Goal: Task Accomplishment & Management: Complete application form

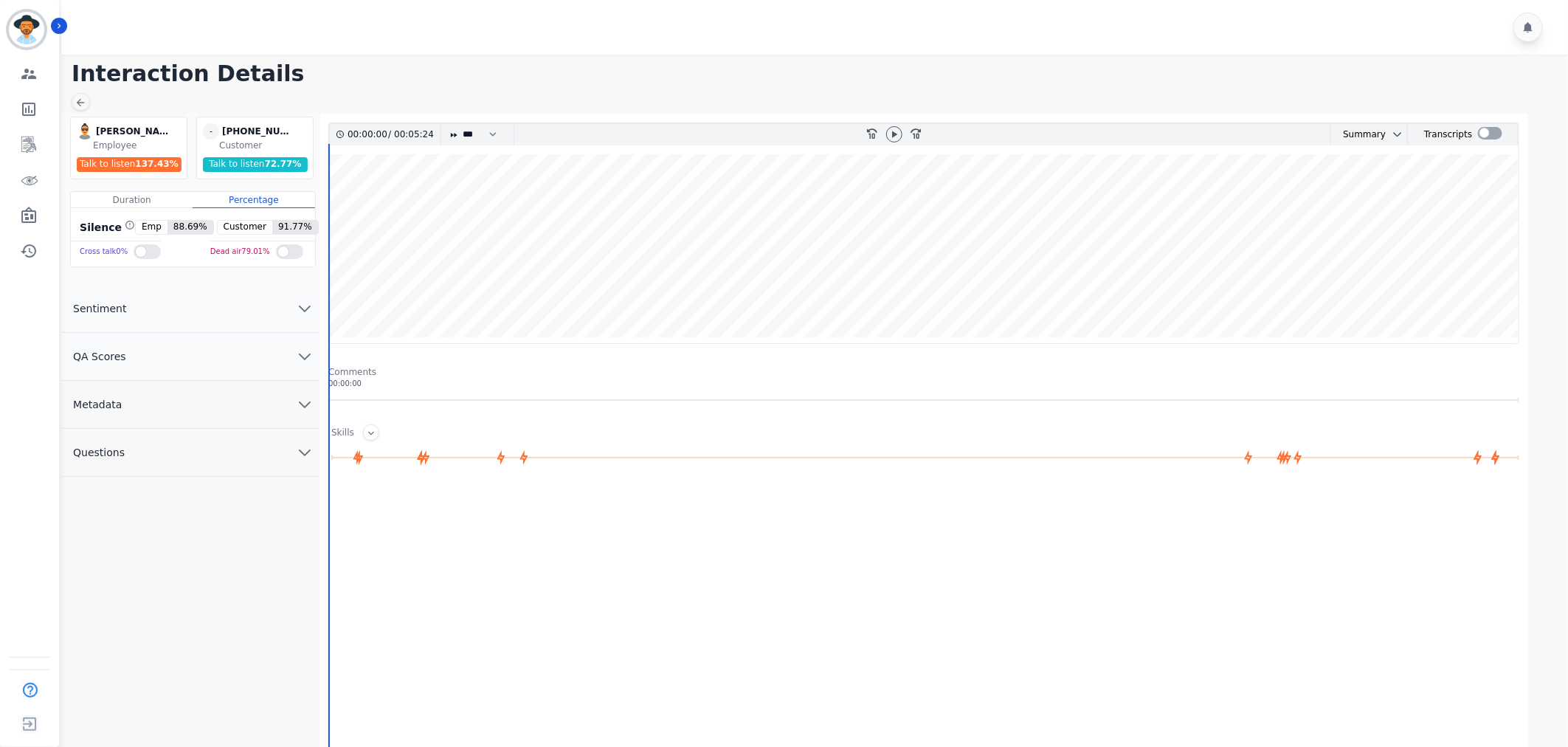
click at [222, 364] on button "QA Scores" at bounding box center [190, 356] width 258 height 48
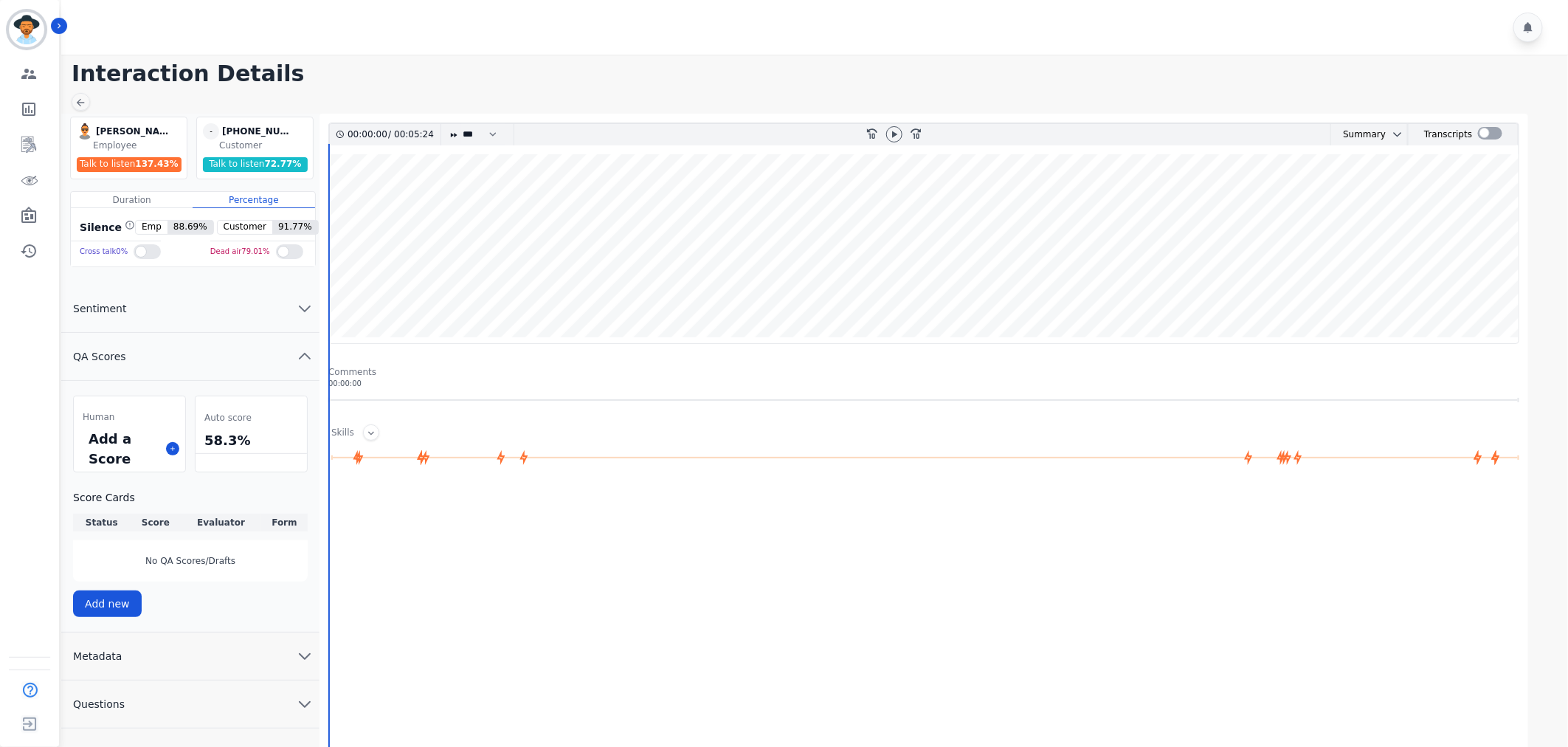
click at [219, 664] on button "Metadata" at bounding box center [190, 656] width 258 height 48
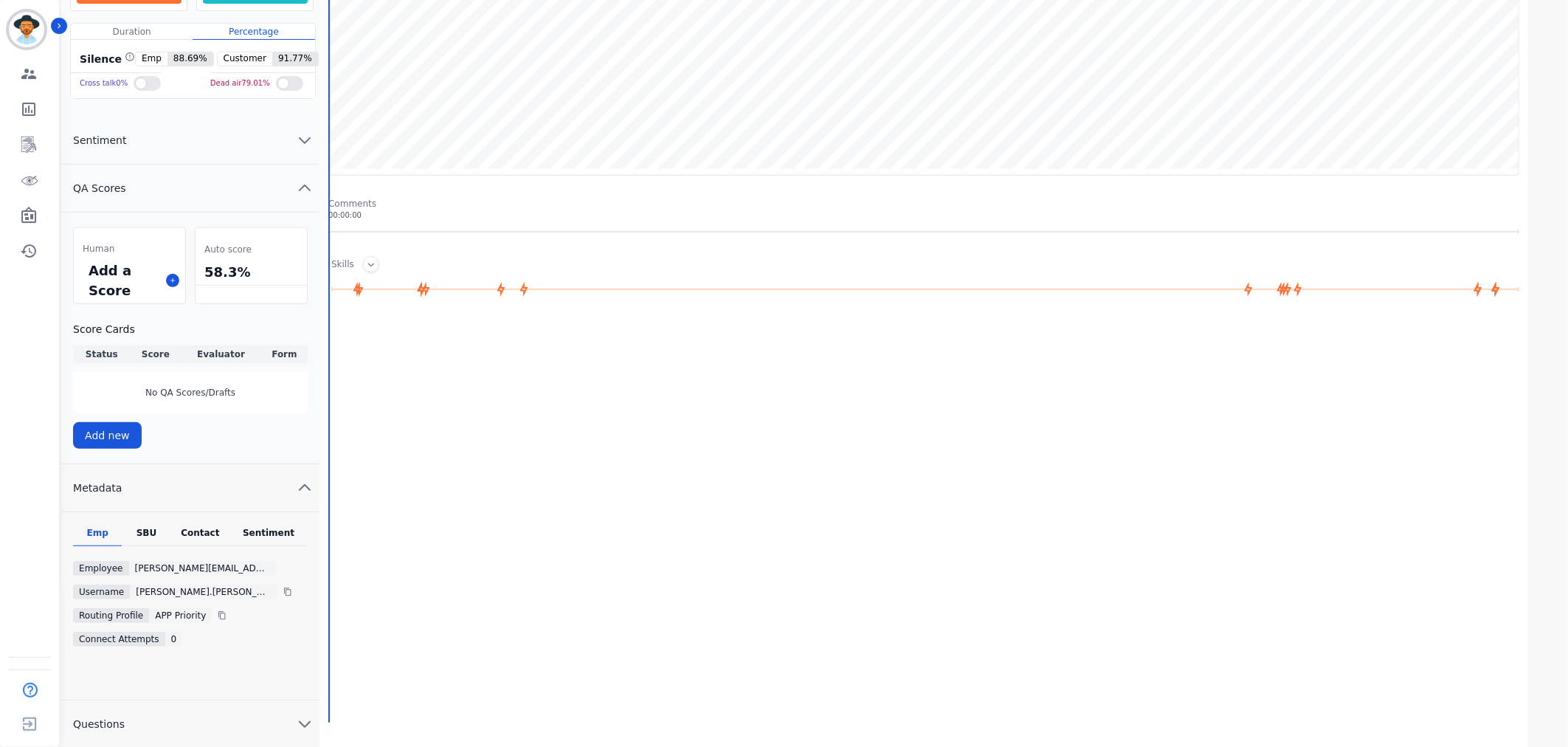
scroll to position [170, 0]
click at [146, 525] on div "SBU" at bounding box center [146, 535] width 49 height 19
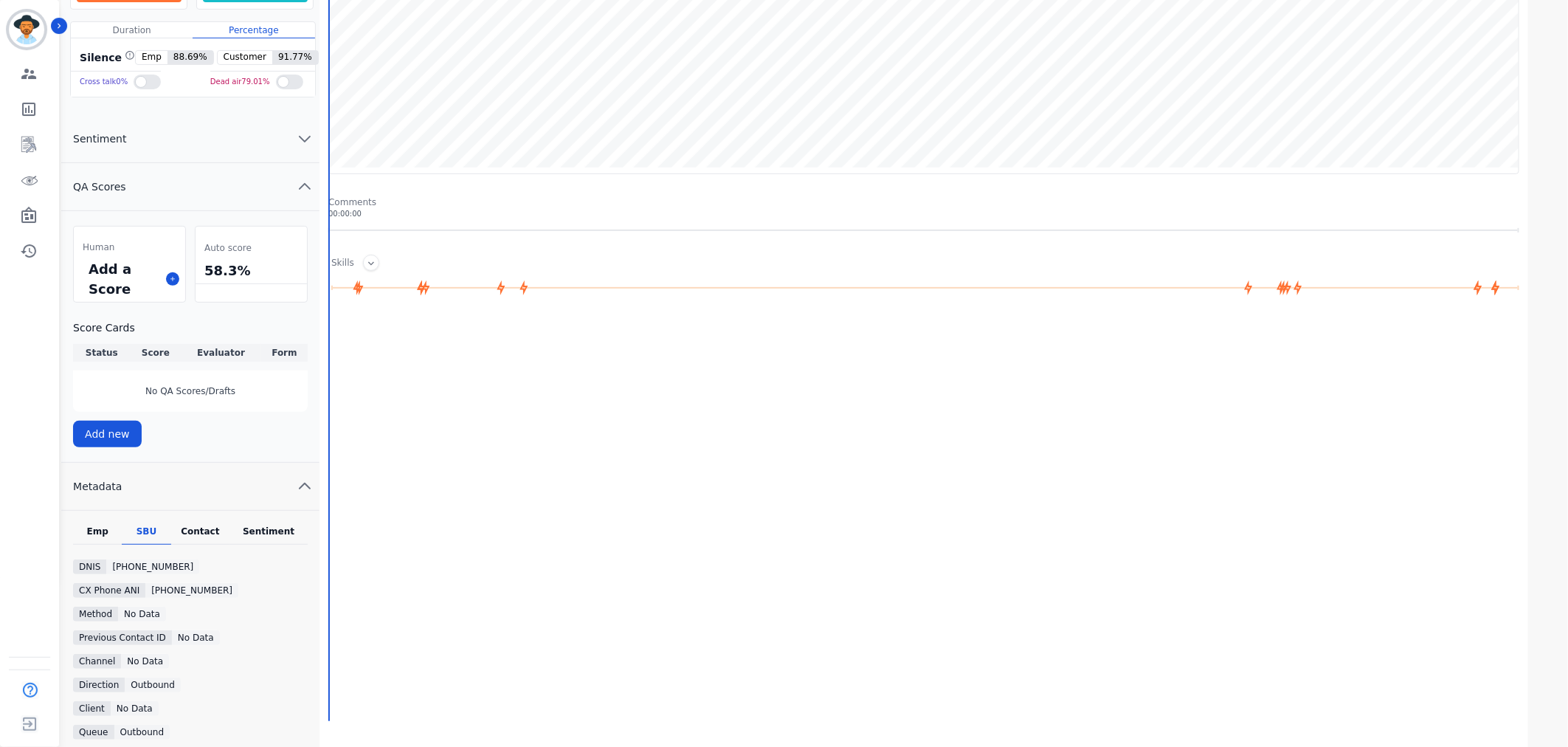
click at [213, 521] on div "Emp SBU Contact Sentiment DNIS +18004538470 CX Phone ANI +17372589097 Method No…" at bounding box center [190, 663] width 258 height 306
click at [199, 534] on div "Contact" at bounding box center [201, 535] width 59 height 19
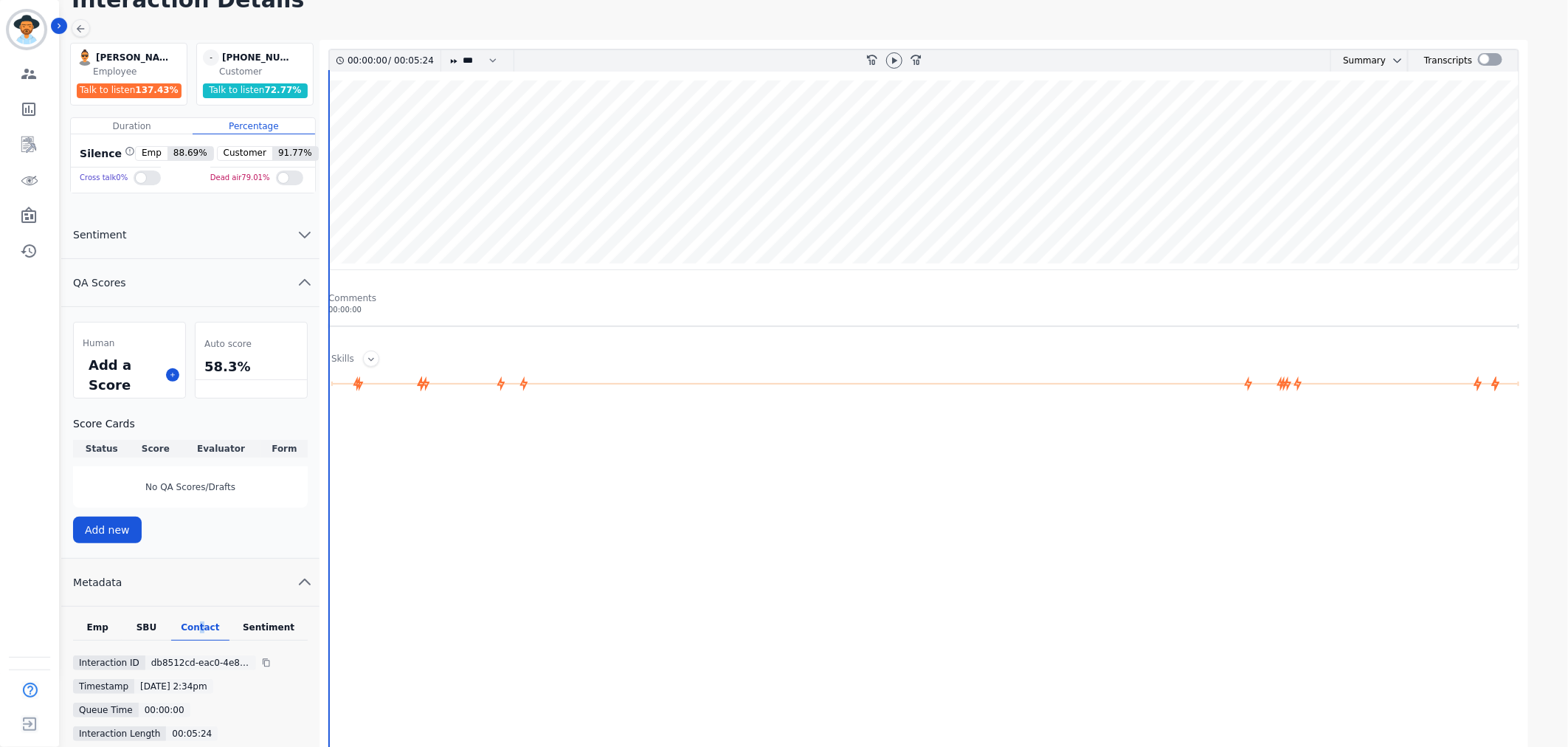
scroll to position [0, 0]
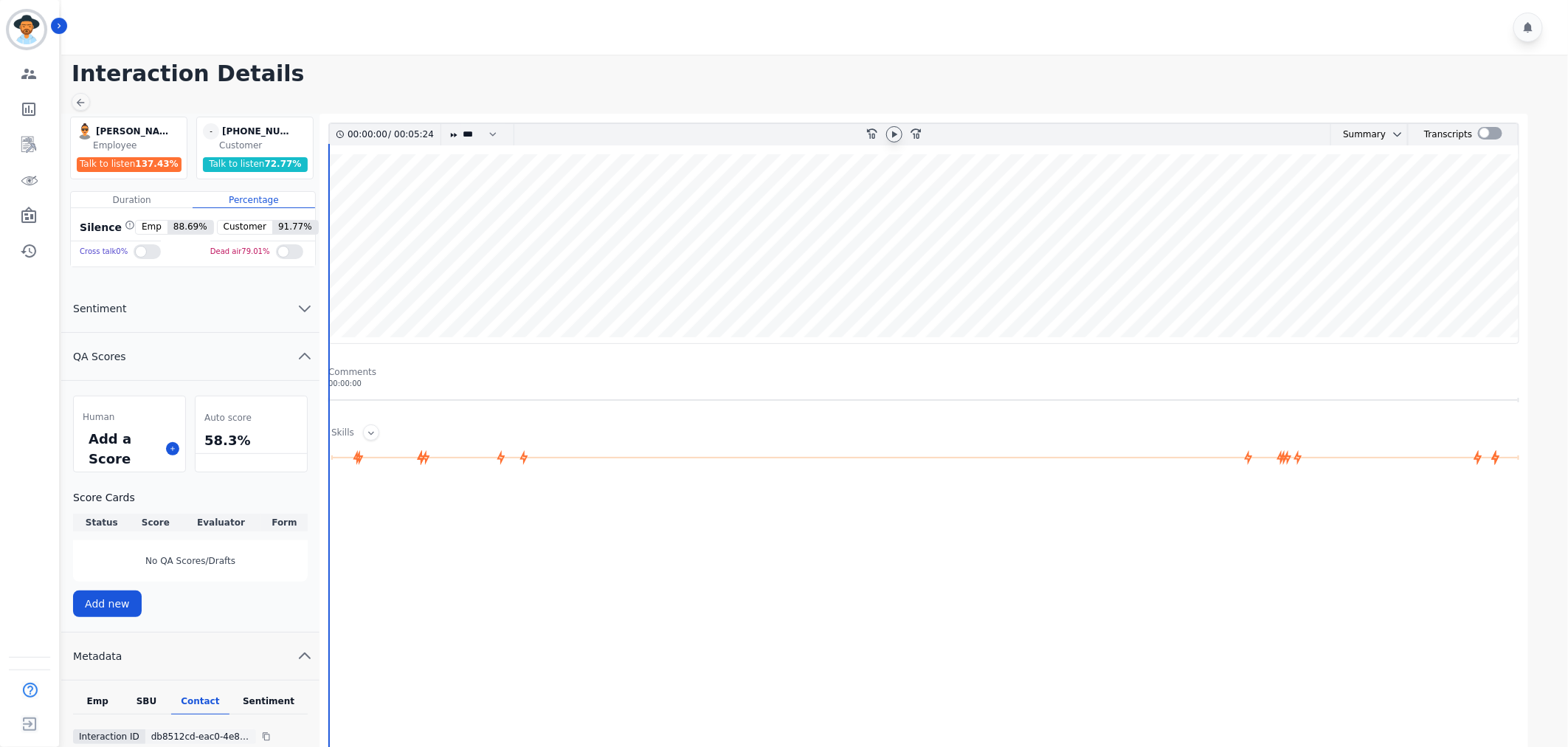
click at [901, 129] on div at bounding box center [894, 134] width 16 height 16
click at [482, 132] on select "* * * **** * *** * ****" at bounding box center [483, 135] width 45 height 21
select select "****"
click at [461, 124] on select "* * * **** * *** * ****" at bounding box center [483, 135] width 45 height 21
click at [899, 134] on icon at bounding box center [894, 134] width 12 height 12
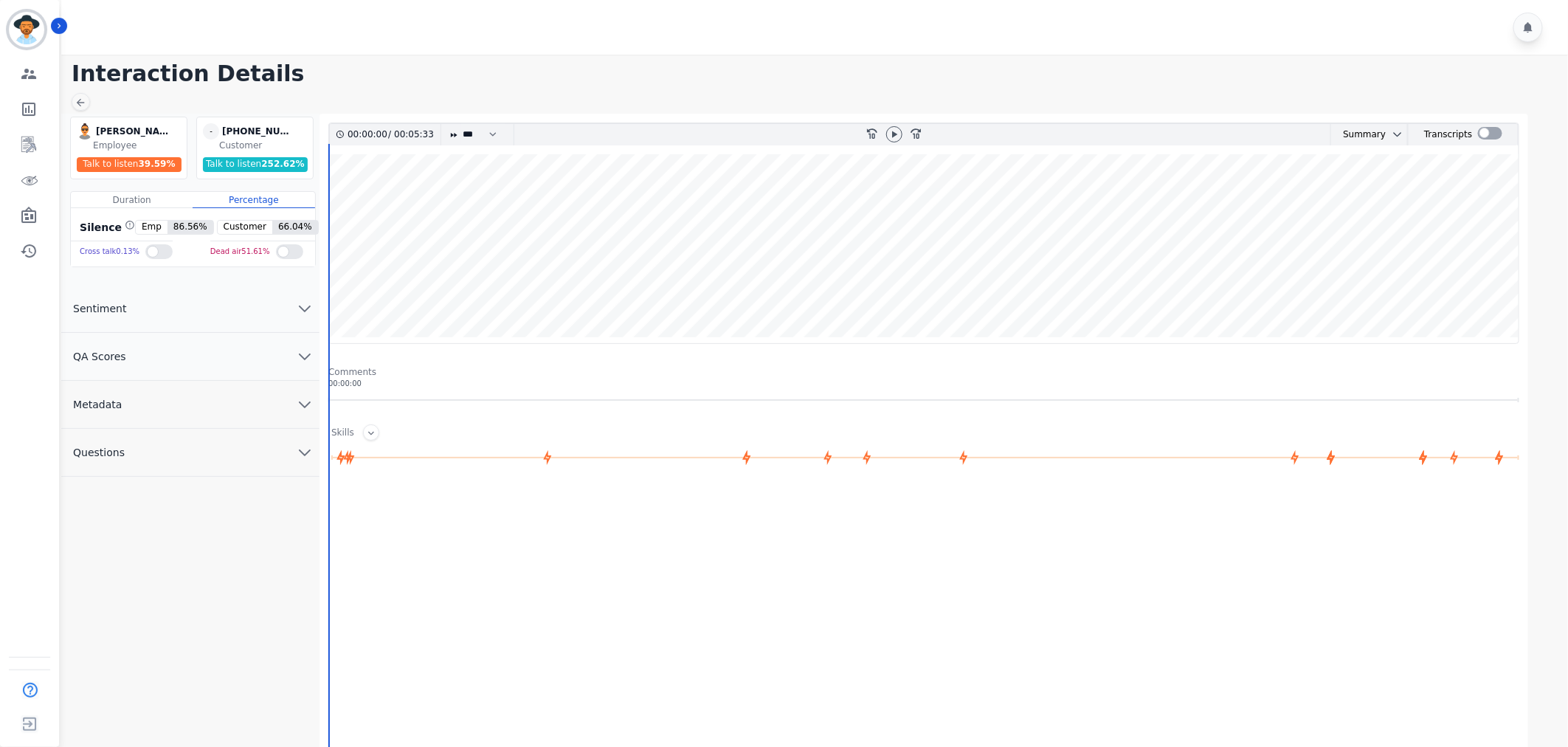
click at [248, 409] on button "Metadata" at bounding box center [190, 404] width 258 height 48
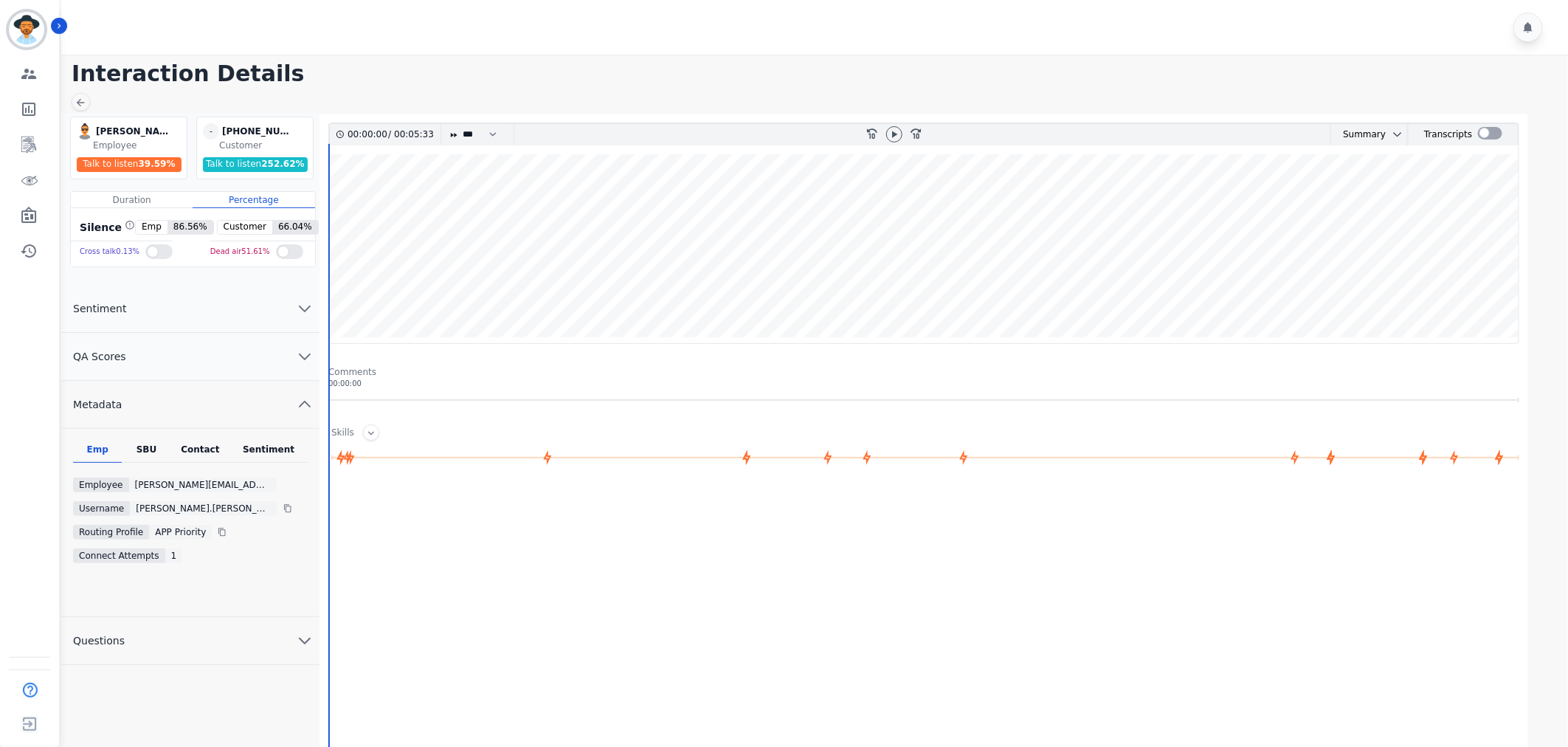
click at [210, 440] on div "Emp SBU Contact Sentiment Employee [PERSON_NAME][EMAIL_ADDRESS][PERSON_NAME][DO…" at bounding box center [190, 523] width 258 height 188
click at [203, 451] on div "Contact" at bounding box center [201, 453] width 59 height 19
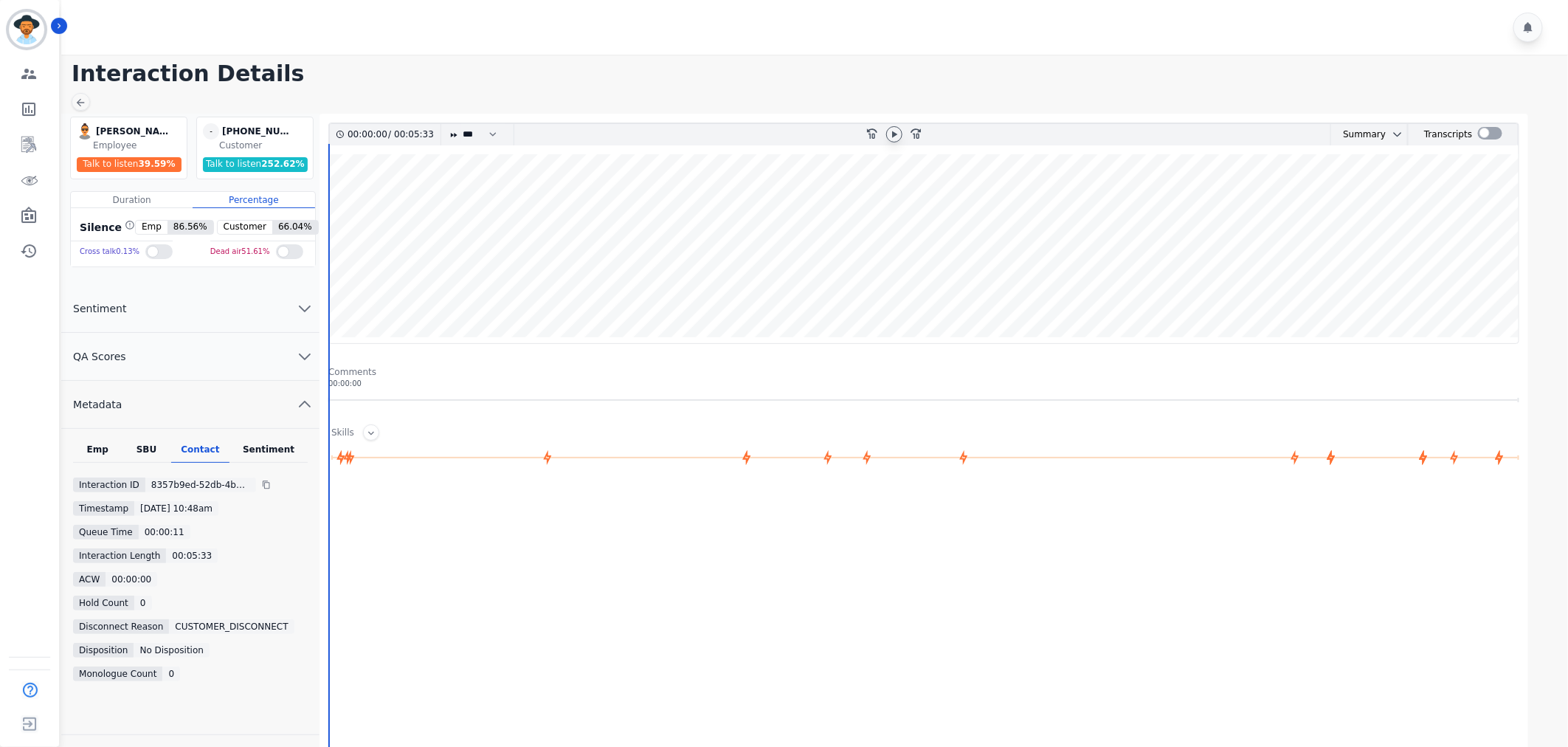
click at [886, 133] on div at bounding box center [894, 134] width 16 height 16
click at [895, 135] on icon at bounding box center [894, 134] width 12 height 12
click at [1208, 91] on main "Interaction Details [PERSON_NAME][EMAIL_ADDRESS][PERSON_NAME][DOMAIN_NAME] [PER…" at bounding box center [812, 451] width 1511 height 794
click at [888, 130] on icon at bounding box center [894, 134] width 12 height 12
click at [297, 355] on icon "chevron down" at bounding box center [305, 356] width 18 height 18
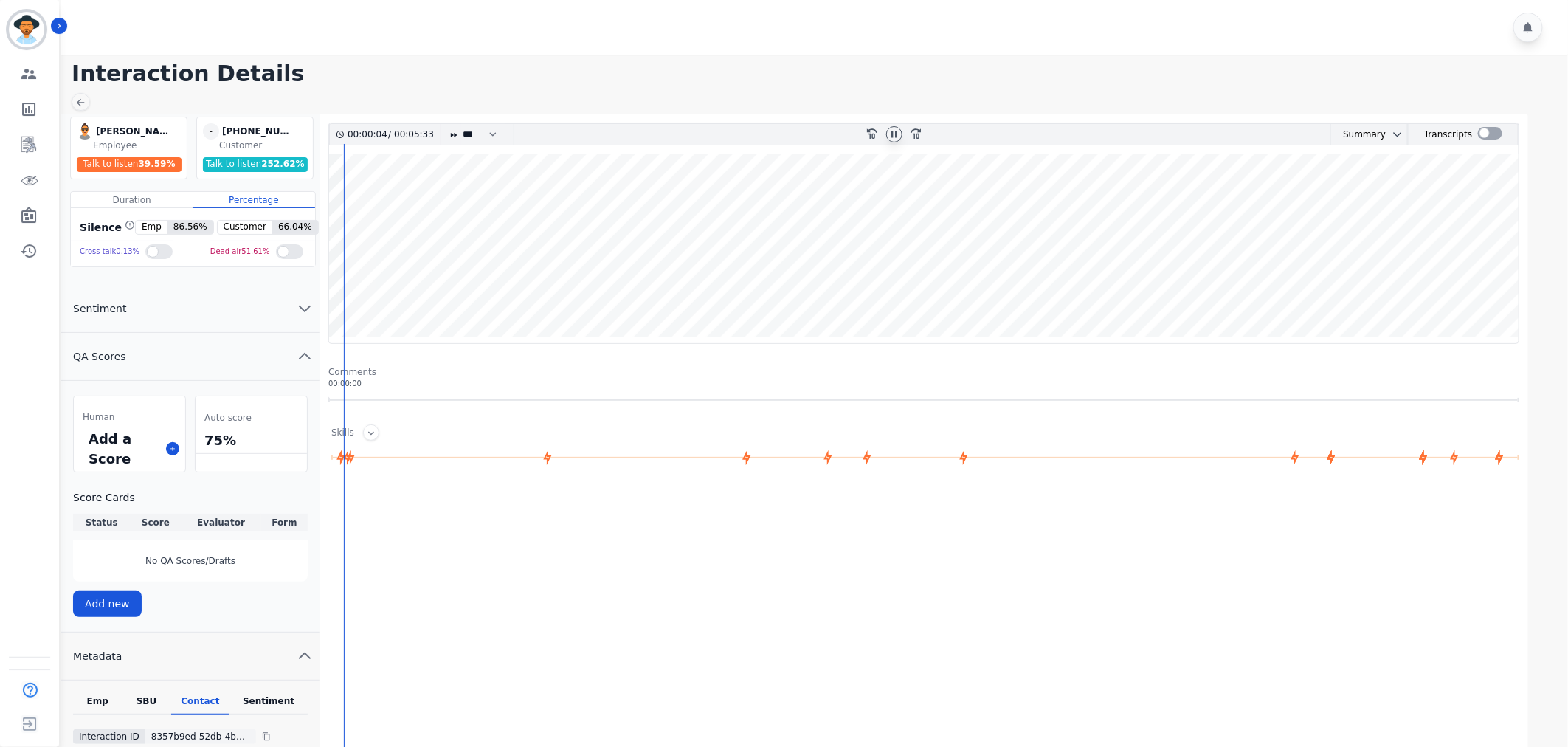
click at [161, 450] on div "Add a Score" at bounding box center [129, 448] width 111 height 45
click at [167, 447] on button at bounding box center [172, 448] width 13 height 13
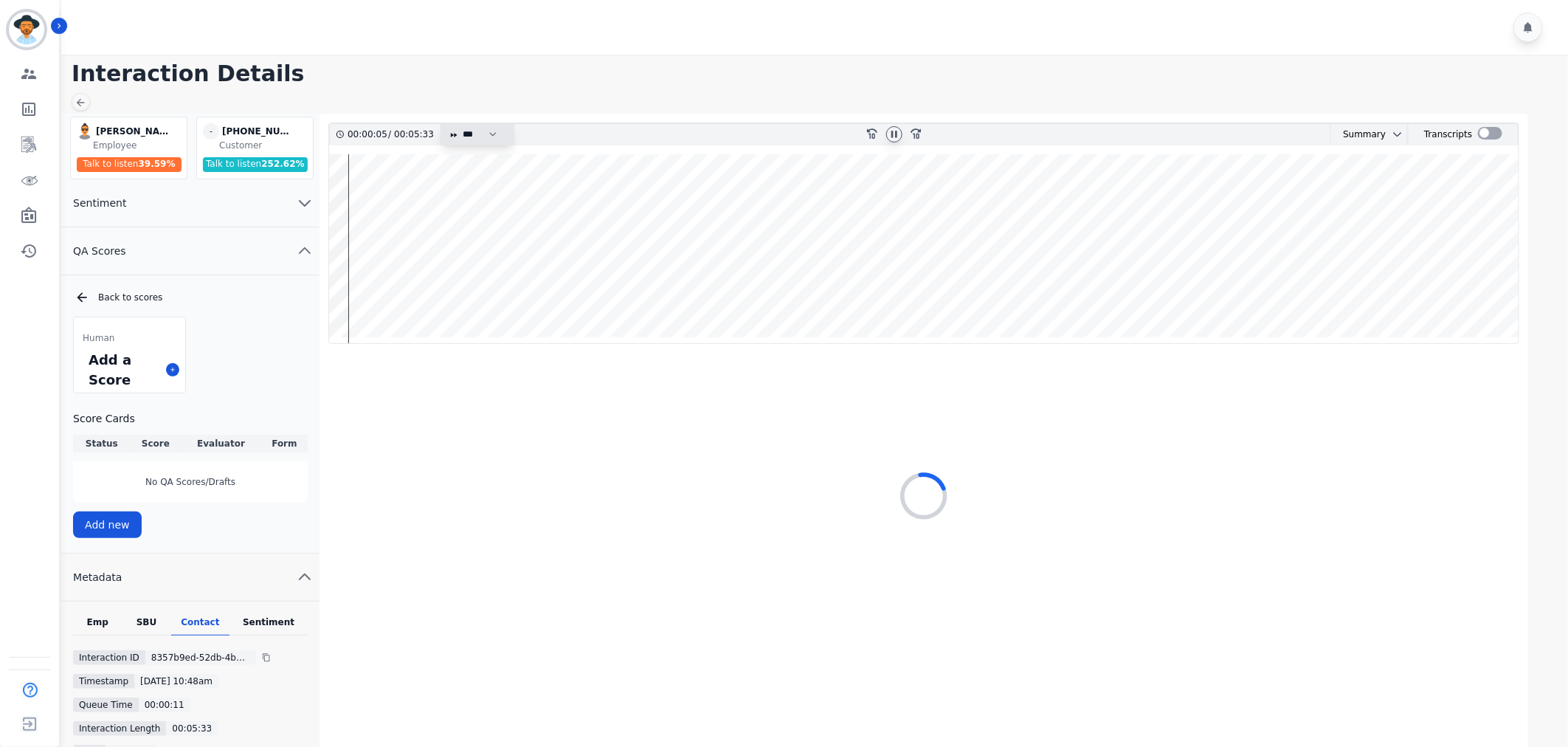
click at [473, 125] on select "* * * **** * *** * ****" at bounding box center [483, 135] width 45 height 21
select select "****"
click at [461, 124] on select "* * * **** * *** * ****" at bounding box center [483, 135] width 45 height 21
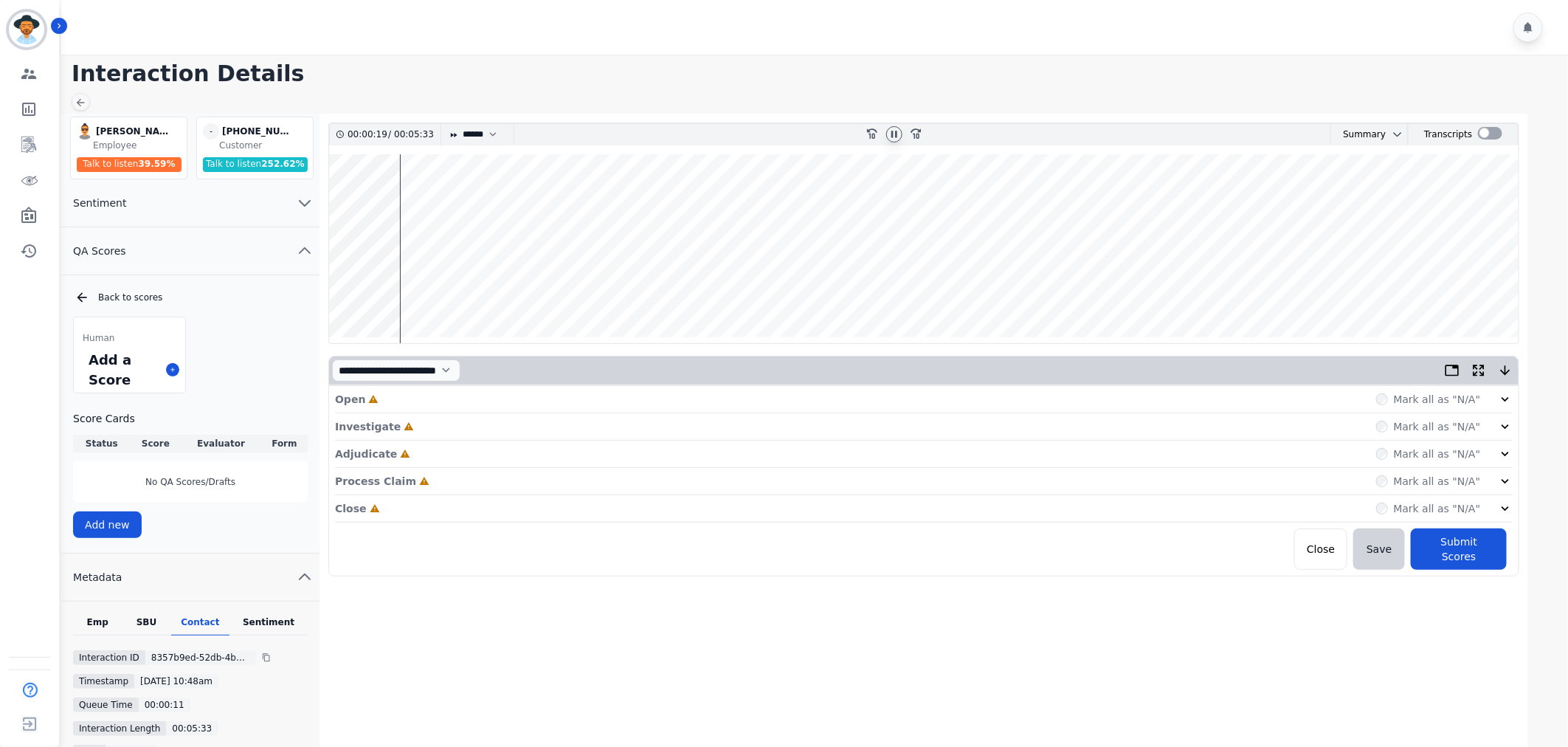
click at [1510, 391] on icon at bounding box center [1505, 399] width 15 height 15
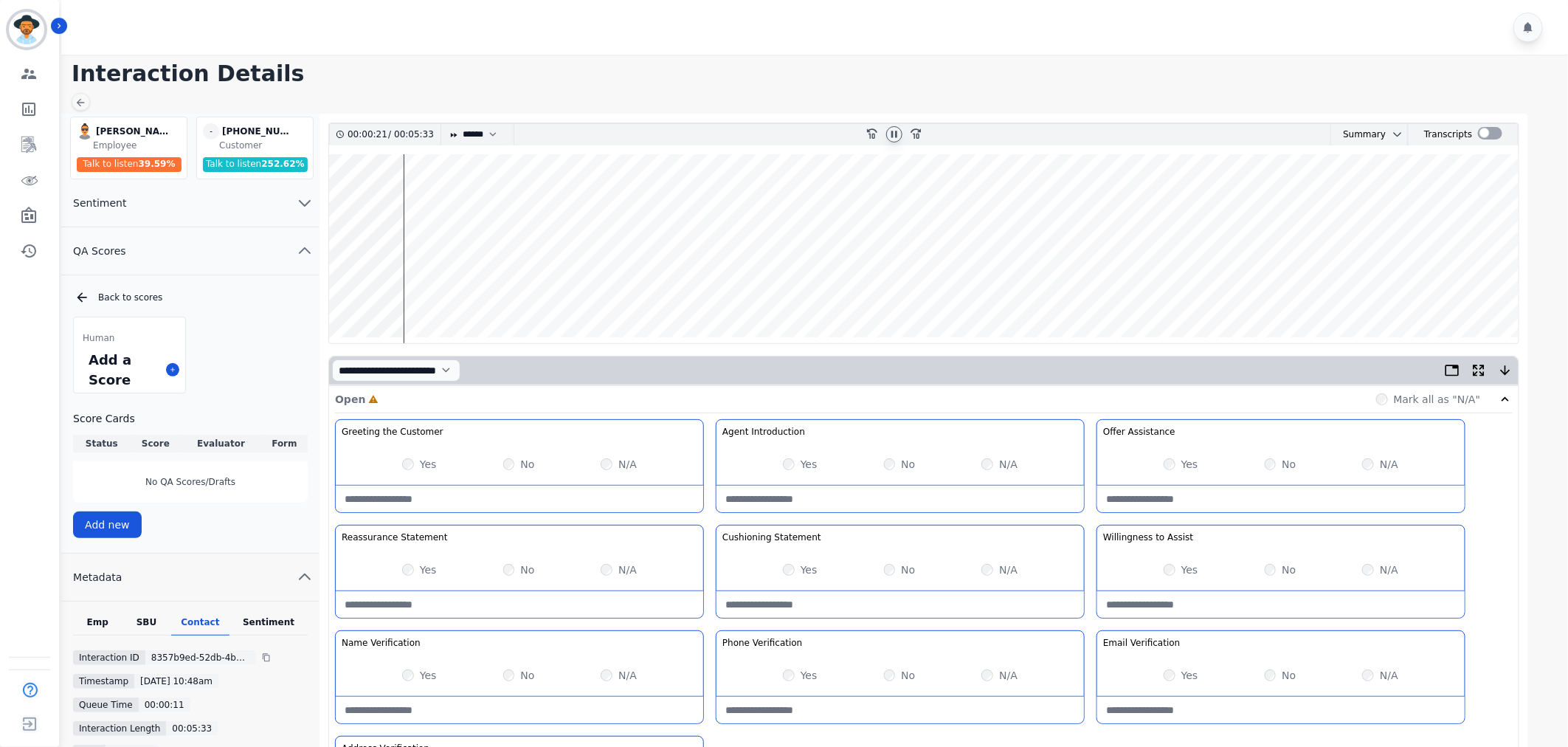
click at [423, 459] on label "Yes" at bounding box center [428, 464] width 17 height 15
click at [1162, 462] on div "Yes No N/A" at bounding box center [1281, 464] width 368 height 41
click at [1185, 456] on label "Yes" at bounding box center [1190, 464] width 17 height 15
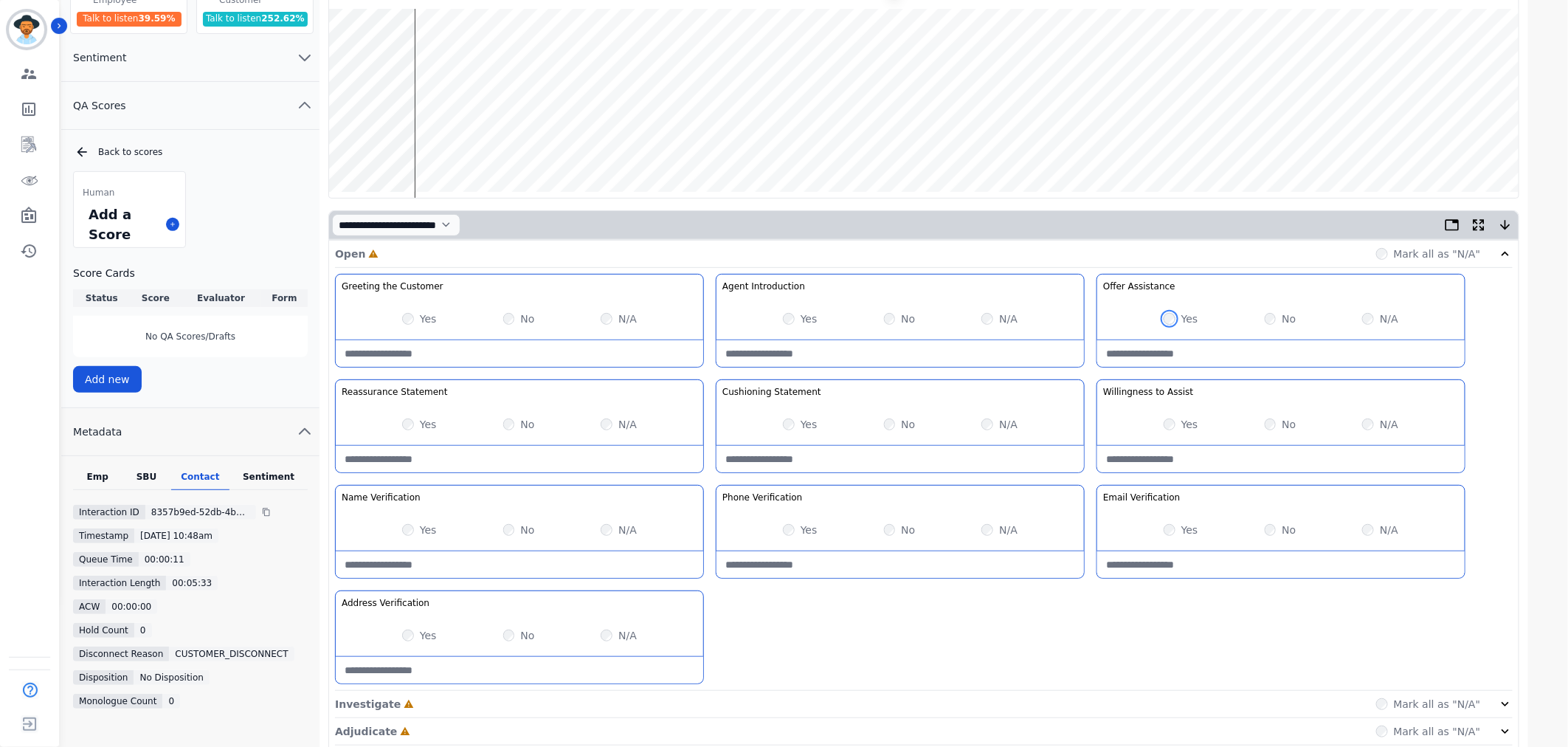
scroll to position [249, 0]
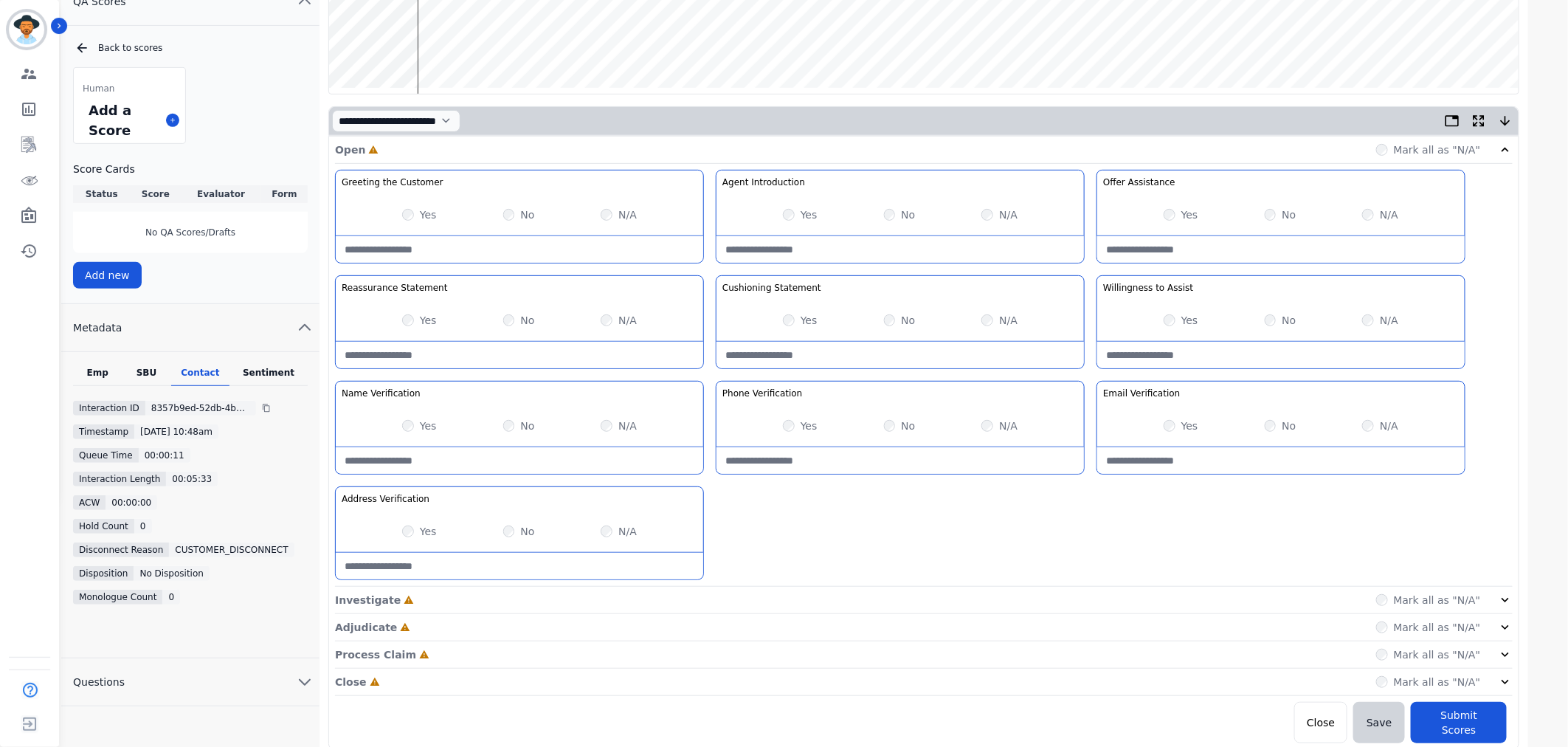
click at [1498, 600] on icon at bounding box center [1505, 600] width 15 height 15
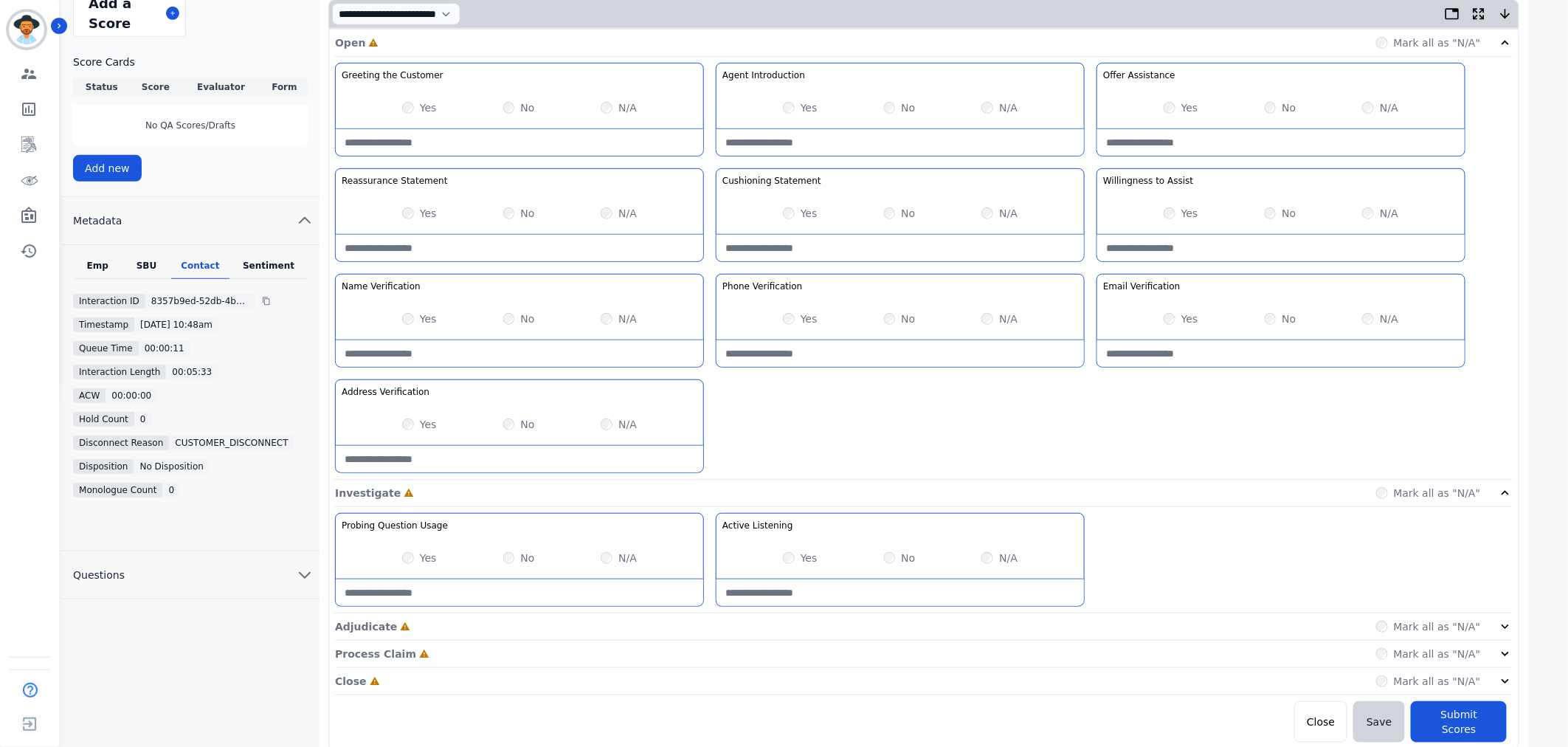
click at [1498, 618] on div "Adjudicate Incomplete Mark all as "N/A"" at bounding box center [924, 627] width 1177 height 28
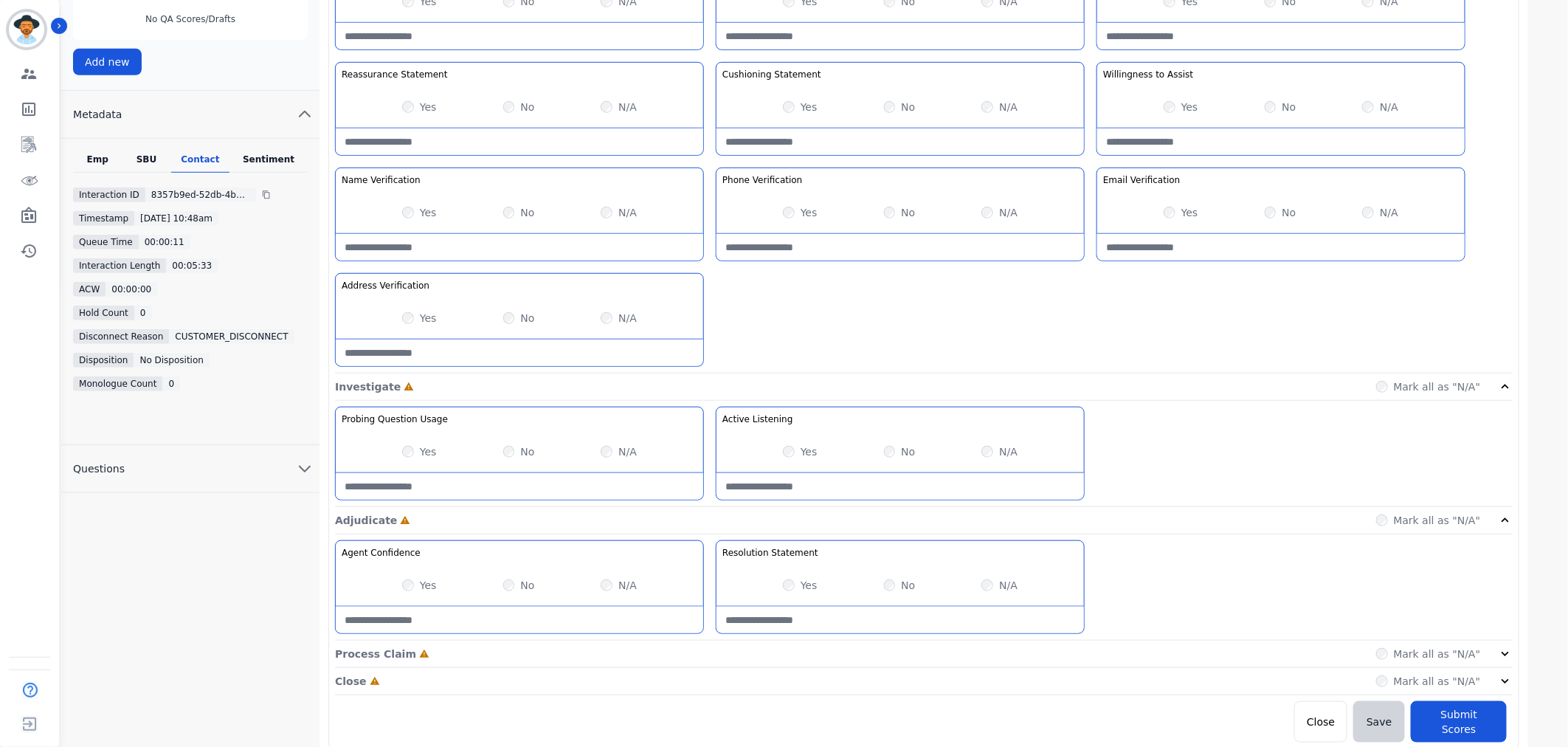
click at [1509, 652] on icon at bounding box center [1505, 654] width 15 height 15
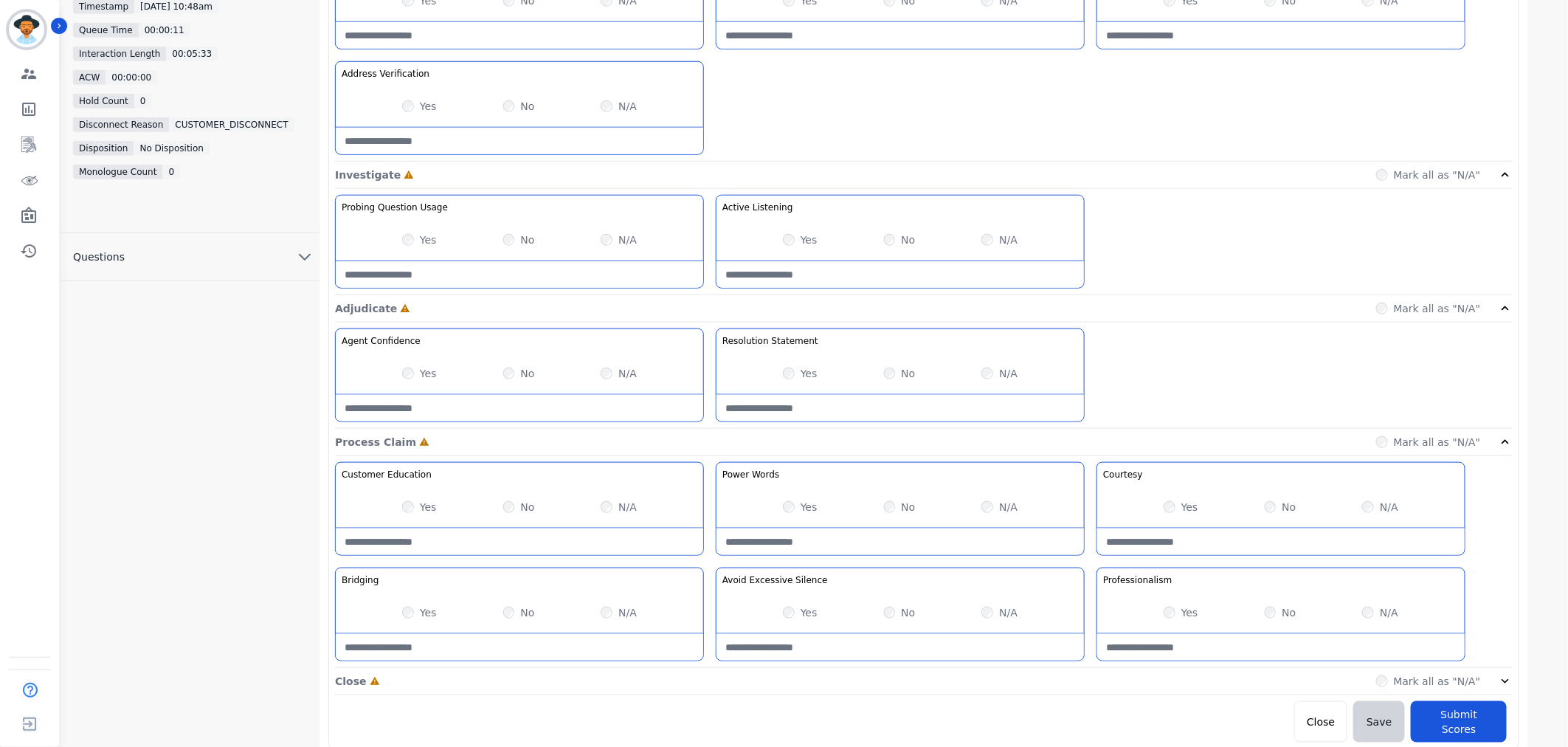
click at [1509, 683] on icon at bounding box center [1505, 681] width 15 height 15
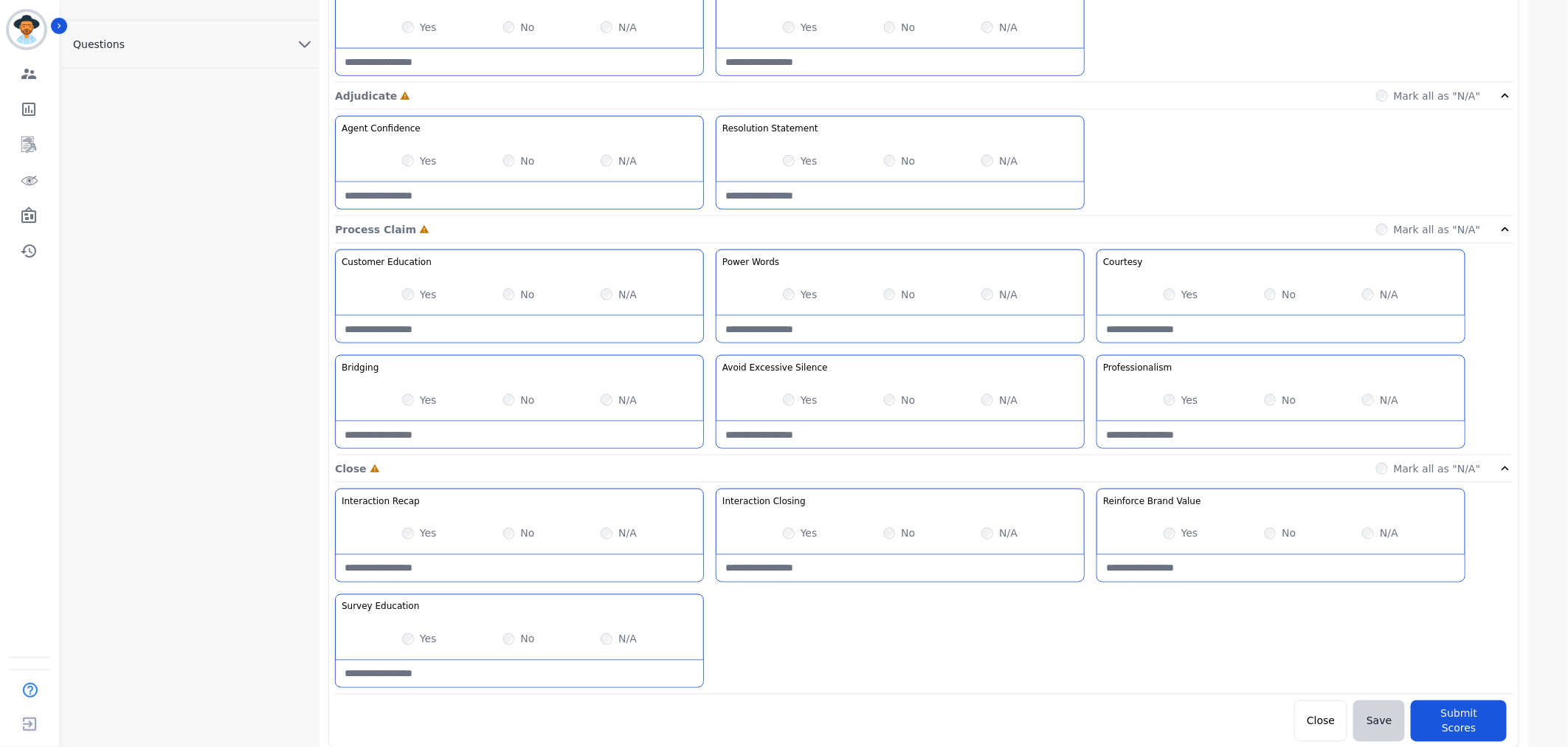
scroll to position [0, 0]
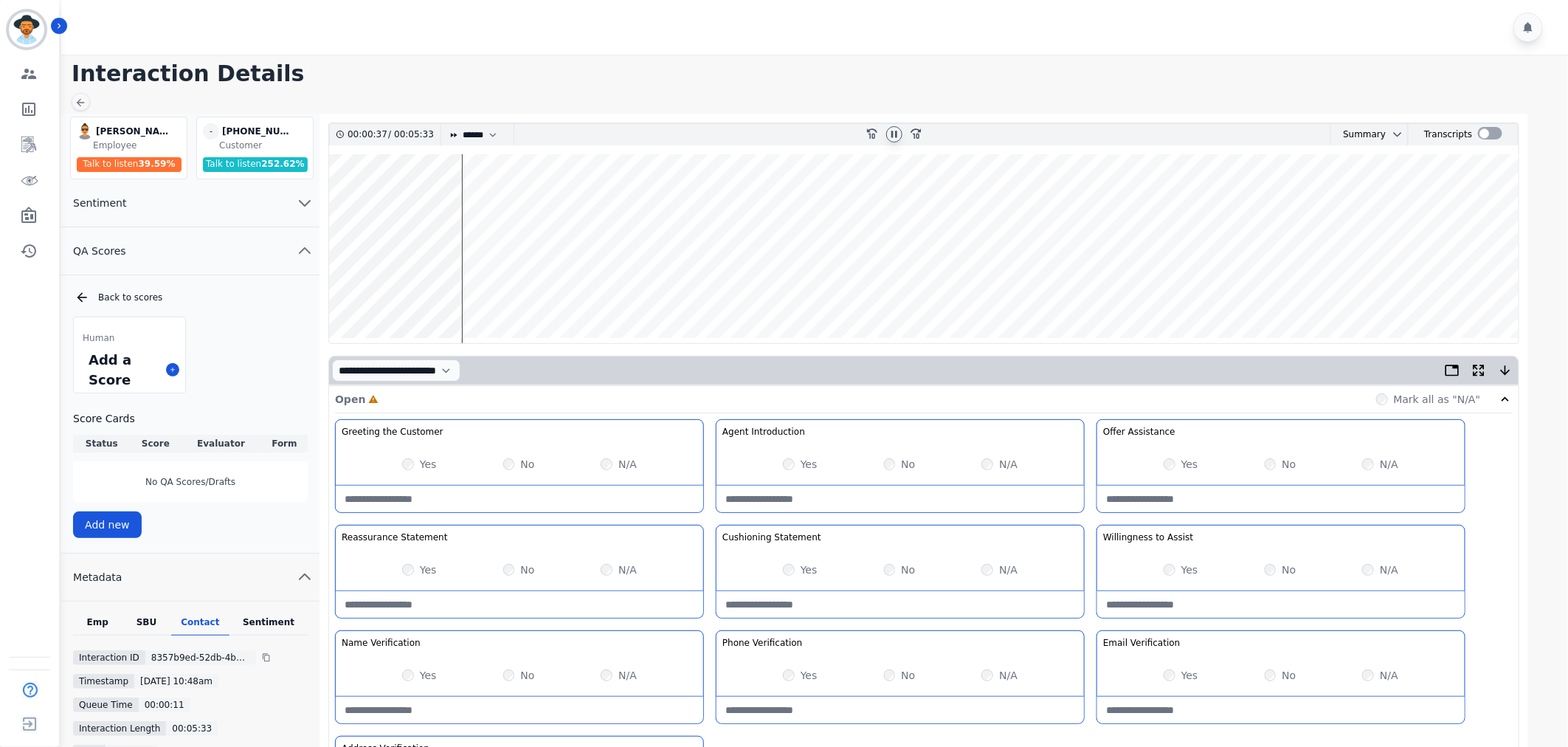
click at [513, 291] on wave at bounding box center [923, 248] width 1190 height 189
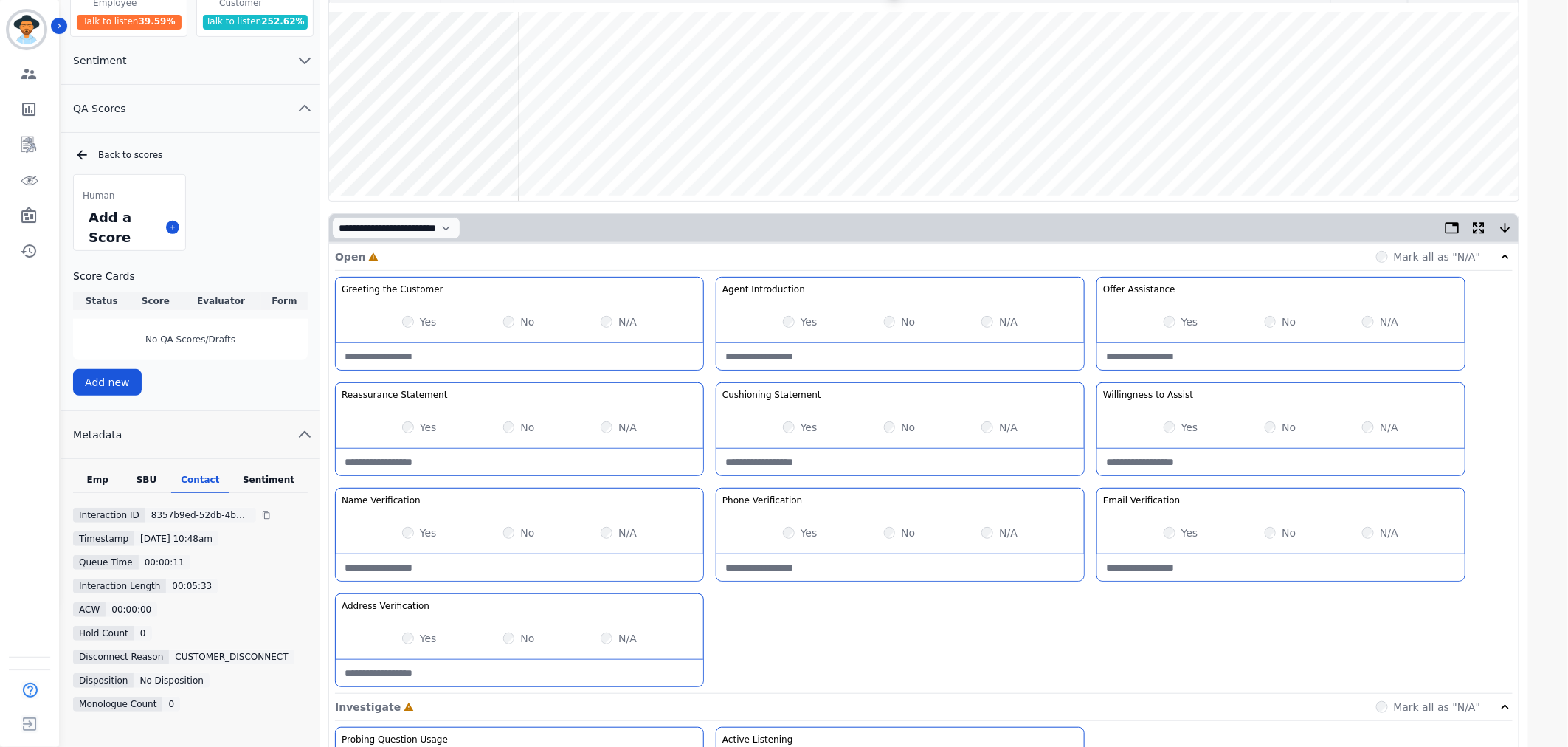
scroll to position [164, 0]
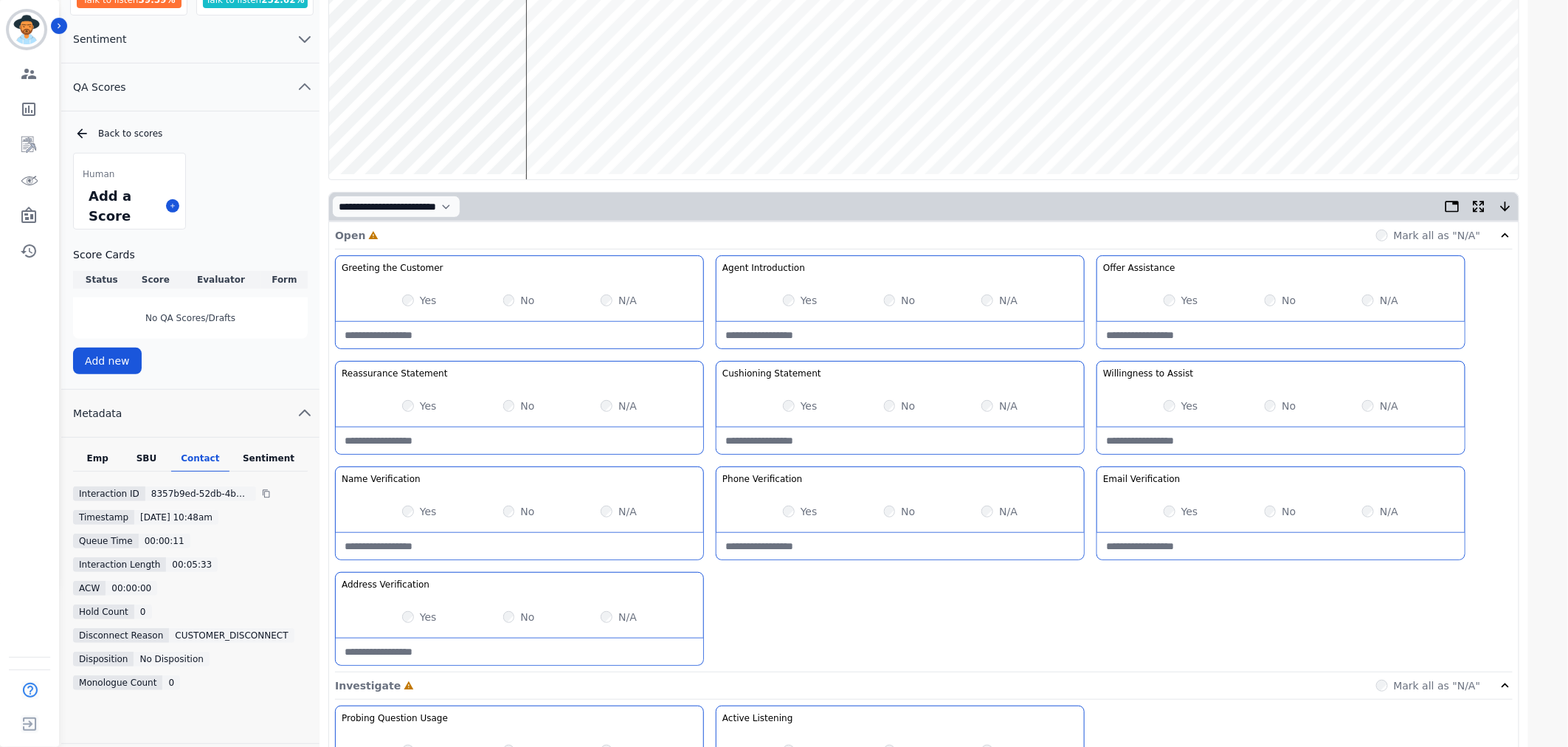
drag, startPoint x: 498, startPoint y: 131, endPoint x: 505, endPoint y: 132, distance: 7.1
click at [502, 131] on wave at bounding box center [923, 84] width 1190 height 189
click at [637, 127] on wave at bounding box center [923, 84] width 1190 height 189
click at [629, 125] on wave at bounding box center [923, 84] width 1190 height 189
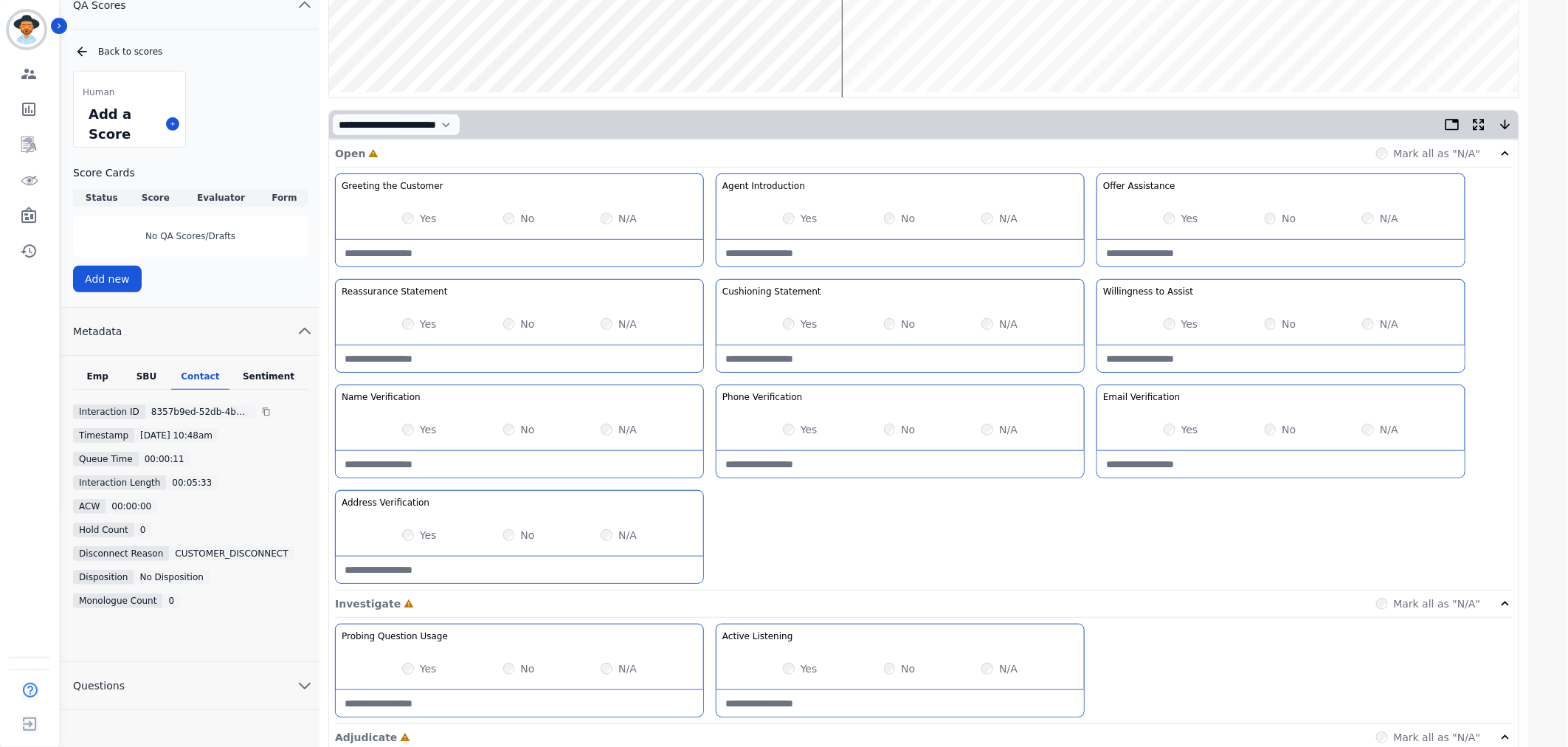
click at [421, 430] on label "Yes" at bounding box center [428, 430] width 17 height 15
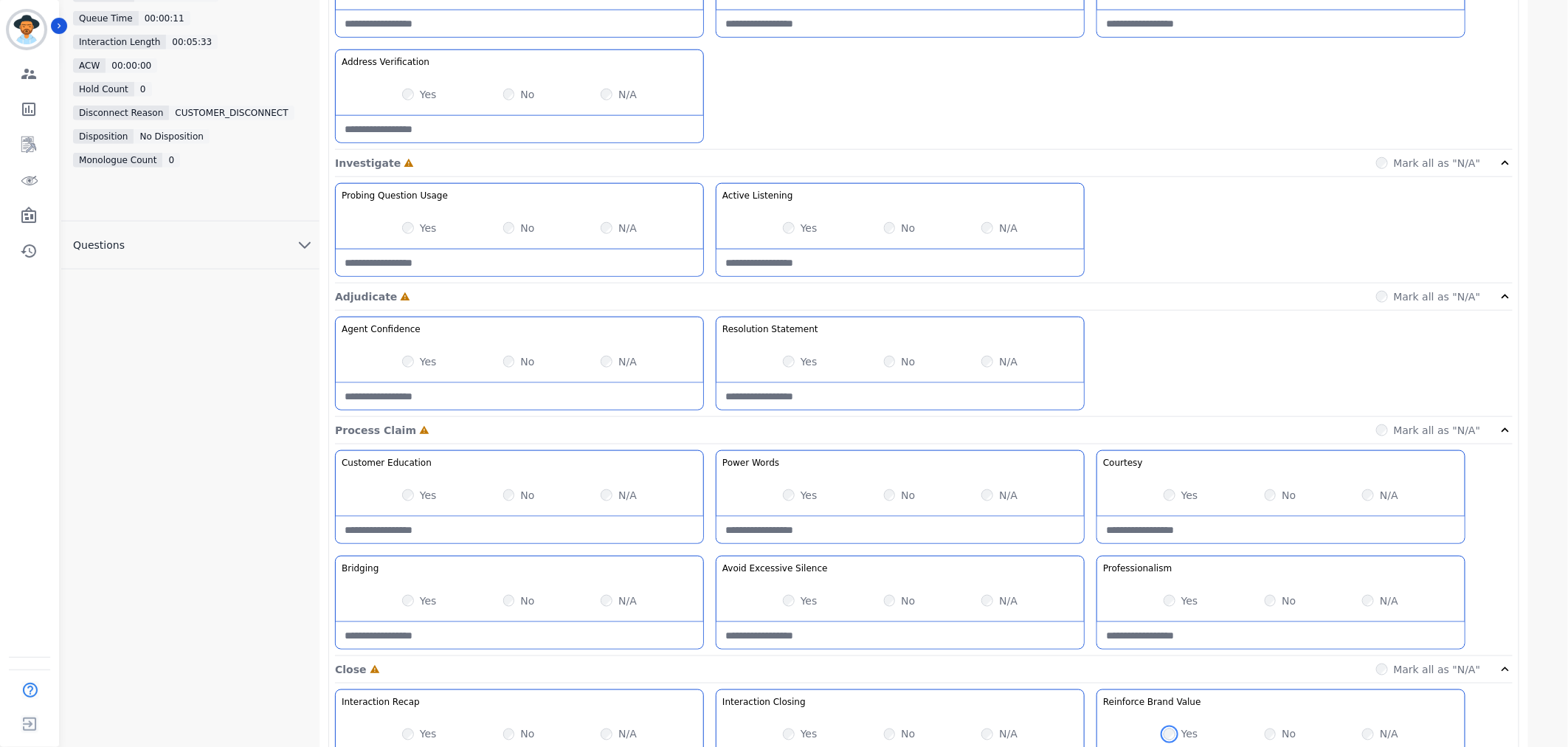
scroll to position [559, 0]
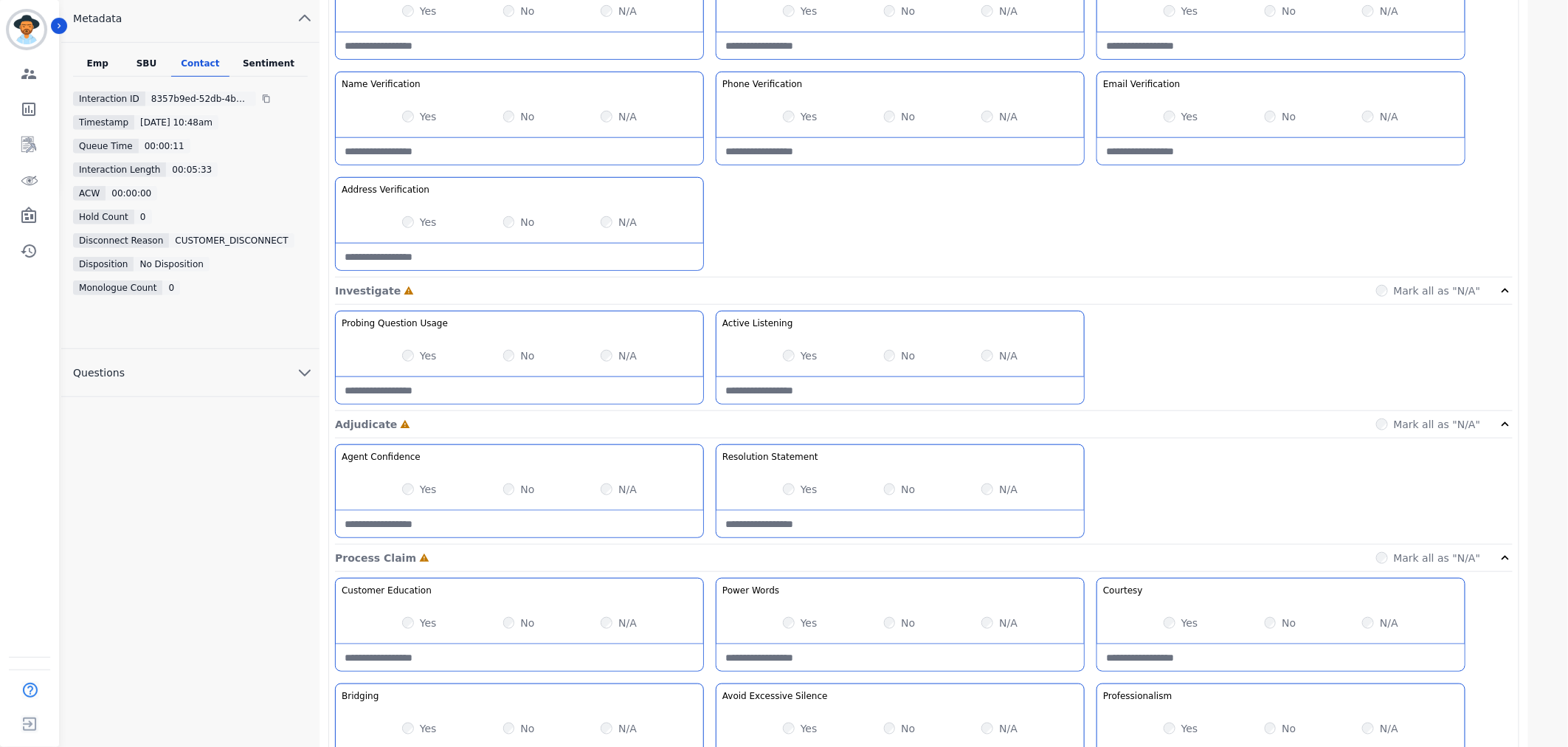
click at [780, 503] on div "Yes No N/A" at bounding box center [900, 489] width 368 height 41
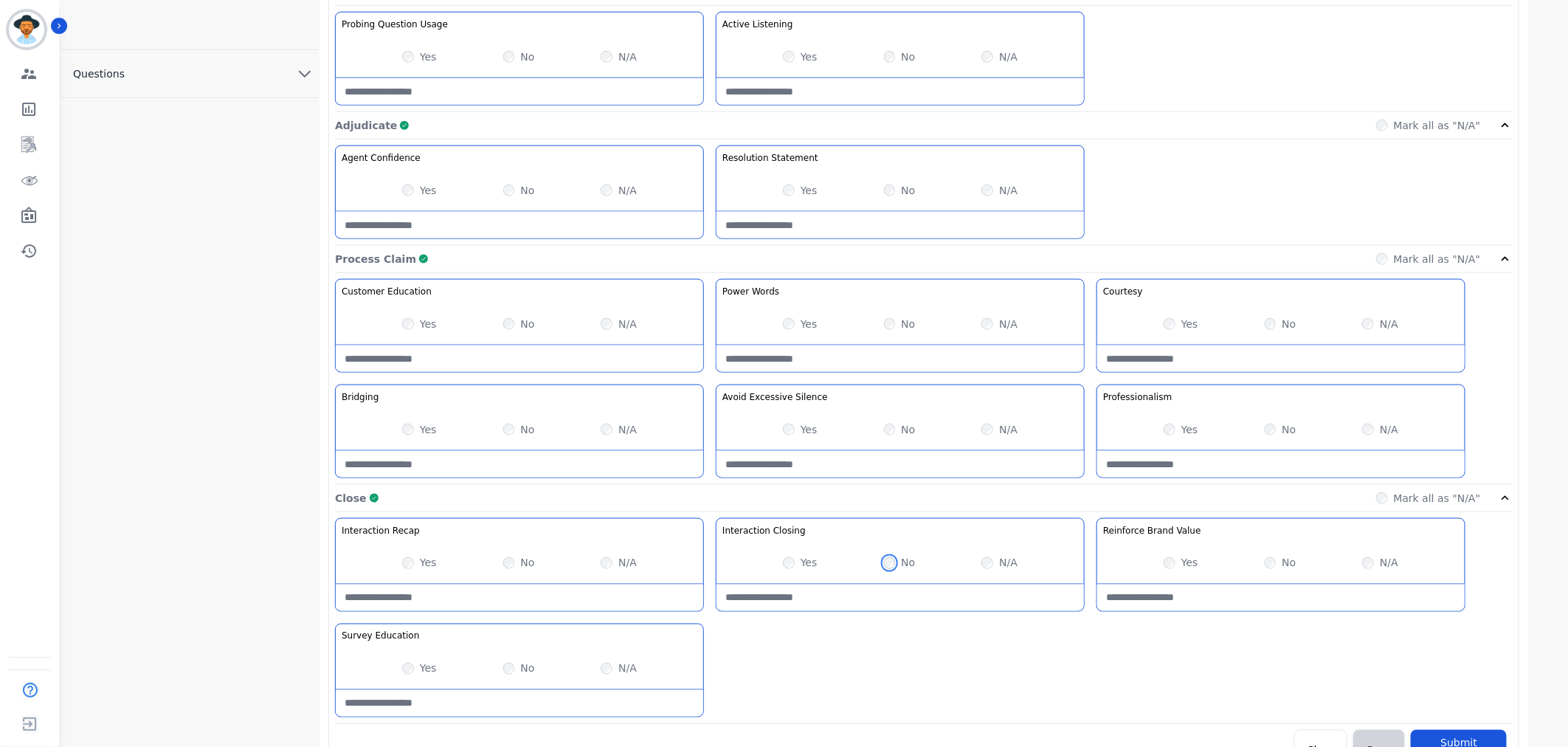
scroll to position [887, 0]
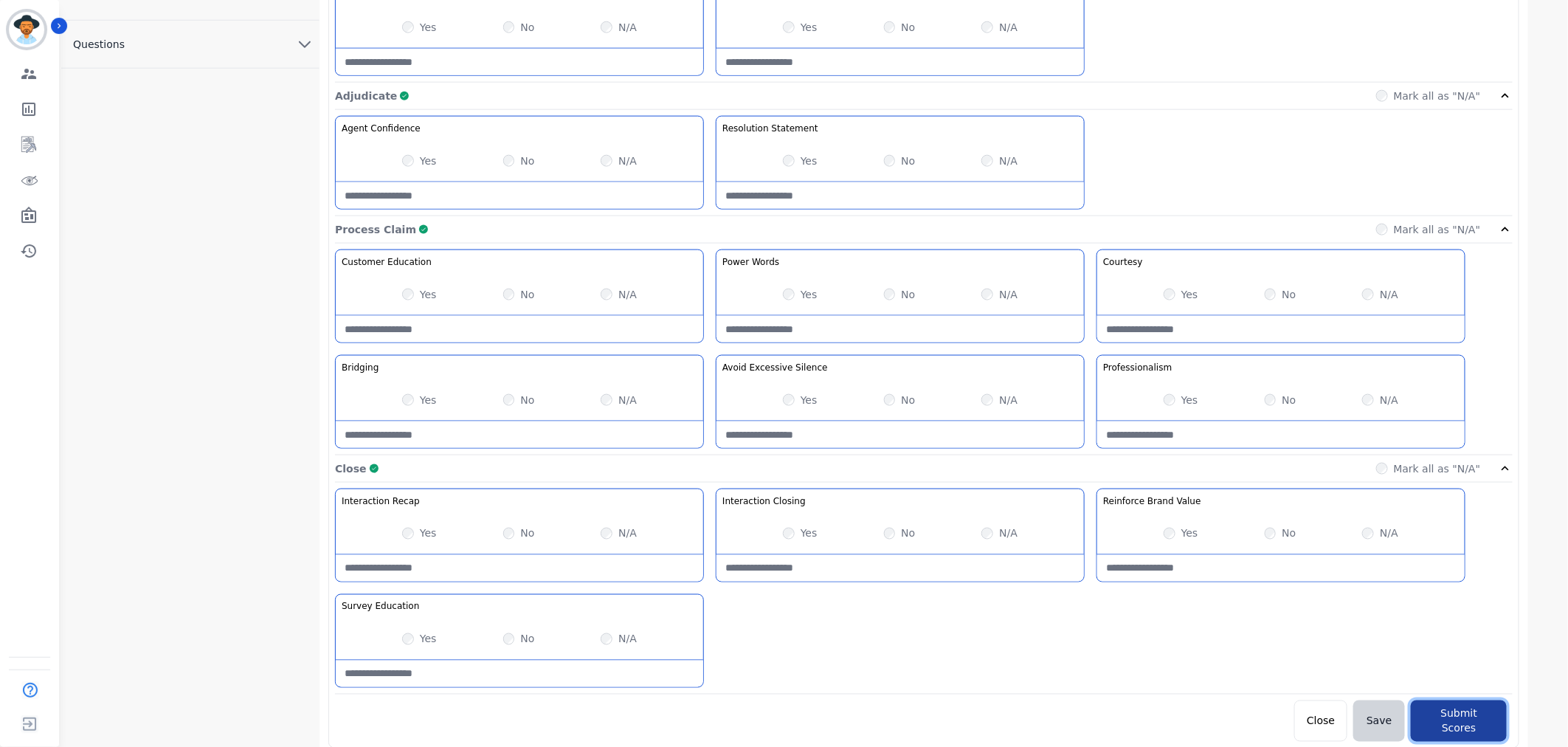
click at [1475, 720] on button "Submit Scores" at bounding box center [1458, 720] width 96 height 41
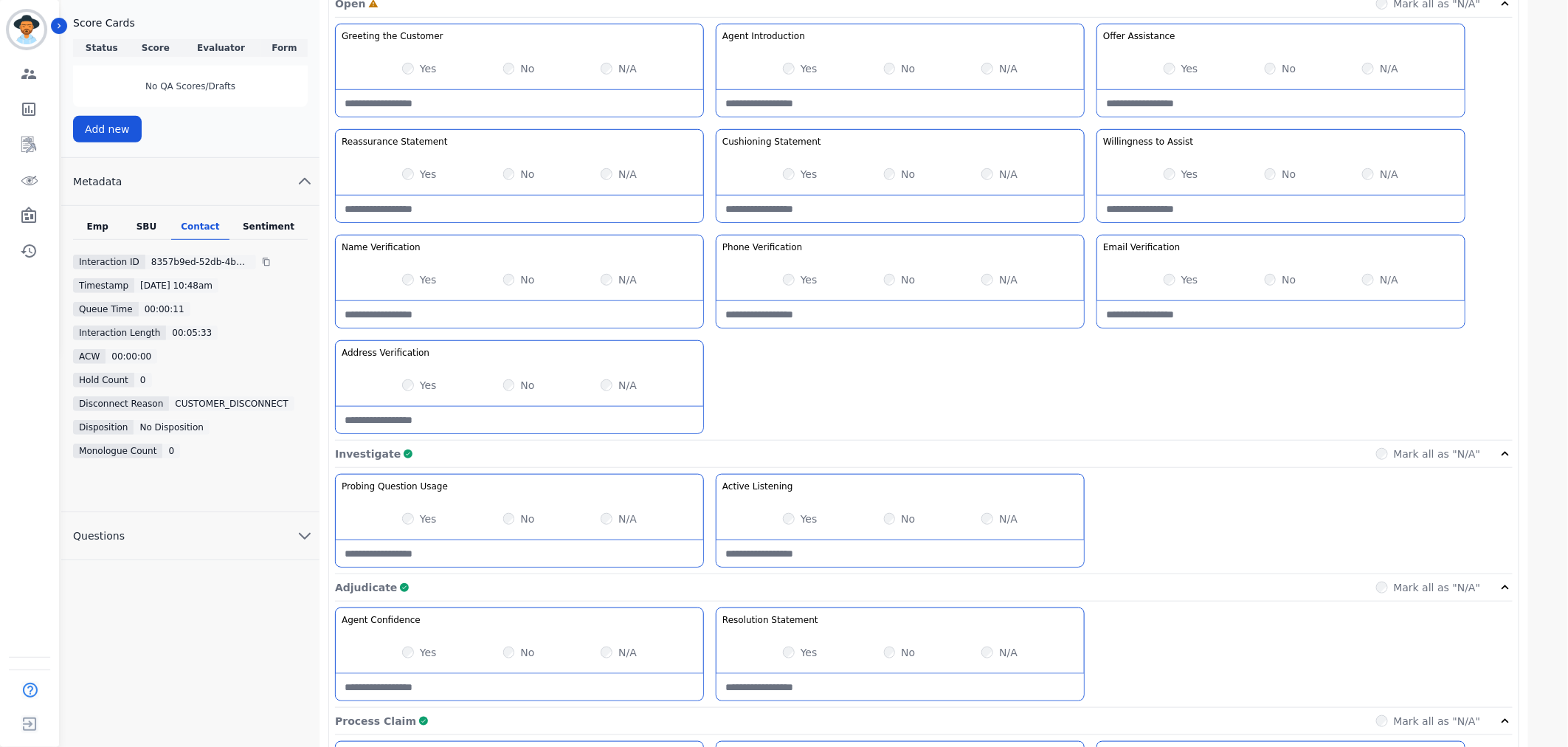
scroll to position [395, 0]
click at [898, 174] on div "No" at bounding box center [900, 175] width 32 height 15
click at [806, 175] on label "Yes" at bounding box center [809, 175] width 17 height 15
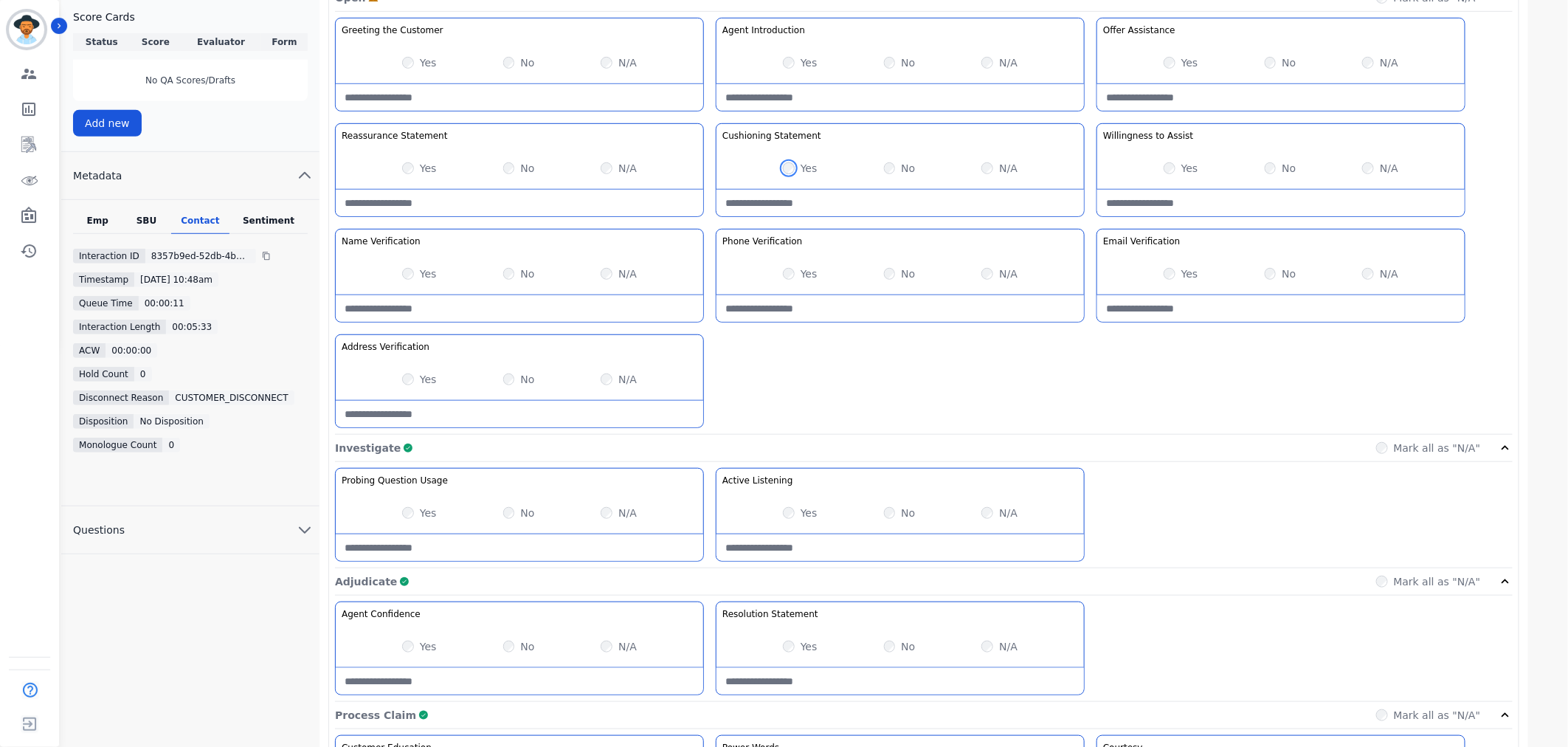
scroll to position [887, 0]
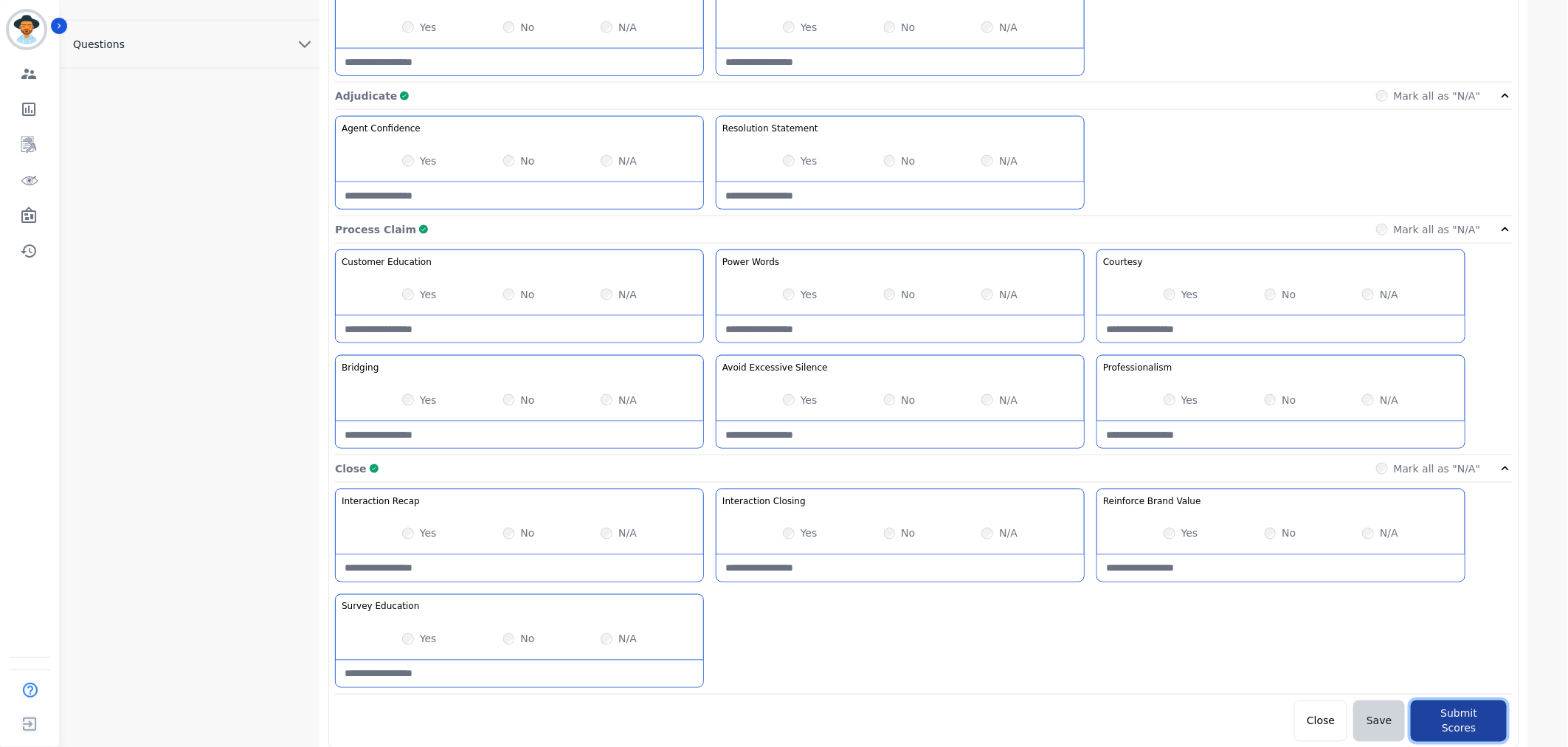
click at [1462, 709] on button "Submit Scores" at bounding box center [1458, 720] width 96 height 41
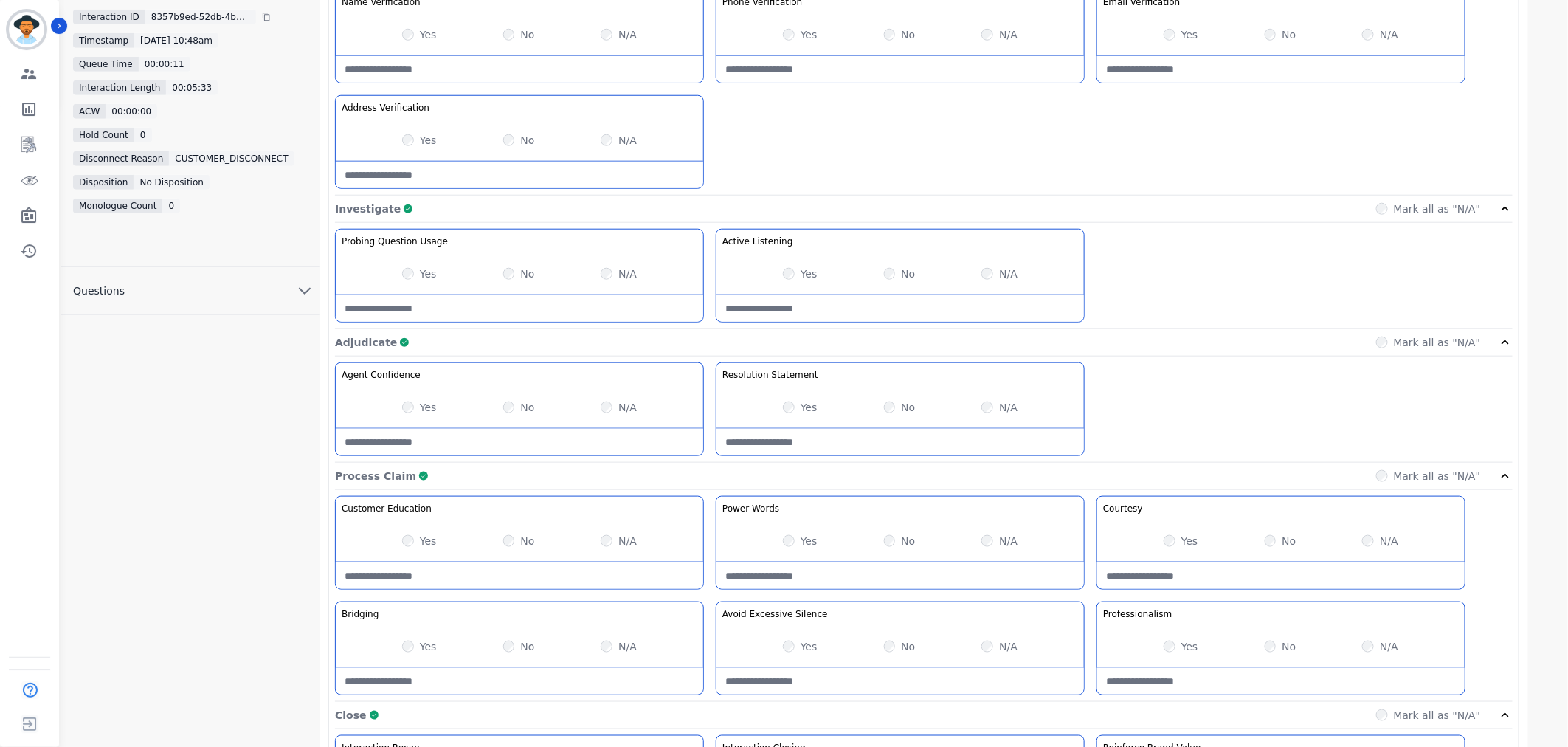
scroll to position [313, 0]
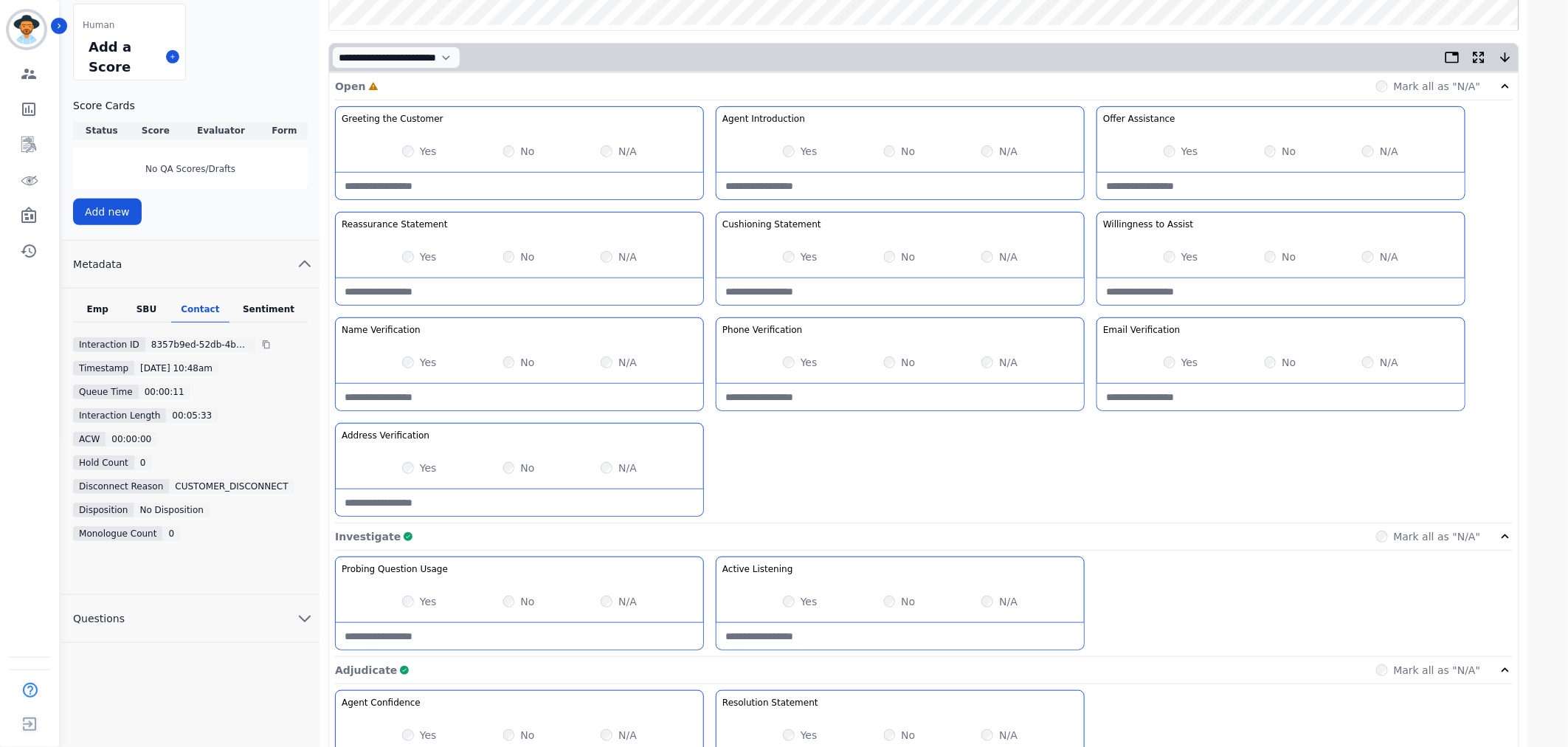
click at [1262, 256] on div "Yes No N/A" at bounding box center [1281, 257] width 368 height 41
click at [1281, 260] on label "No" at bounding box center [1288, 257] width 14 height 15
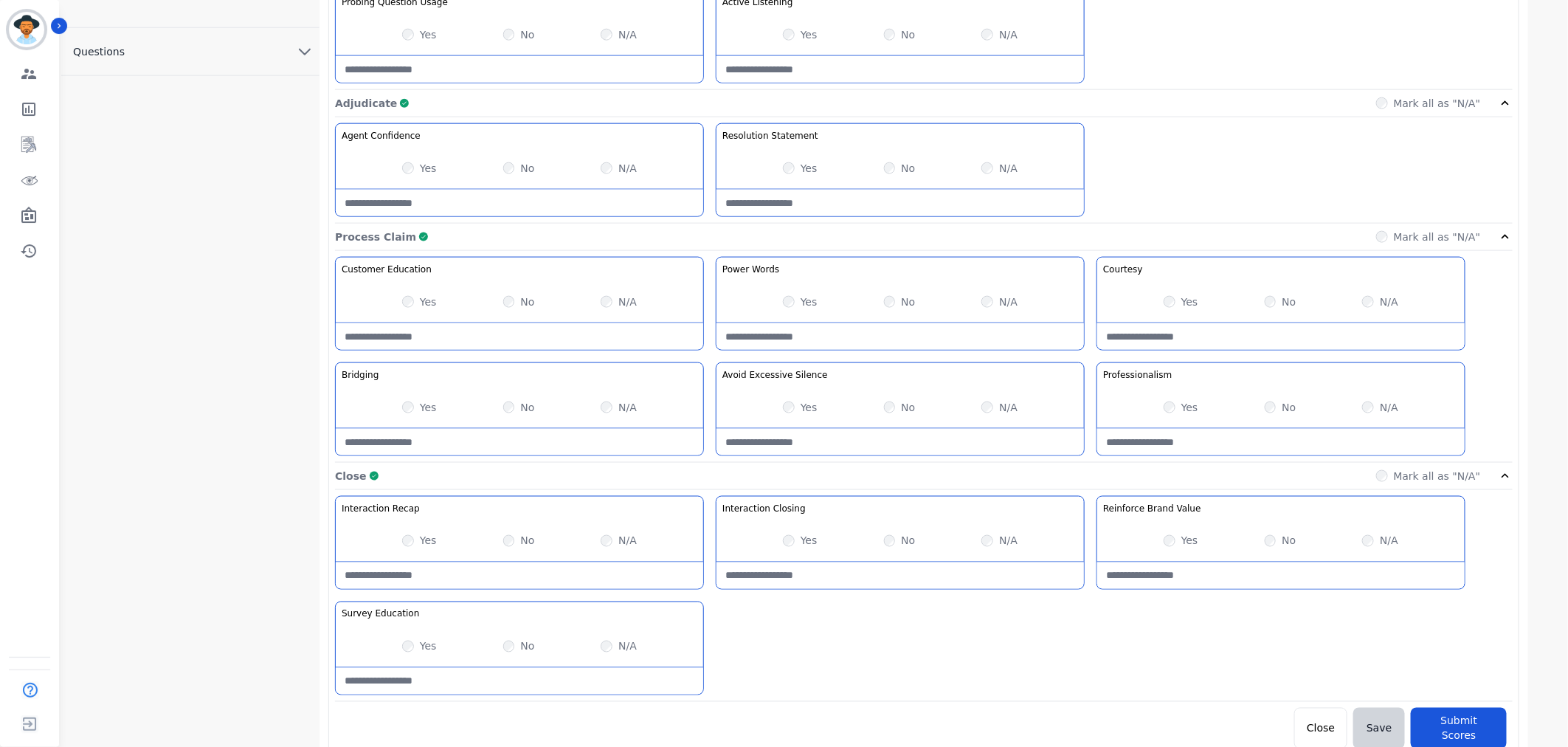
scroll to position [887, 0]
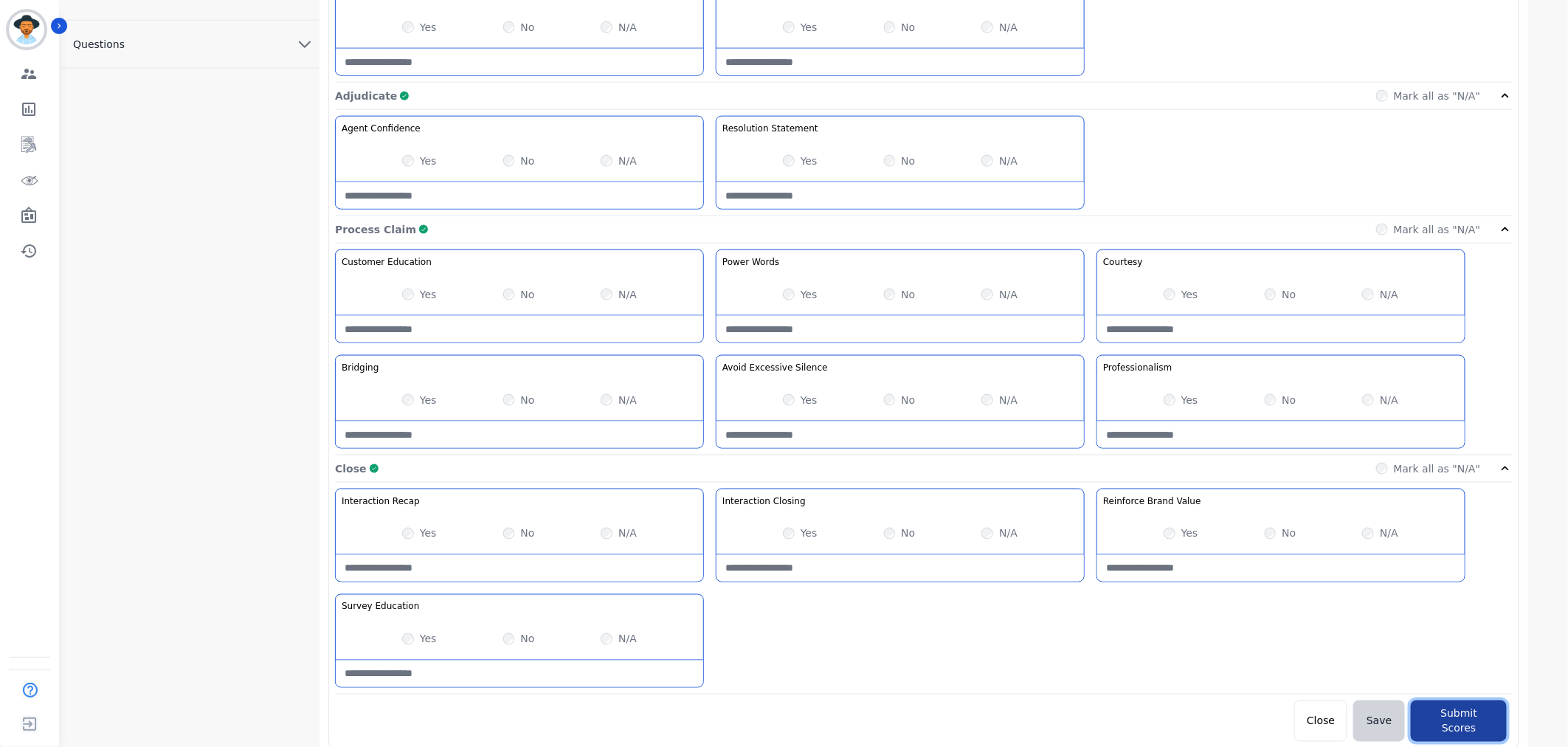
click at [1459, 713] on button "Submit Scores" at bounding box center [1458, 720] width 96 height 41
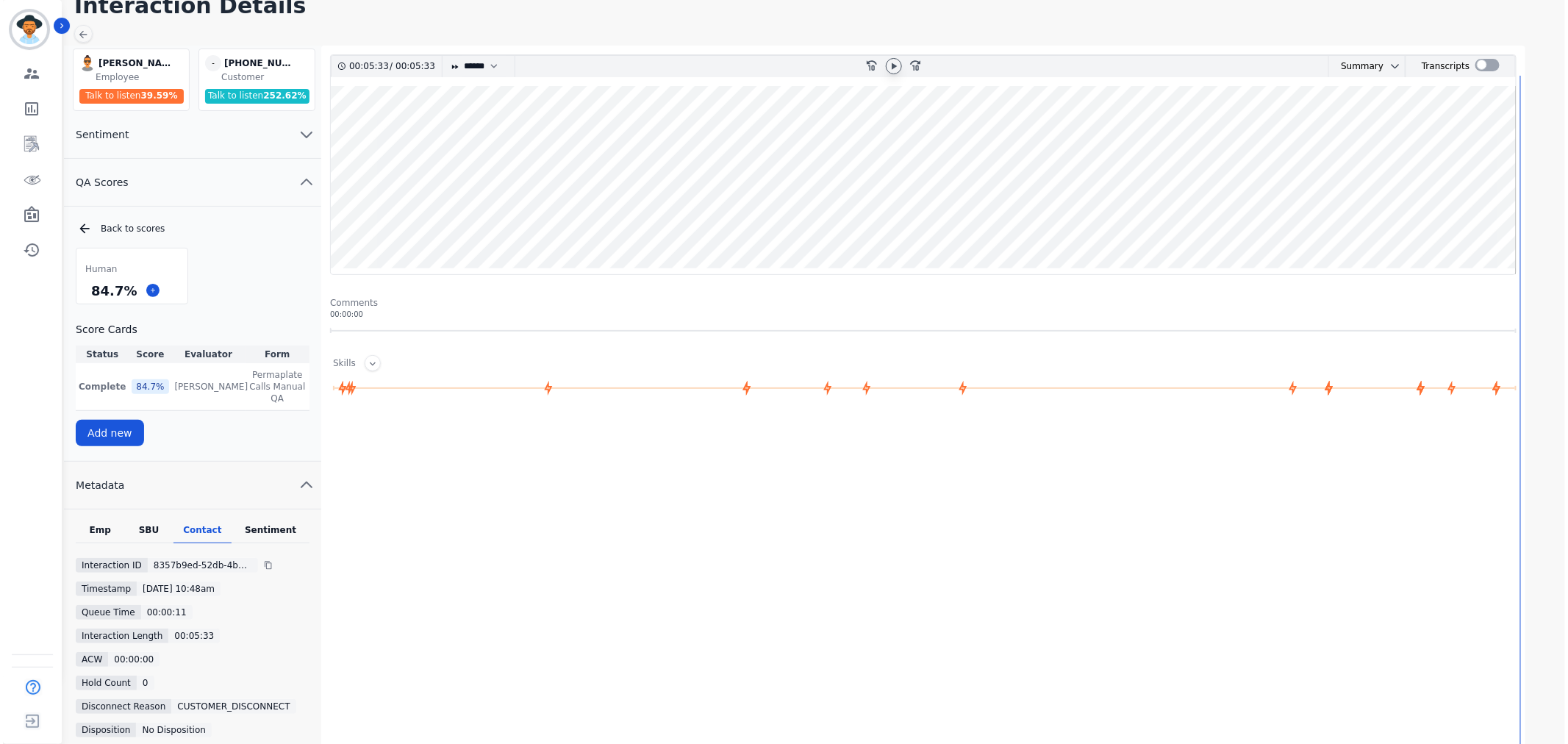
scroll to position [0, 0]
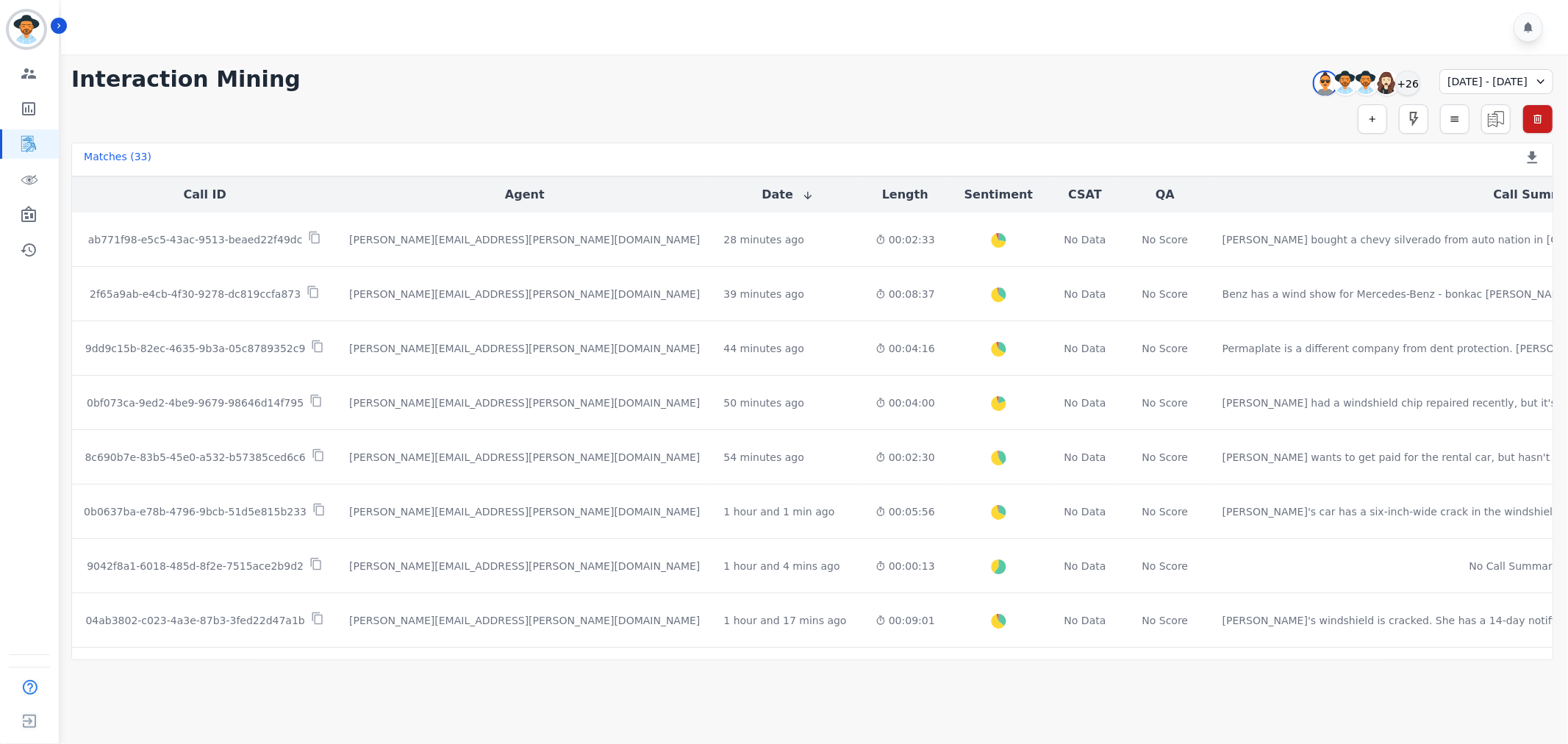
click at [1459, 87] on div "09/15/2025 - 09/15/2025" at bounding box center [1496, 81] width 114 height 25
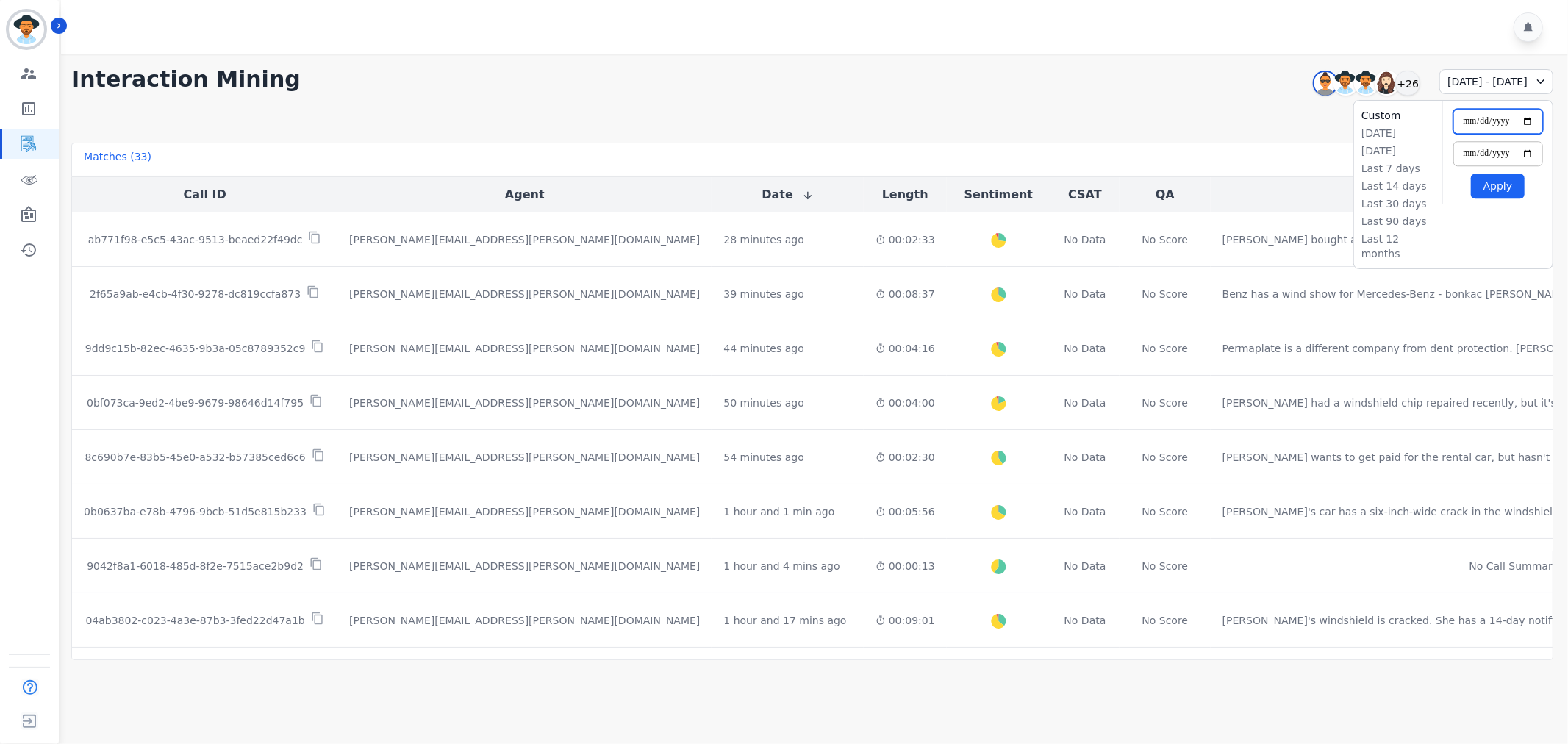
click at [1529, 120] on input "**********" at bounding box center [1498, 120] width 90 height 25
type input "**********"
click at [1525, 154] on input "**********" at bounding box center [1498, 153] width 90 height 25
type input "**********"
click at [1502, 177] on button "Apply" at bounding box center [1498, 185] width 53 height 25
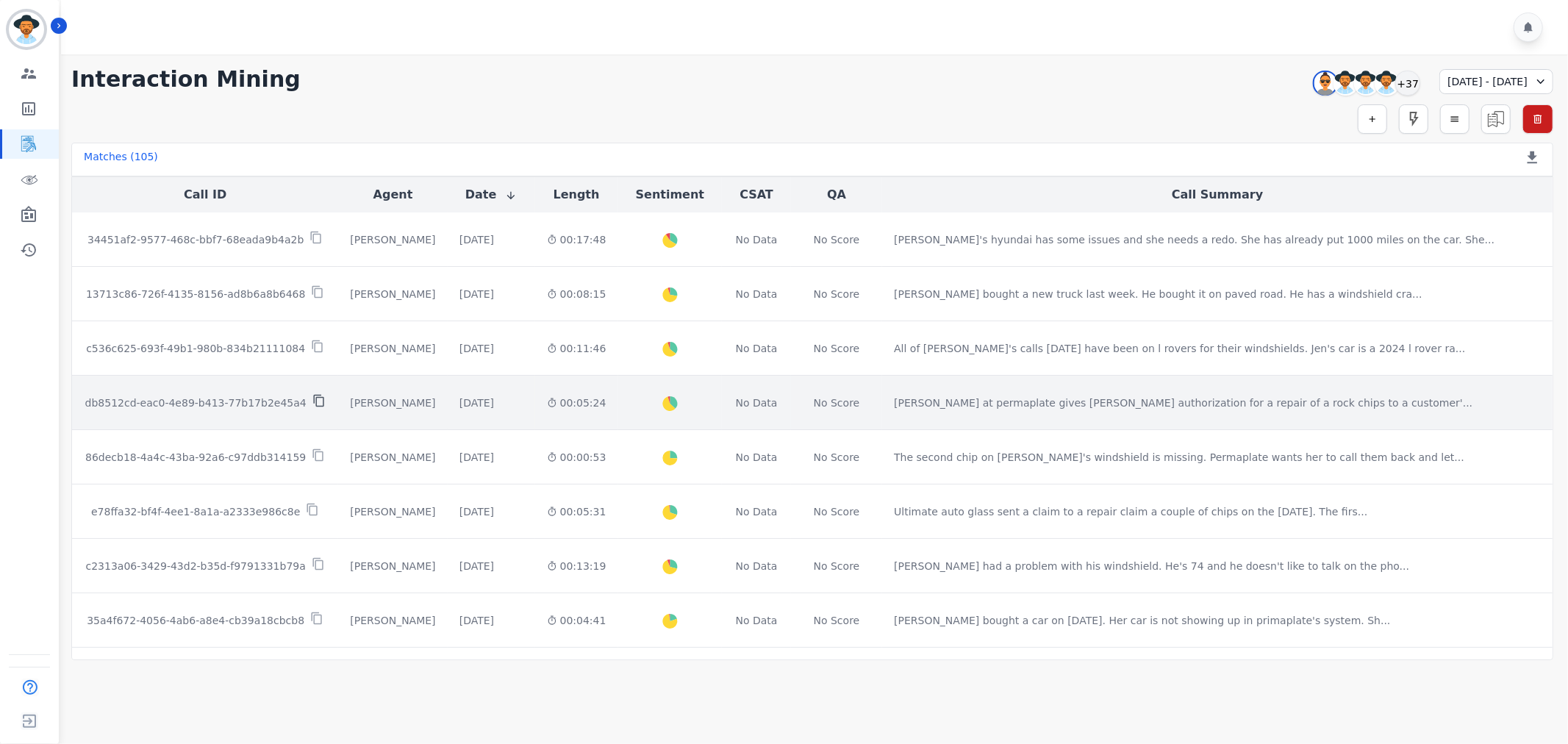
click at [312, 402] on icon at bounding box center [319, 400] width 13 height 13
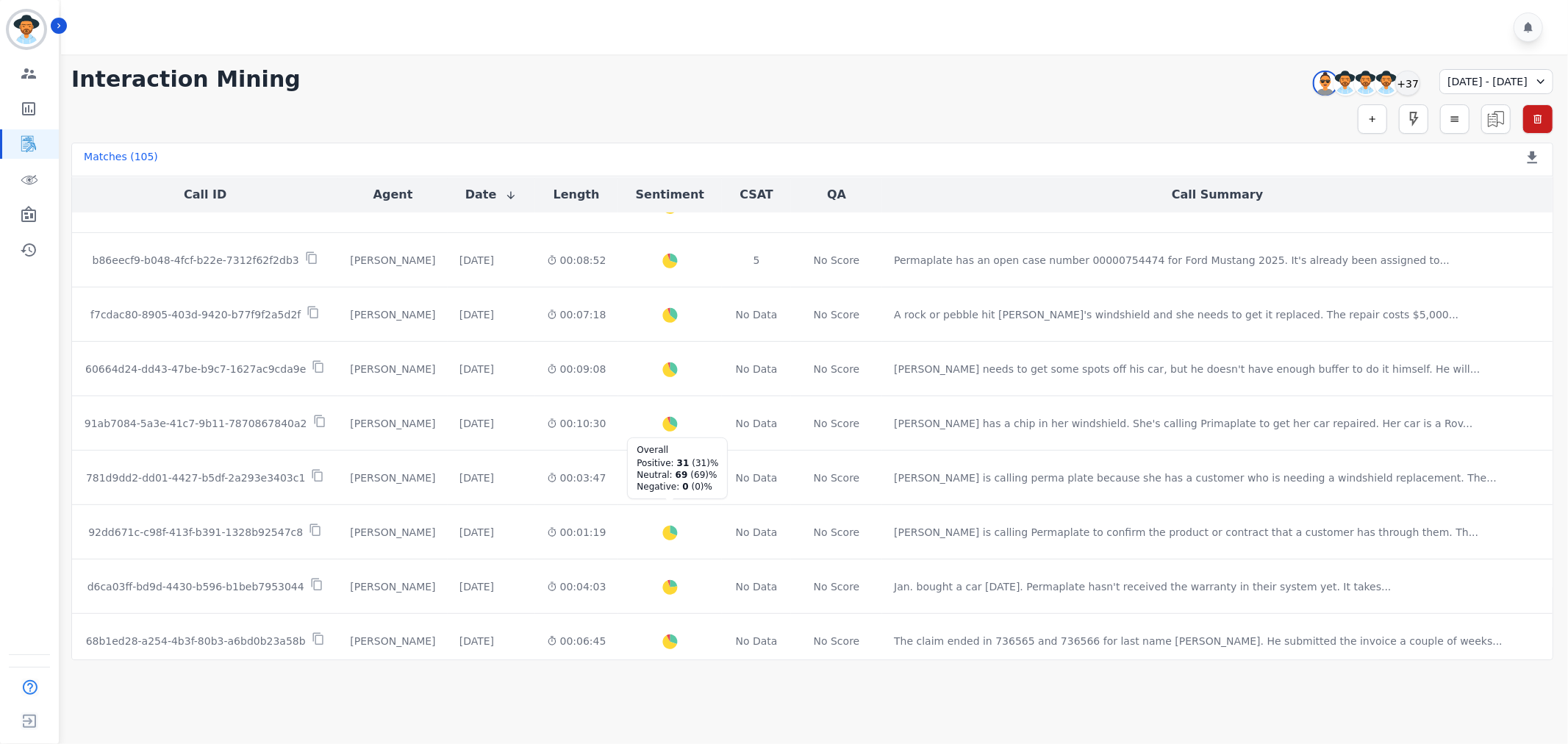
scroll to position [703, 0]
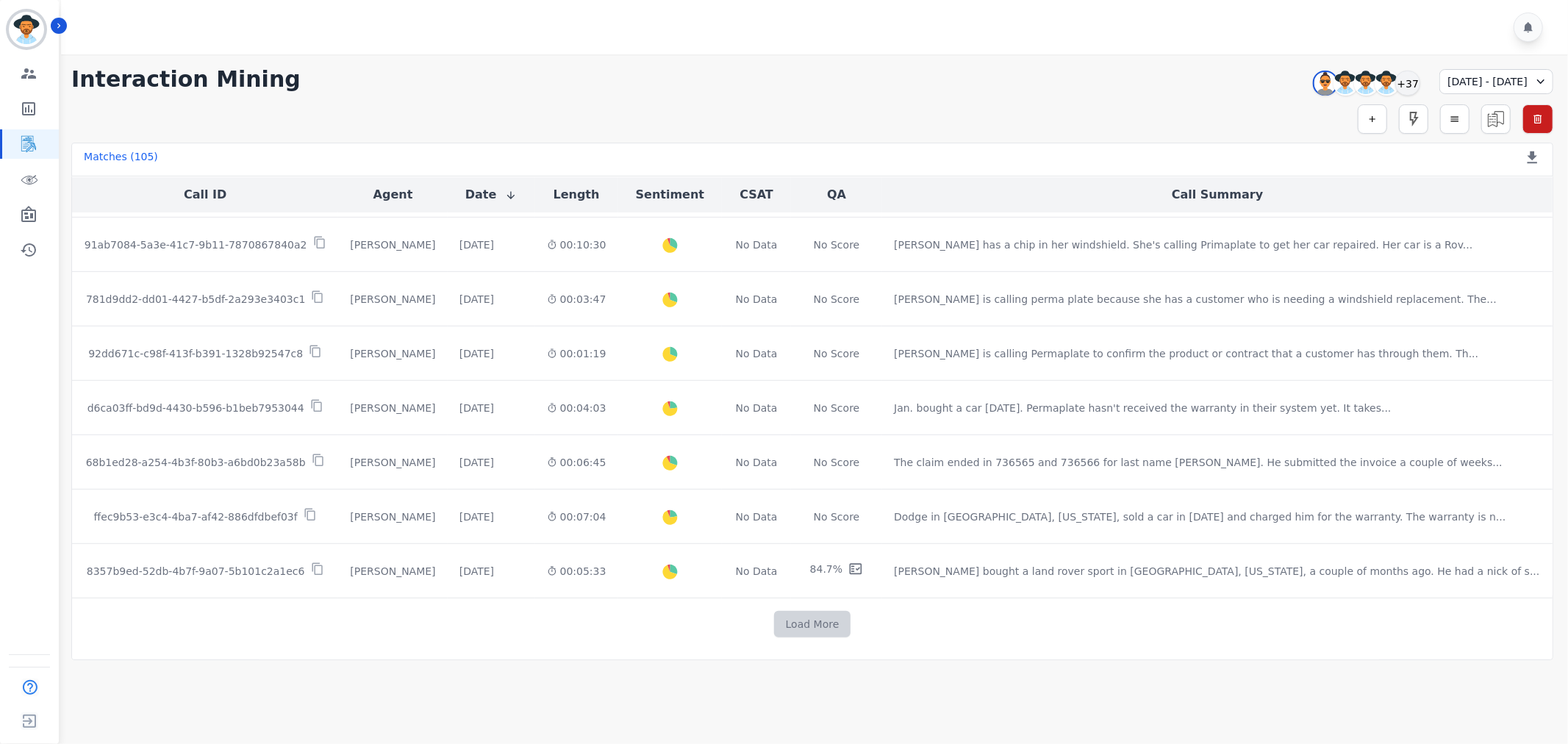
click at [799, 624] on button "Load More" at bounding box center [812, 624] width 77 height 27
click at [803, 615] on button "Load More" at bounding box center [829, 624] width 77 height 27
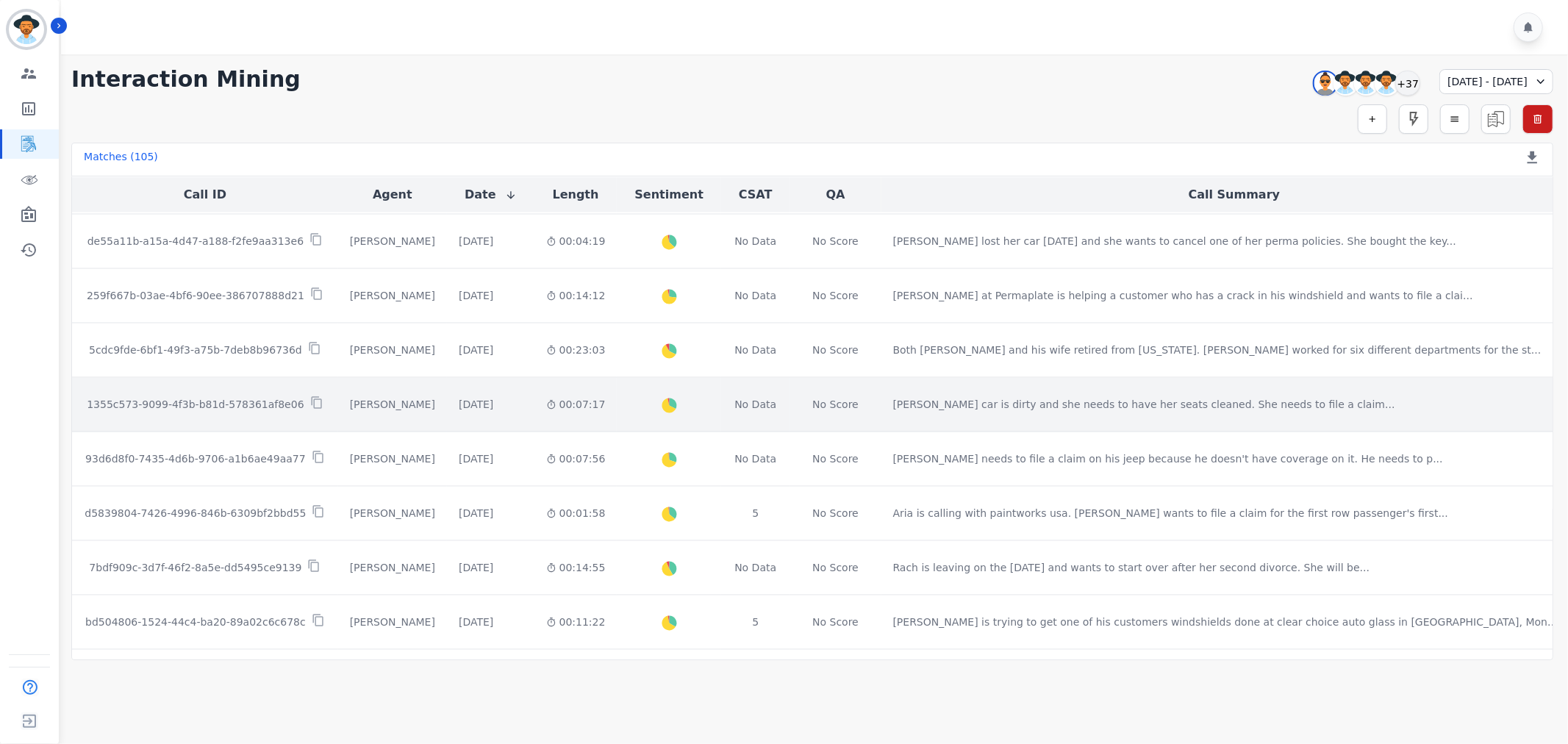
scroll to position [2526, 0]
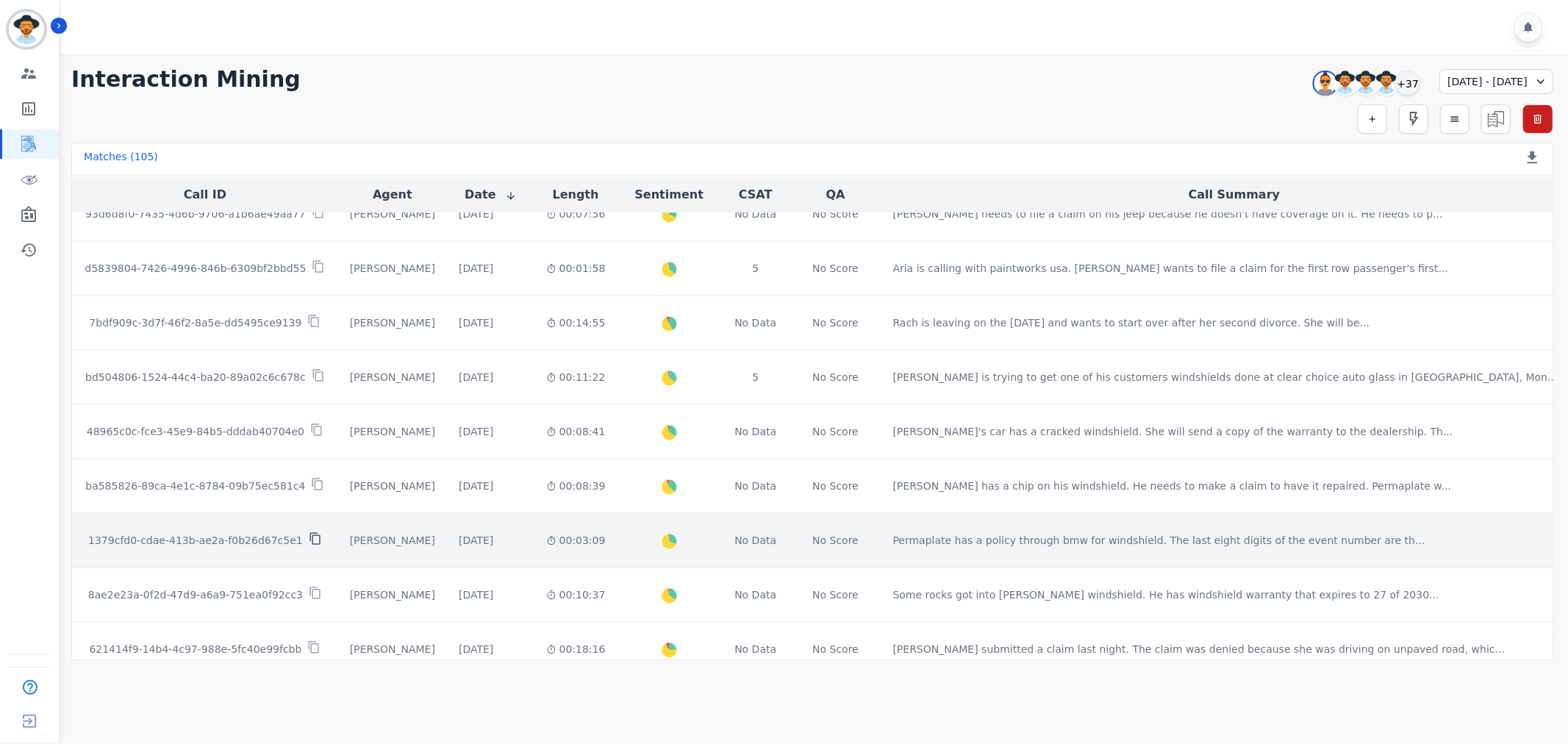
click at [309, 538] on icon at bounding box center [316, 539] width 13 height 13
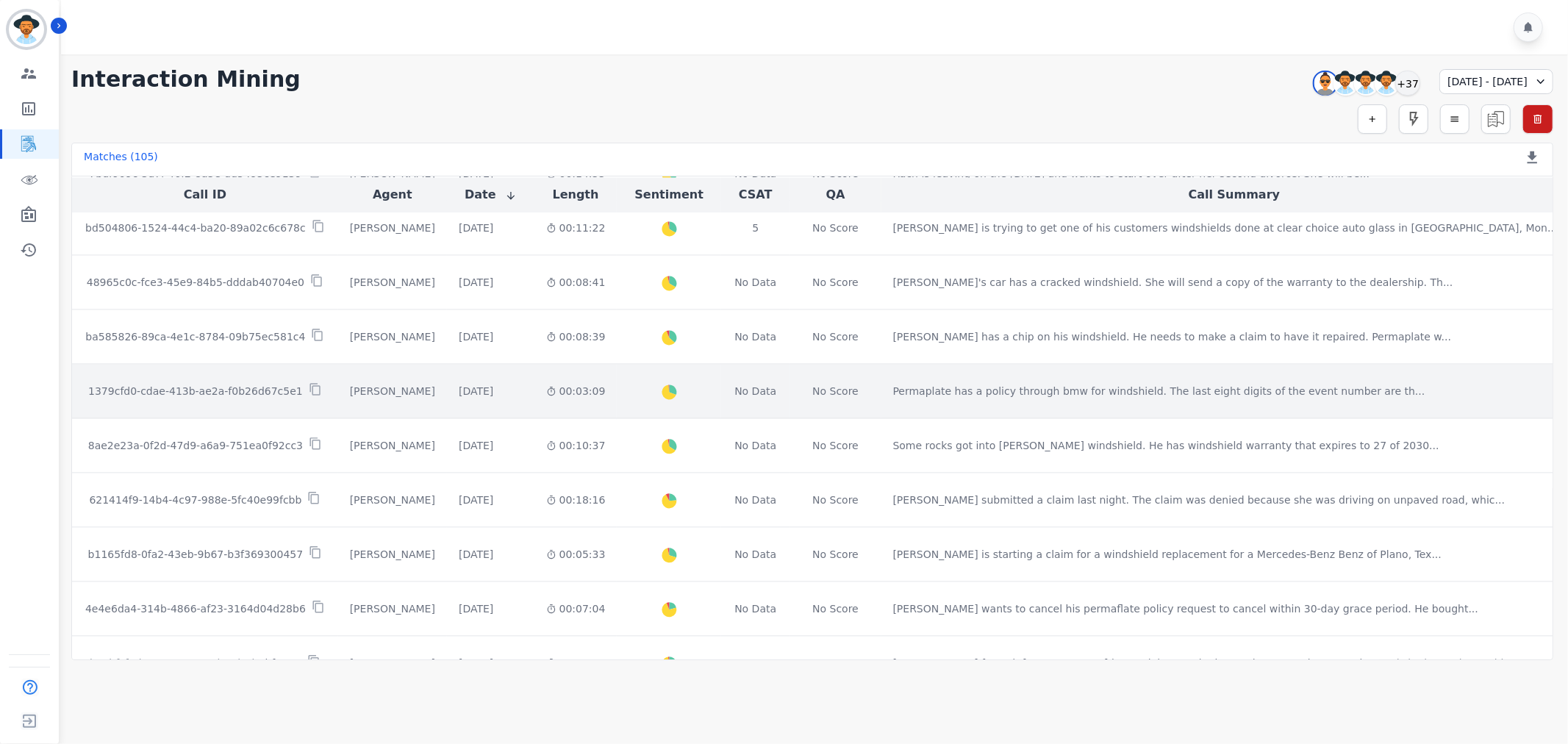
scroll to position [2691, 0]
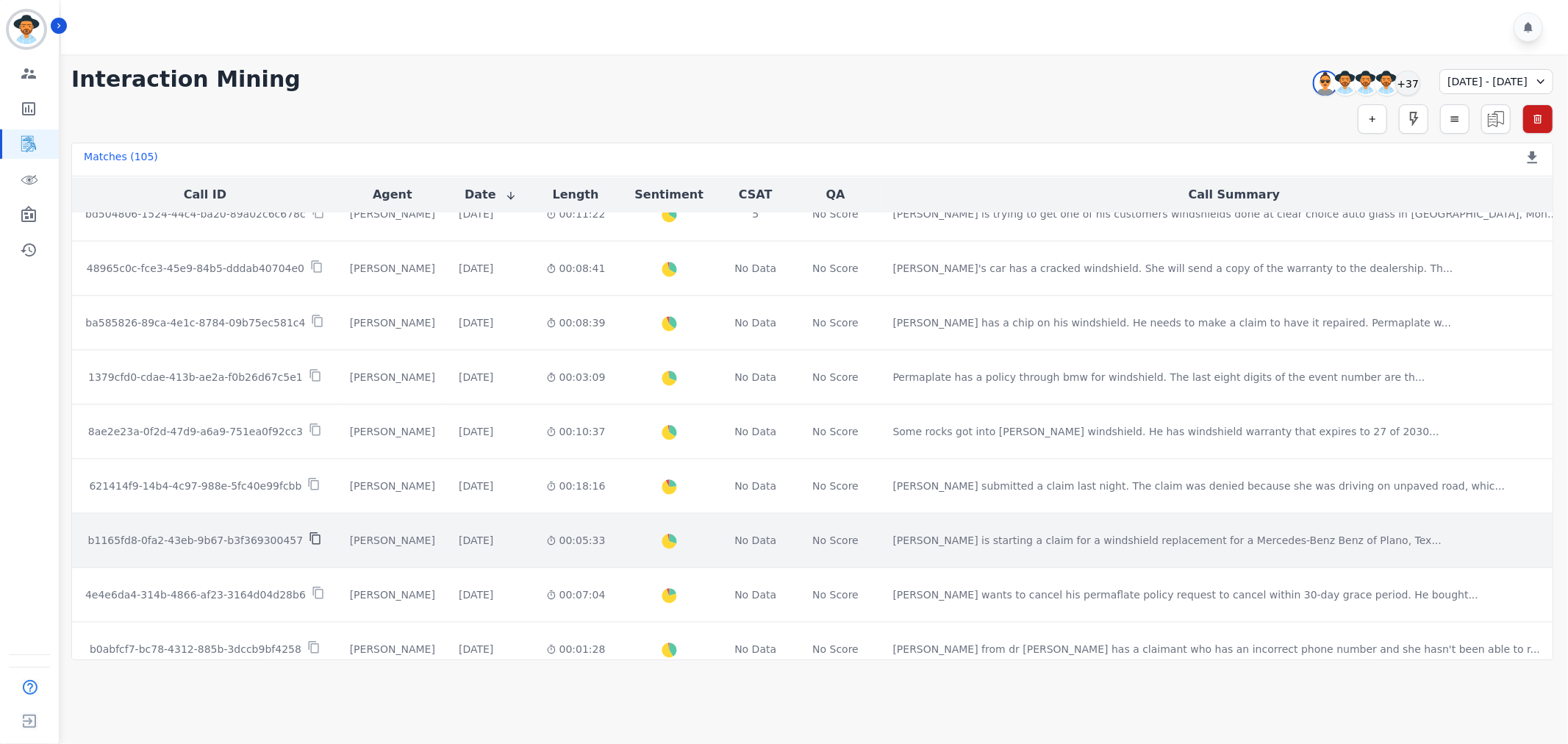
click at [309, 542] on icon at bounding box center [316, 538] width 13 height 13
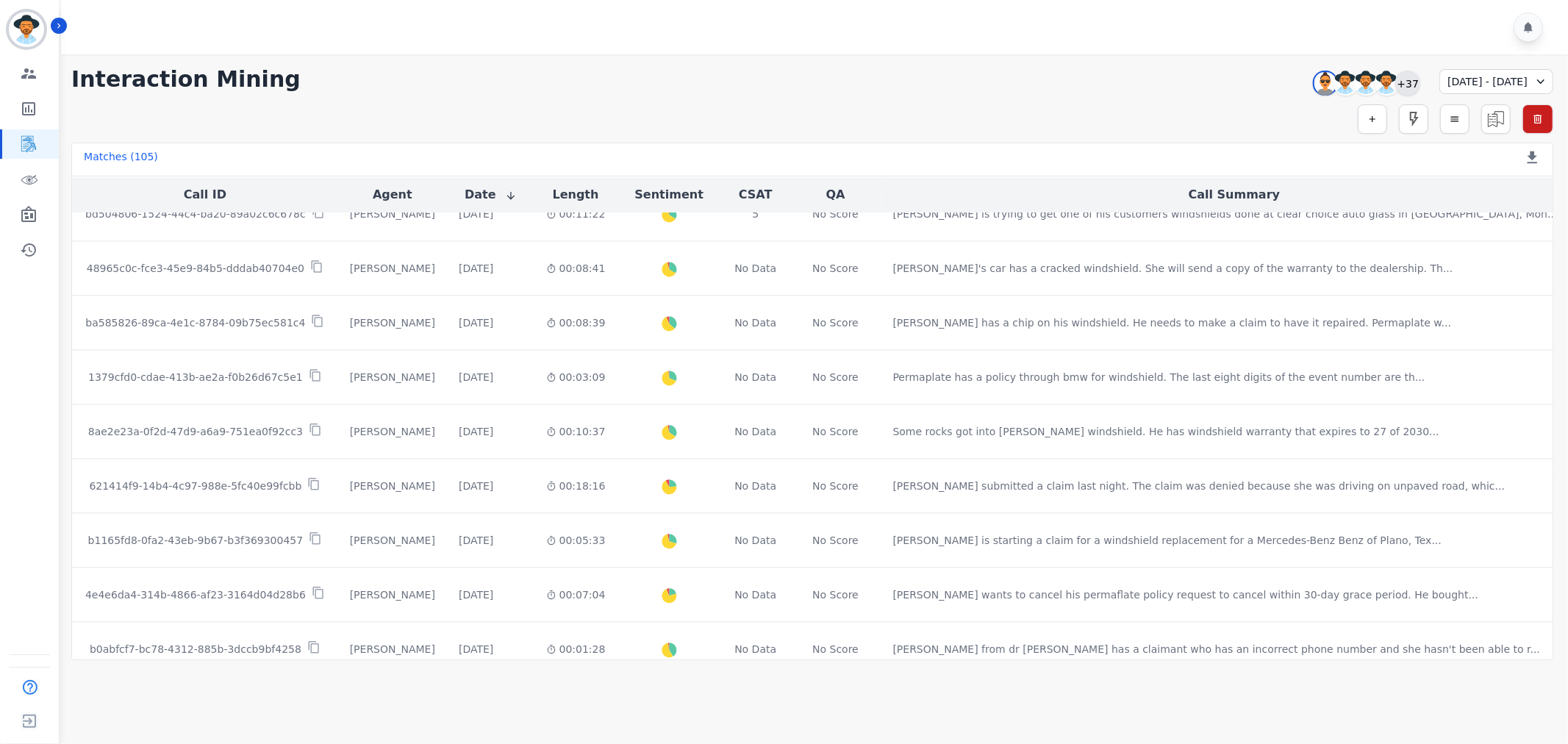
click at [1396, 81] on div "+37" at bounding box center [1408, 82] width 25 height 25
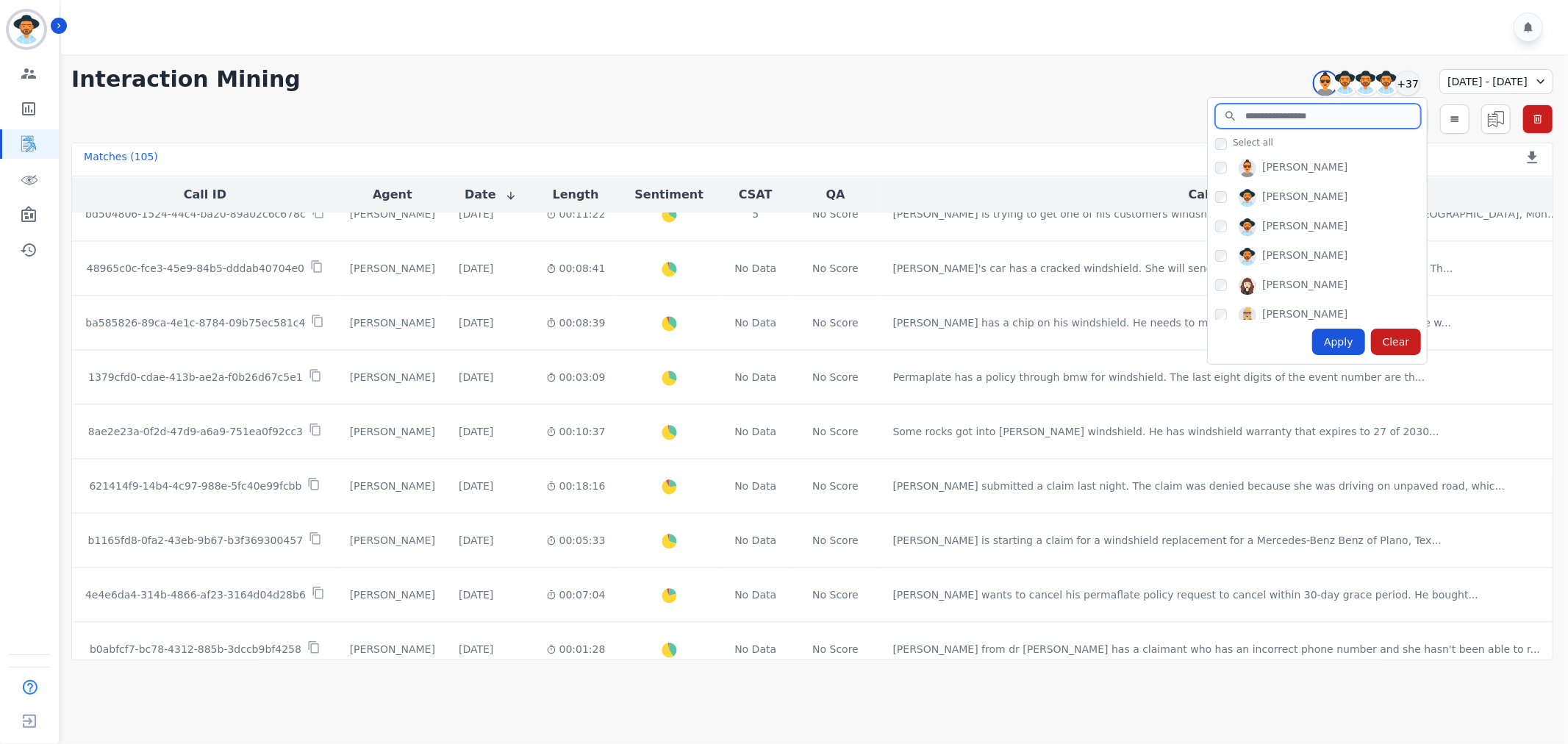
click at [1287, 119] on input "search" at bounding box center [1318, 116] width 206 height 25
click at [1215, 124] on input "search" at bounding box center [1318, 116] width 206 height 25
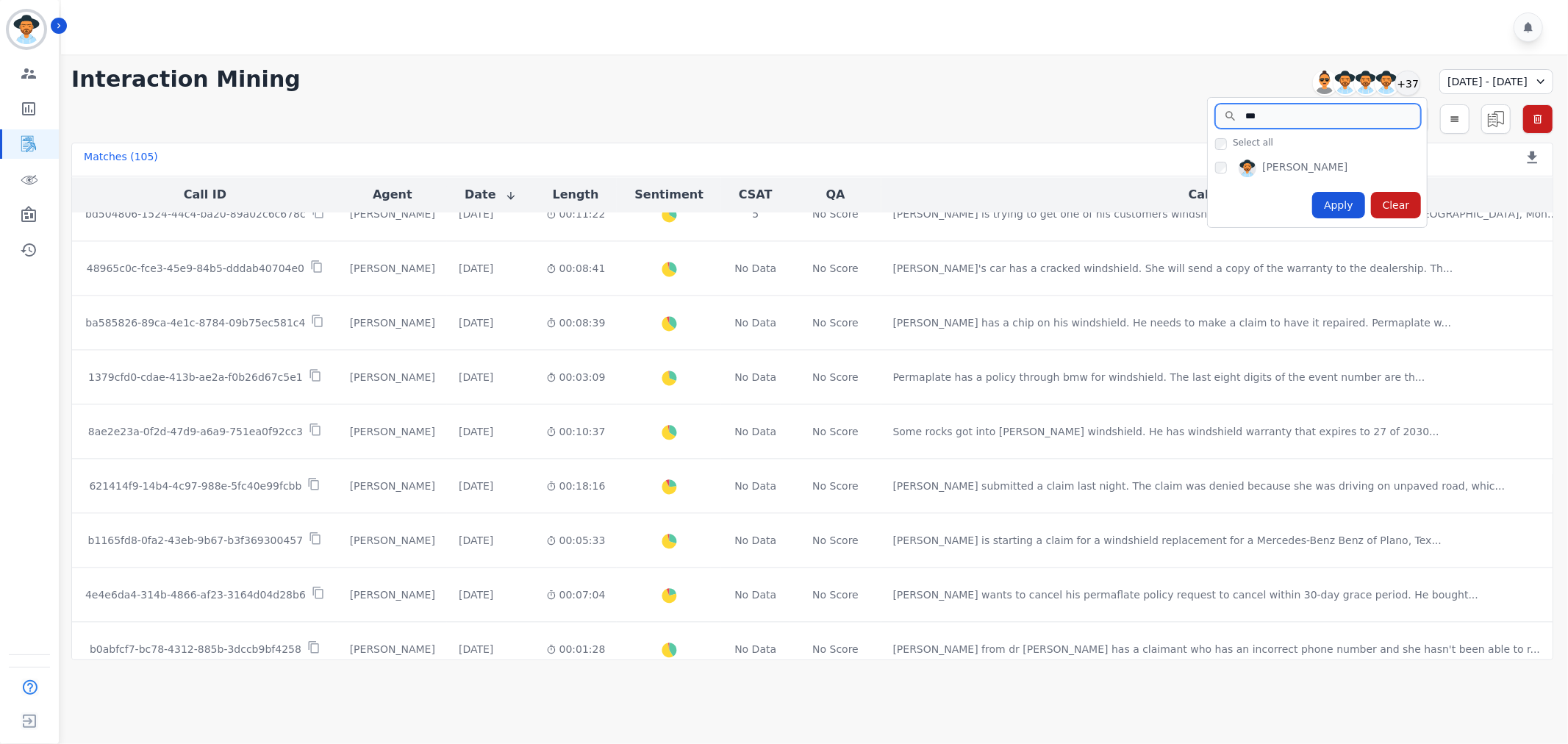
type input "***"
click at [1312, 205] on div "Apply" at bounding box center [1338, 205] width 53 height 27
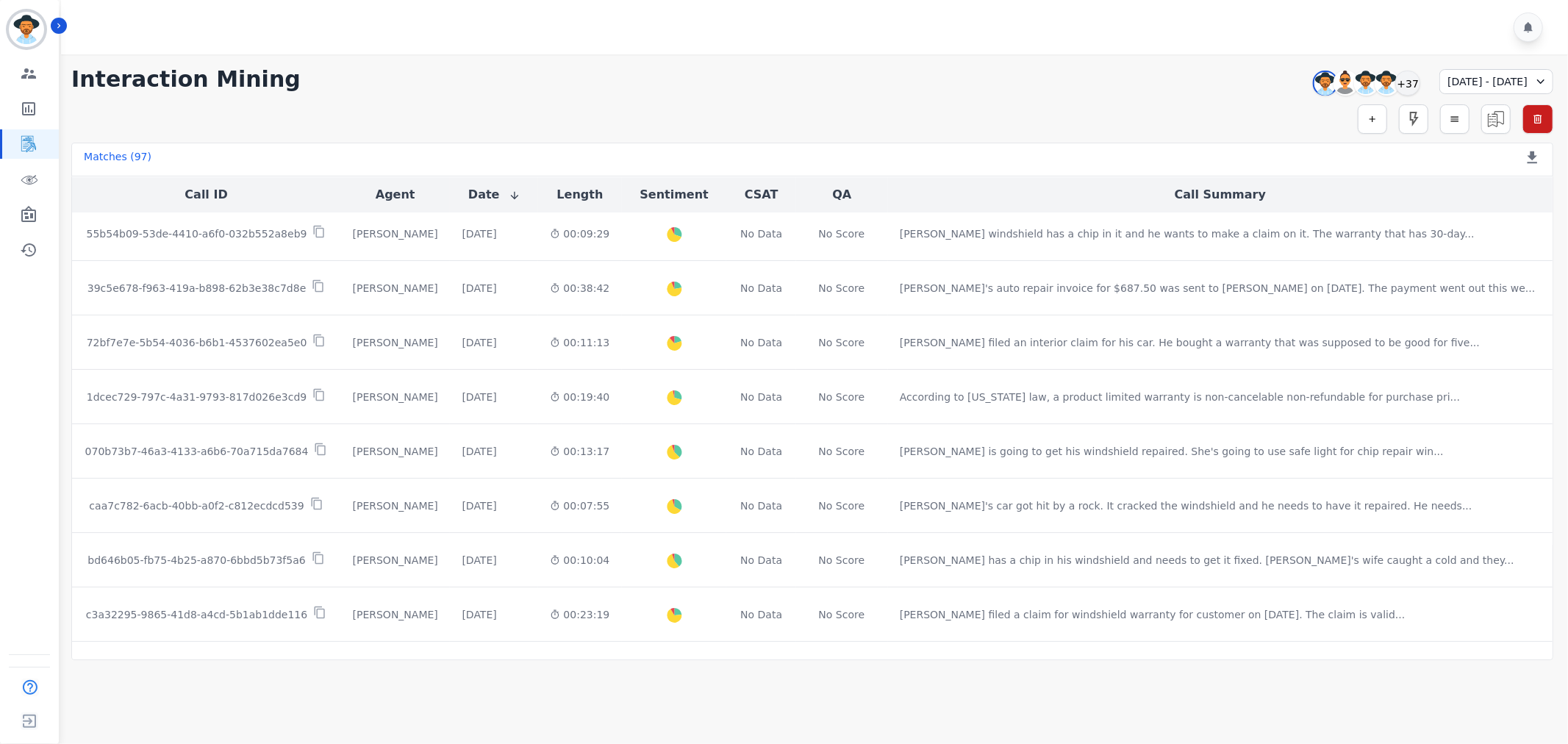
scroll to position [0, 0]
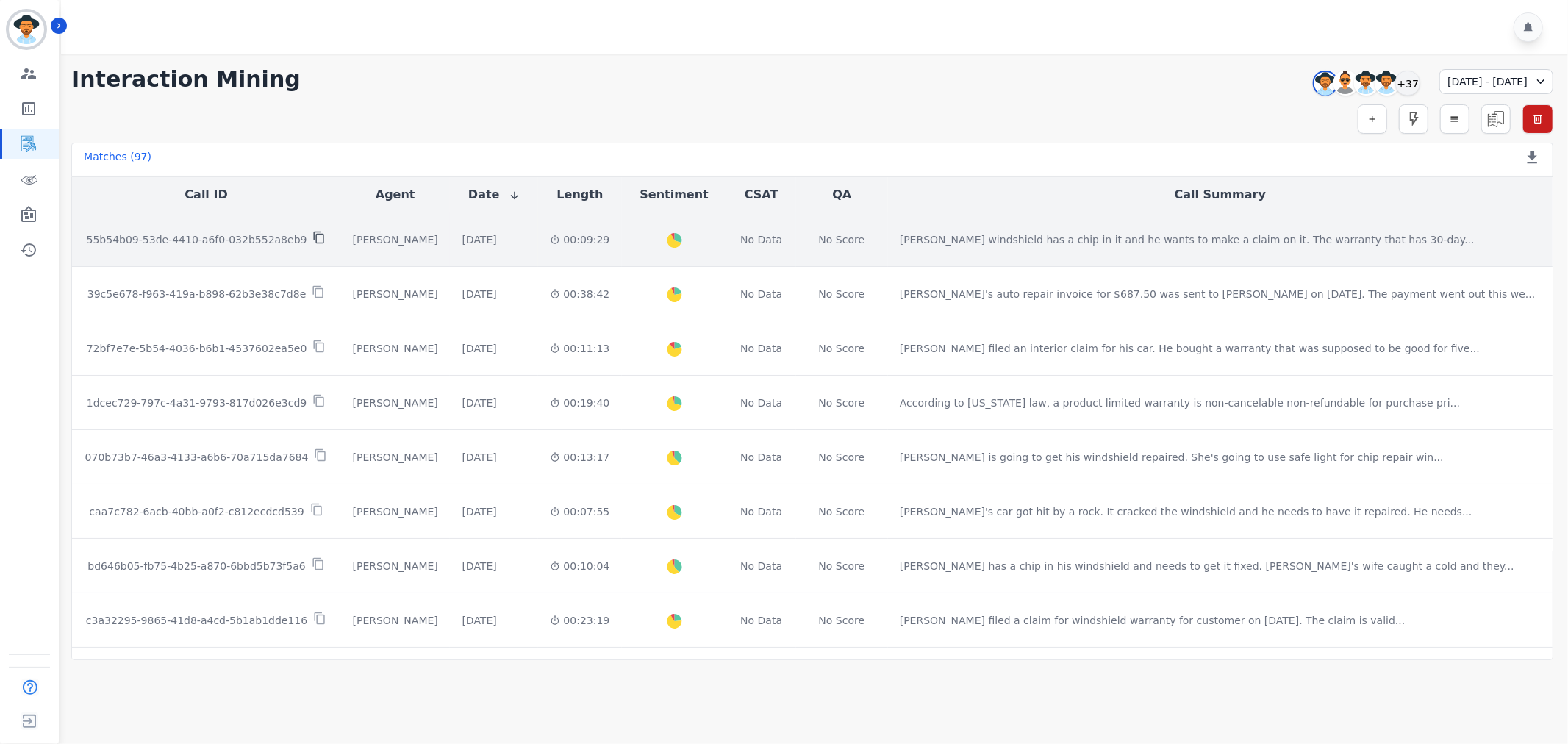
click at [312, 241] on icon at bounding box center [319, 237] width 13 height 13
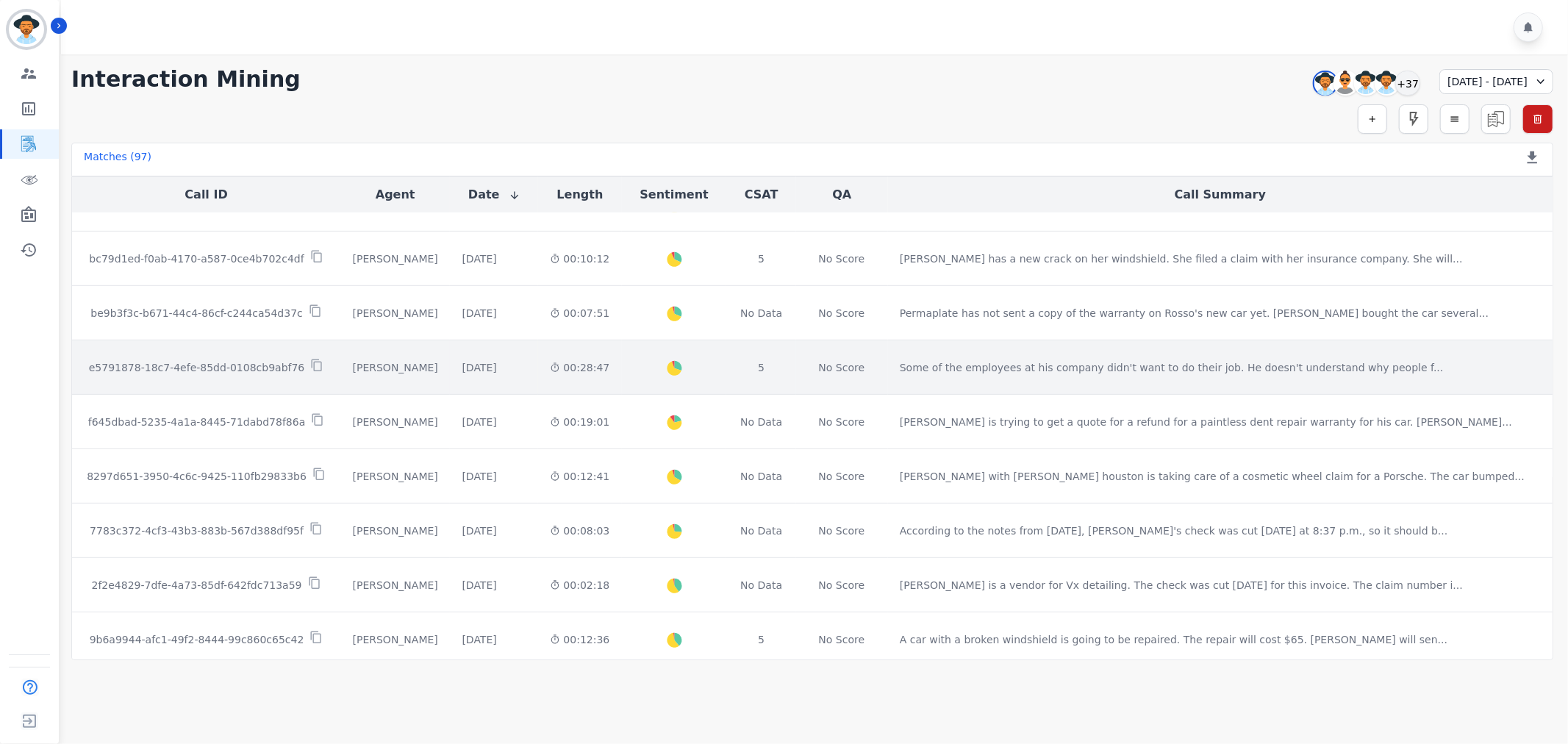
scroll to position [703, 0]
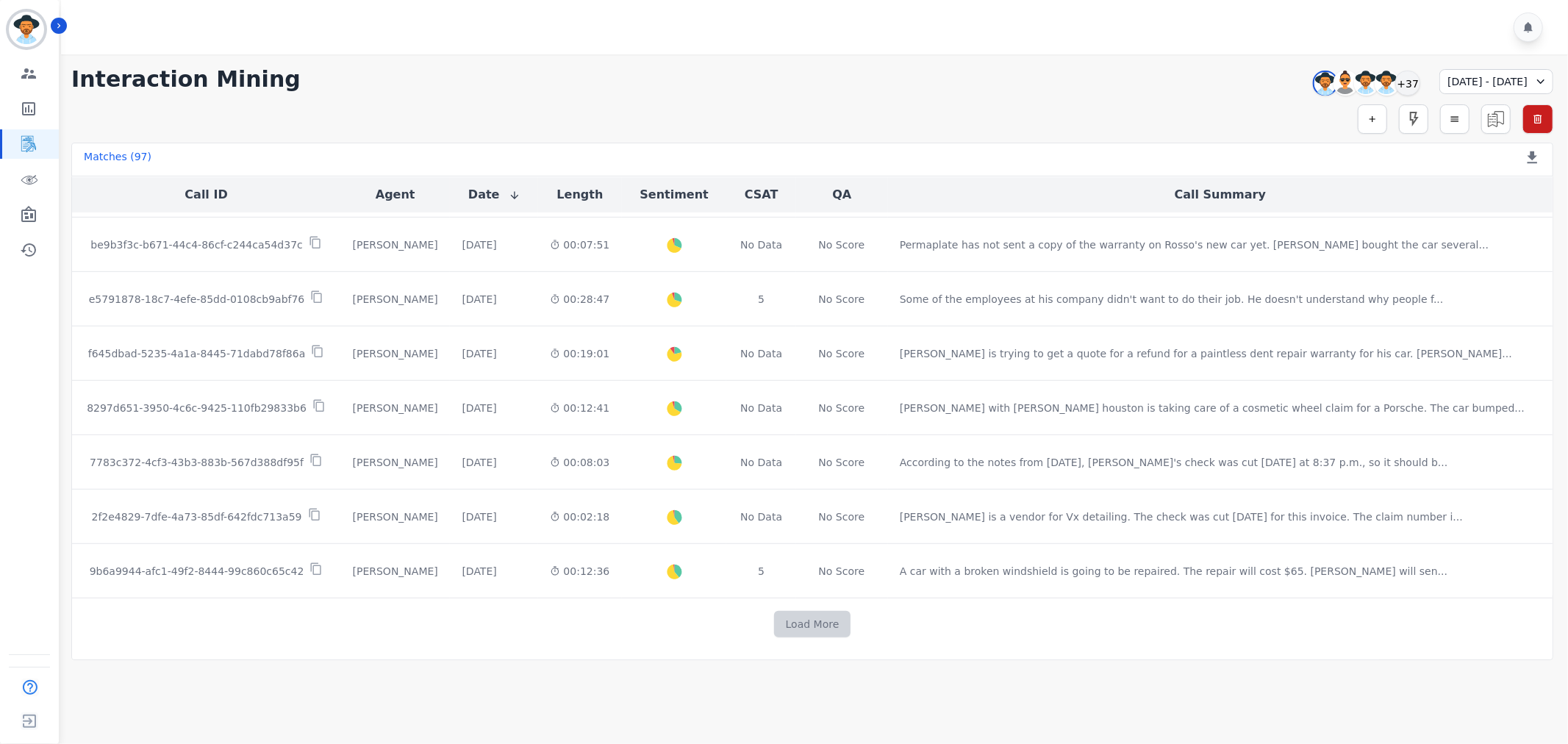
click at [789, 621] on button "Load More" at bounding box center [812, 624] width 77 height 27
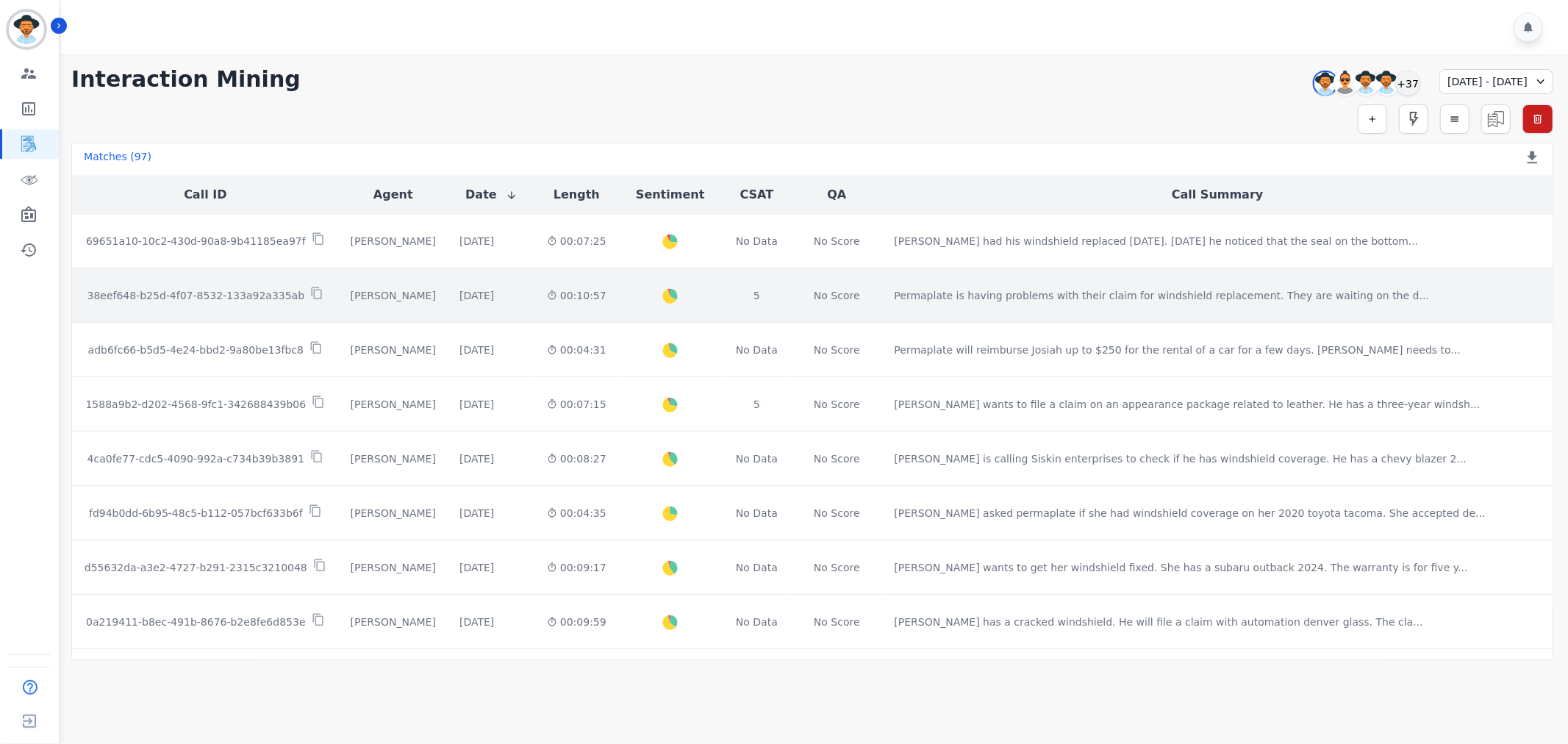
scroll to position [1275, 0]
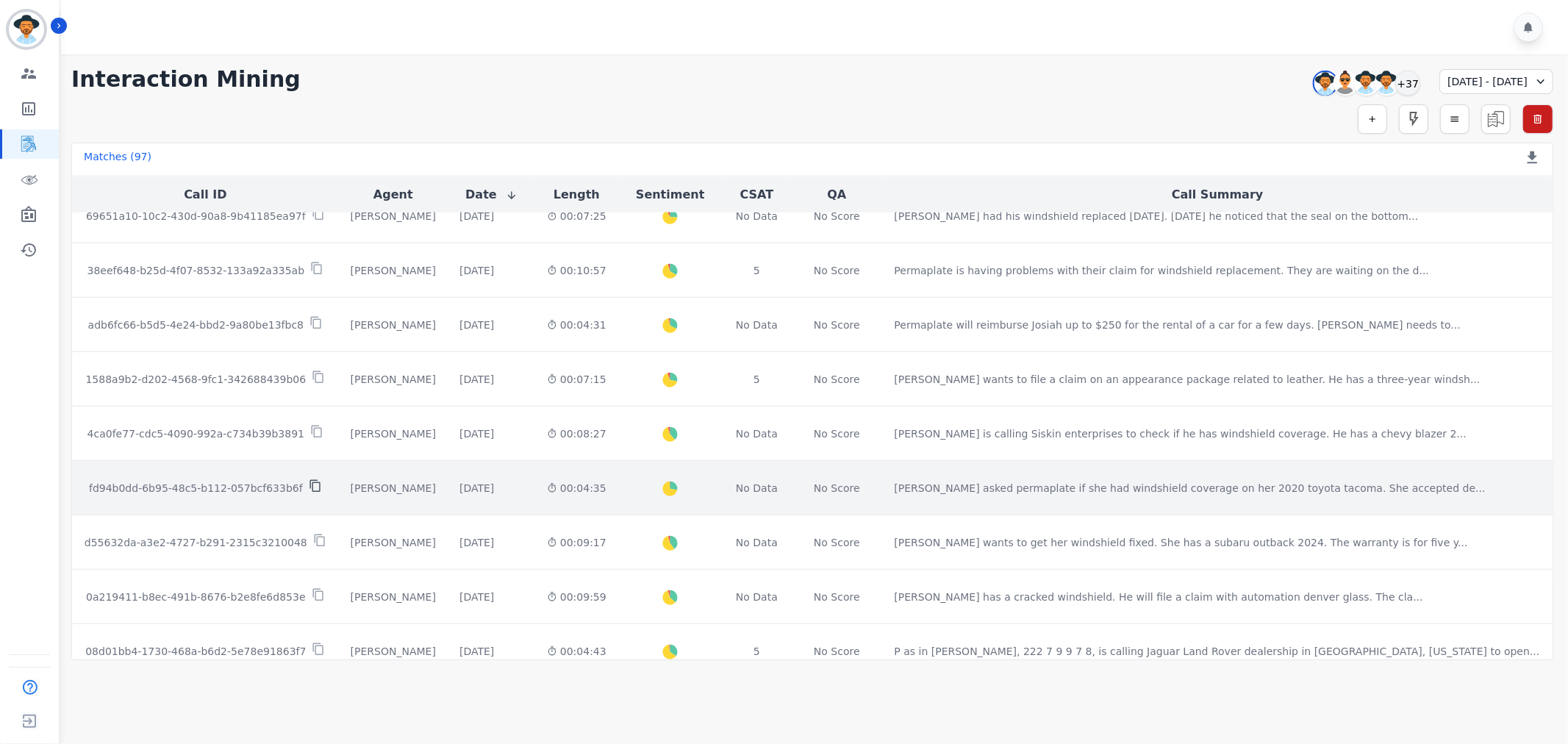
click at [309, 485] on icon at bounding box center [316, 485] width 13 height 13
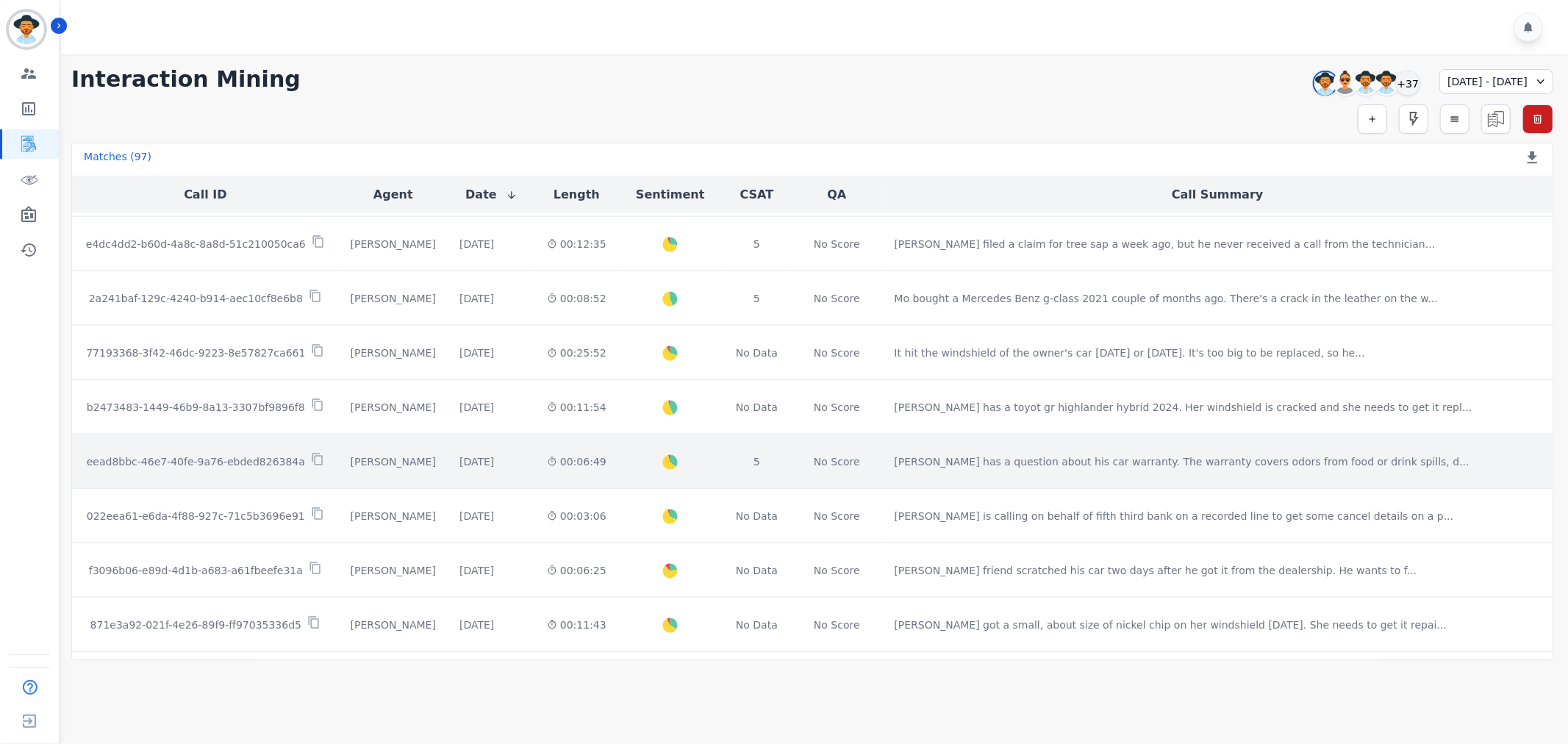
scroll to position [1765, 0]
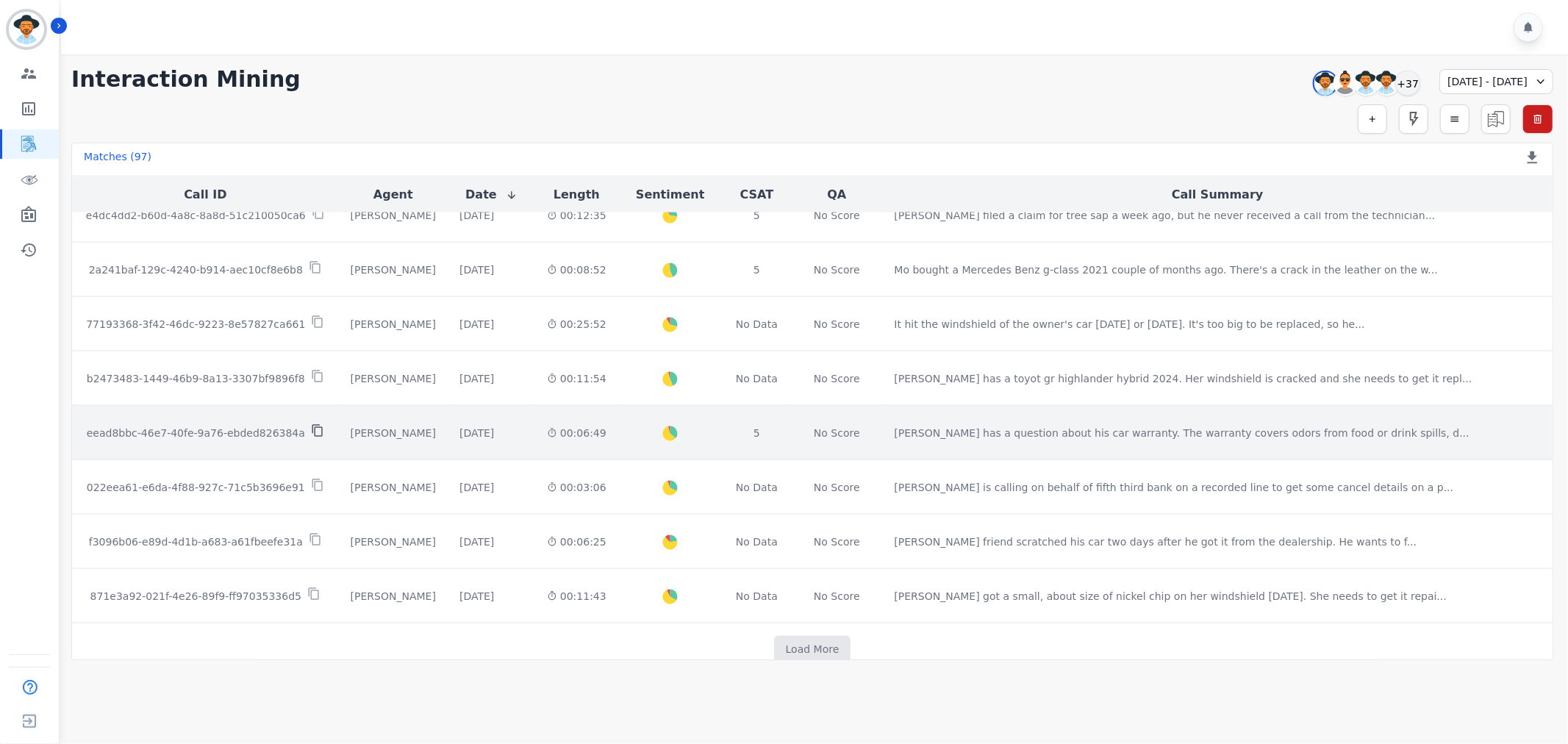
click at [311, 432] on icon at bounding box center [317, 430] width 13 height 13
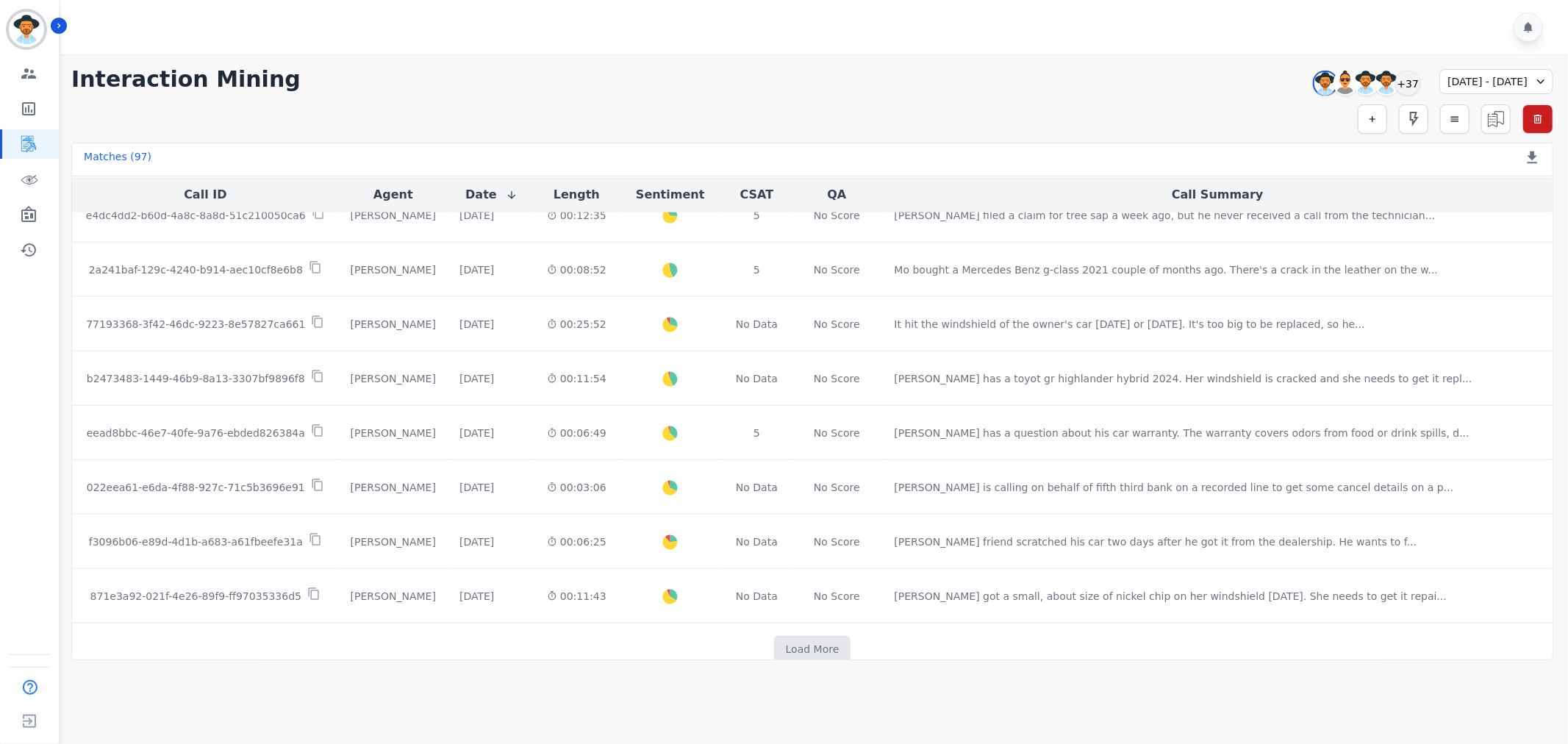
click at [1476, 82] on div "08/31/2025 - 09/06/2025" at bounding box center [1496, 81] width 114 height 25
click at [1525, 120] on input "**********" at bounding box center [1498, 120] width 90 height 25
type input "**********"
click at [1528, 147] on input "**********" at bounding box center [1498, 153] width 90 height 25
click at [1528, 152] on input "**********" at bounding box center [1498, 153] width 90 height 25
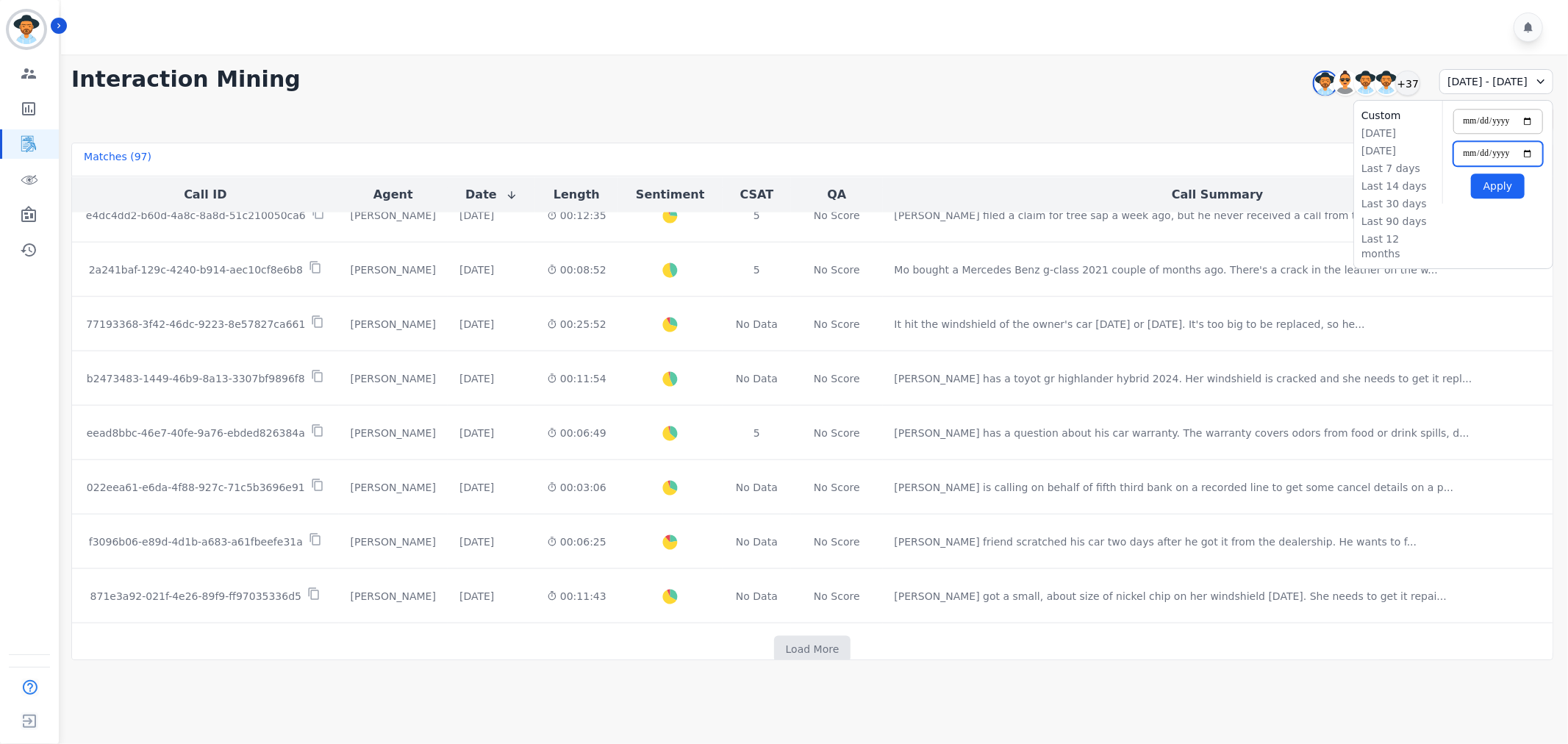
type input "**********"
click at [1498, 181] on button "Apply" at bounding box center [1498, 185] width 53 height 25
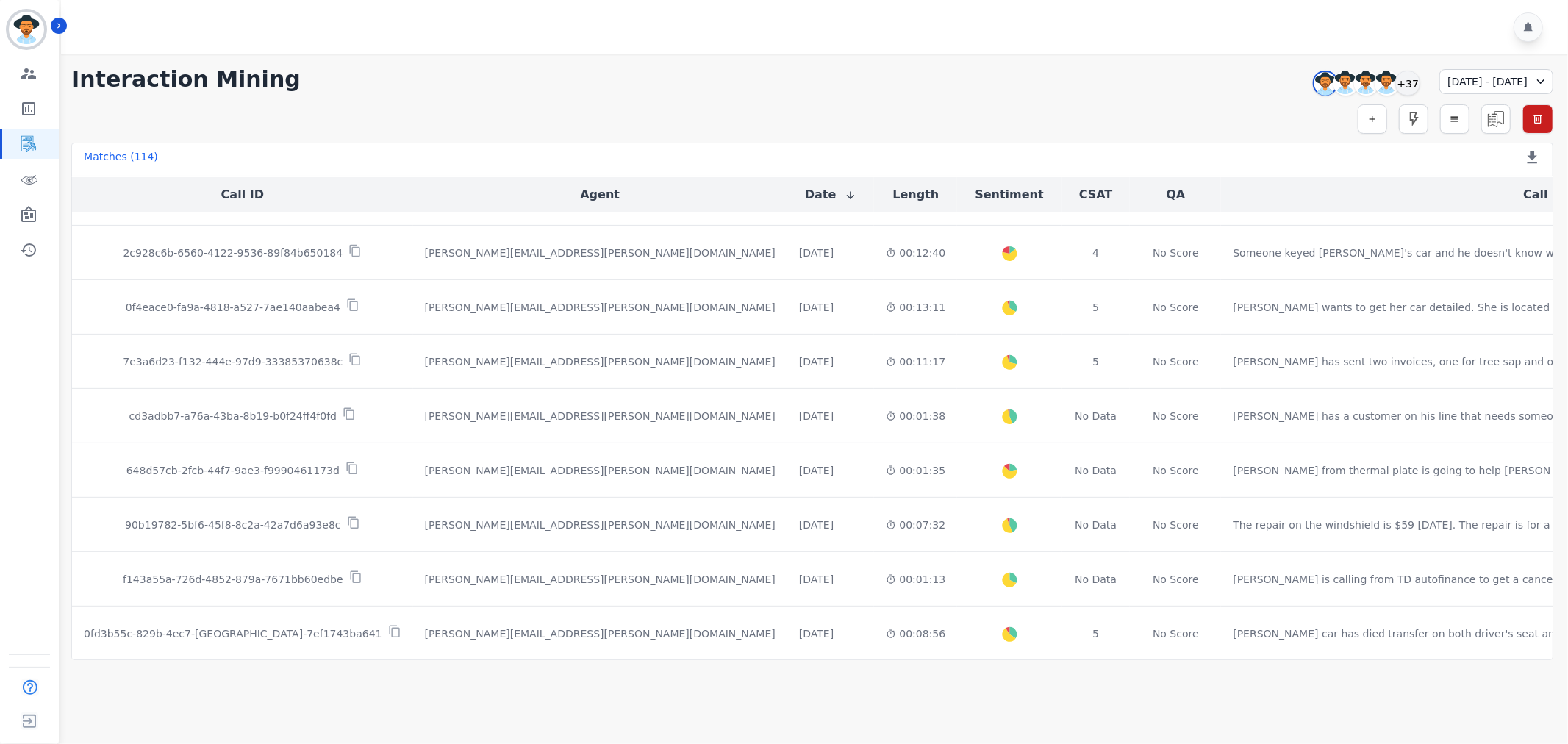
scroll to position [489, 0]
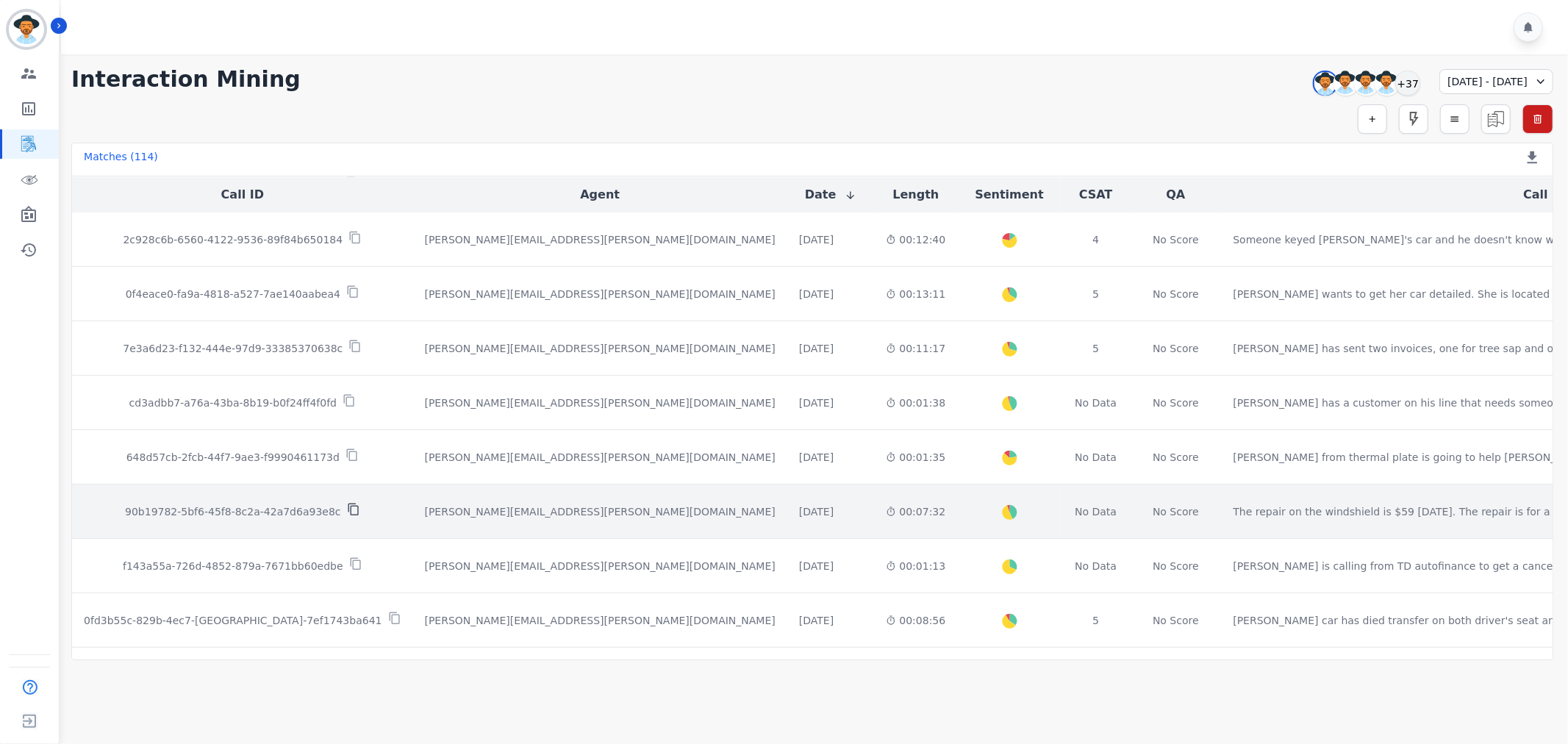
click at [347, 509] on icon at bounding box center [354, 509] width 13 height 13
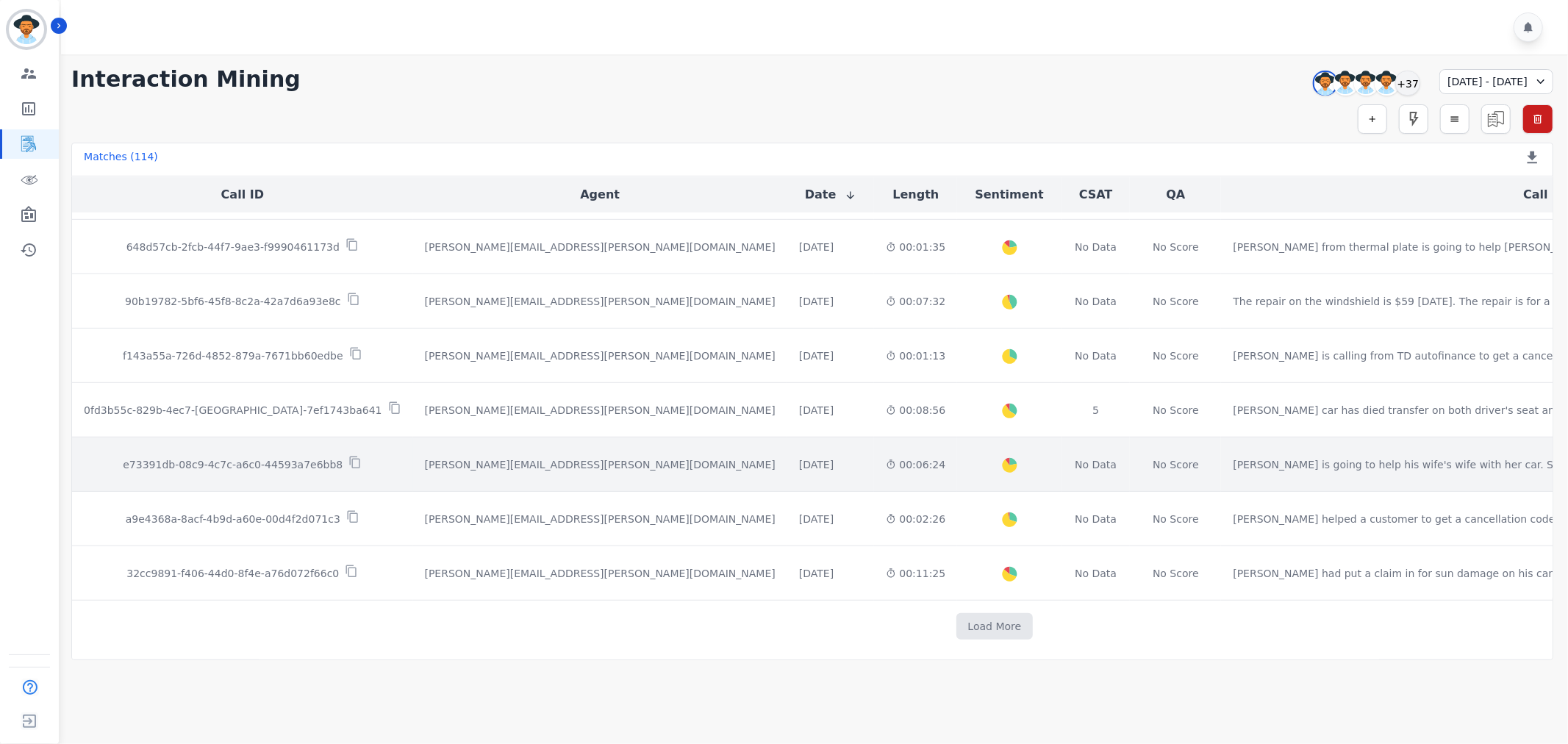
scroll to position [703, 0]
click at [349, 458] on icon at bounding box center [355, 460] width 13 height 13
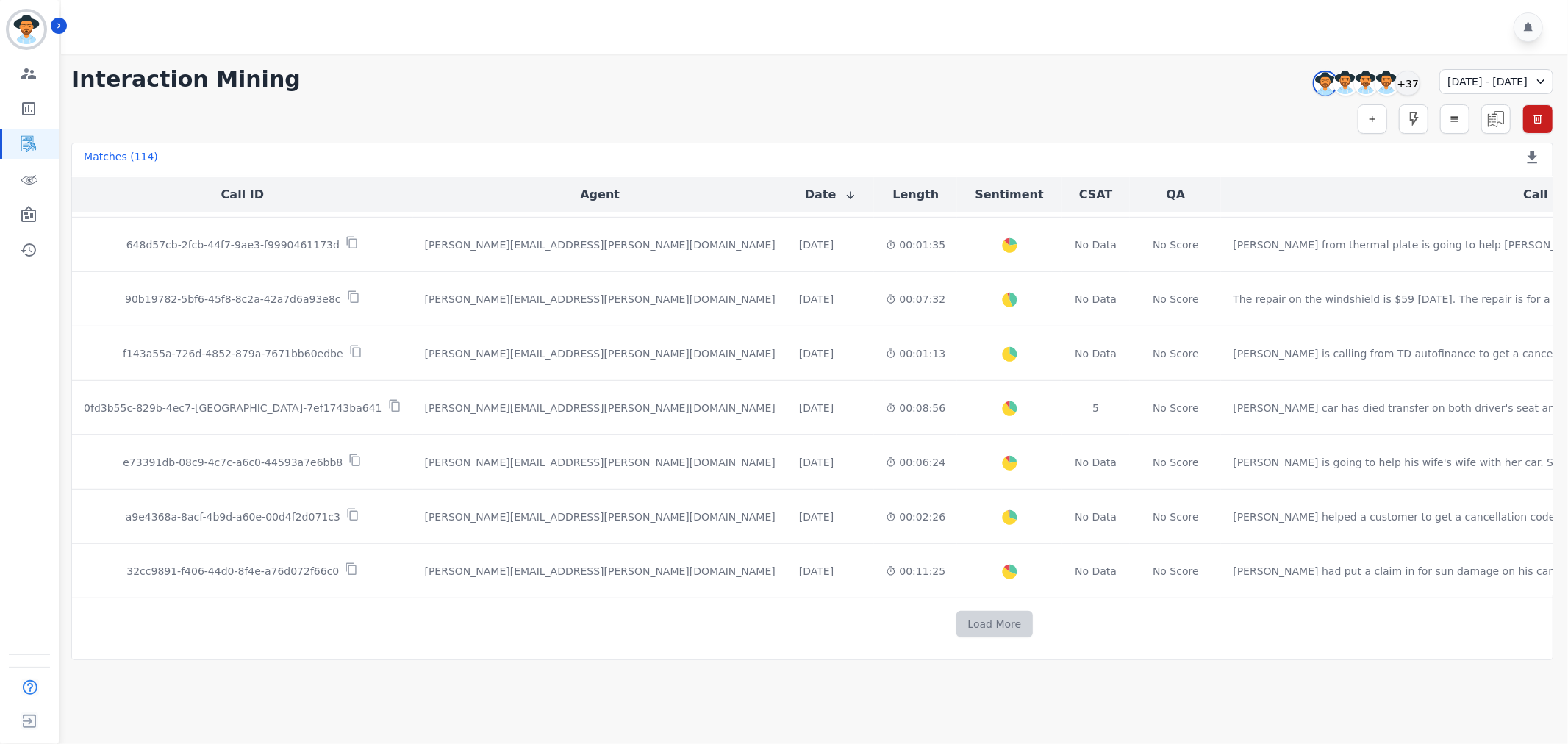
click at [956, 625] on button "Load More" at bounding box center [994, 624] width 77 height 27
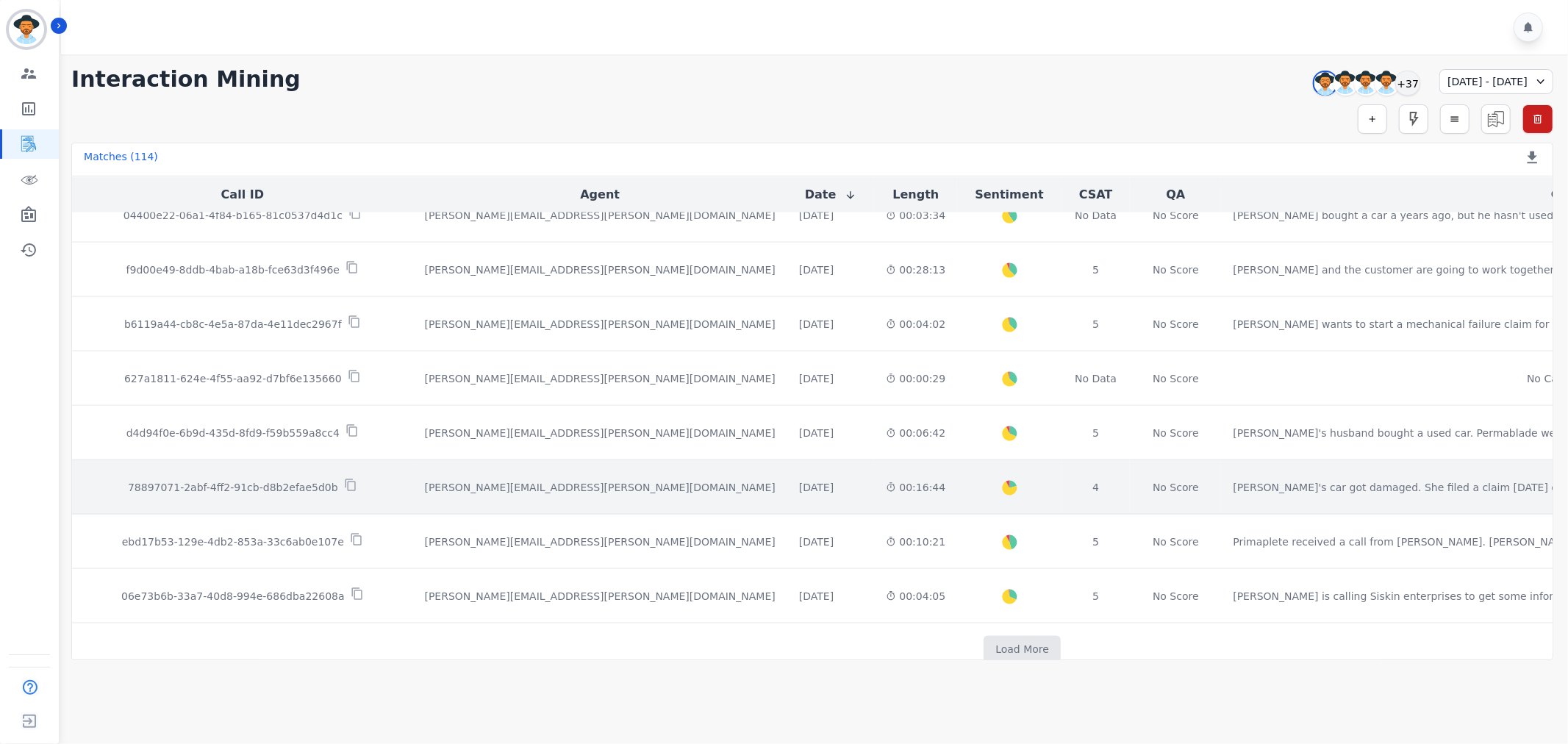
scroll to position [1791, 0]
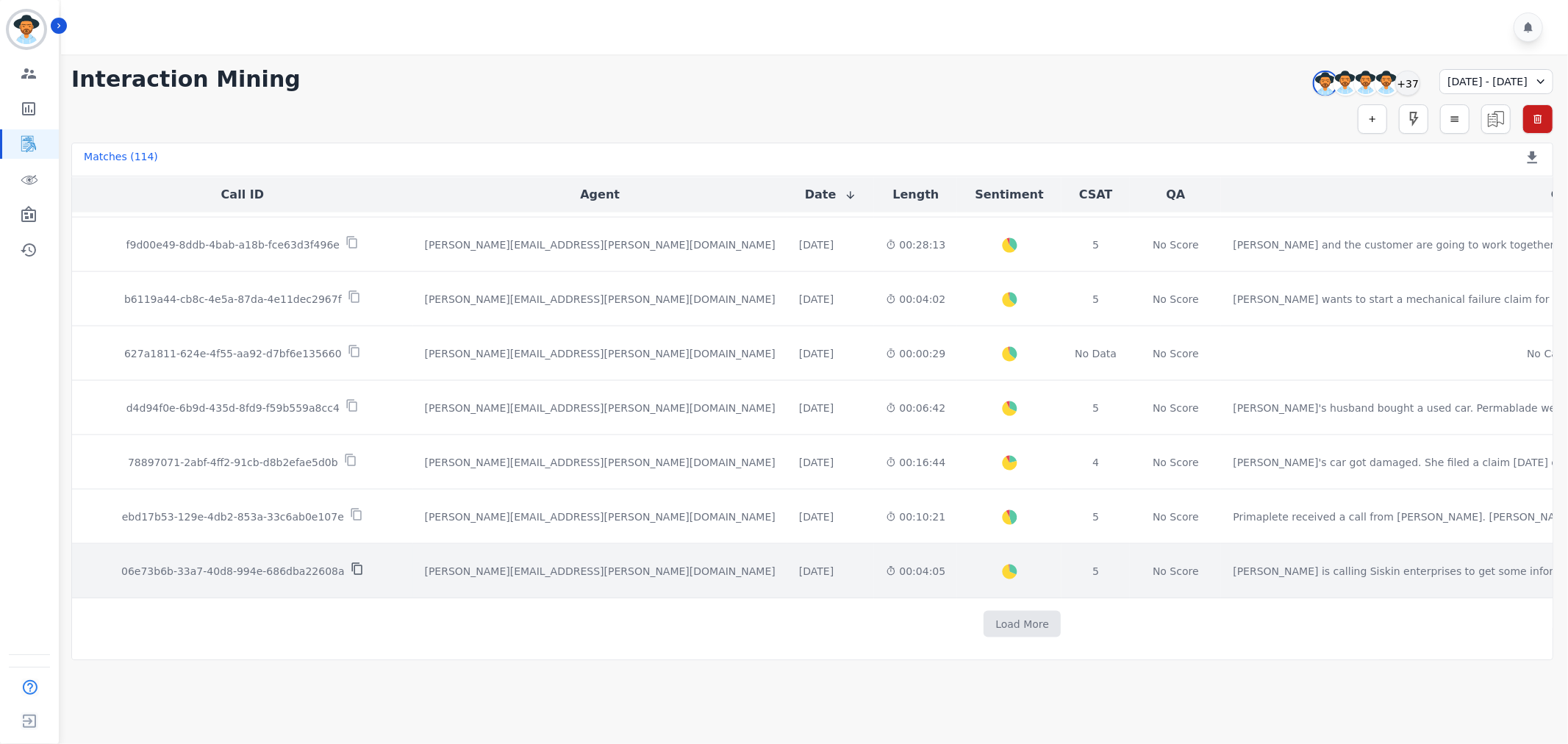
click at [350, 571] on icon at bounding box center [357, 569] width 13 height 13
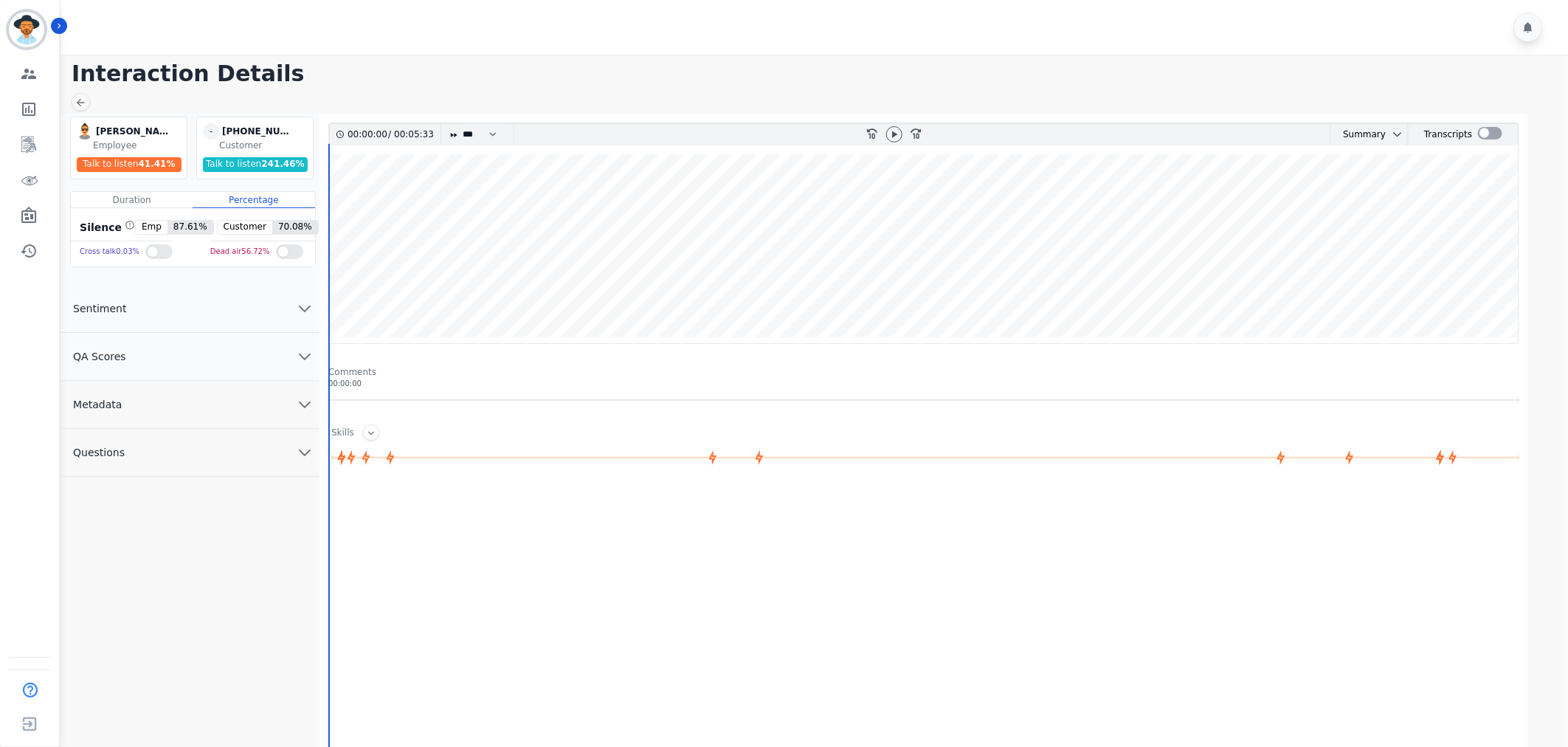
click at [901, 138] on div at bounding box center [894, 135] width 22 height 21
click at [898, 136] on icon at bounding box center [894, 134] width 12 height 12
click at [486, 130] on select "* * * **** * *** * ****" at bounding box center [483, 135] width 45 height 21
select select "****"
click at [461, 124] on select "* * * **** * *** * ****" at bounding box center [483, 135] width 45 height 21
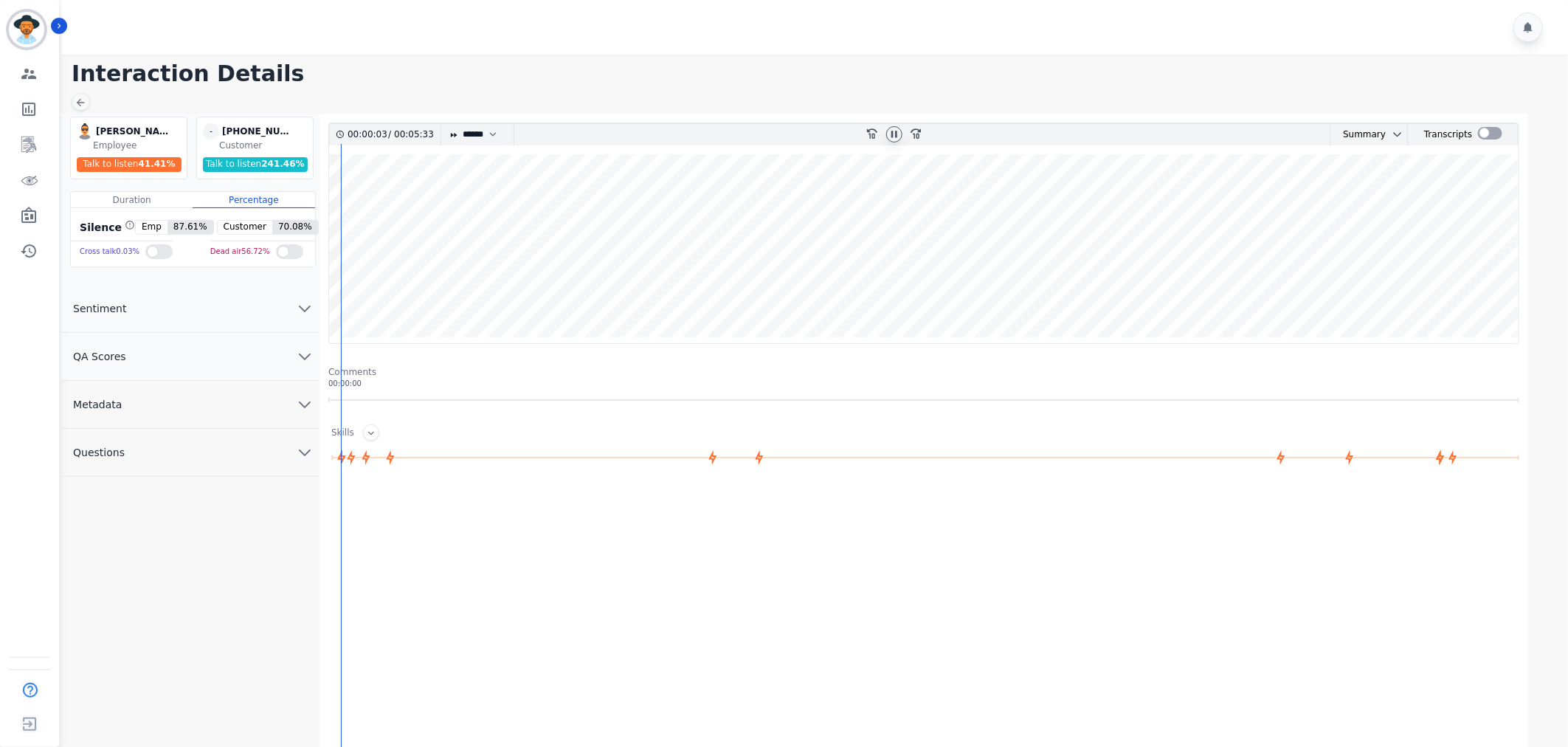
click at [319, 363] on div "00:00:03 / 00:05:33 * * * **** * *** * **** rewind-10 fast-forward-10 Summary A…" at bounding box center [923, 481] width 1208 height 735
click at [308, 349] on icon "chevron down" at bounding box center [305, 356] width 18 height 18
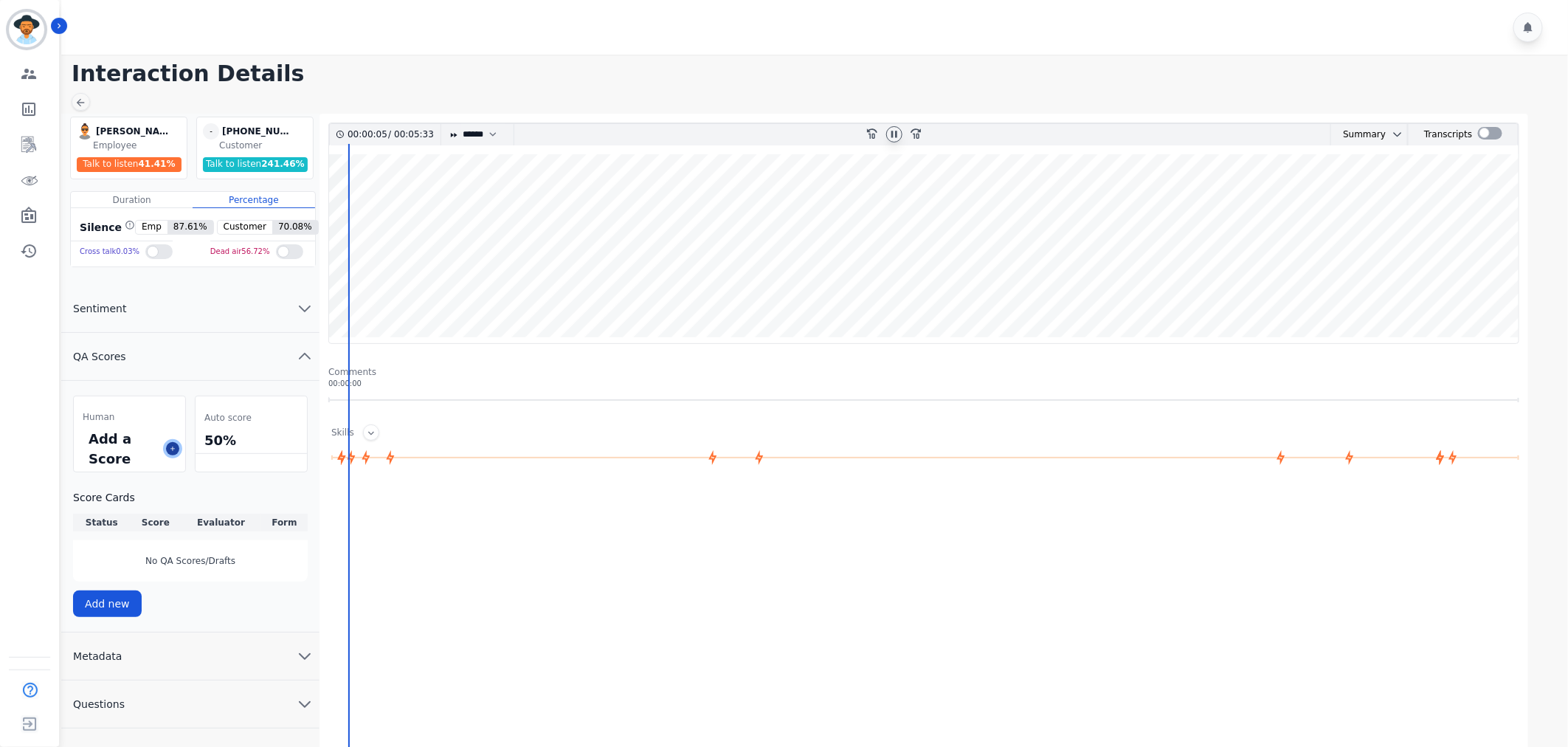
click at [174, 447] on icon at bounding box center [172, 448] width 7 height 7
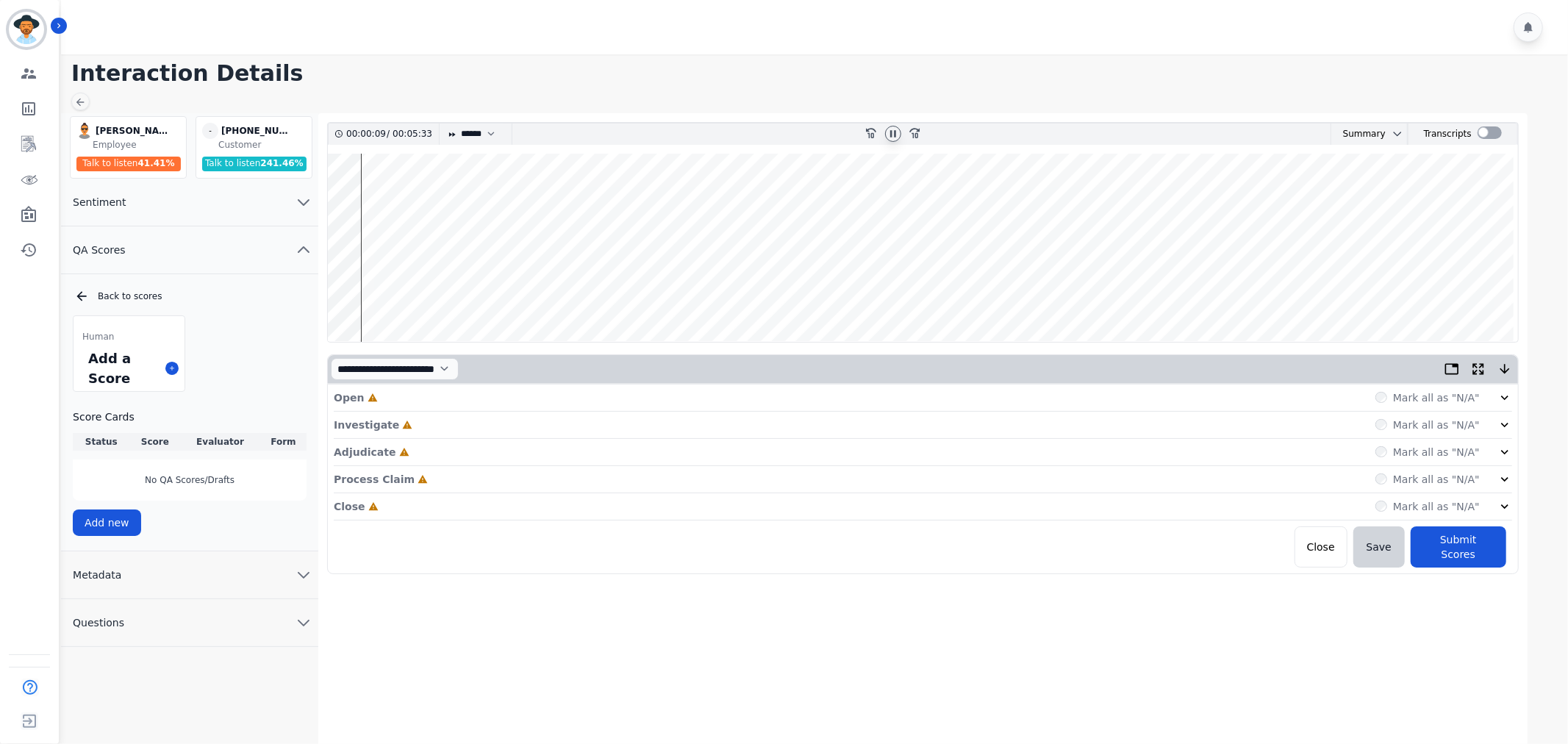
click at [1510, 392] on icon at bounding box center [1505, 397] width 15 height 15
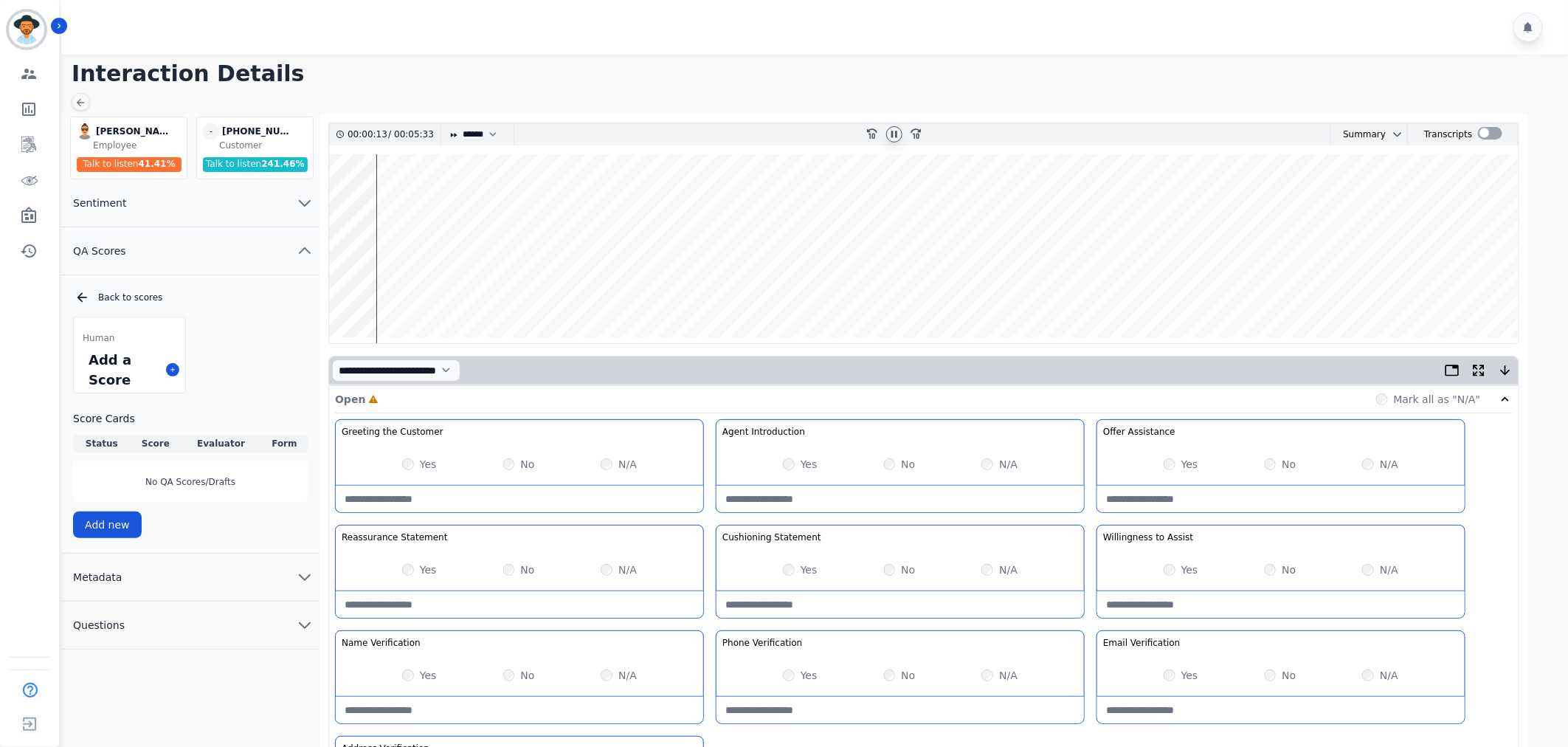
click at [1178, 461] on div "Yes" at bounding box center [1181, 464] width 35 height 15
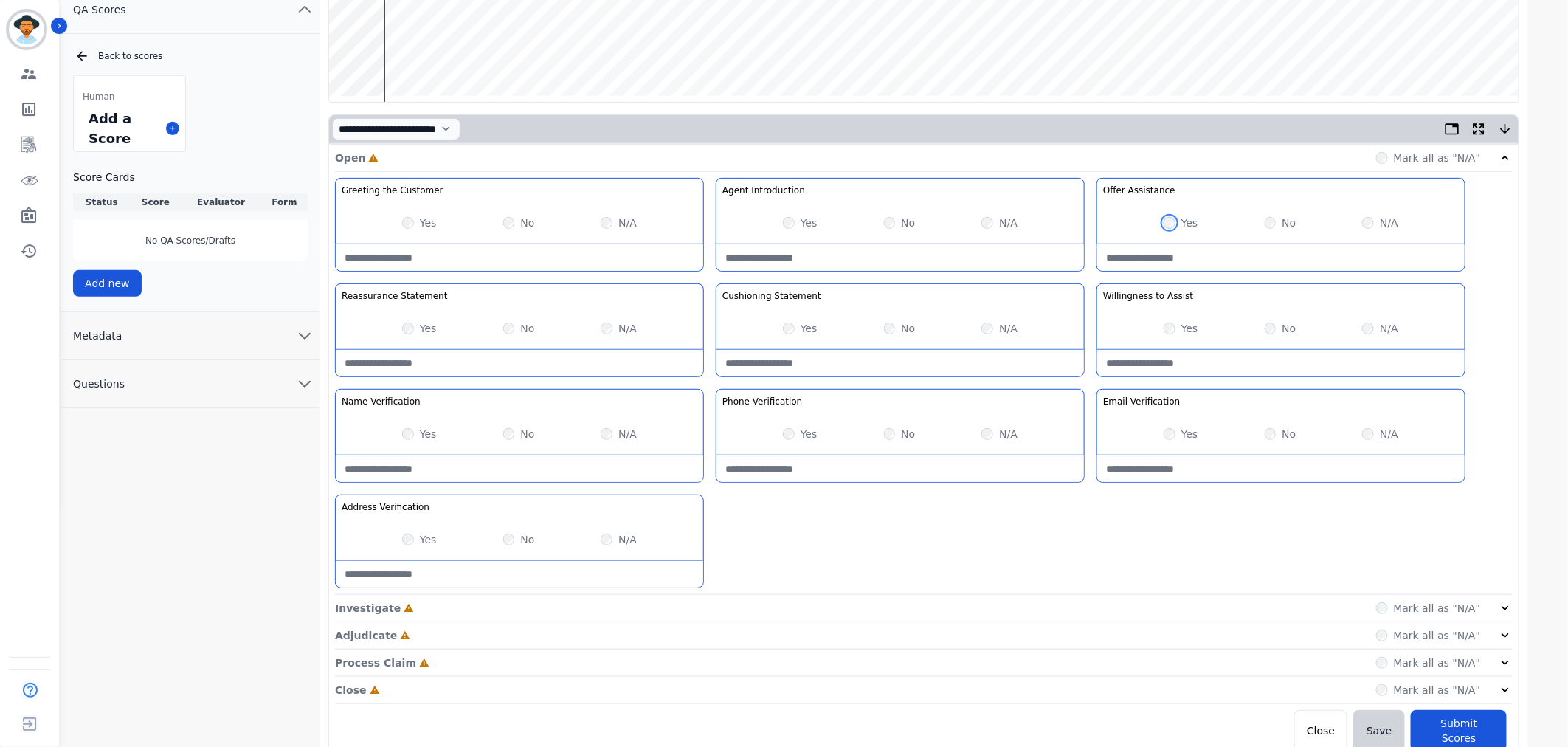
scroll to position [246, 0]
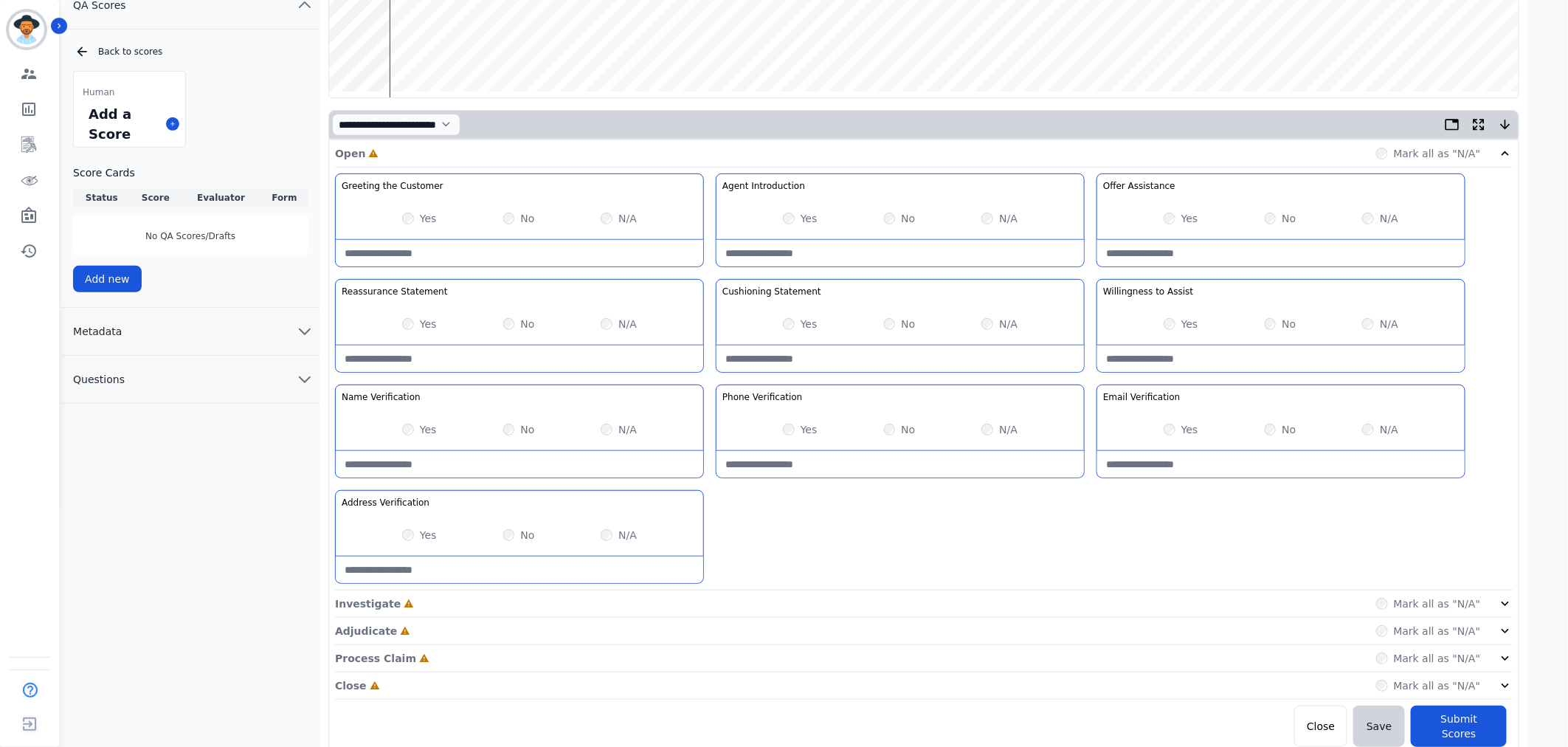
click at [1510, 598] on icon at bounding box center [1505, 603] width 15 height 15
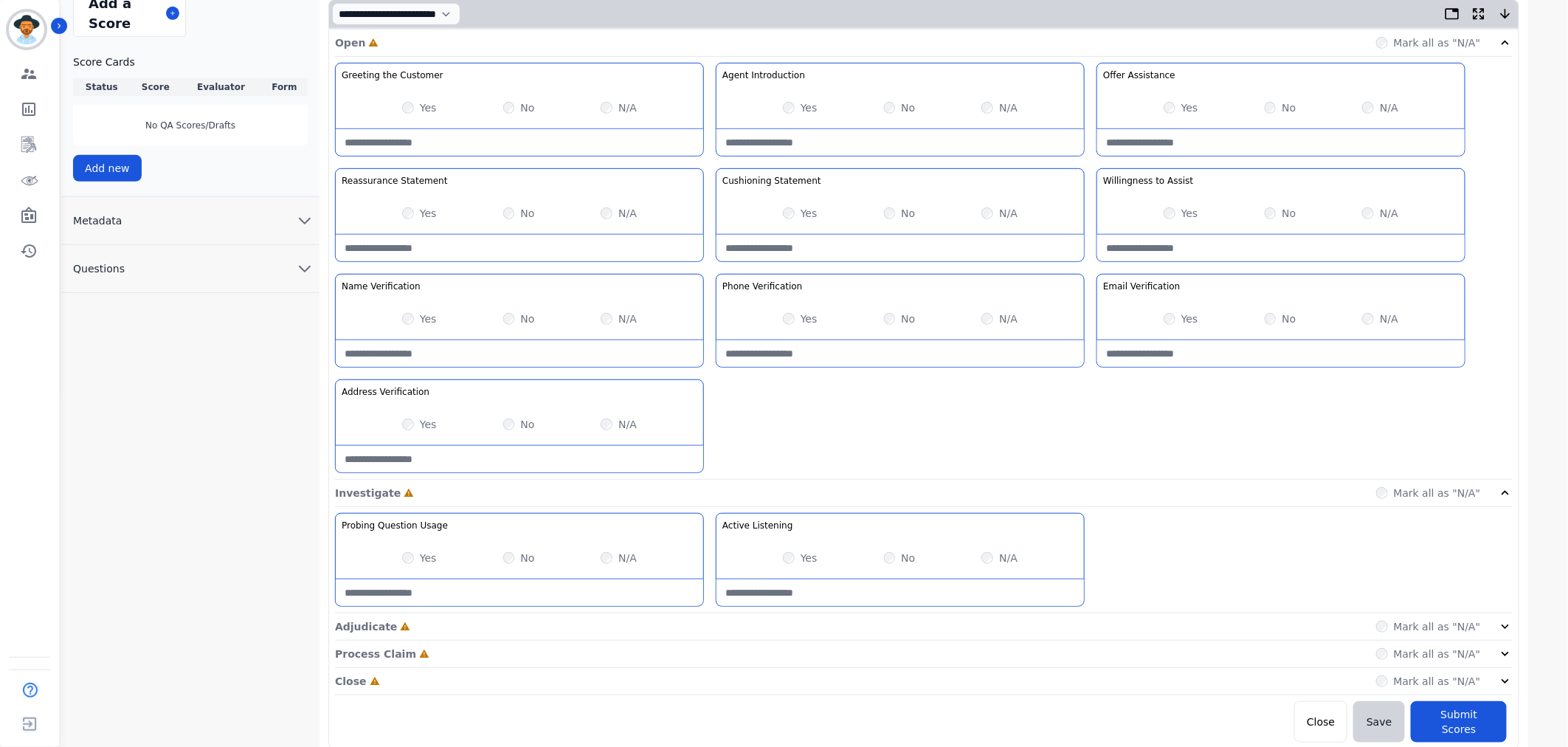
click at [1501, 624] on icon at bounding box center [1505, 626] width 15 height 15
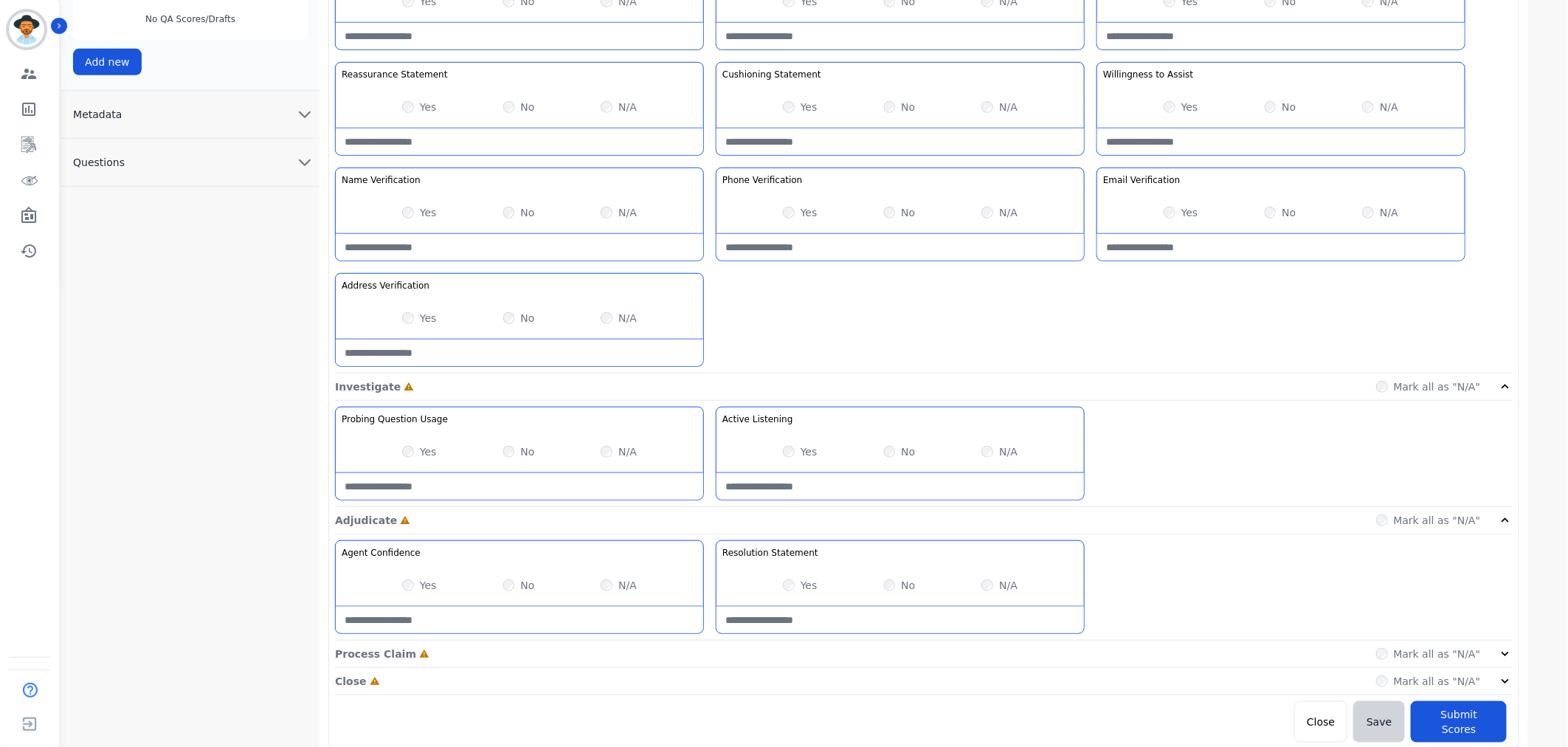
click at [1500, 641] on div "Process Claim Incomplete Mark all as "N/A"" at bounding box center [924, 654] width 1177 height 28
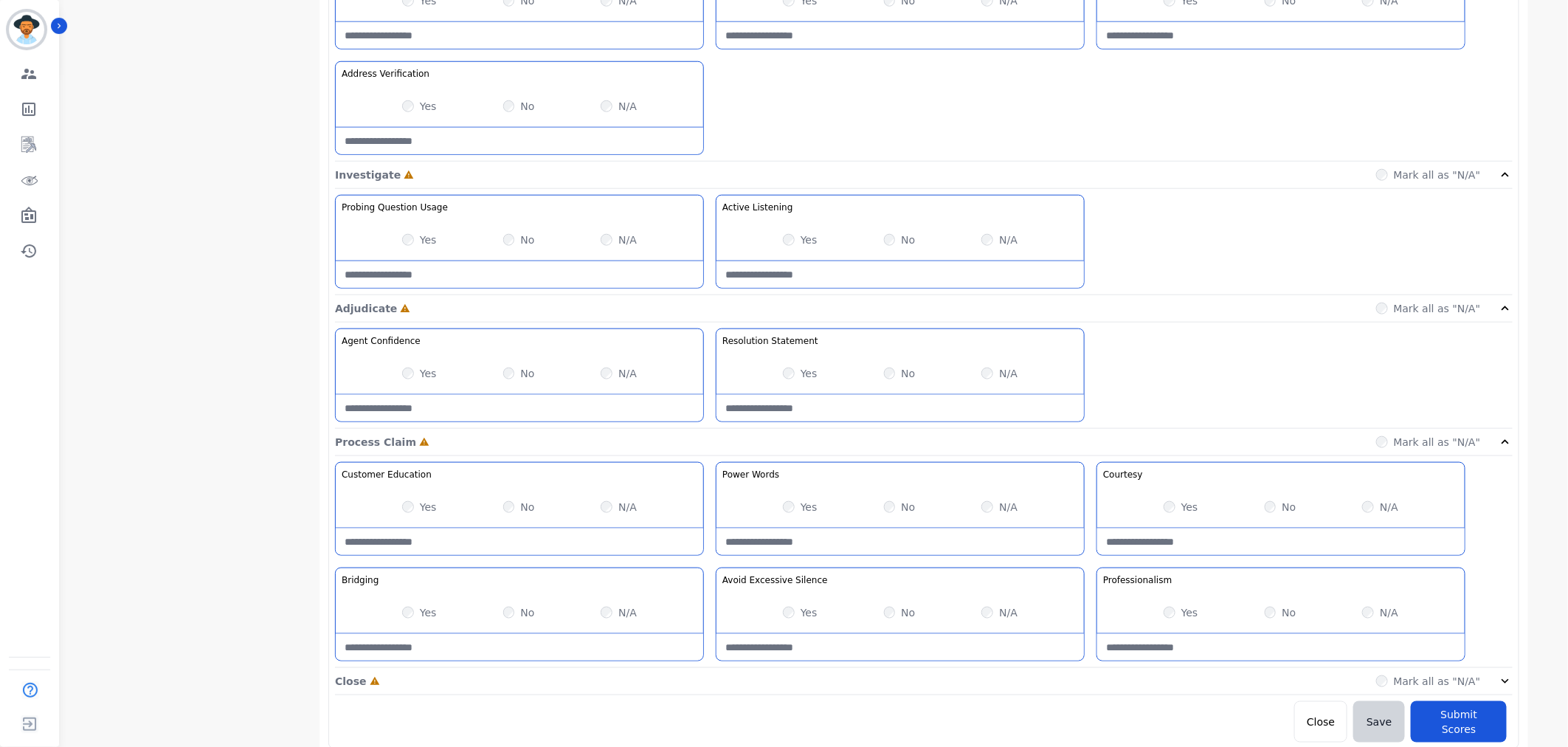
click at [1504, 676] on icon at bounding box center [1505, 681] width 15 height 15
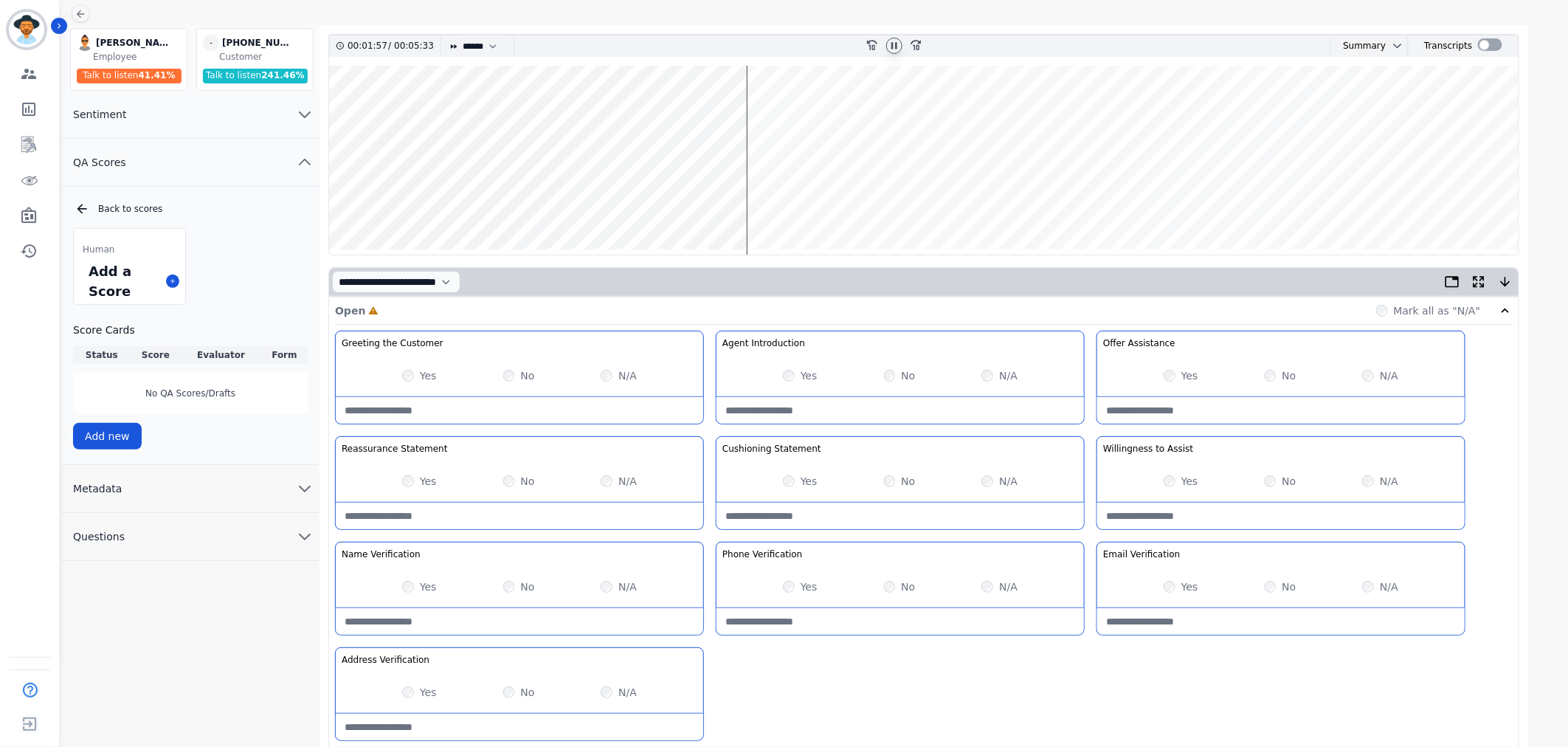
scroll to position [0, 0]
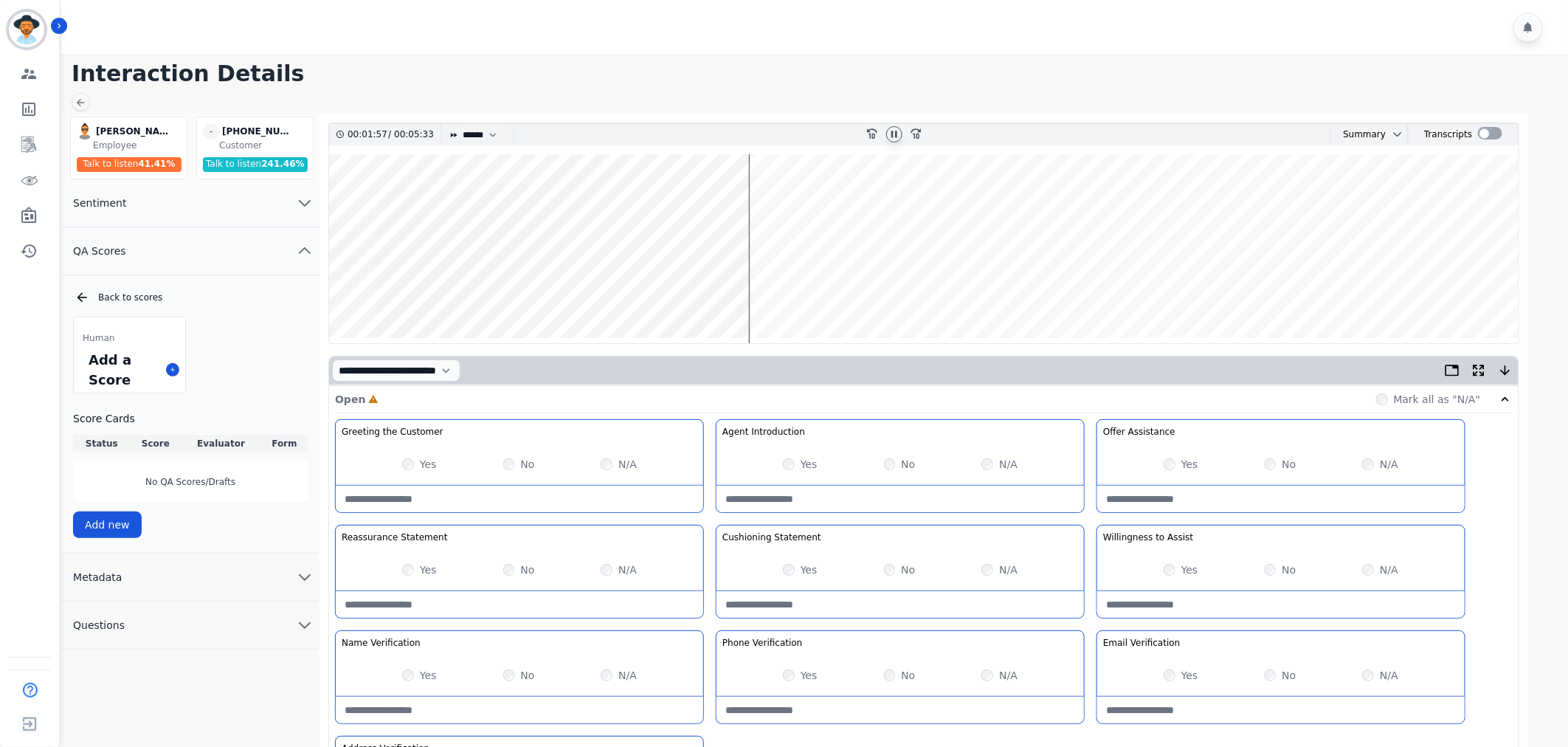
click at [599, 295] on wave at bounding box center [923, 248] width 1190 height 189
click at [503, 287] on wave at bounding box center [923, 248] width 1190 height 189
click at [465, 291] on wave at bounding box center [923, 248] width 1190 height 189
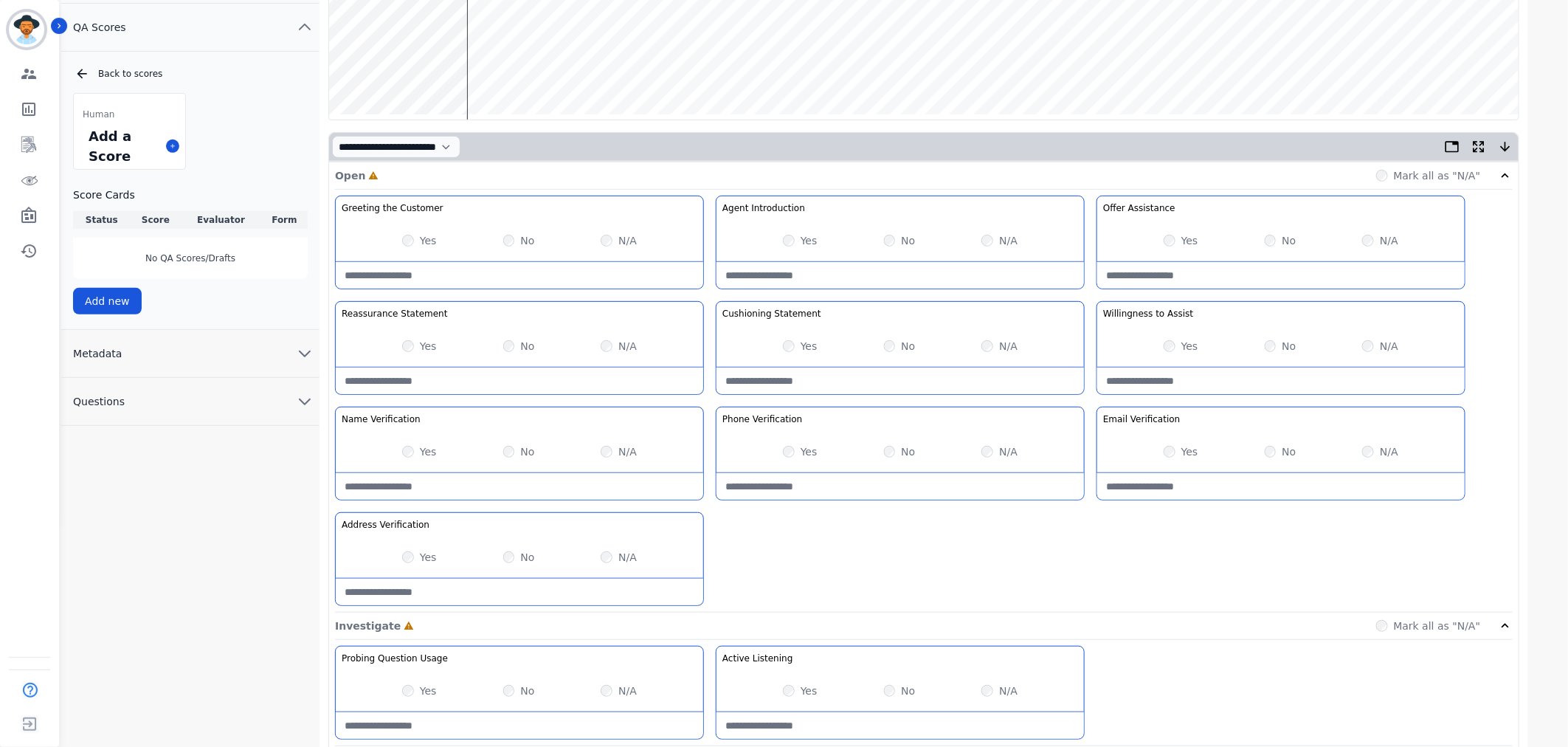
scroll to position [327, 0]
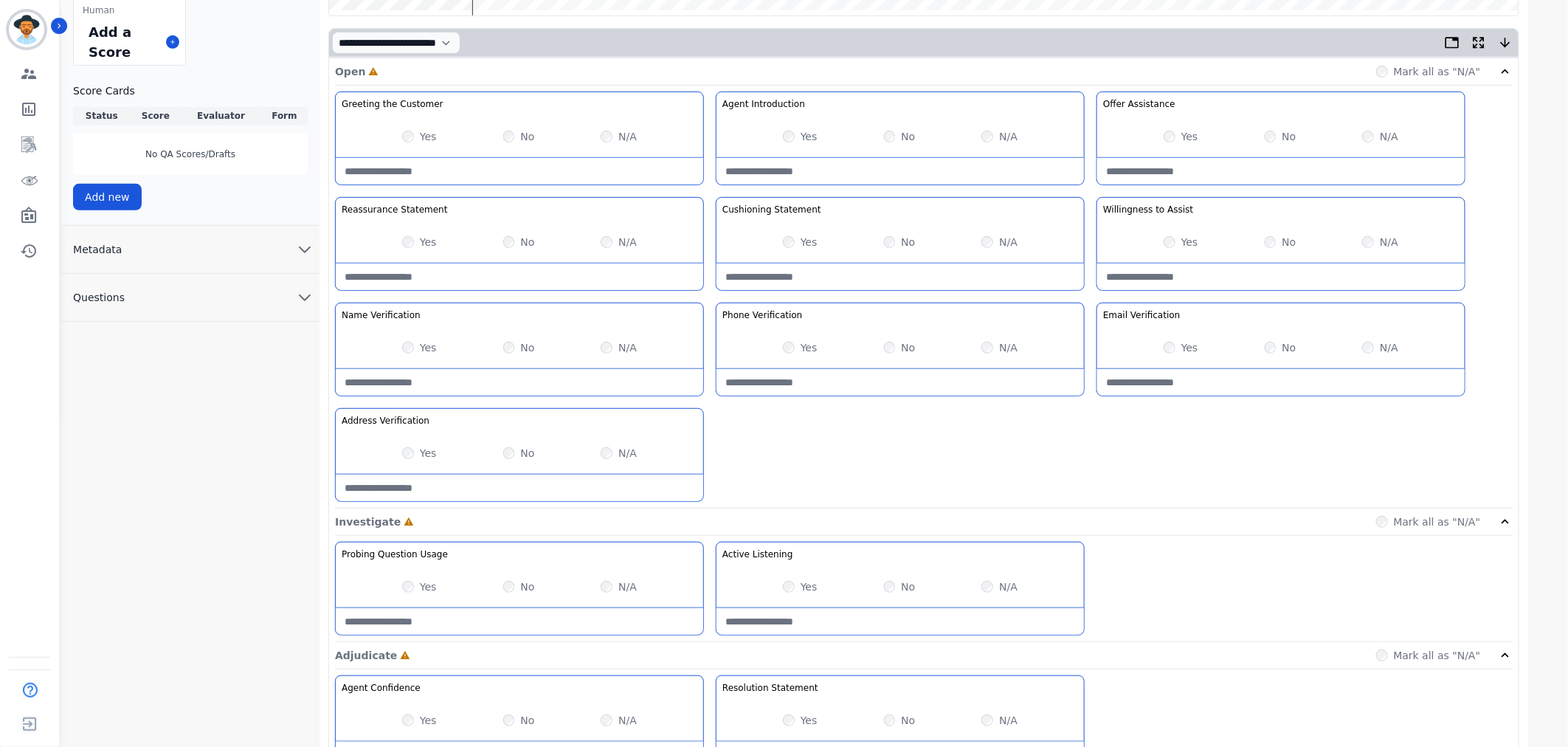
click at [782, 345] on div "Yes No N/A" at bounding box center [900, 348] width 368 height 41
click at [402, 455] on div "Yes No N/A" at bounding box center [519, 452] width 368 height 41
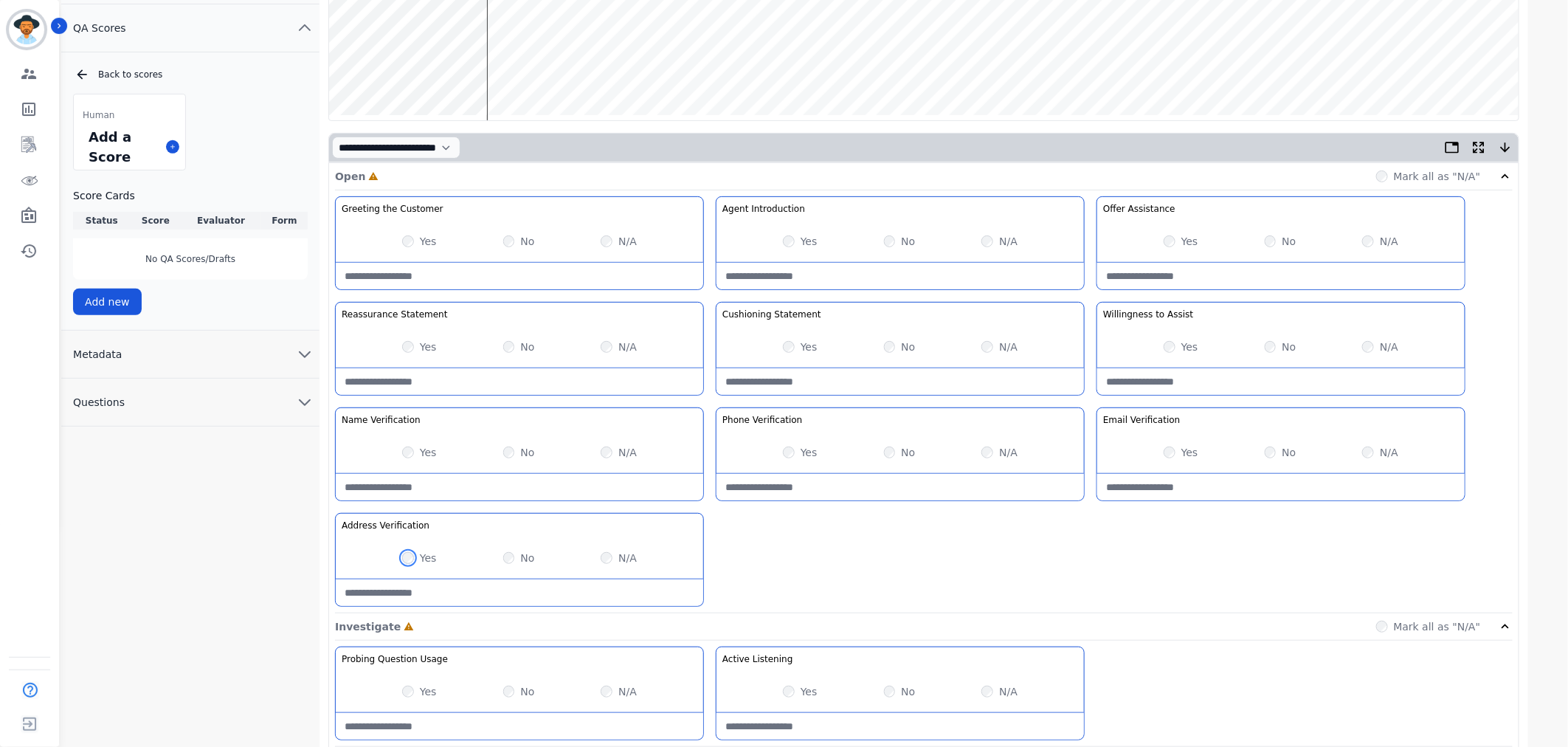
scroll to position [82, 0]
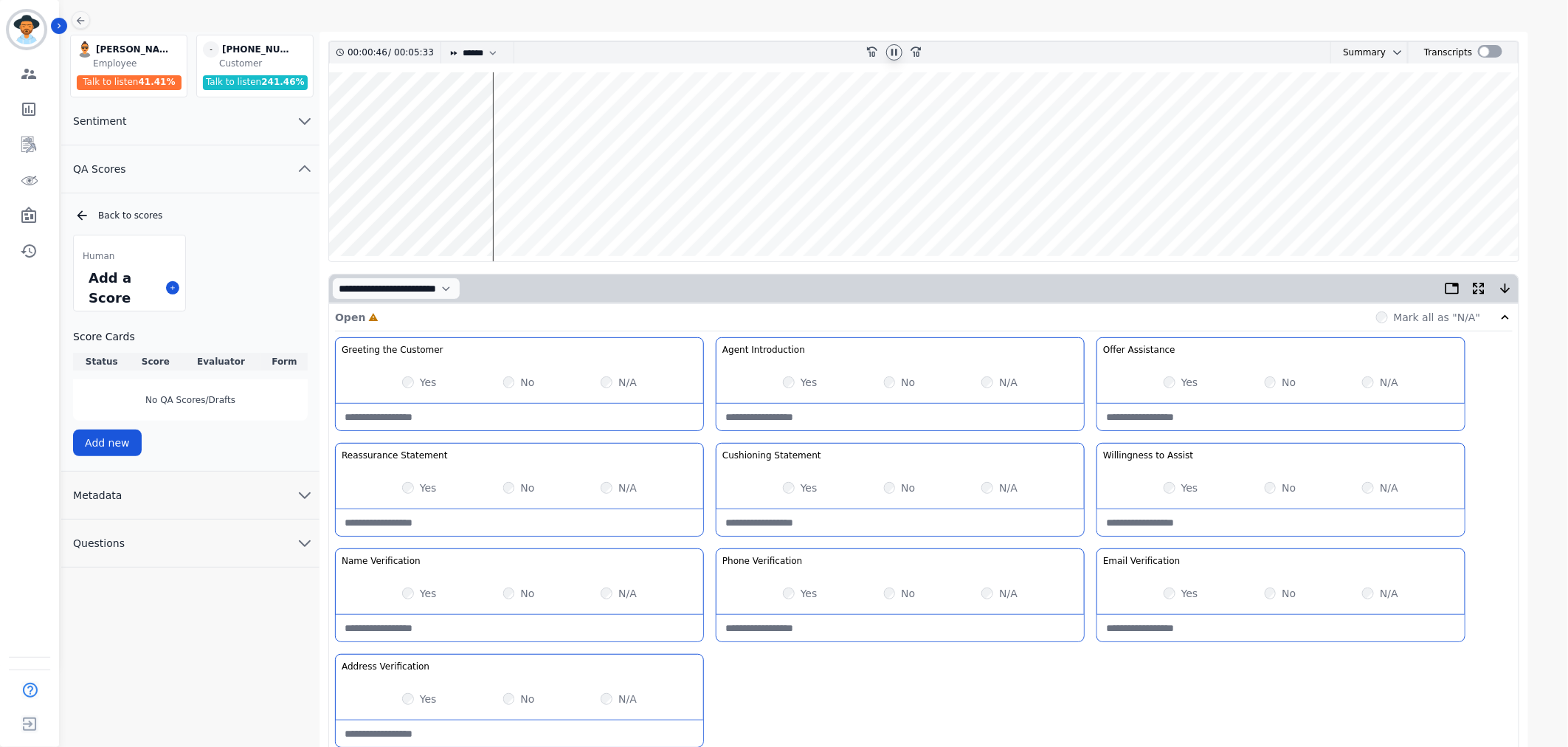
click at [506, 208] on wave at bounding box center [923, 166] width 1190 height 189
click at [541, 211] on wave at bounding box center [923, 166] width 1190 height 189
click at [599, 210] on wave at bounding box center [923, 166] width 1190 height 189
click at [464, 209] on wave at bounding box center [923, 166] width 1190 height 189
click at [448, 213] on wave at bounding box center [923, 166] width 1190 height 189
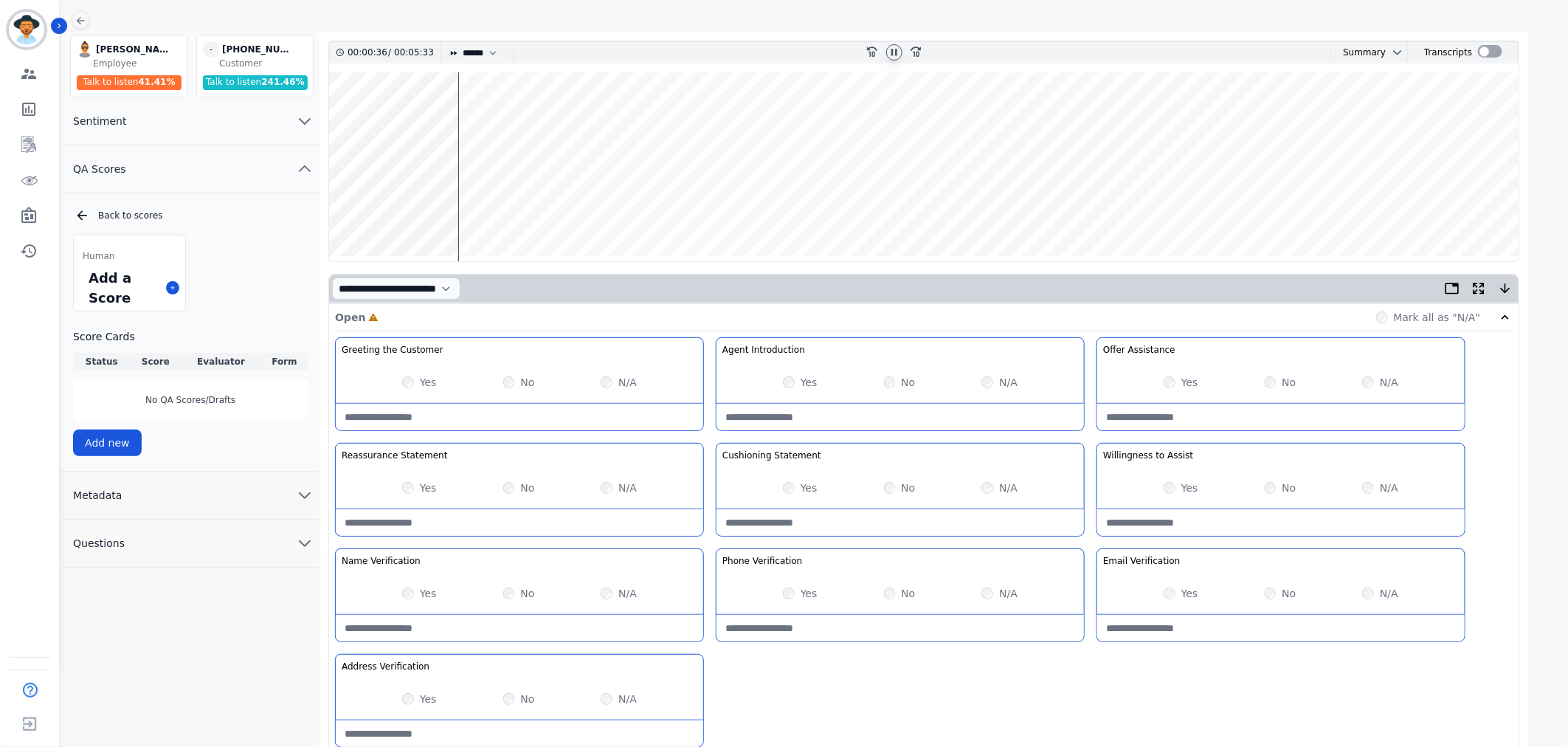
click at [605, 206] on wave at bounding box center [923, 166] width 1190 height 189
click at [702, 208] on wave at bounding box center [923, 166] width 1190 height 189
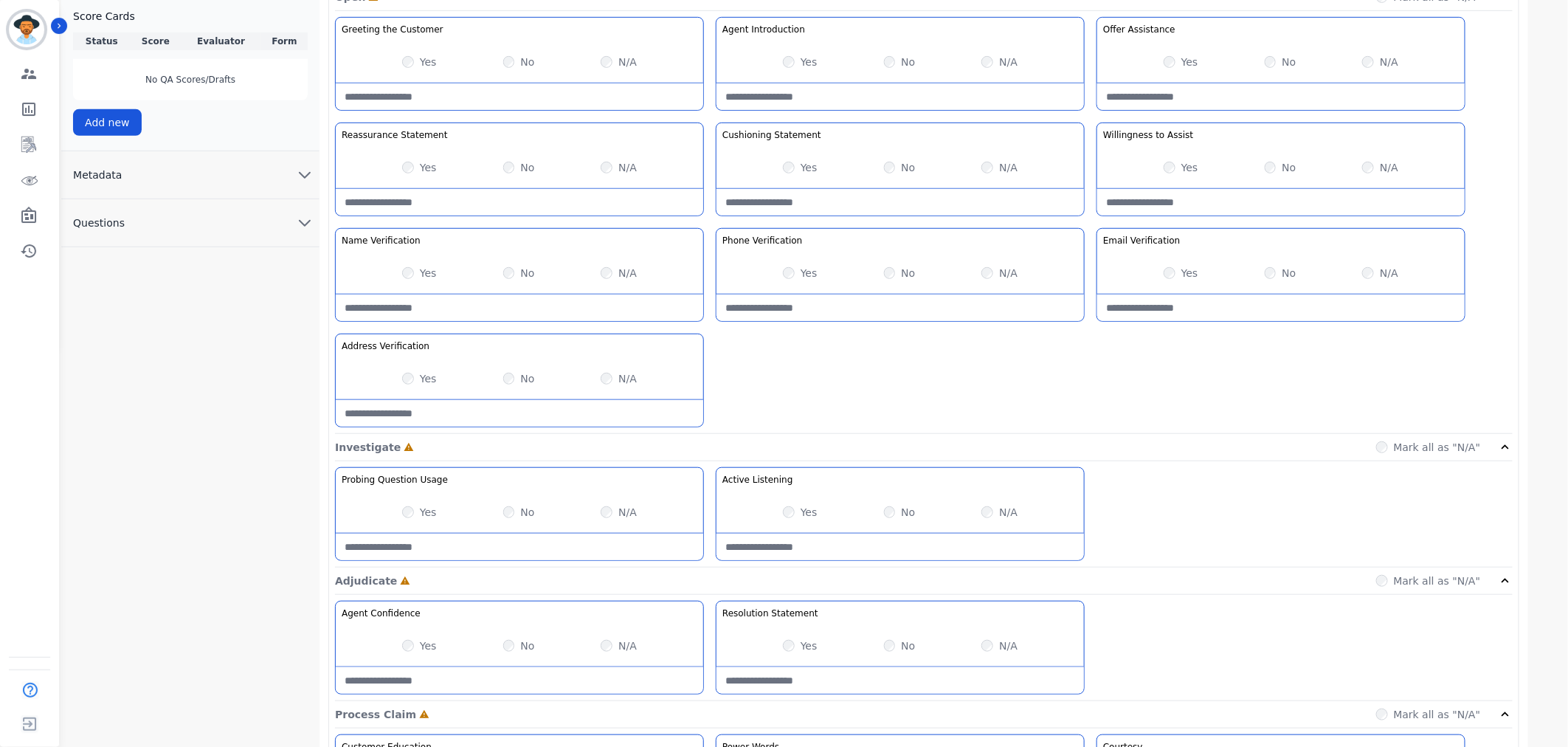
scroll to position [409, 0]
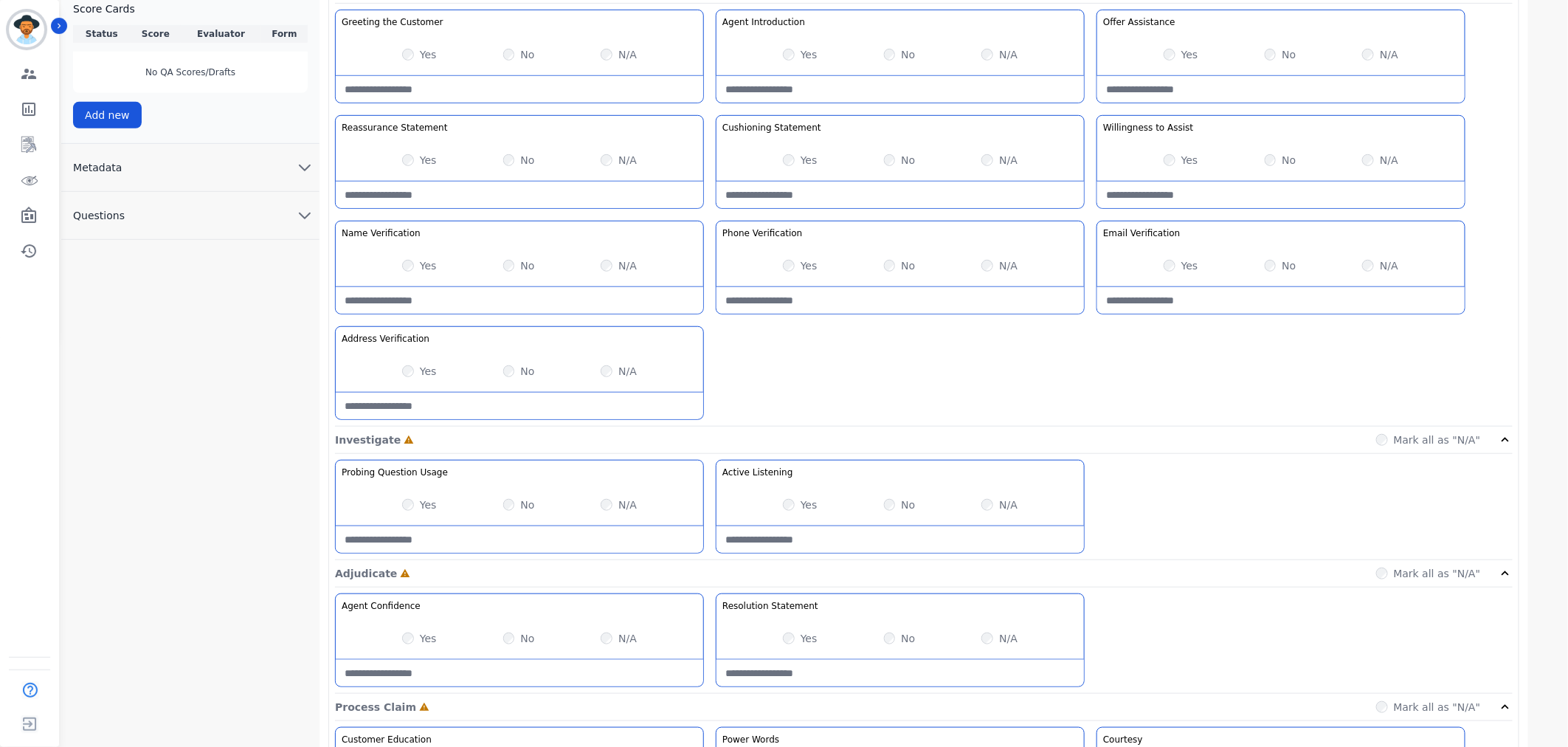
click at [1274, 268] on div "No" at bounding box center [1280, 266] width 32 height 15
click at [882, 162] on div "Yes No N/A" at bounding box center [900, 160] width 368 height 41
click at [416, 496] on div "Yes No N/A" at bounding box center [519, 504] width 368 height 41
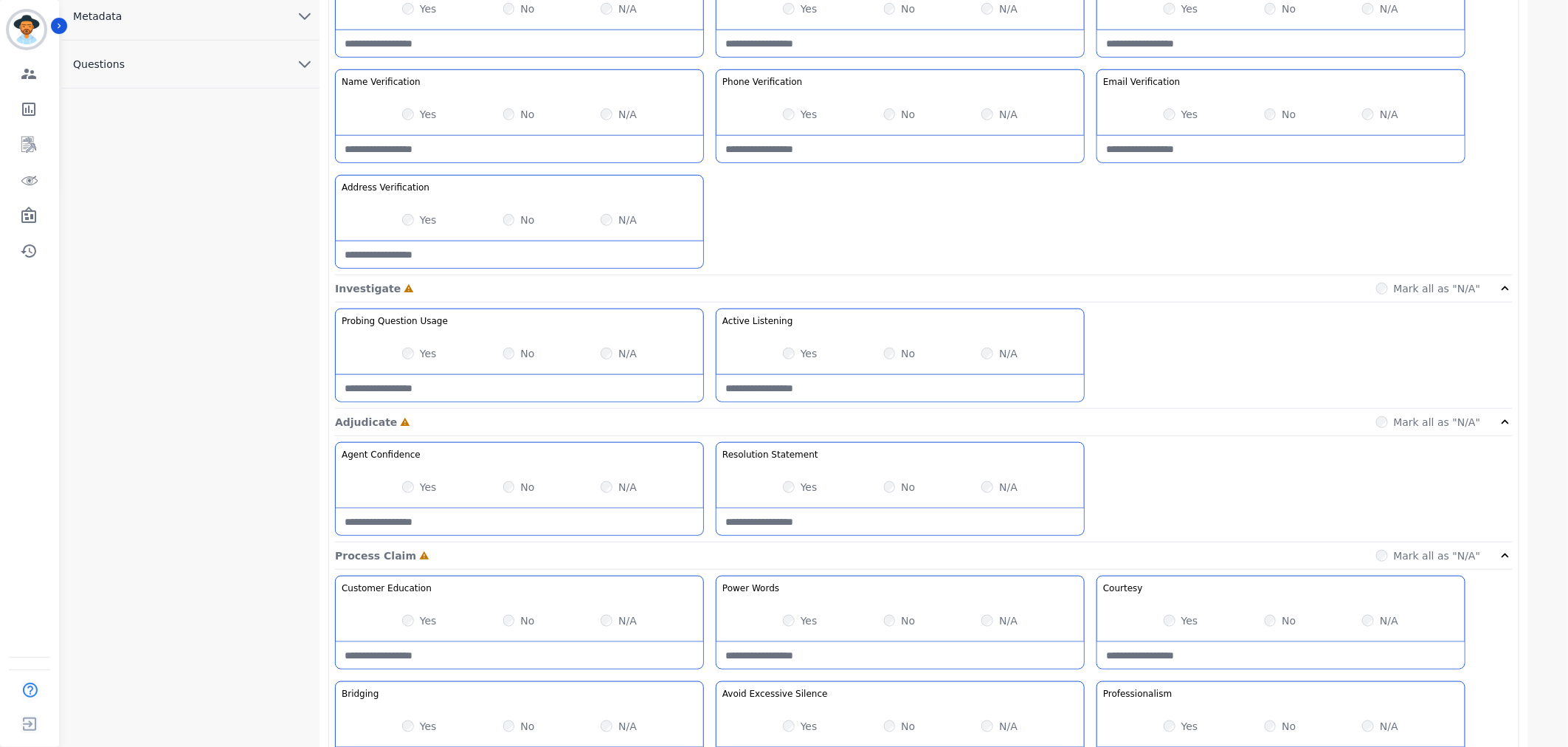
scroll to position [573, 0]
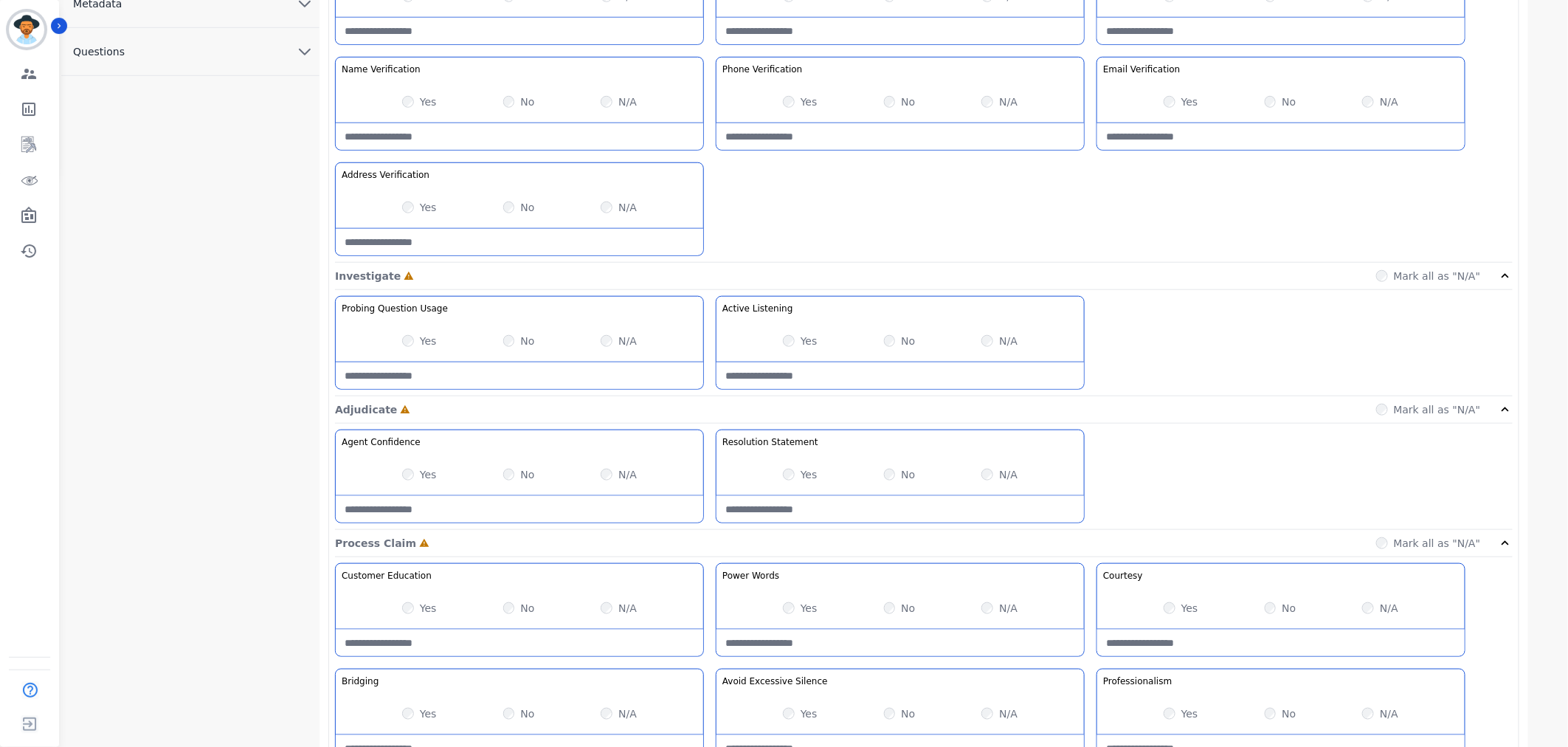
click at [428, 470] on label "Yes" at bounding box center [428, 474] width 17 height 15
click at [794, 470] on div "Yes" at bounding box center [800, 474] width 35 height 15
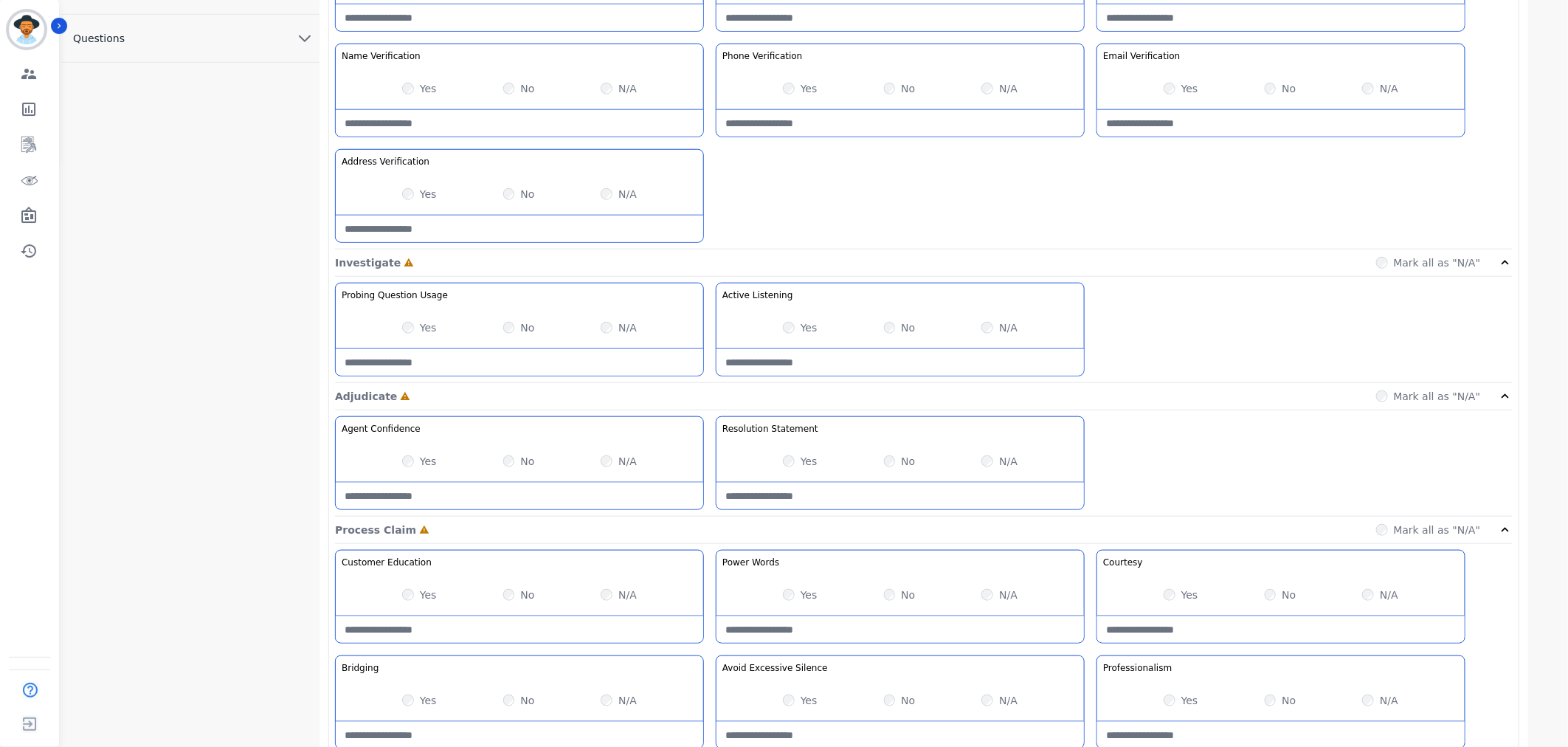
scroll to position [738, 0]
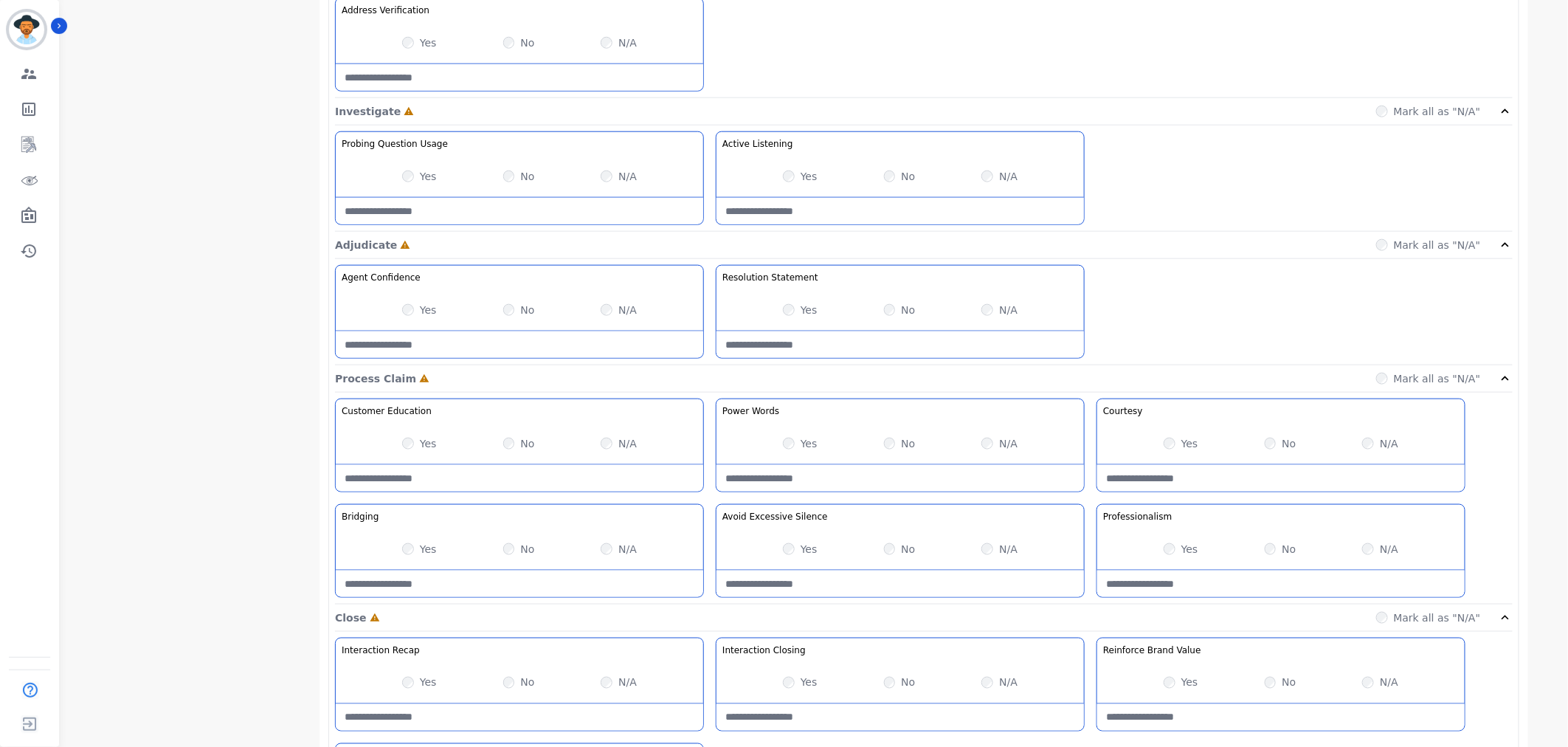
click at [797, 311] on div "Yes" at bounding box center [800, 310] width 35 height 15
click at [797, 308] on div "Yes" at bounding box center [800, 310] width 35 height 15
click at [1151, 446] on div "Yes No N/A" at bounding box center [1281, 443] width 368 height 41
click at [893, 555] on div "No" at bounding box center [900, 549] width 32 height 15
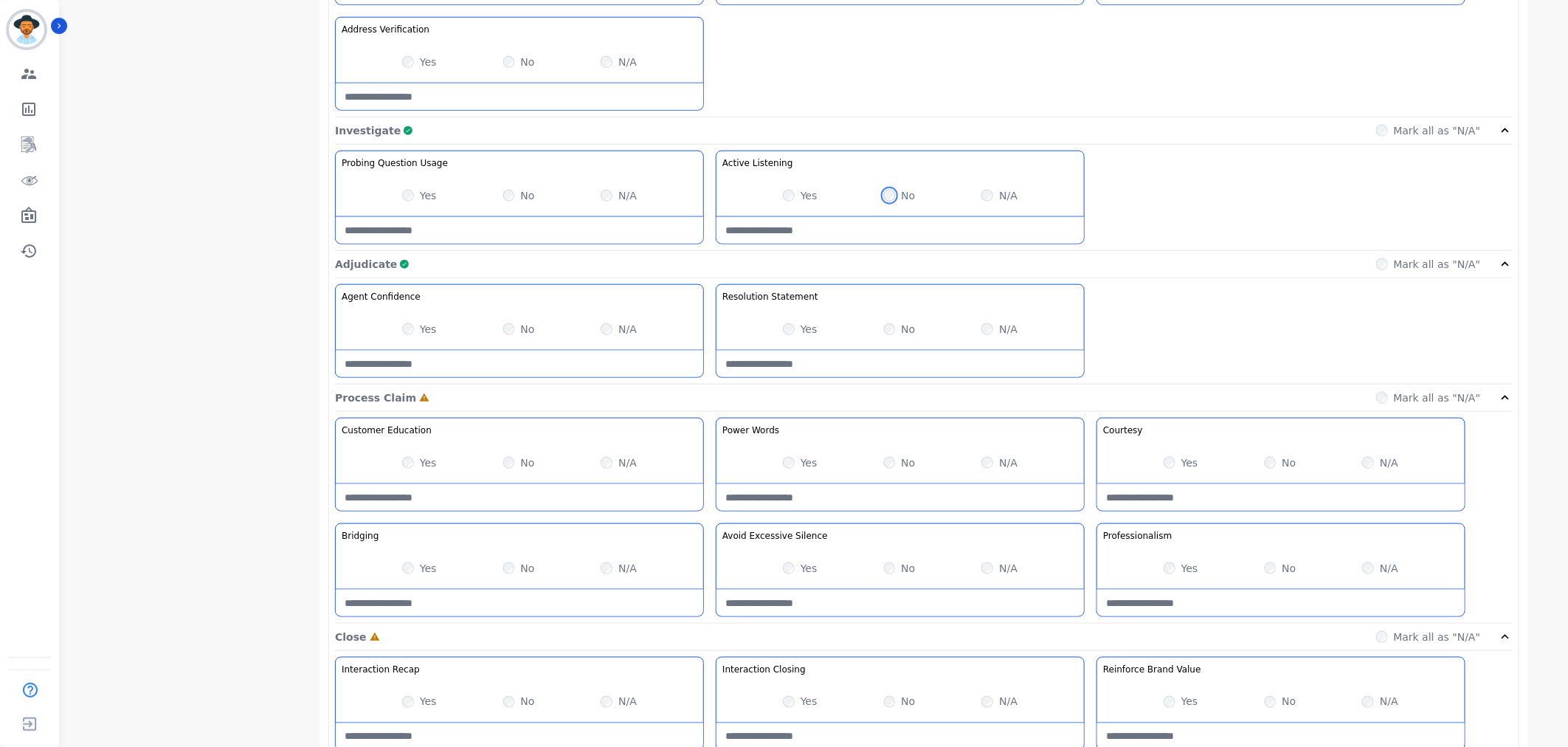
scroll to position [887, 0]
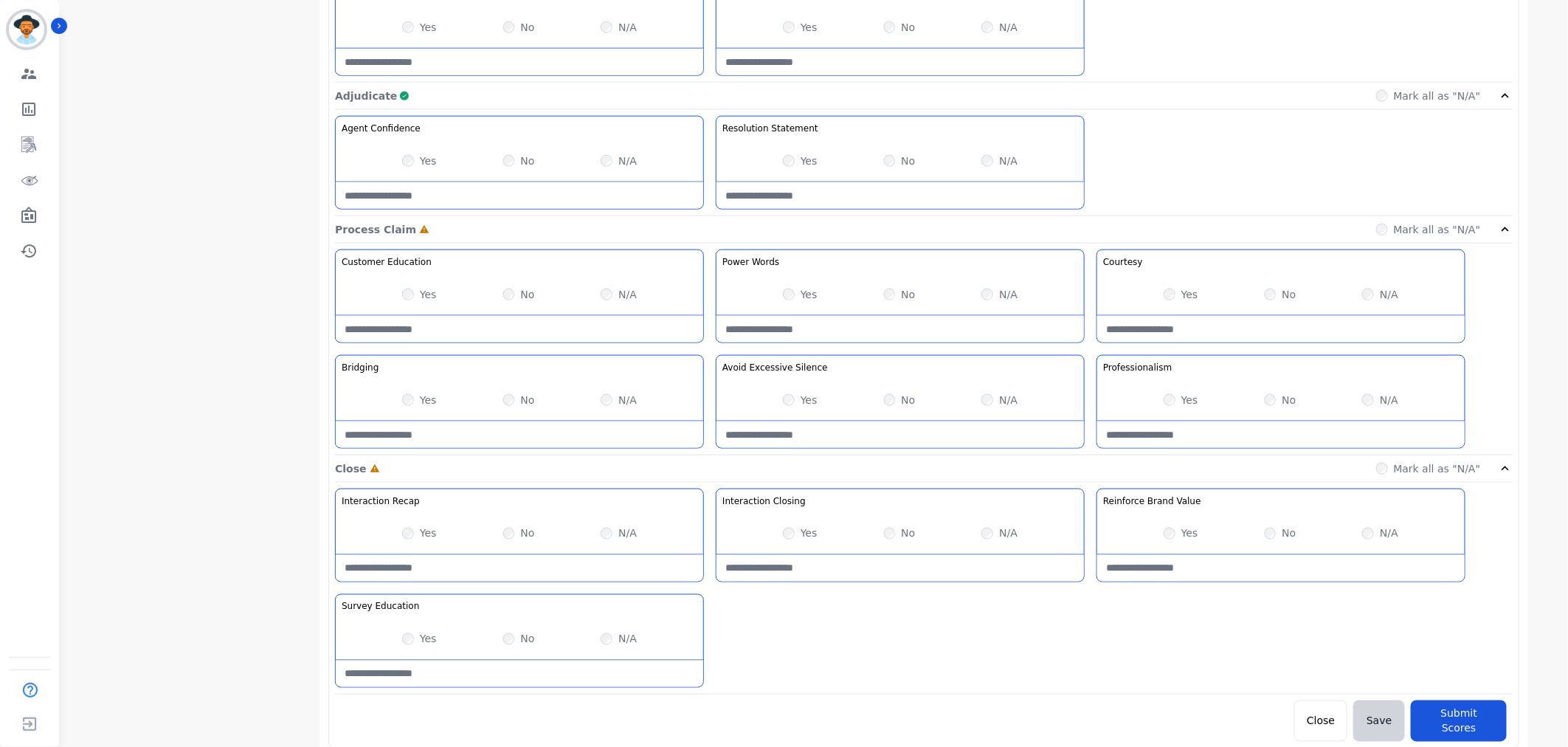
click at [401, 291] on div "Yes No N/A" at bounding box center [519, 294] width 368 height 41
click at [897, 599] on div "Interaction Recap Effectively summarize the conversation and set expectations f…" at bounding box center [924, 592] width 1177 height 206
click at [901, 610] on div "Interaction Recap Effectively summarize the conversation and set expectations f…" at bounding box center [924, 592] width 1177 height 206
click at [922, 647] on div "Interaction Recap Effectively summarize the conversation and set expectations f…" at bounding box center [924, 592] width 1177 height 206
click at [400, 639] on div "Yes No N/A" at bounding box center [519, 638] width 368 height 41
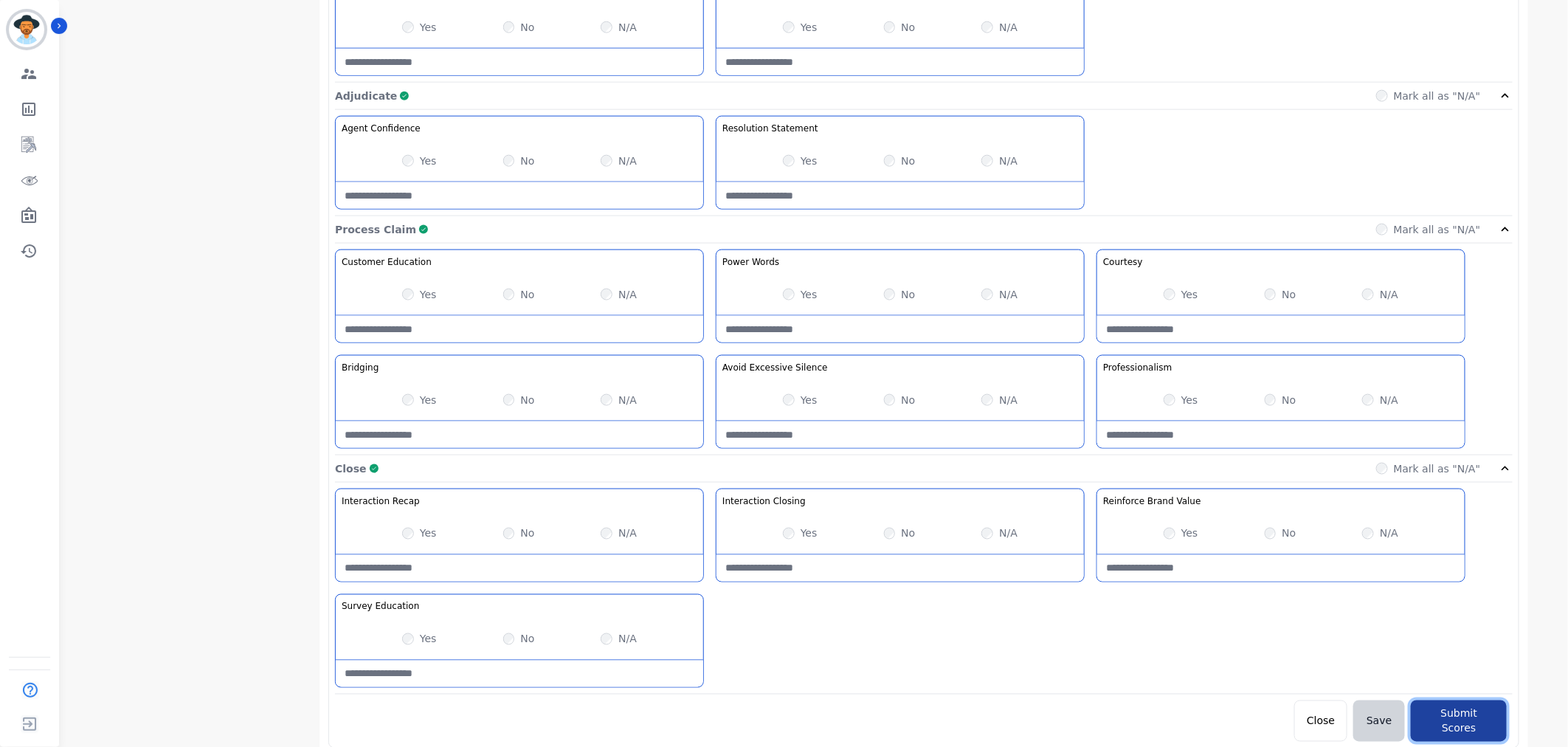
click at [1472, 714] on button "Submit Scores" at bounding box center [1458, 720] width 96 height 41
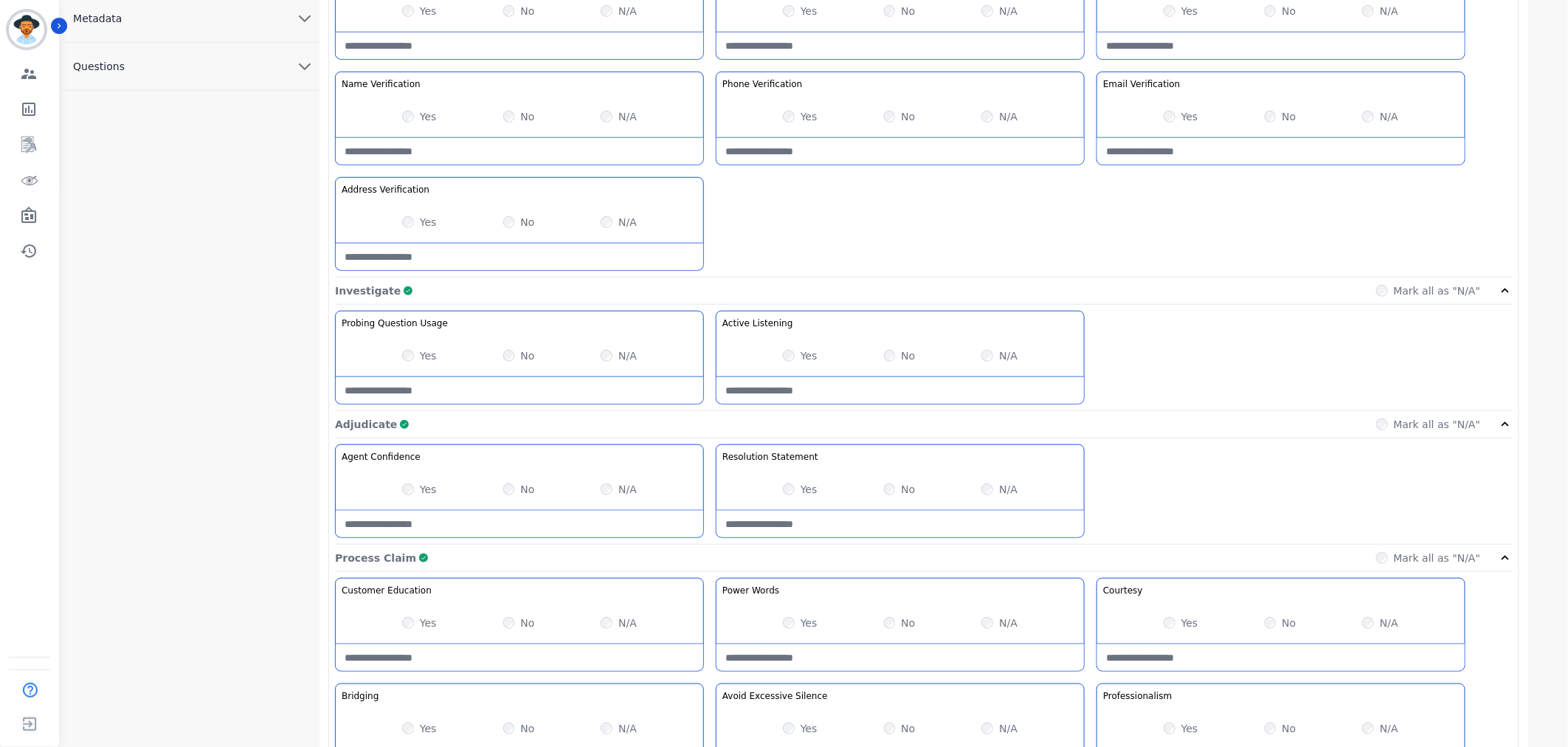
scroll to position [46, 0]
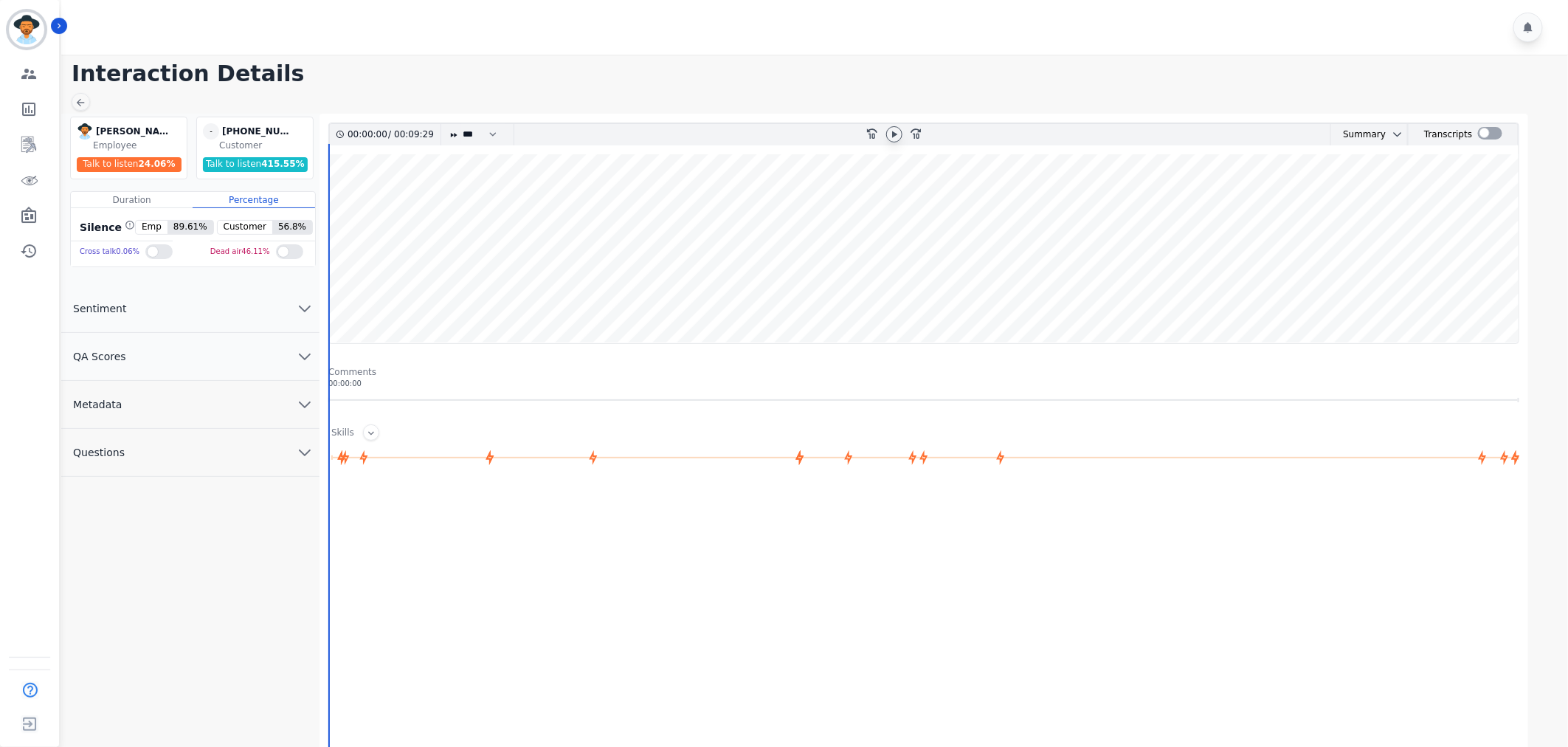
click at [898, 134] on icon at bounding box center [894, 134] width 12 height 12
click at [153, 358] on button "QA Scores" at bounding box center [190, 356] width 258 height 48
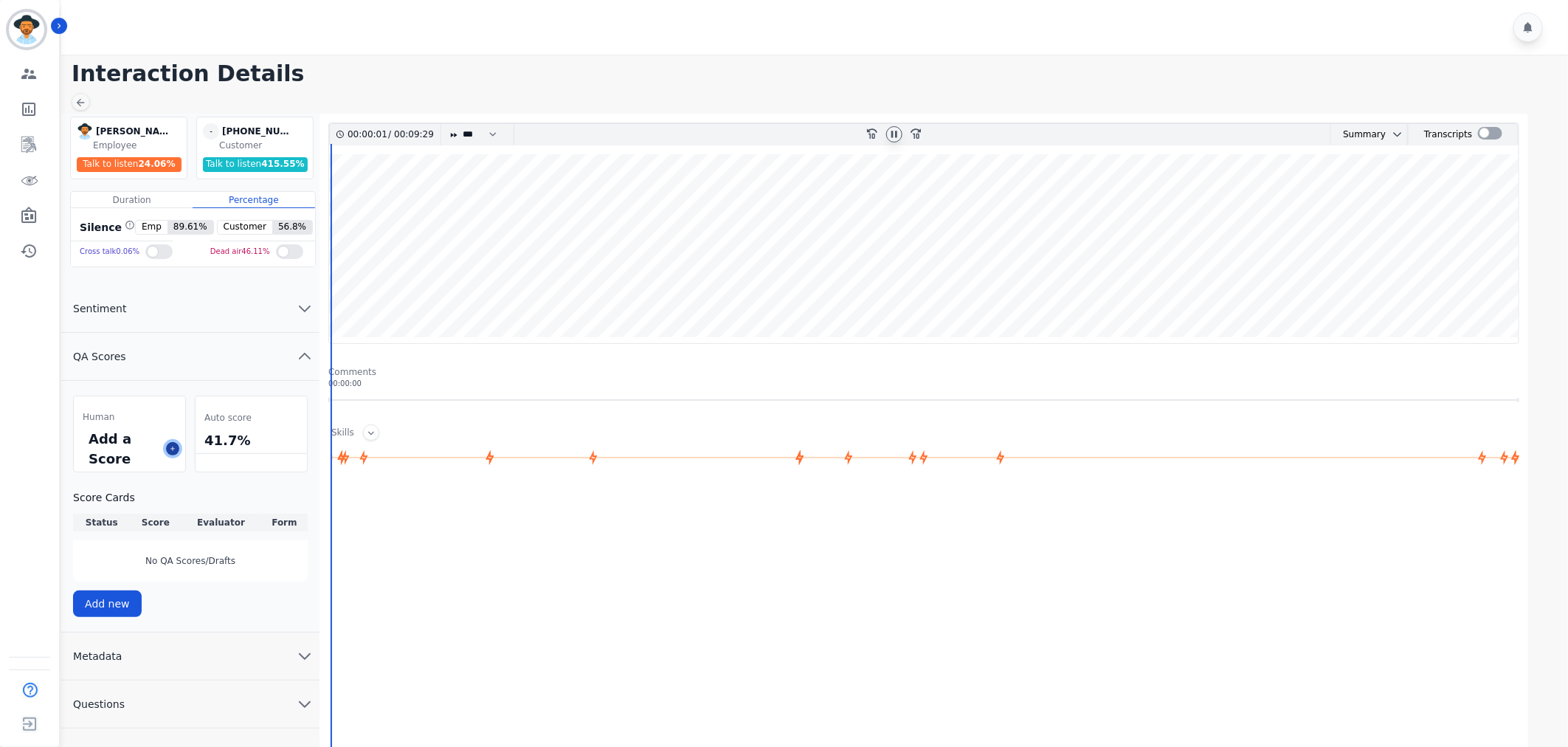
click at [174, 448] on icon at bounding box center [172, 448] width 4 height 4
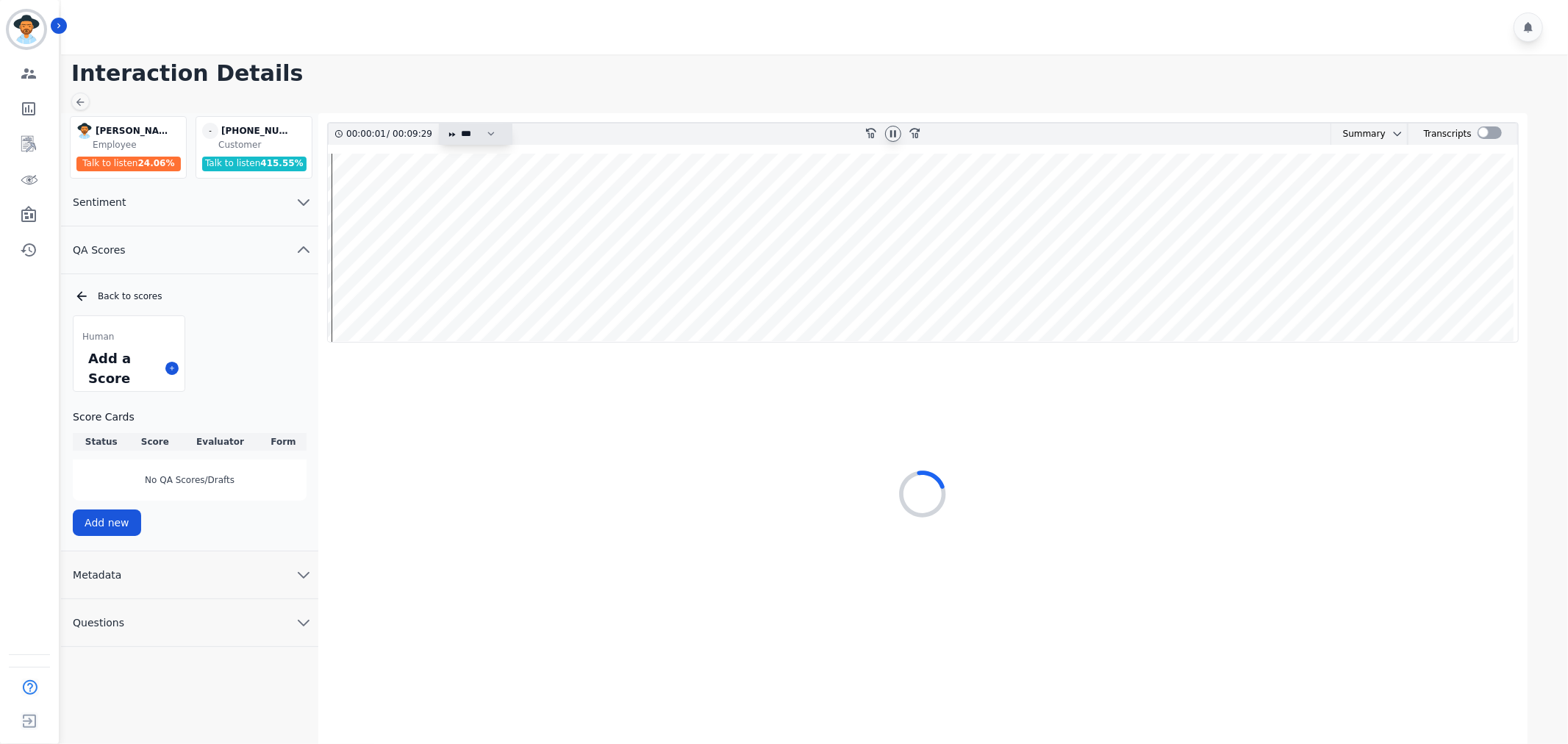
click at [486, 136] on select "* * * **** * *** * ****" at bounding box center [481, 134] width 44 height 21
select select "****"
click at [460, 124] on select "* * * **** * *** * ****" at bounding box center [481, 134] width 44 height 21
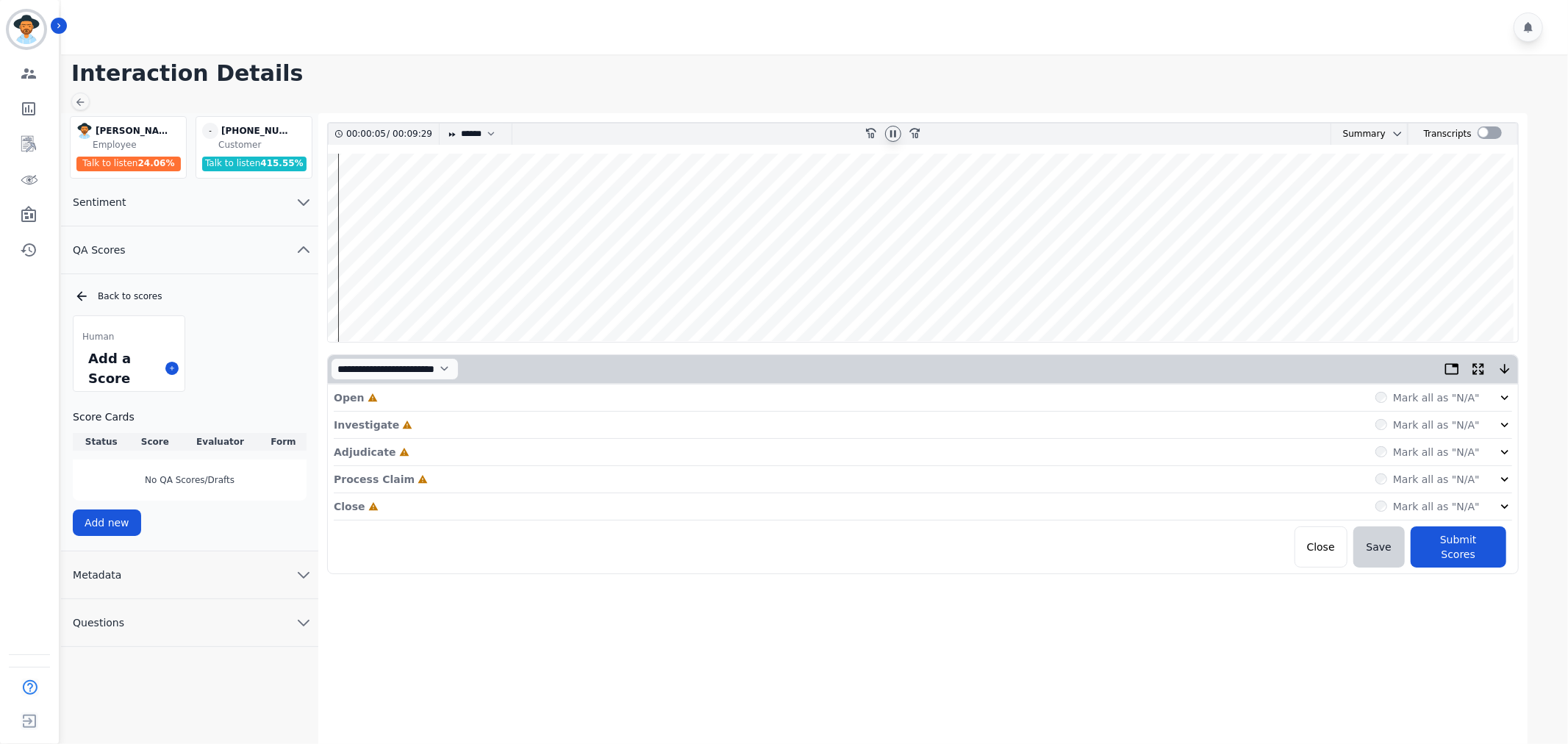
click at [1494, 397] on div "Mark all as "N/A"" at bounding box center [1443, 397] width 137 height 15
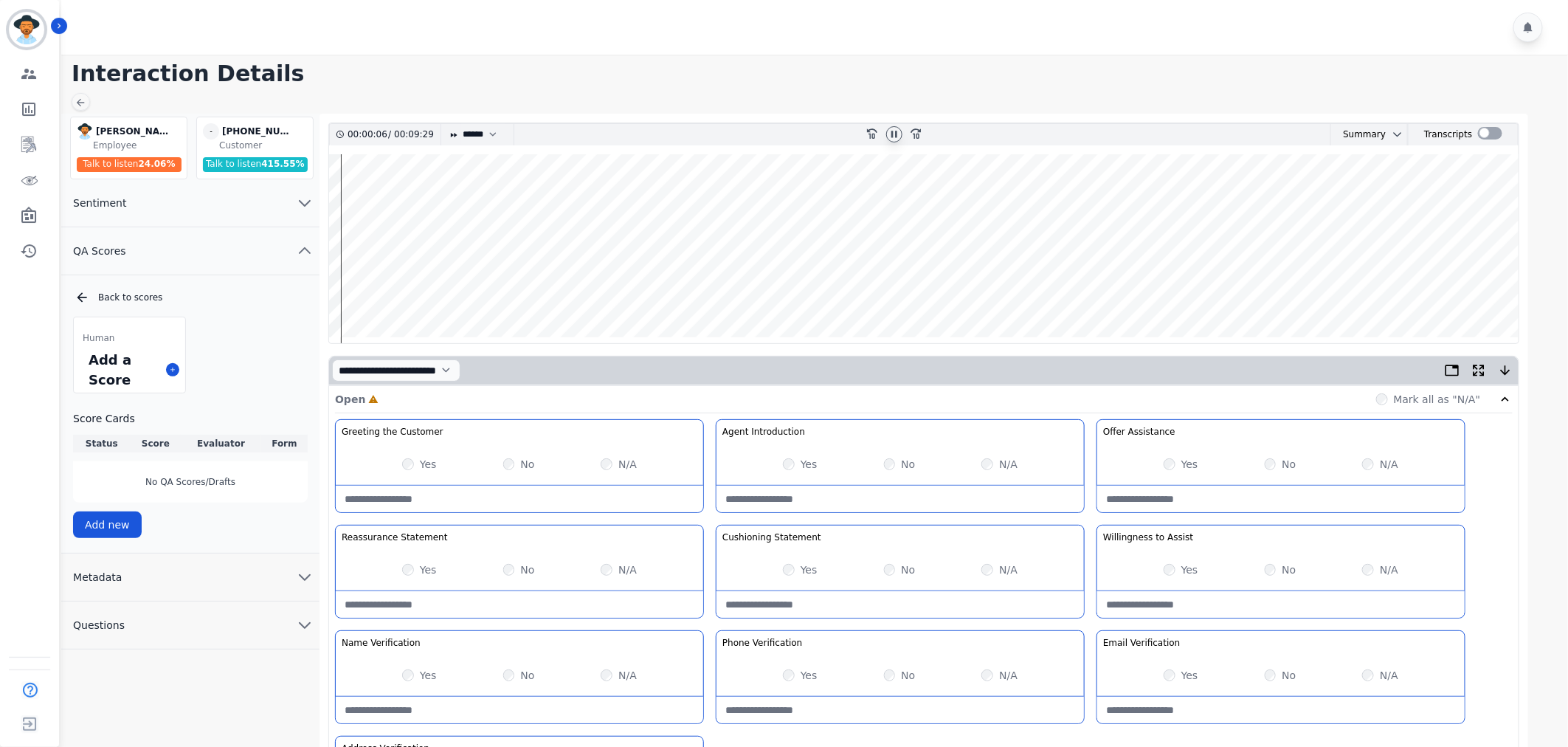
click at [393, 454] on div "Yes No N/A" at bounding box center [519, 464] width 368 height 41
click at [421, 468] on label "Yes" at bounding box center [428, 464] width 17 height 15
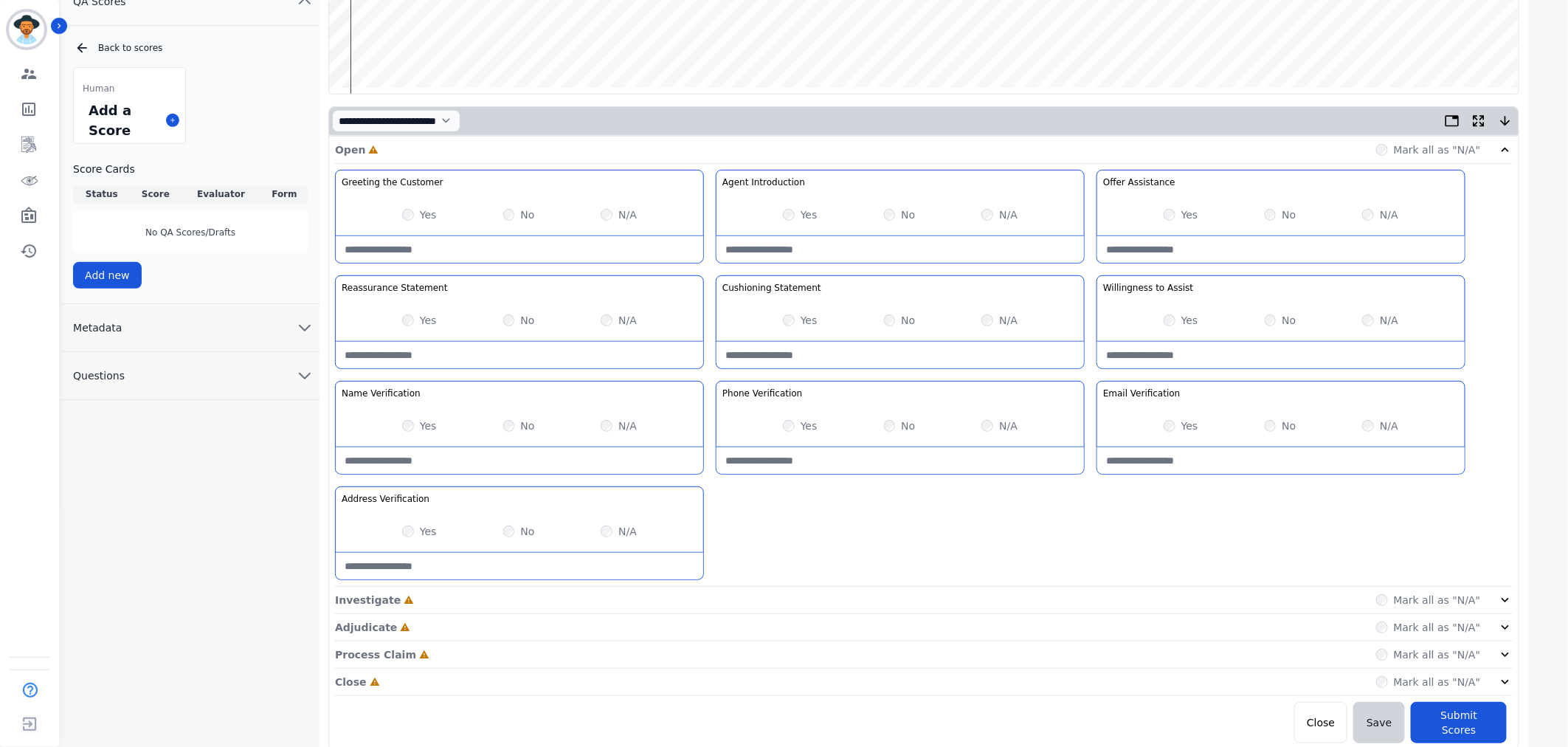
click at [1511, 596] on icon at bounding box center [1505, 600] width 15 height 15
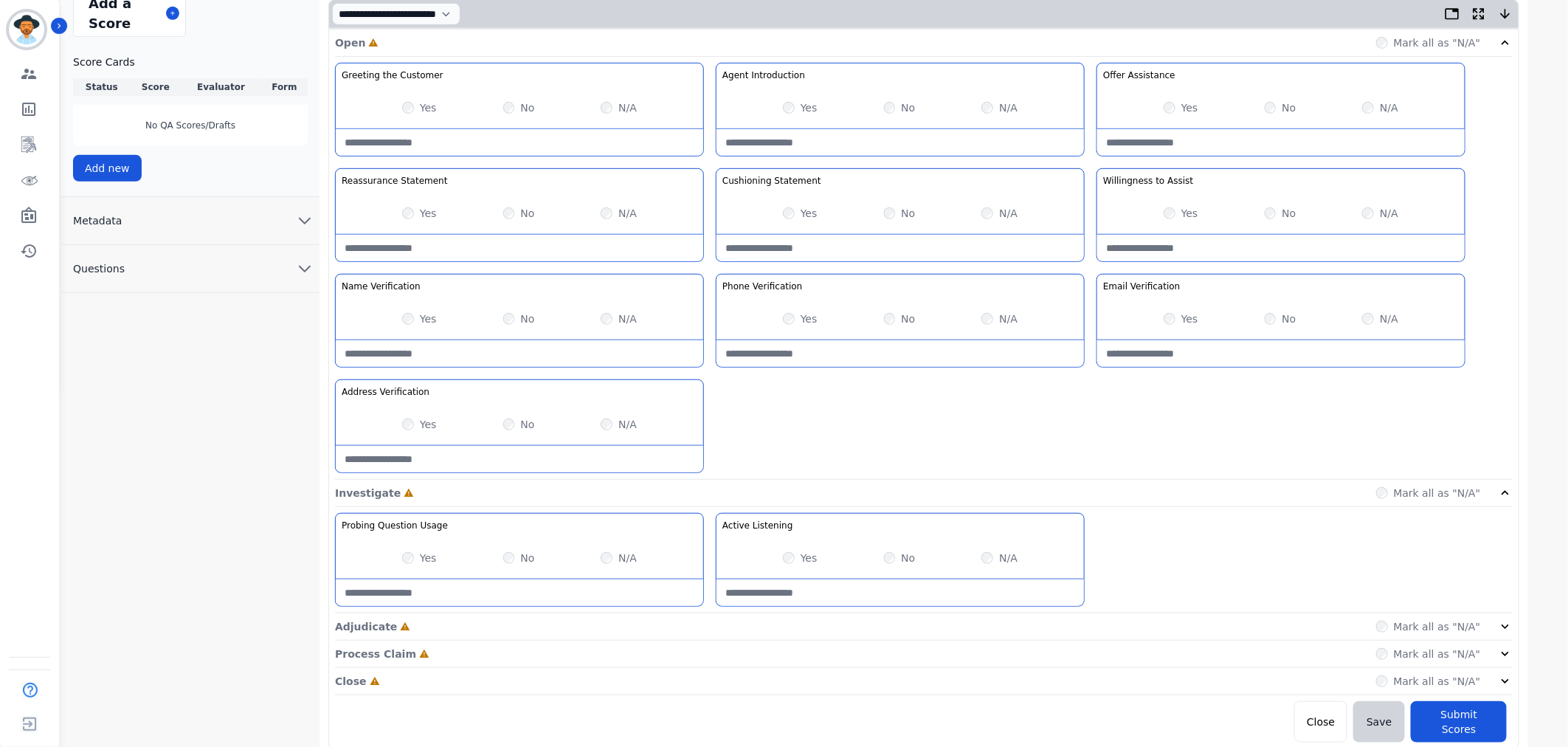
click at [1521, 624] on div "**********" at bounding box center [923, 285] width 1208 height 1056
click at [1503, 631] on icon at bounding box center [1505, 626] width 15 height 15
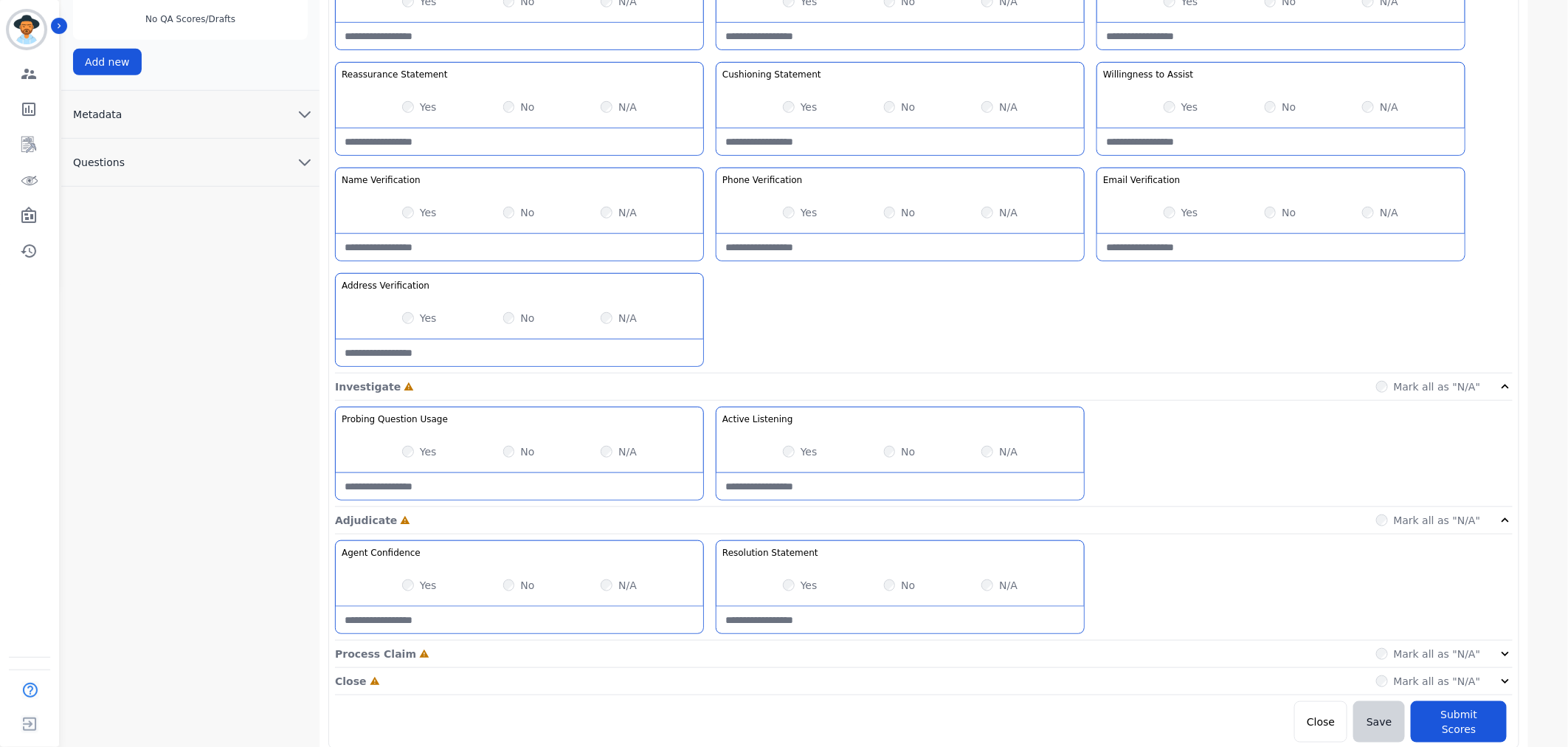
click at [1507, 646] on div "Process Claim Incomplete Mark all as "N/A"" at bounding box center [924, 654] width 1177 height 28
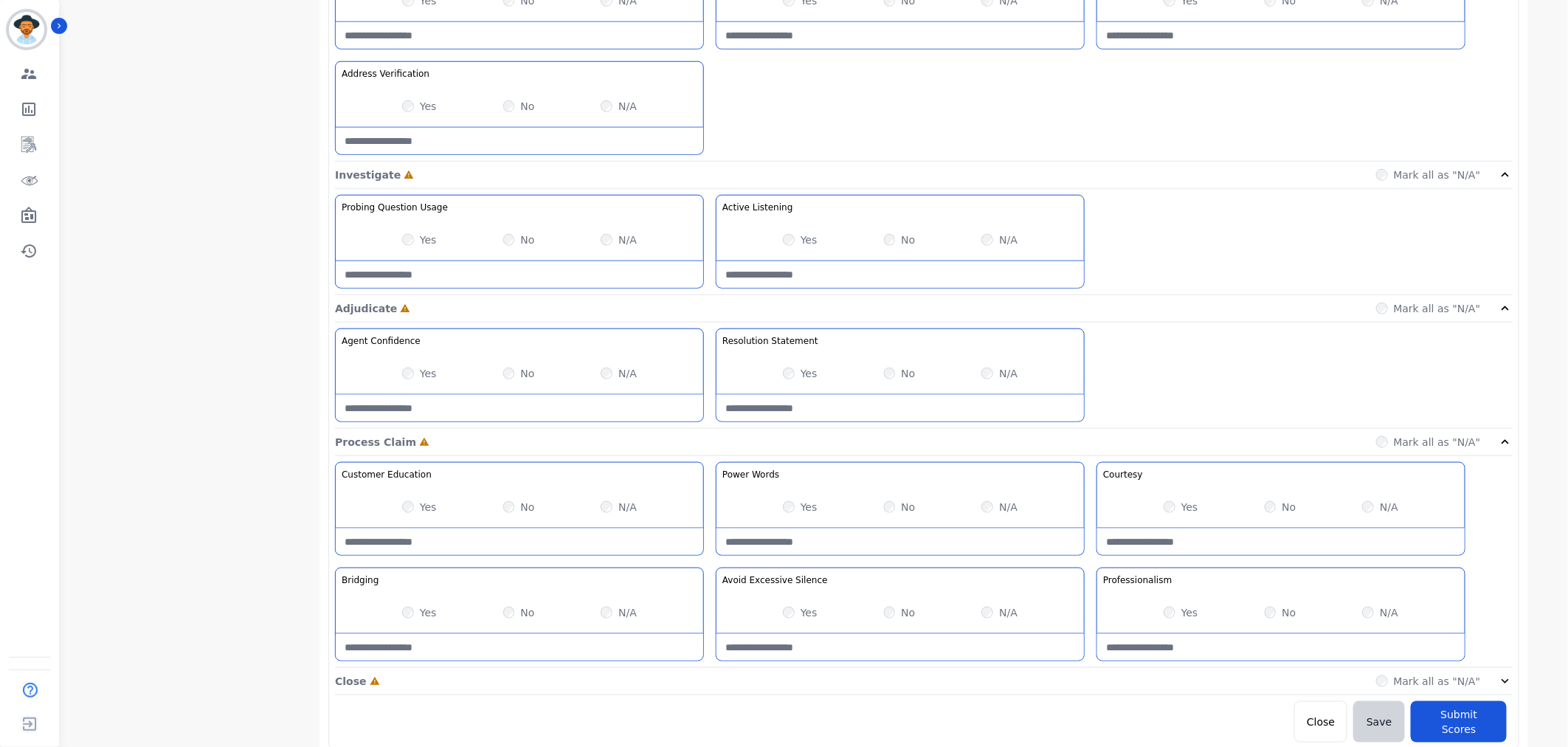
click at [1500, 684] on icon at bounding box center [1505, 681] width 15 height 15
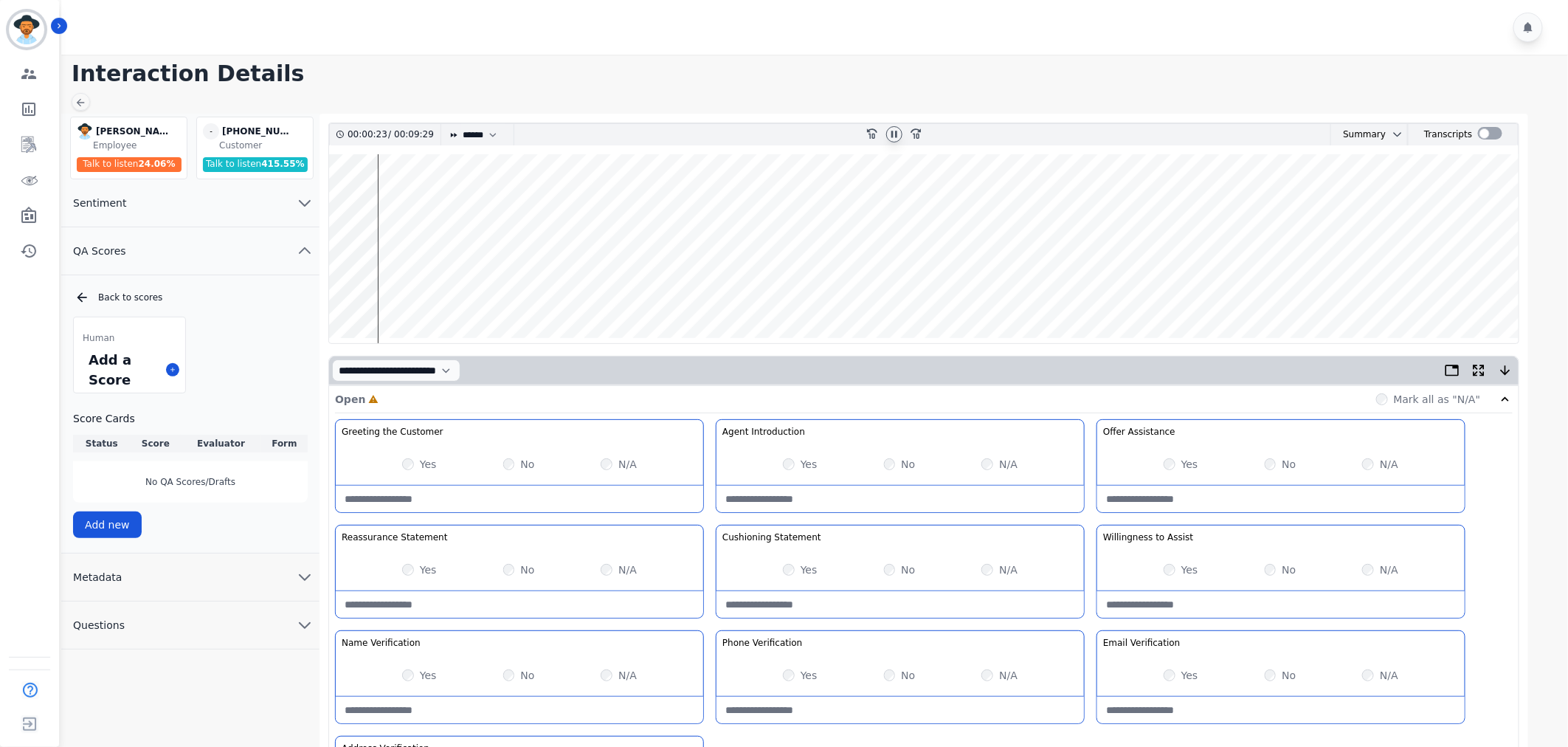
click at [151, 579] on button "Metadata" at bounding box center [190, 576] width 258 height 48
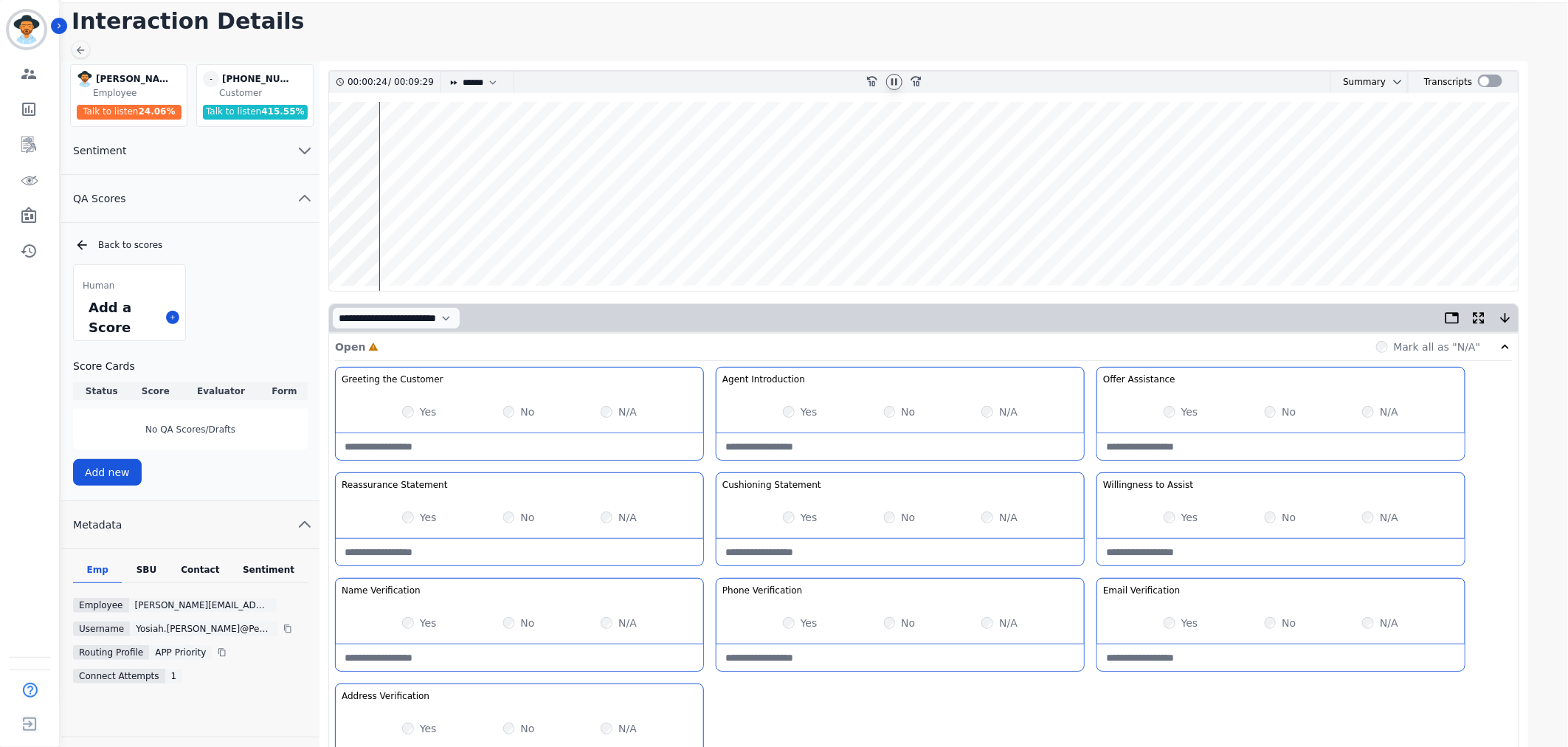
scroll to position [82, 0]
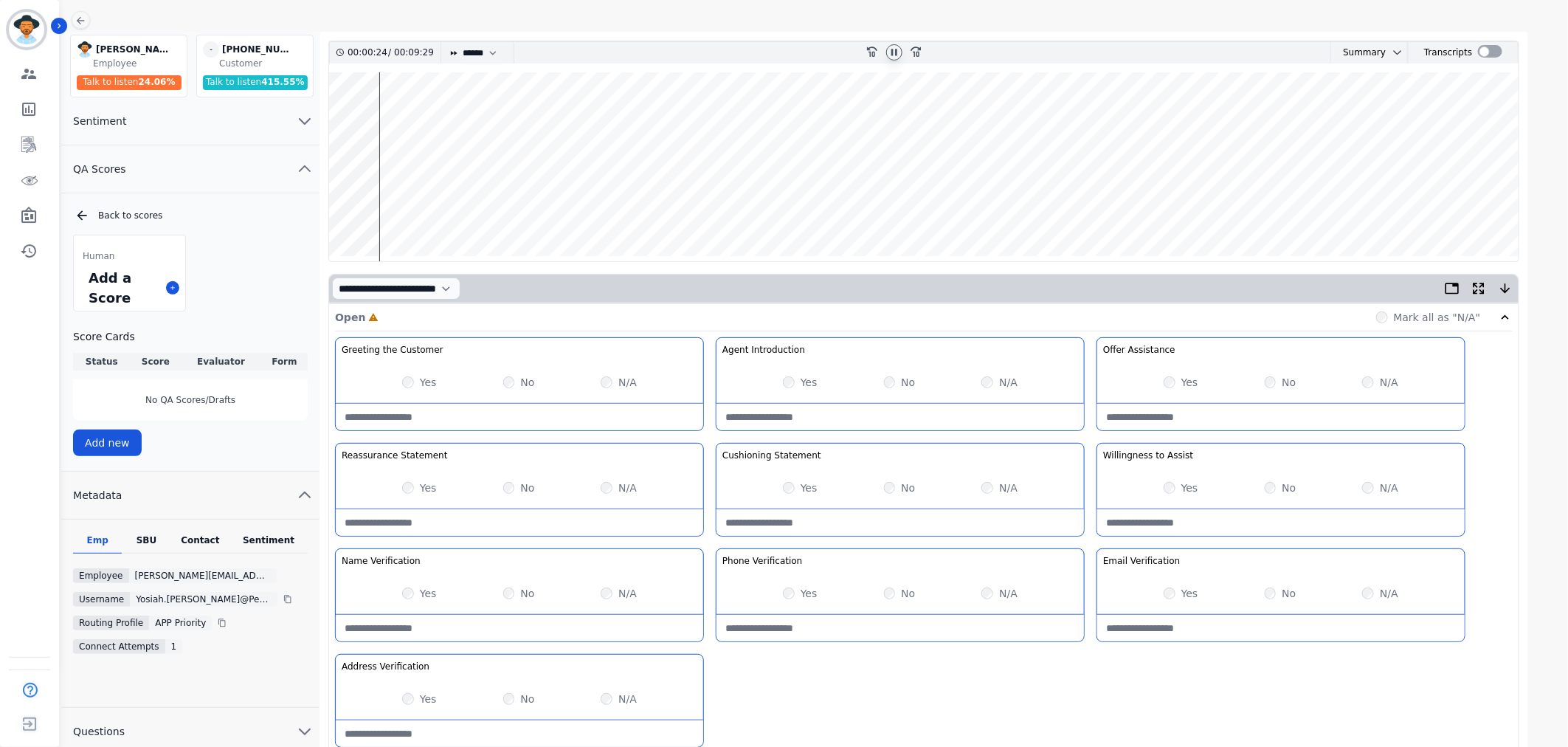
click at [197, 551] on div "Contact" at bounding box center [201, 544] width 59 height 19
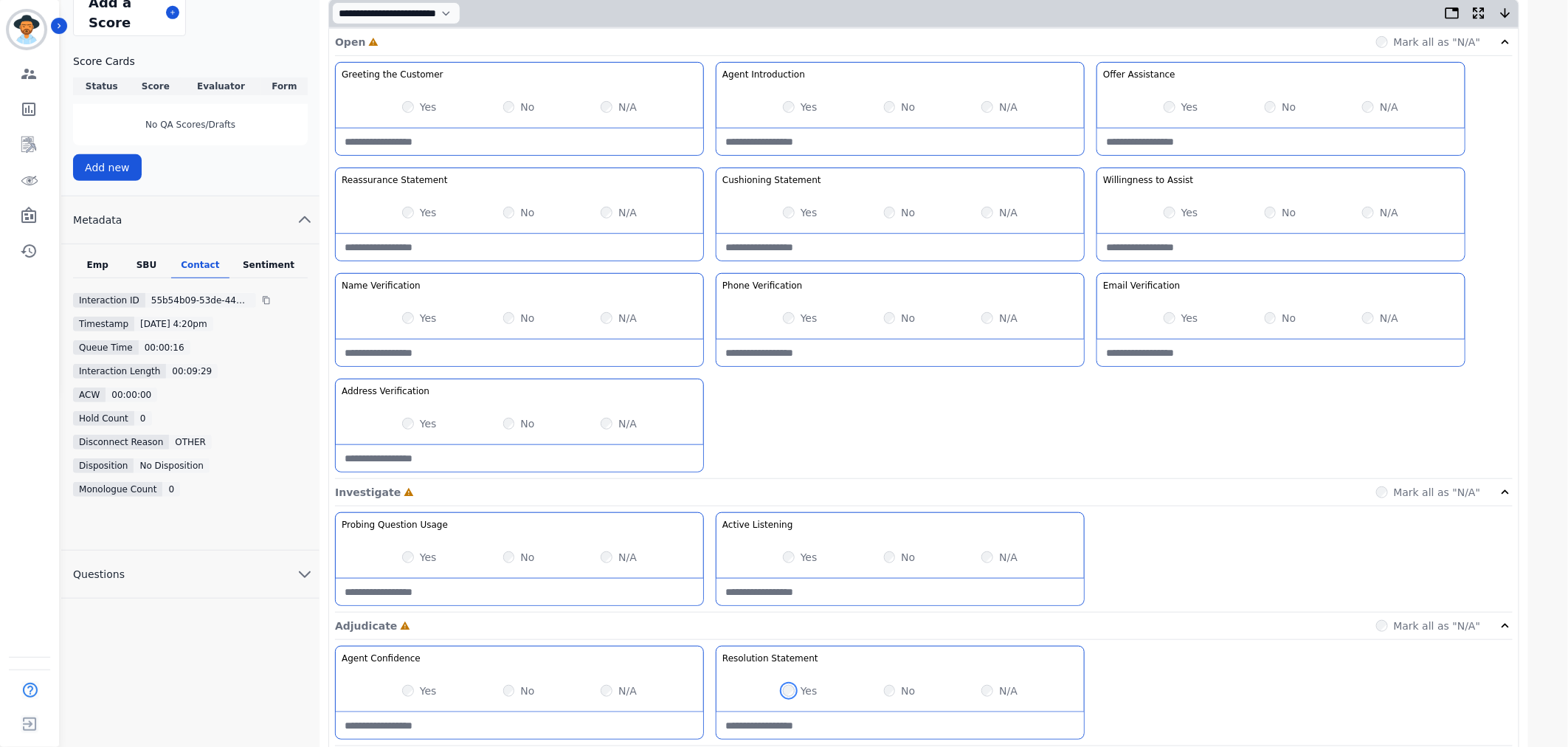
scroll to position [327, 0]
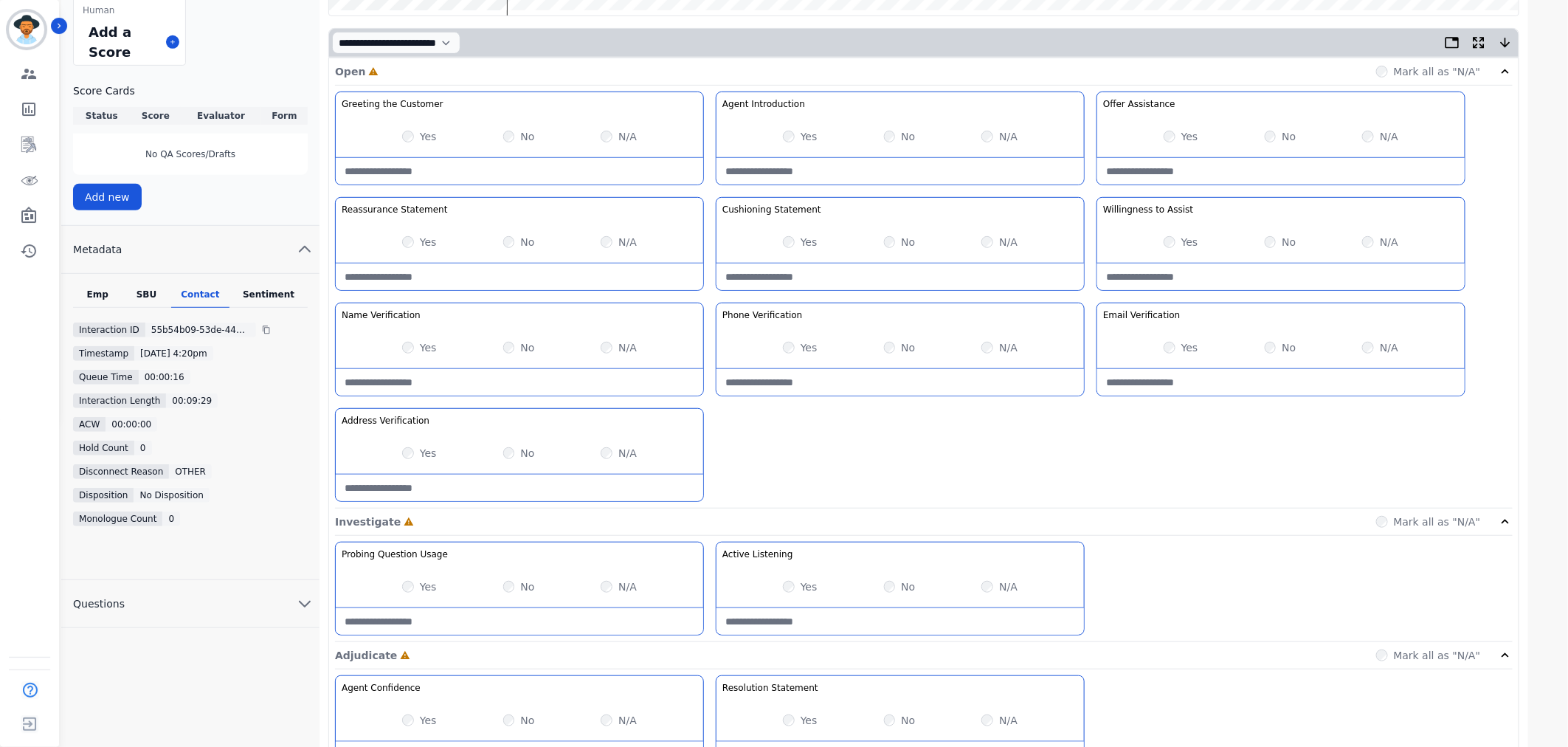
click at [1097, 438] on div "Greeting the Customer Welcome is where we quickly greet our customer as a known…" at bounding box center [924, 300] width 1177 height 417
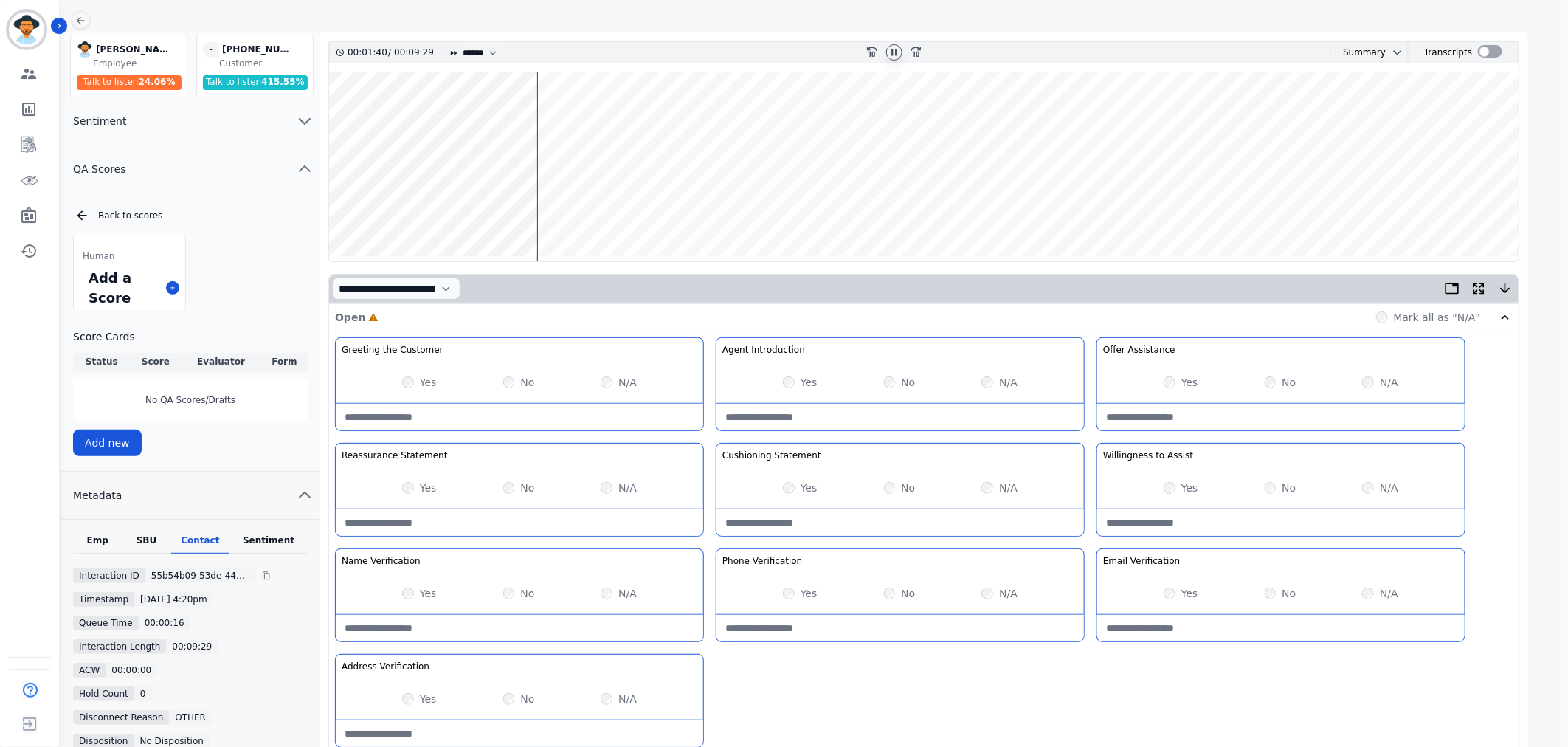
click at [540, 208] on wave at bounding box center [923, 166] width 1190 height 189
click at [546, 210] on wave at bounding box center [923, 166] width 1190 height 189
click at [558, 211] on wave at bounding box center [923, 166] width 1190 height 189
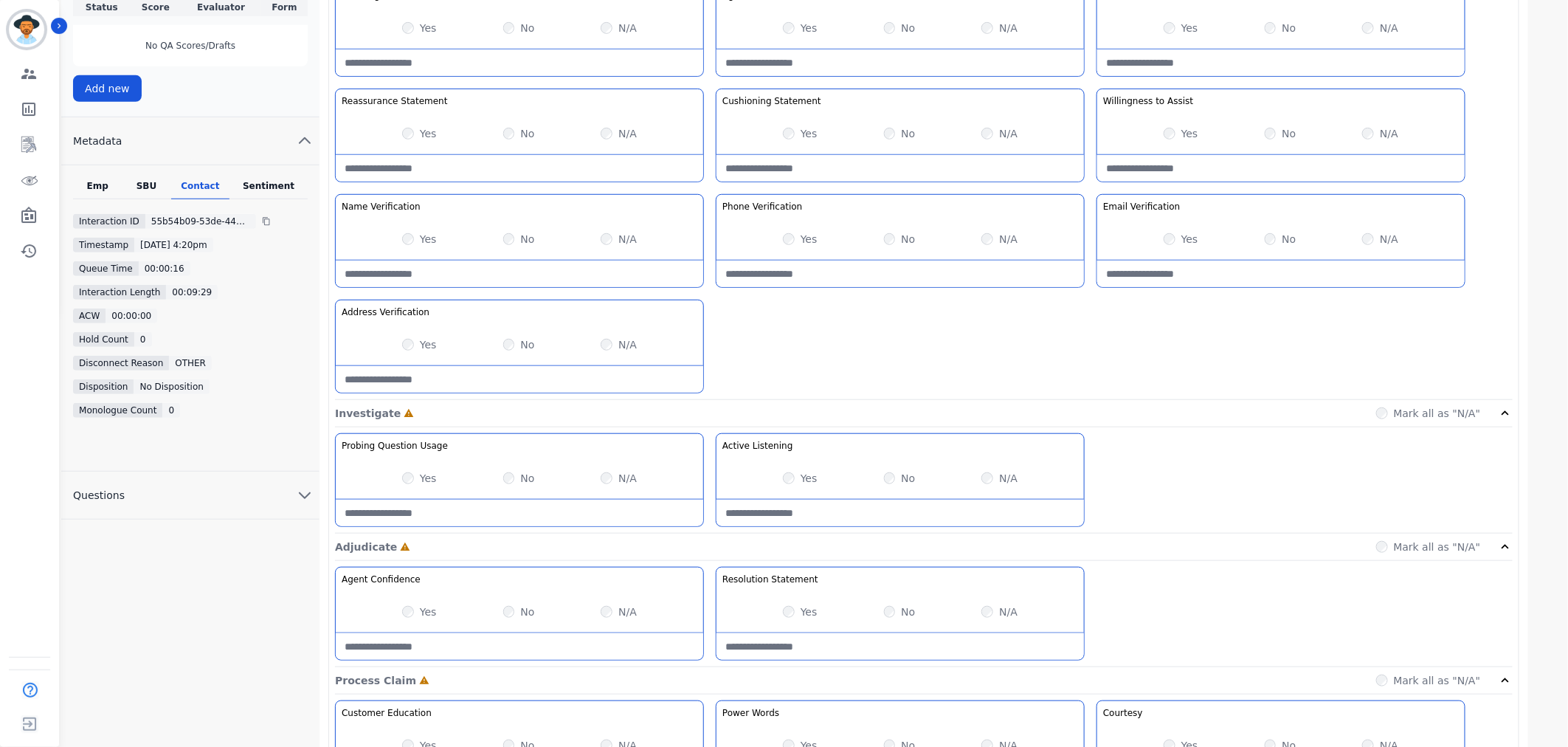
scroll to position [395, 0]
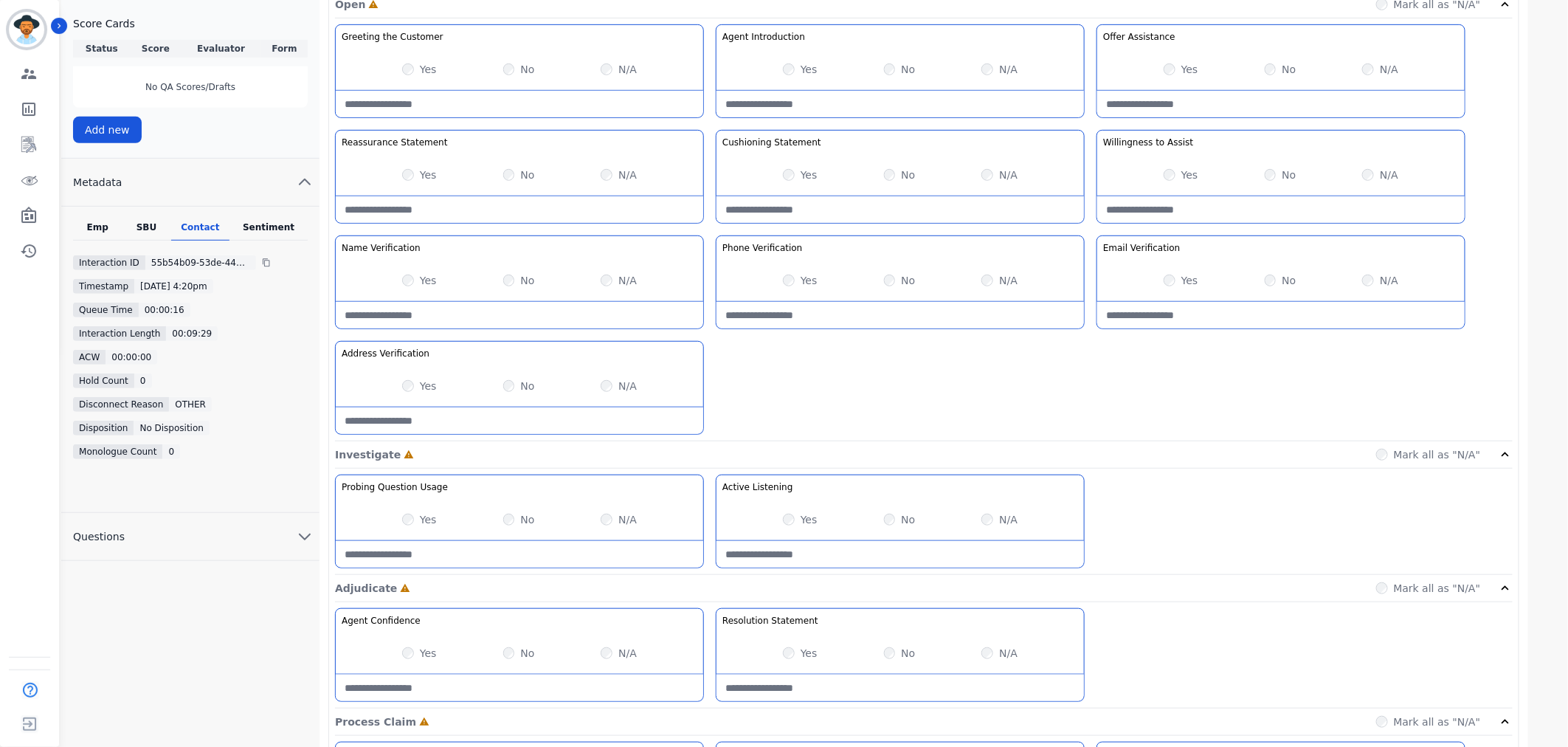
click at [879, 279] on div "Yes No N/A" at bounding box center [900, 280] width 368 height 41
click at [517, 383] on div "No" at bounding box center [519, 386] width 32 height 15
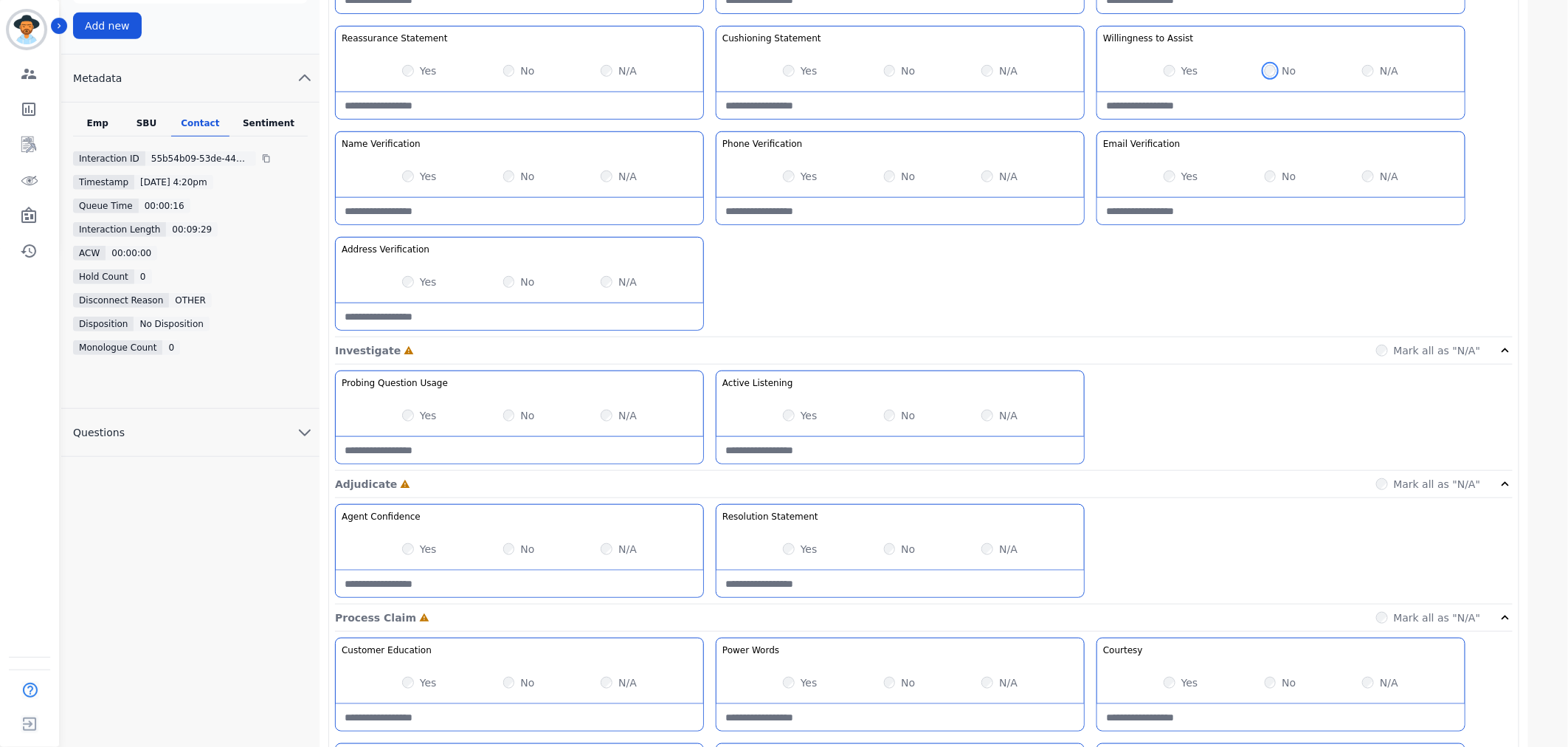
scroll to position [559, 0]
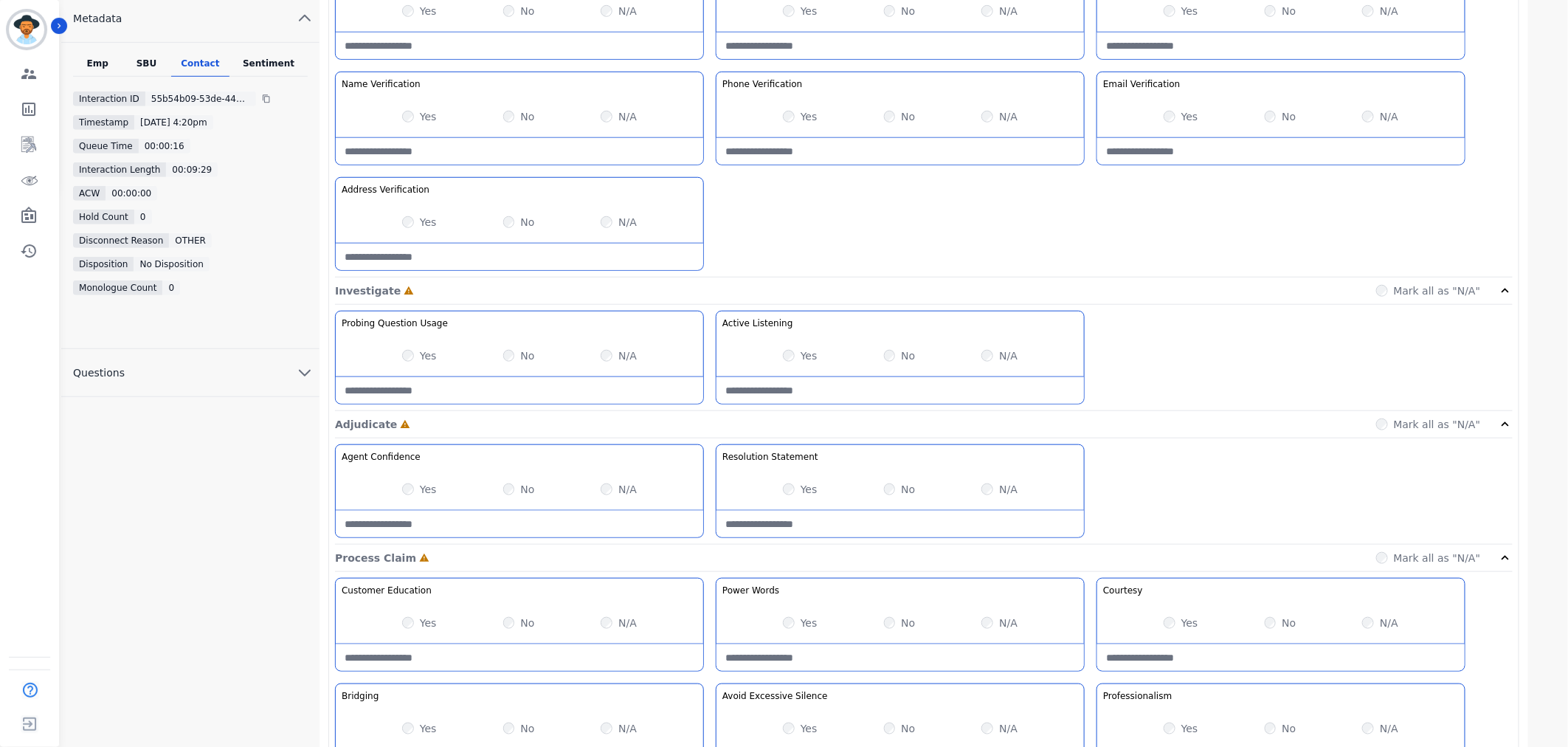
click at [793, 350] on div "Yes" at bounding box center [800, 356] width 35 height 15
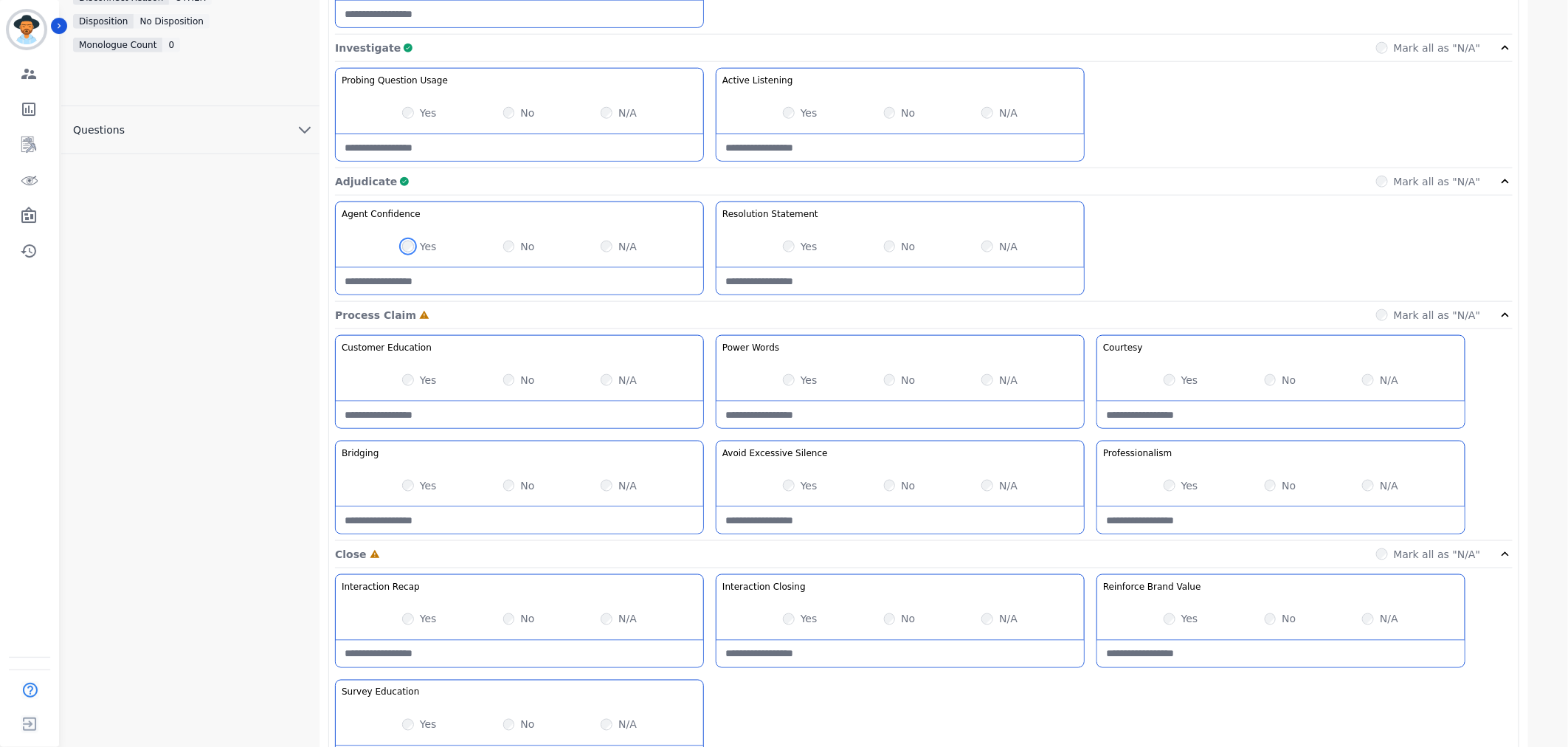
scroll to position [805, 0]
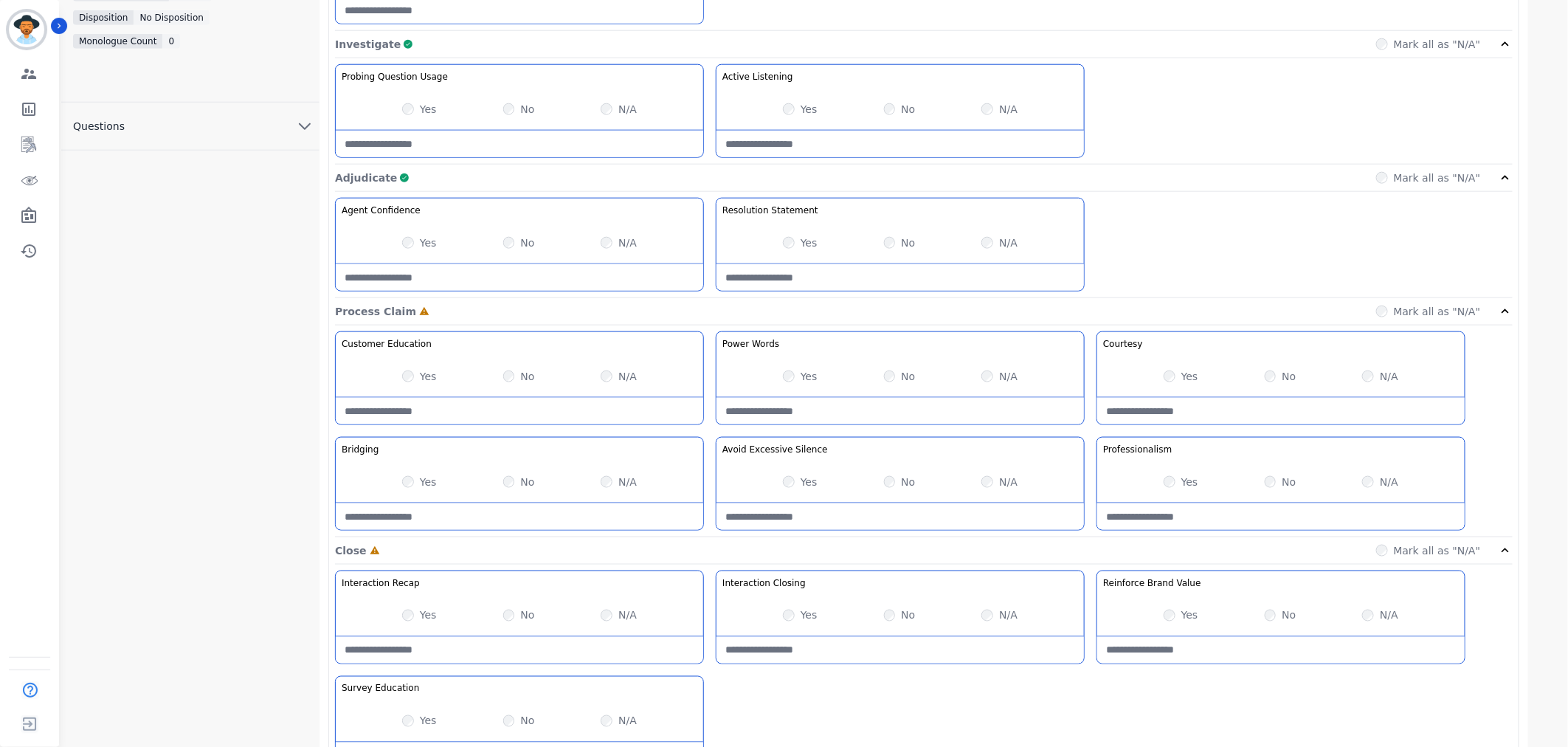
click at [403, 491] on div "Yes No N/A" at bounding box center [519, 481] width 368 height 41
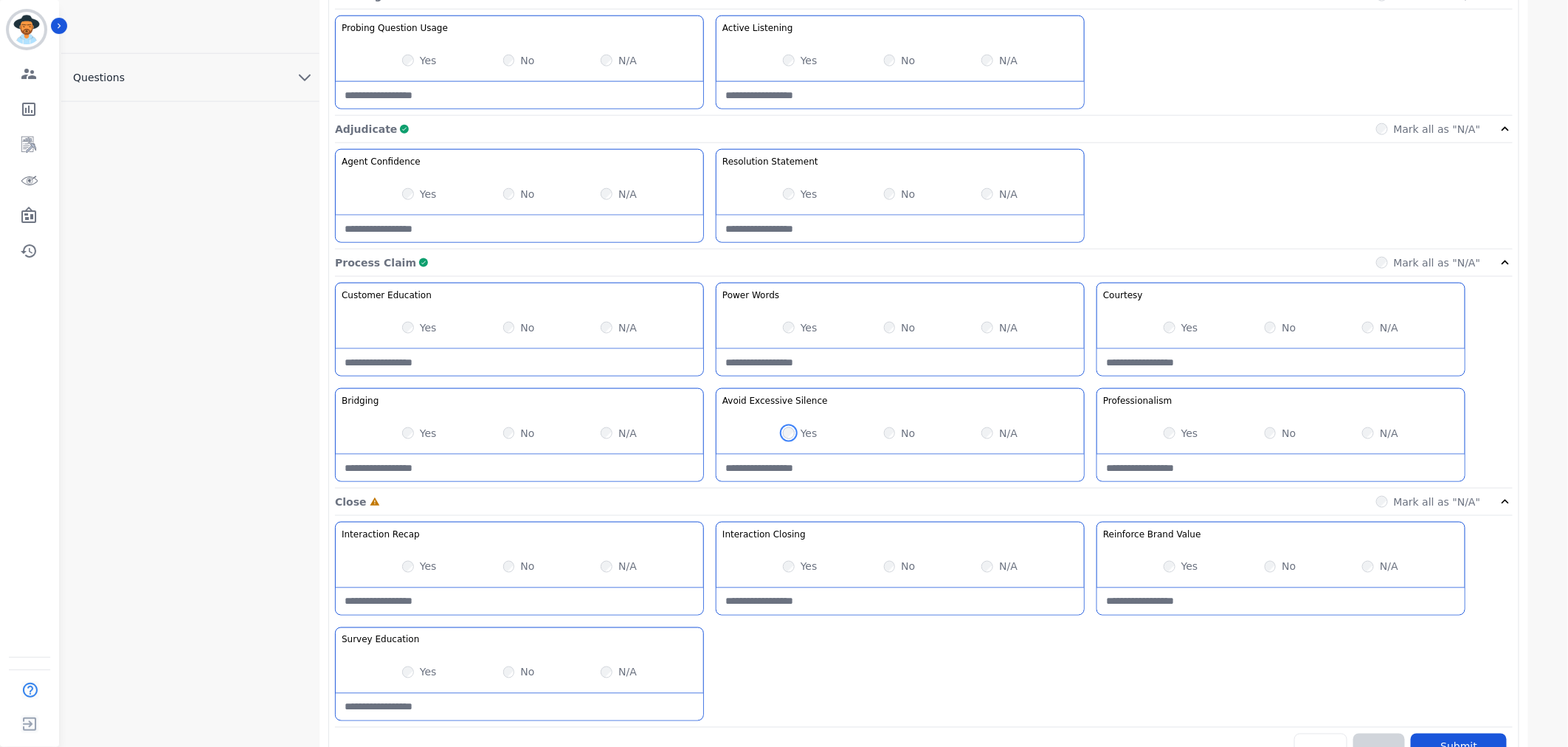
scroll to position [887, 0]
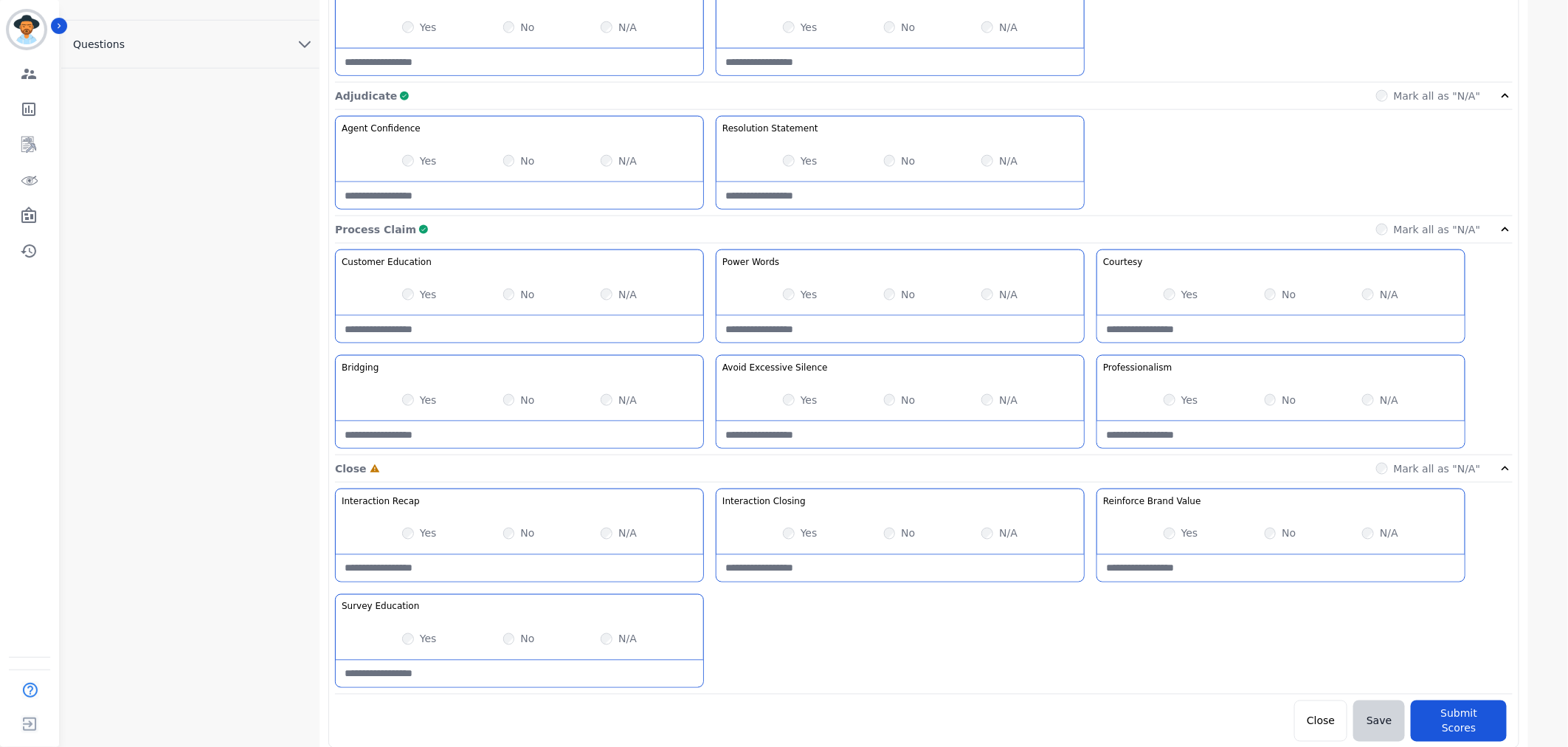
click at [819, 633] on div "Interaction Recap Effectively summarize the conversation and set expectations f…" at bounding box center [924, 592] width 1177 height 206
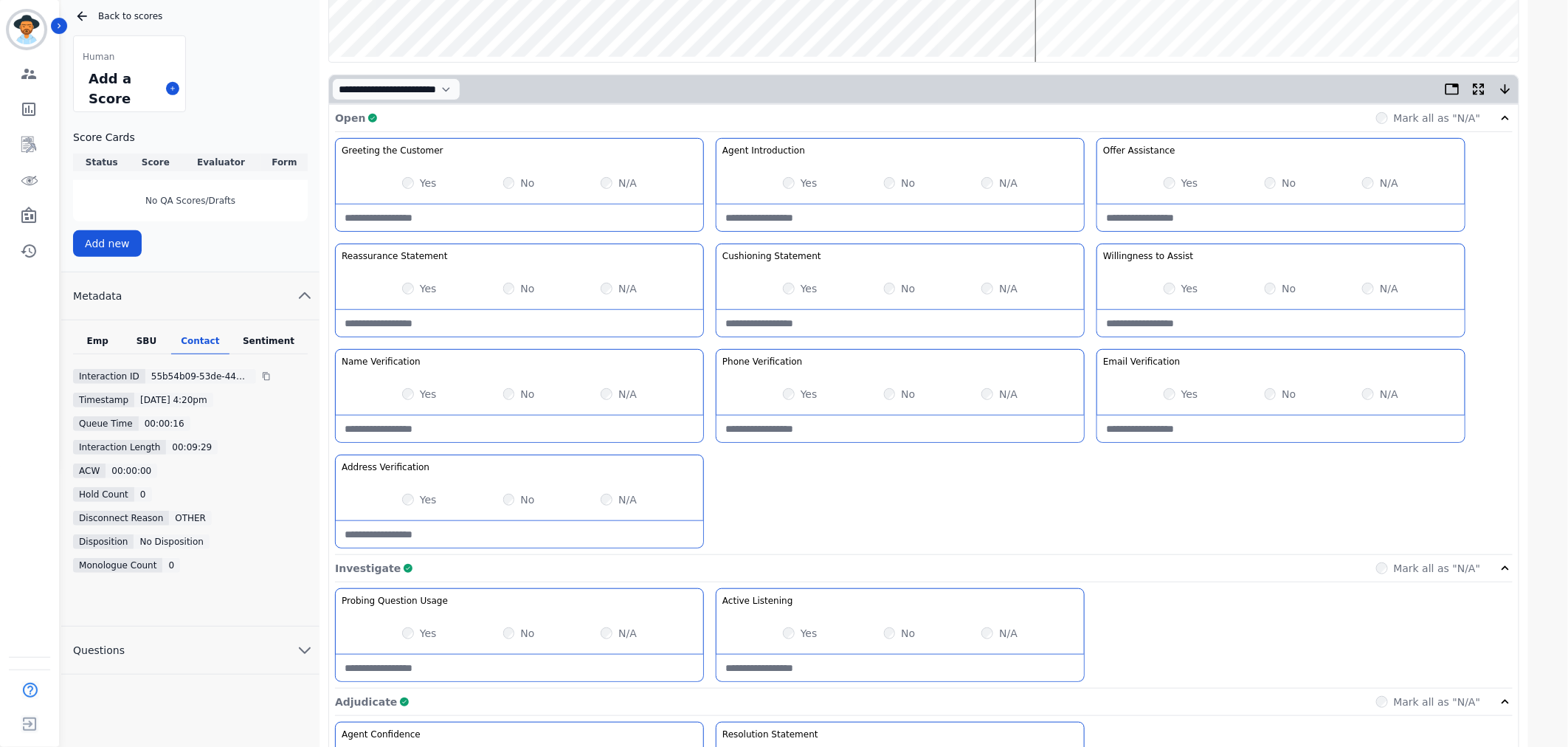
scroll to position [149, 0]
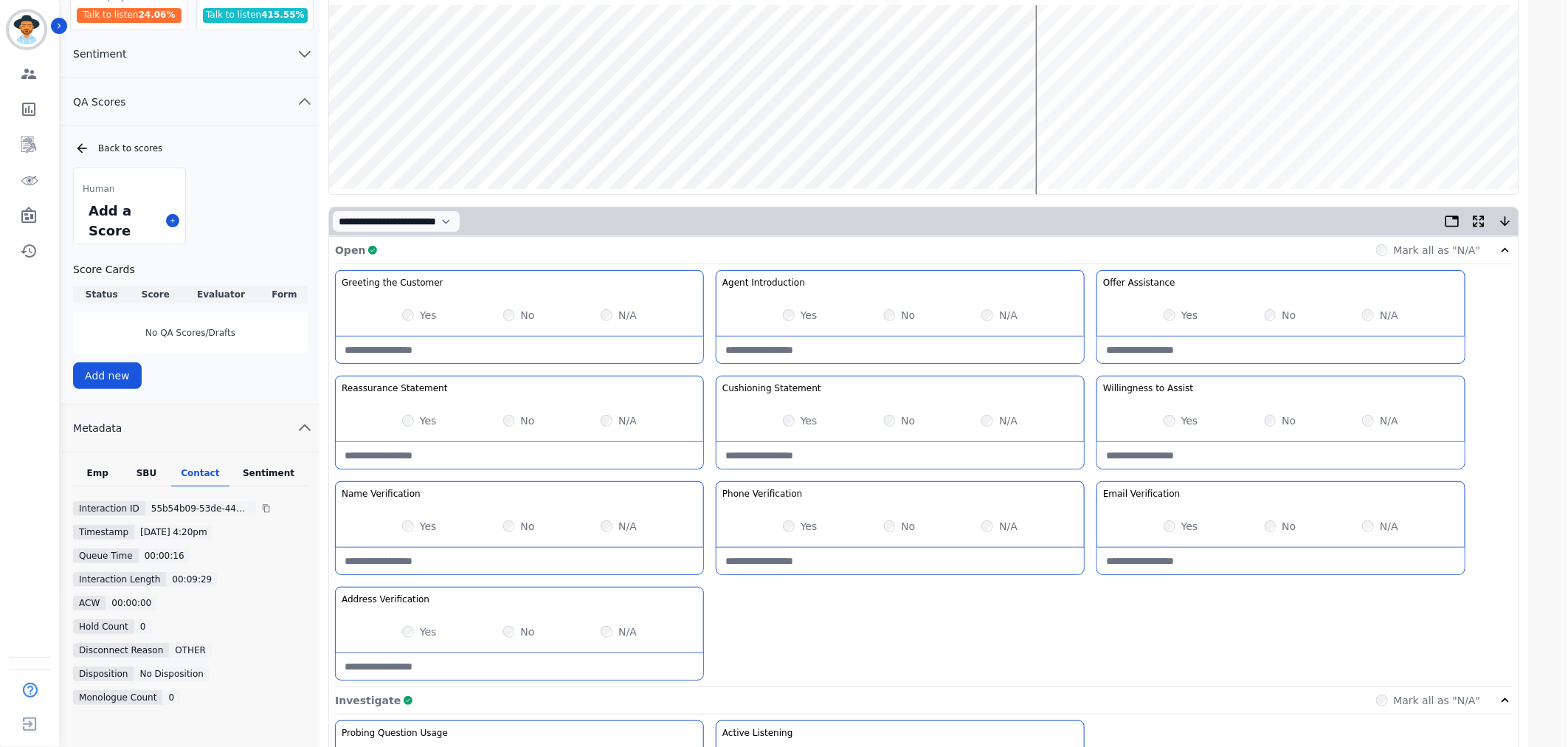
click at [832, 598] on div "Greeting the Customer Welcome is where we quickly greet our customer as a known…" at bounding box center [924, 478] width 1177 height 417
click at [1233, 146] on wave at bounding box center [923, 99] width 1190 height 189
click at [1251, 141] on wave at bounding box center [923, 99] width 1190 height 189
click at [1262, 141] on wave at bounding box center [923, 99] width 1190 height 189
click at [1284, 141] on wave at bounding box center [923, 99] width 1190 height 189
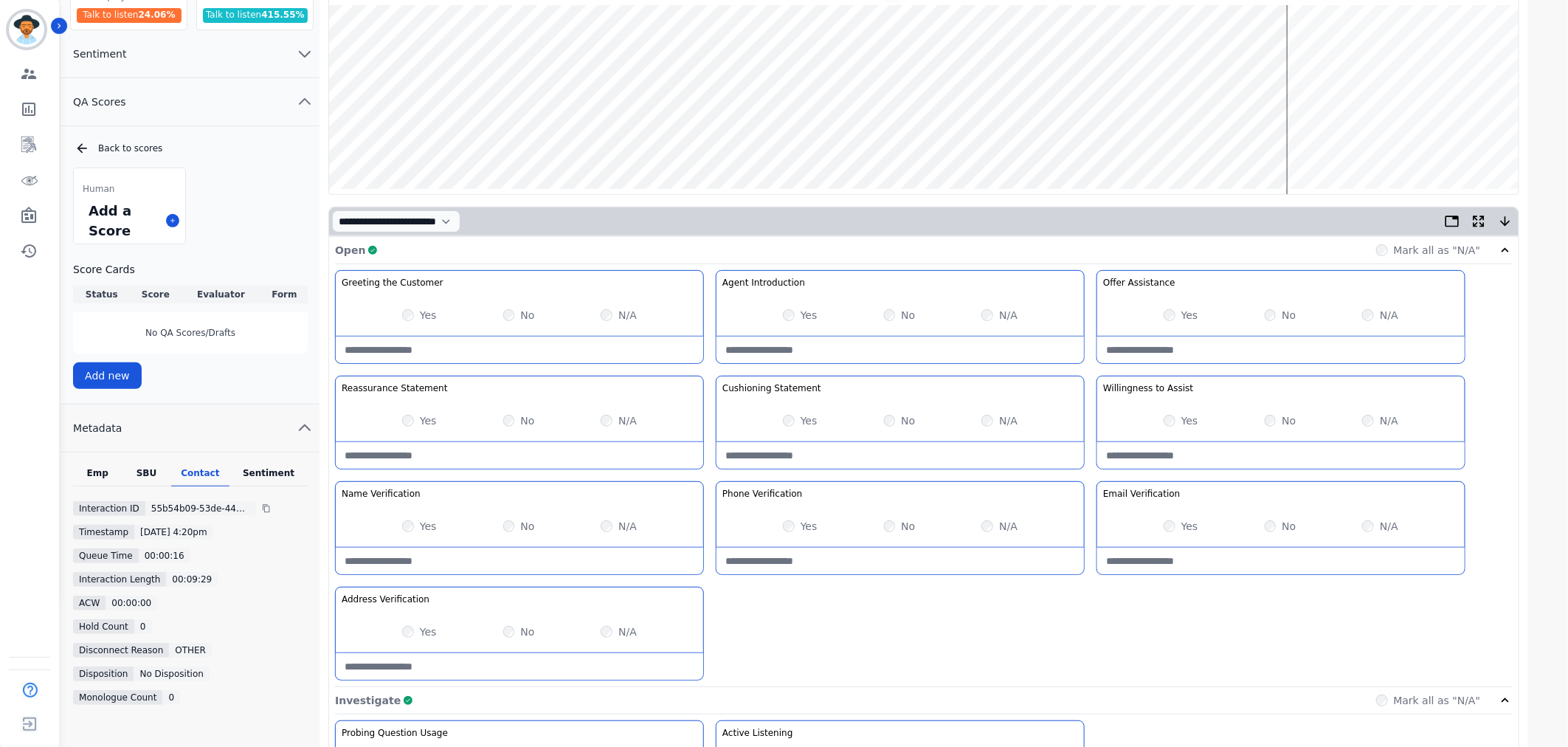
click at [1294, 142] on wave at bounding box center [923, 99] width 1190 height 189
click at [1304, 140] on wave at bounding box center [923, 99] width 1190 height 189
click at [1311, 141] on wave at bounding box center [923, 99] width 1190 height 189
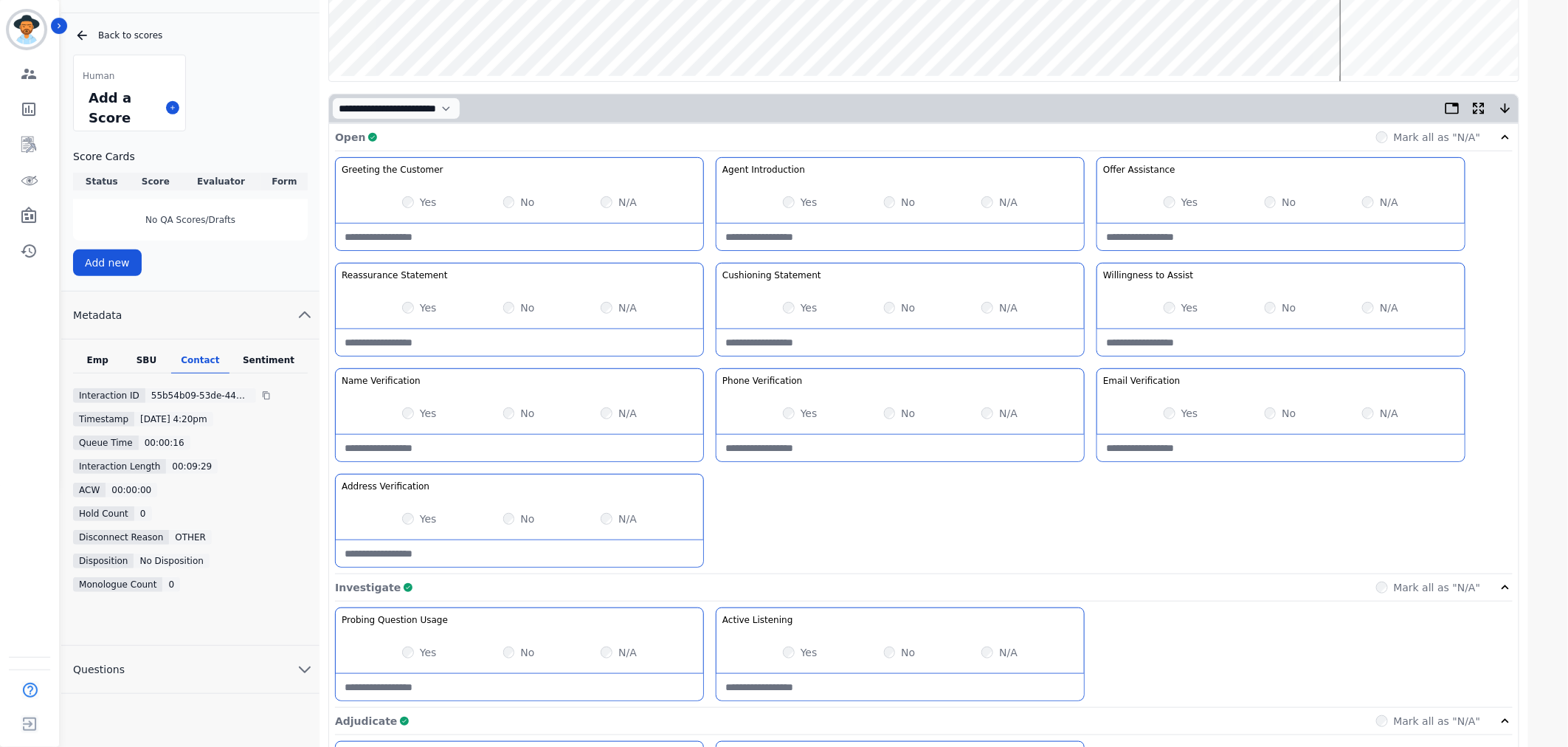
scroll to position [0, 0]
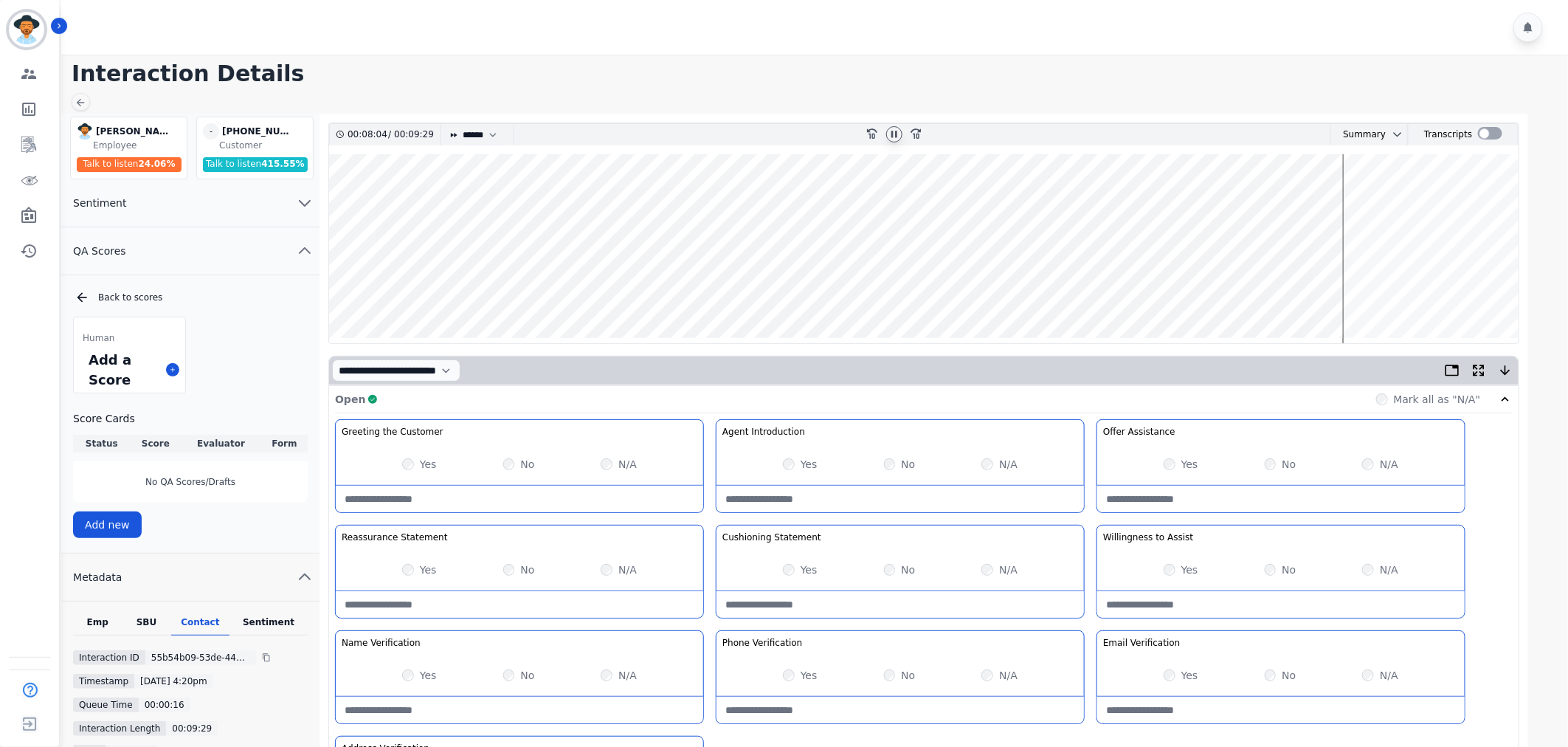
click at [1351, 291] on wave at bounding box center [923, 248] width 1190 height 189
click at [1356, 289] on wave at bounding box center [923, 248] width 1190 height 189
click at [1365, 291] on wave at bounding box center [923, 248] width 1190 height 189
click at [1373, 291] on wave at bounding box center [923, 248] width 1190 height 189
click at [1381, 288] on wave at bounding box center [923, 248] width 1190 height 189
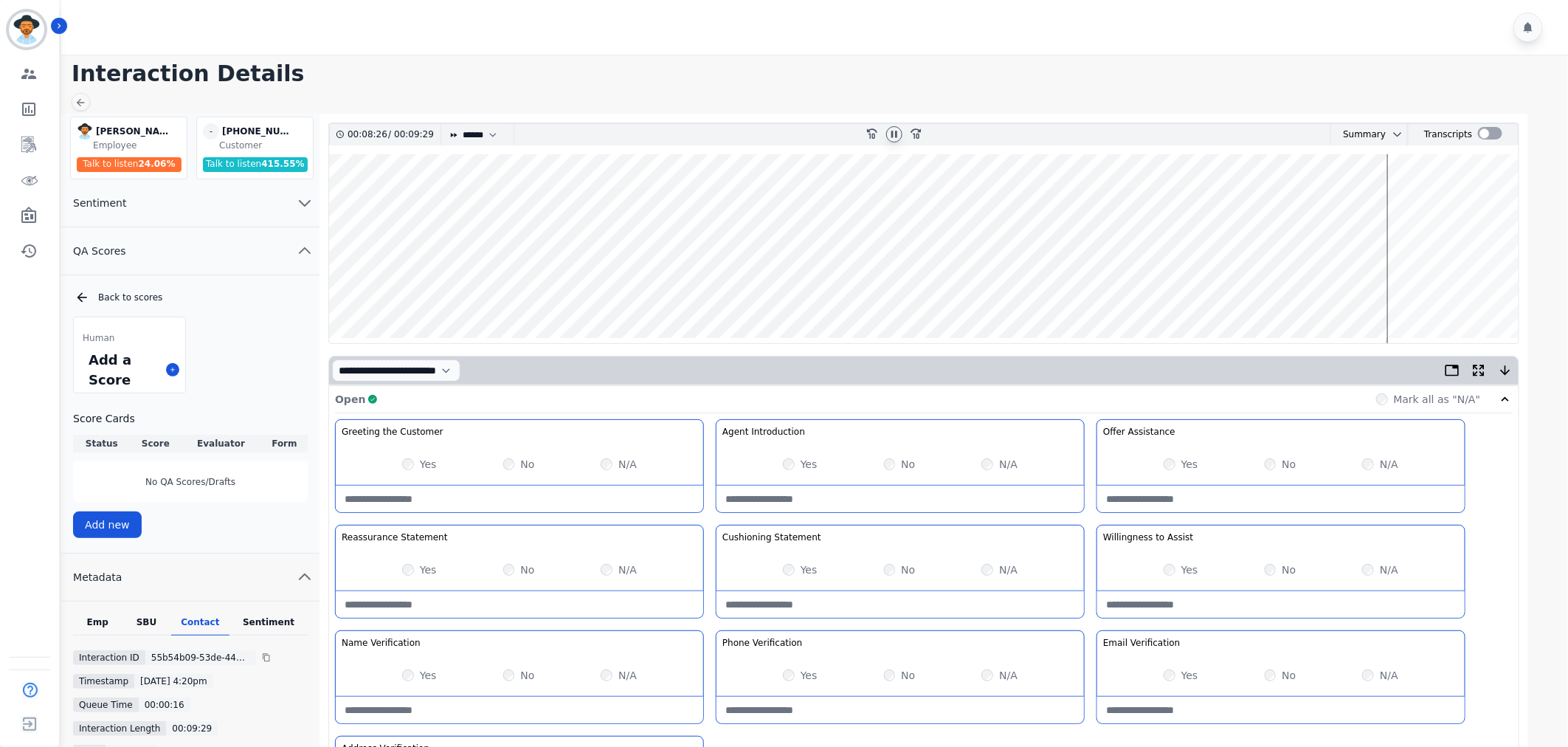
click at [1393, 288] on wave at bounding box center [923, 248] width 1190 height 189
click at [1400, 291] on wave at bounding box center [923, 248] width 1190 height 189
click at [1406, 290] on wave at bounding box center [923, 248] width 1190 height 189
click at [1418, 287] on wave at bounding box center [923, 248] width 1190 height 189
click at [1433, 290] on wave at bounding box center [923, 248] width 1190 height 189
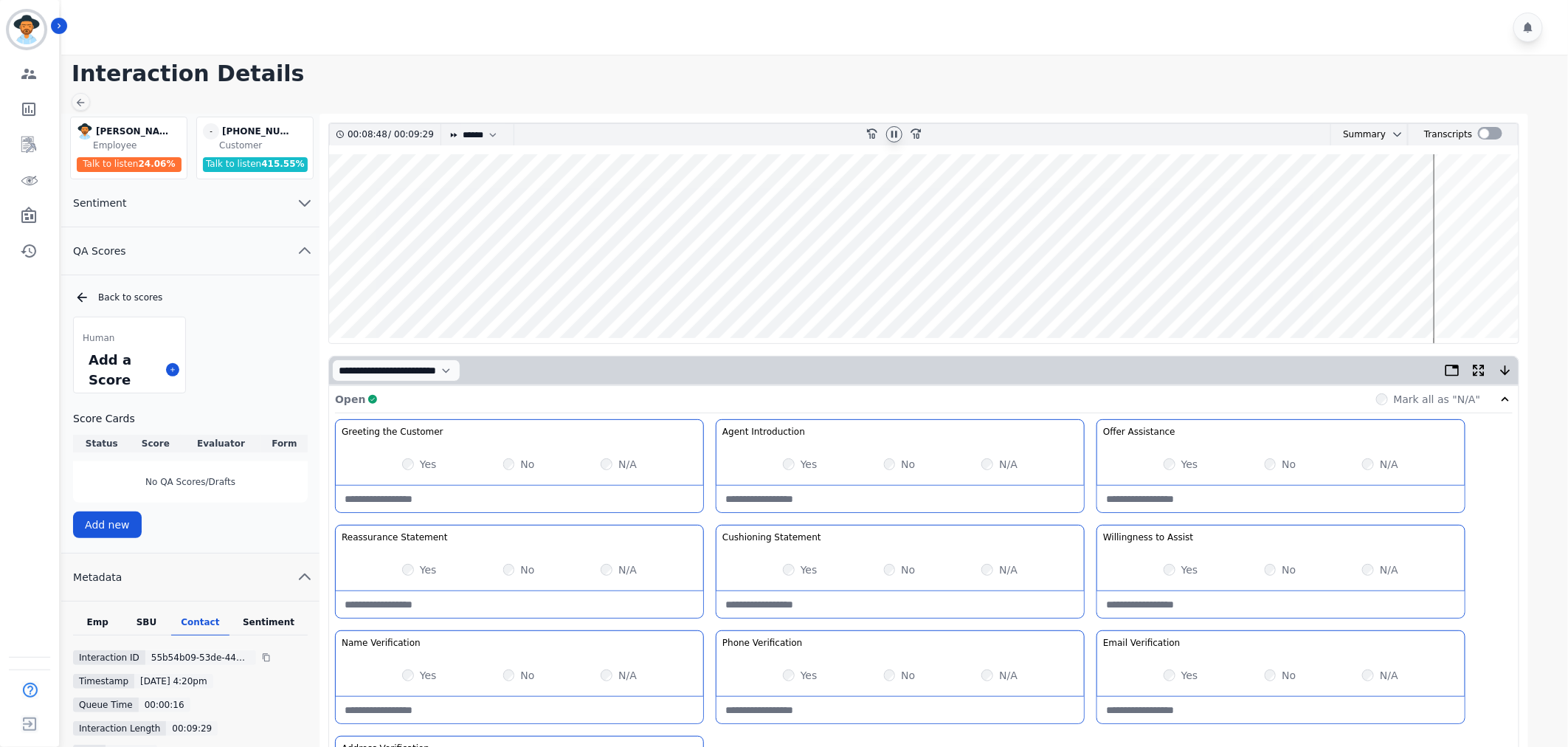
click at [1451, 291] on wave at bounding box center [923, 248] width 1190 height 189
click at [1471, 291] on wave at bounding box center [923, 248] width 1190 height 189
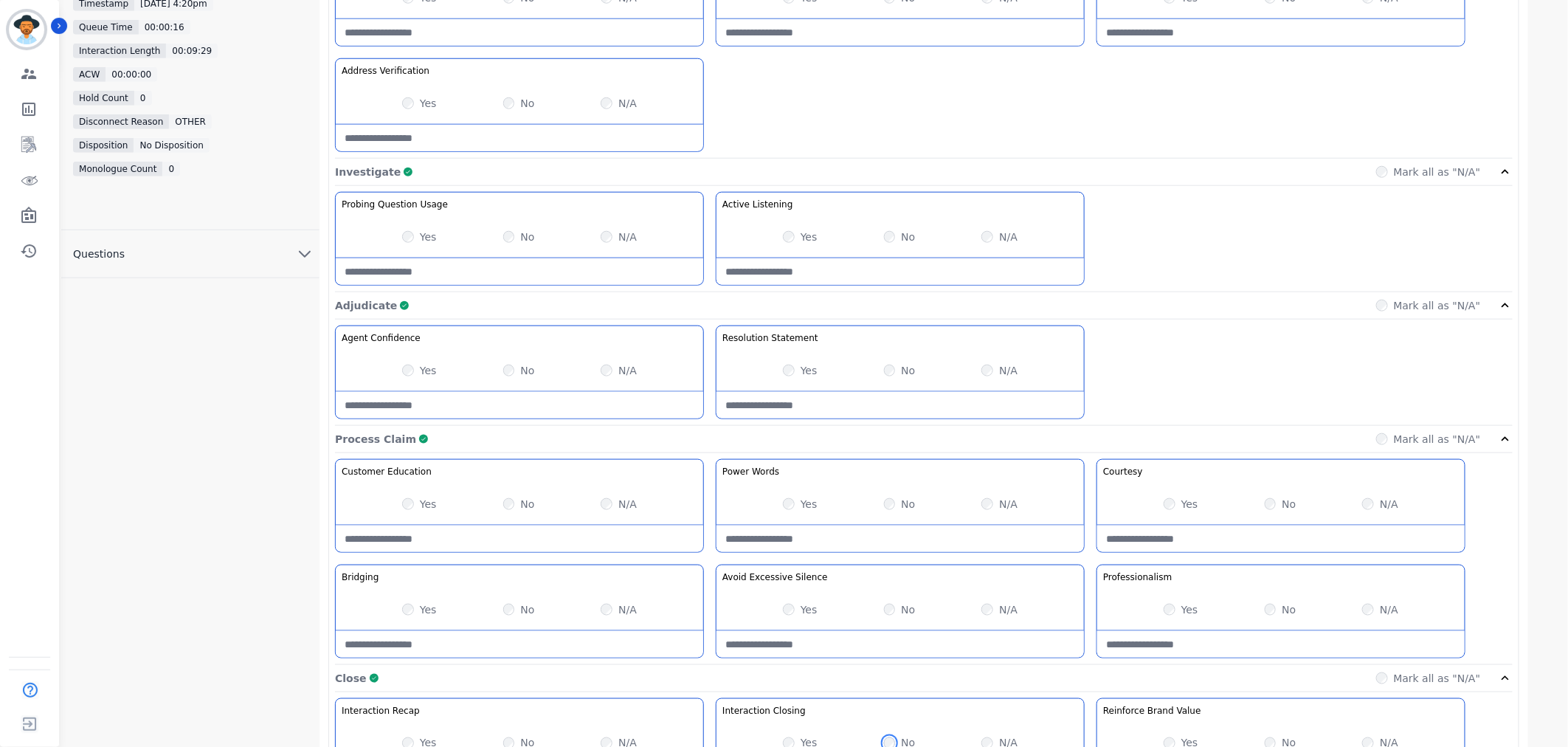
scroll to position [887, 0]
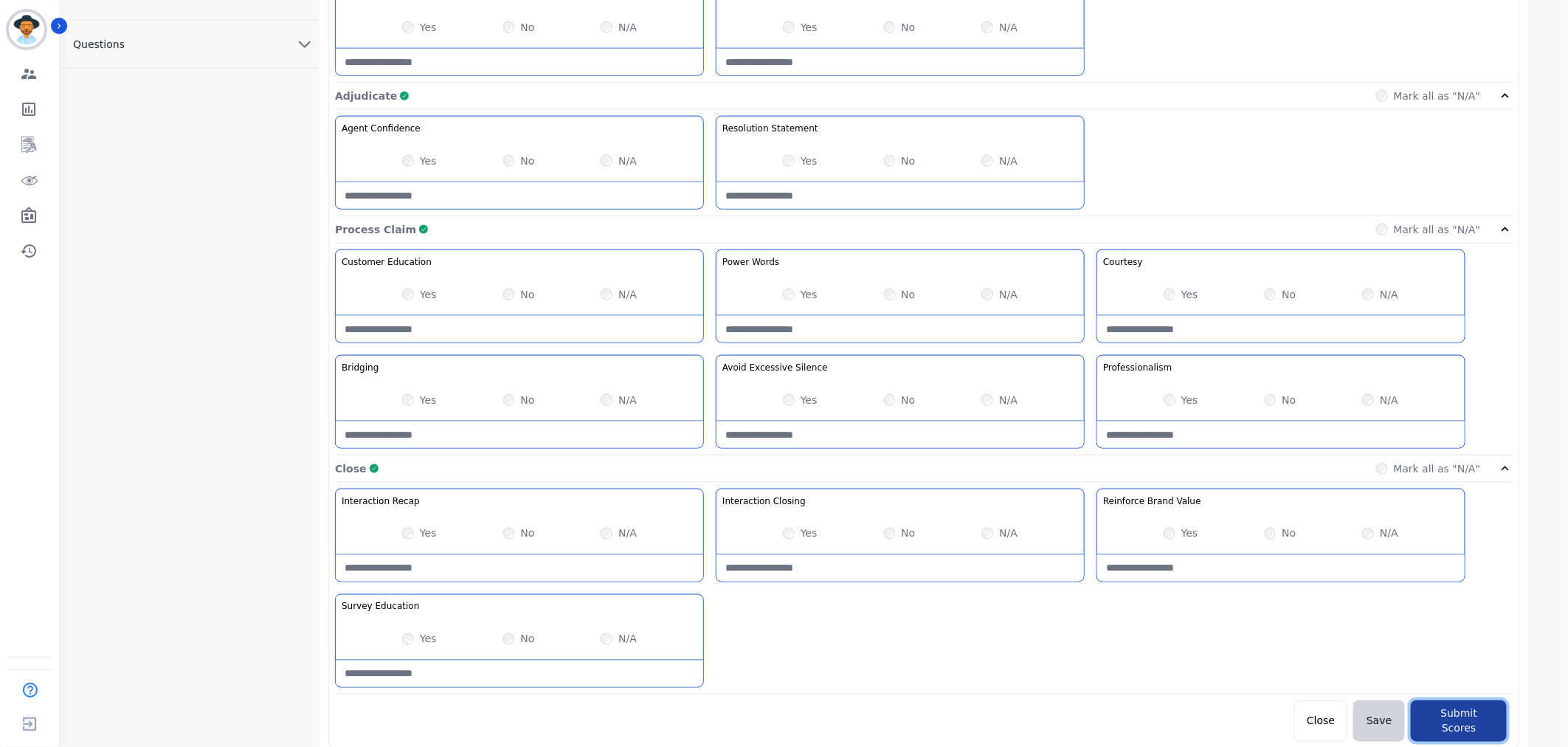
click at [1437, 706] on button "Submit Scores" at bounding box center [1458, 720] width 96 height 41
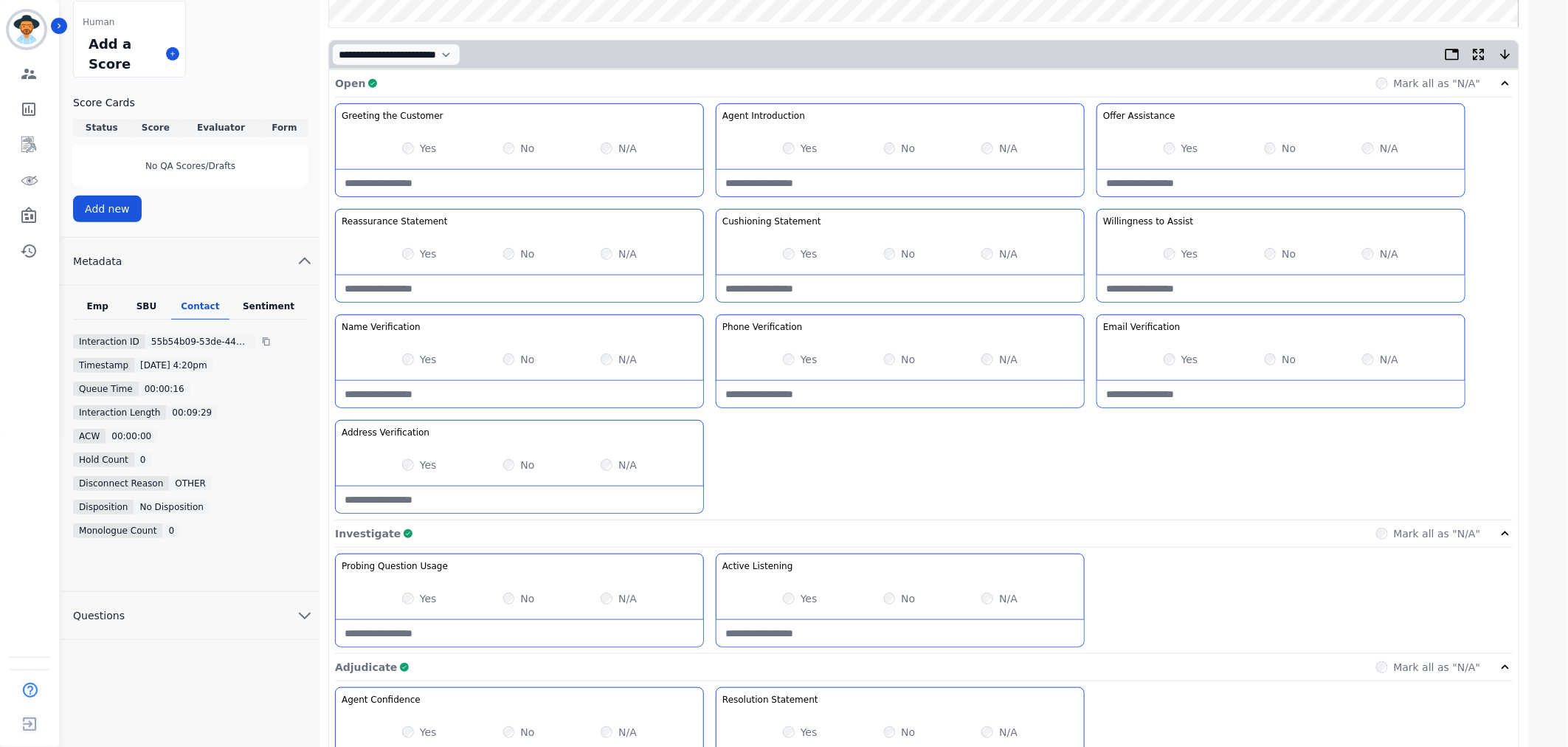
scroll to position [0, 0]
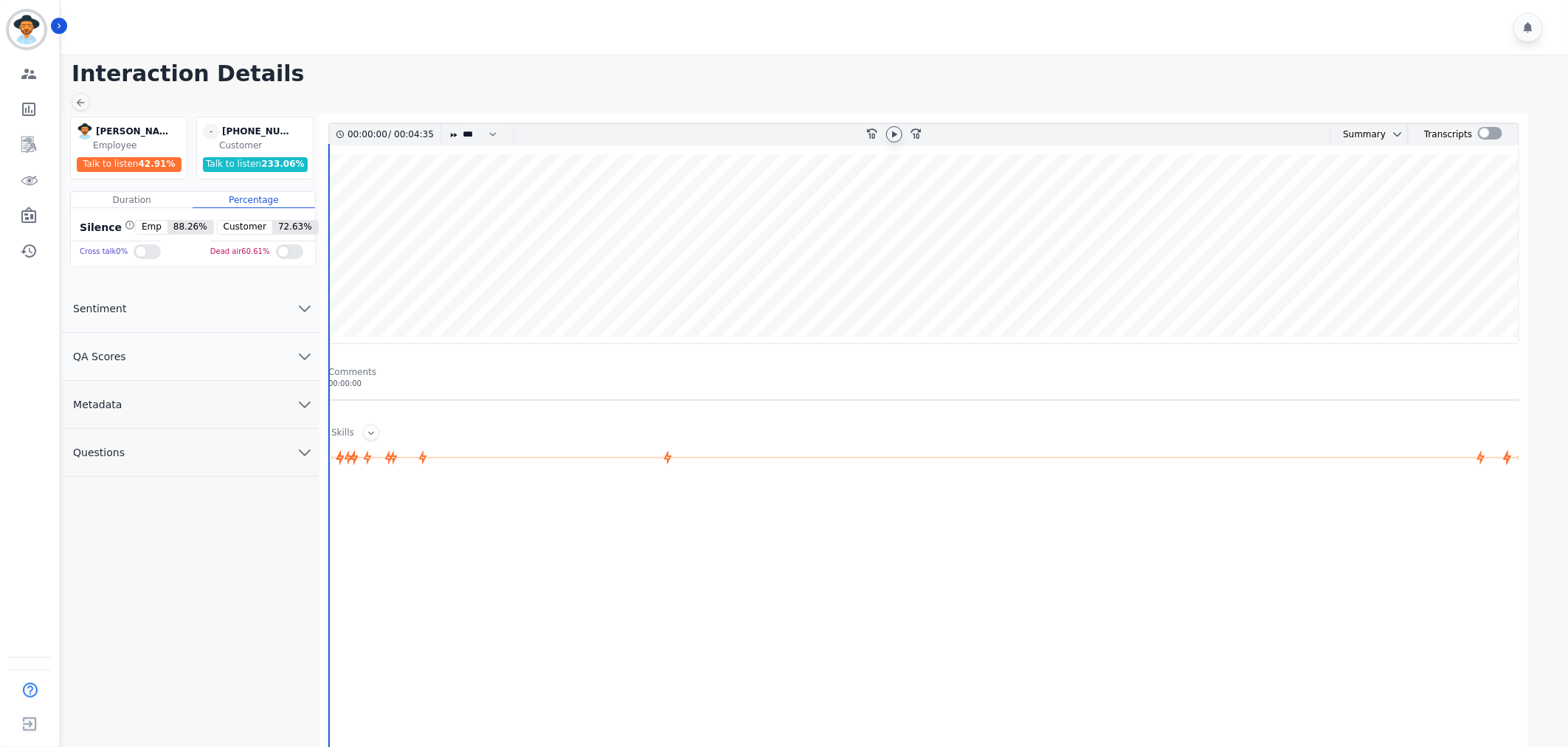
click at [897, 134] on icon at bounding box center [894, 134] width 12 height 12
click at [894, 136] on icon at bounding box center [895, 134] width 5 height 6
click at [468, 142] on select "* * * **** * *** * ****" at bounding box center [483, 135] width 45 height 21
select select "****"
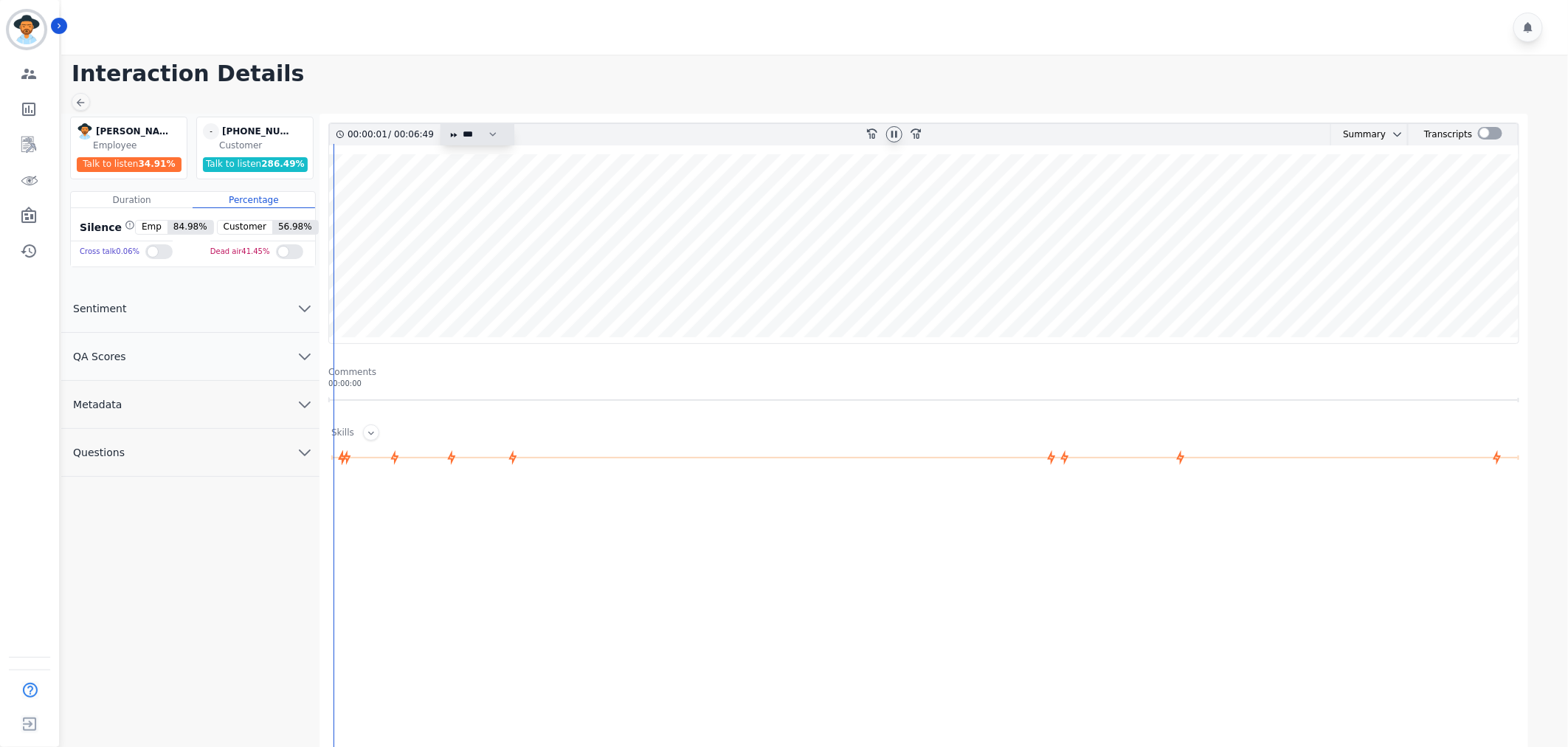
click at [461, 124] on select "* * * **** * *** * ****" at bounding box center [483, 135] width 45 height 21
click at [222, 355] on button "QA Scores" at bounding box center [190, 356] width 258 height 48
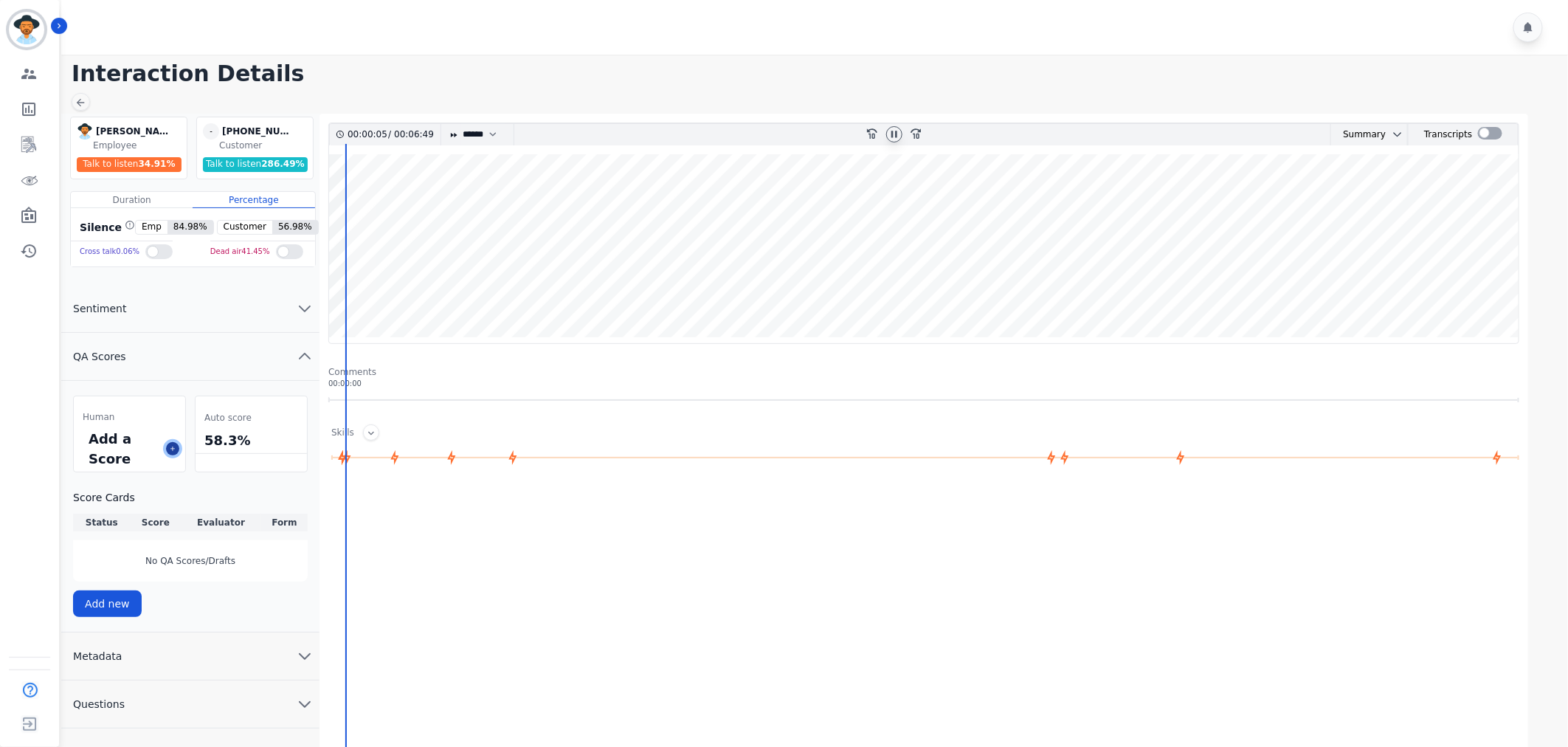
click at [174, 445] on icon at bounding box center [172, 448] width 7 height 7
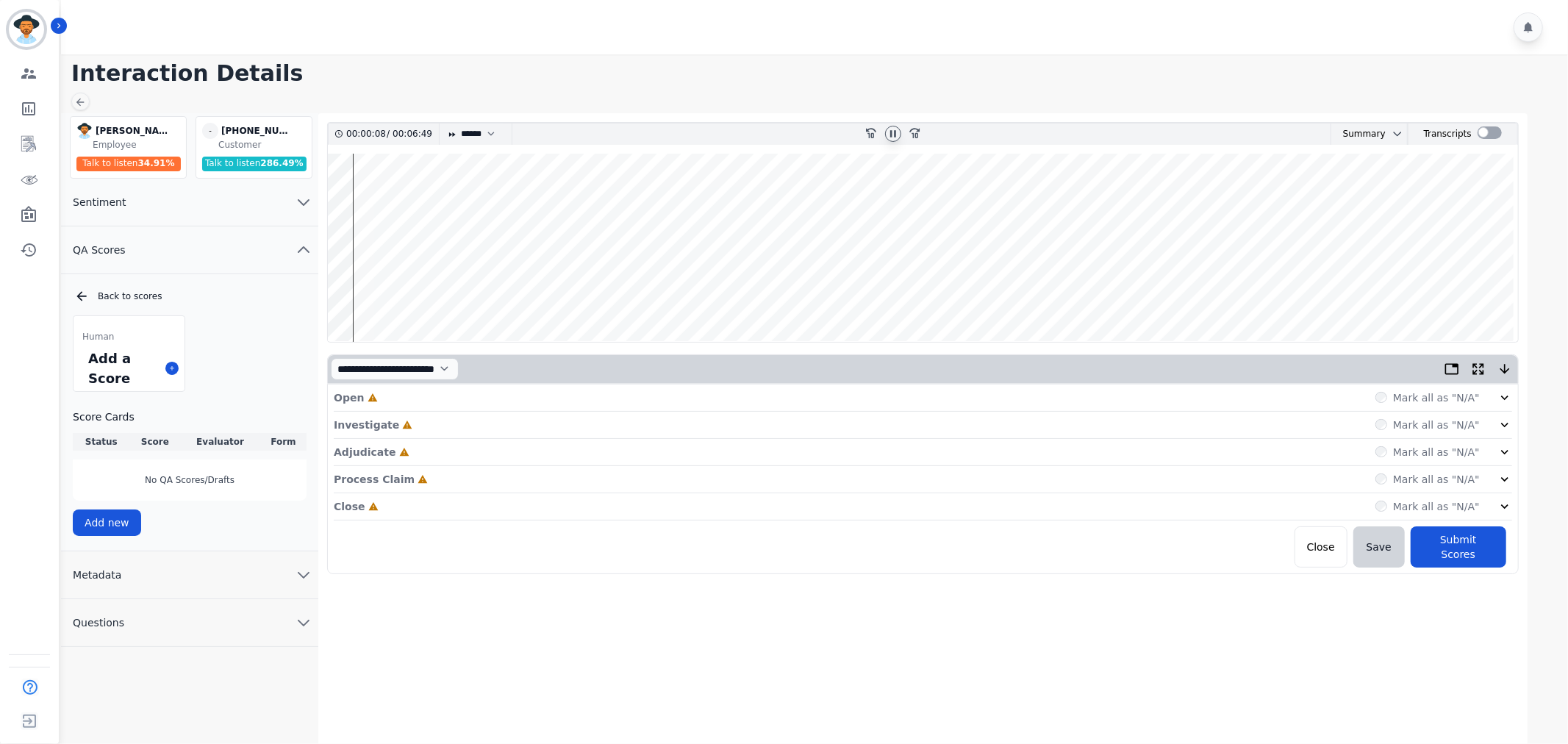
click at [1498, 398] on icon at bounding box center [1505, 397] width 15 height 15
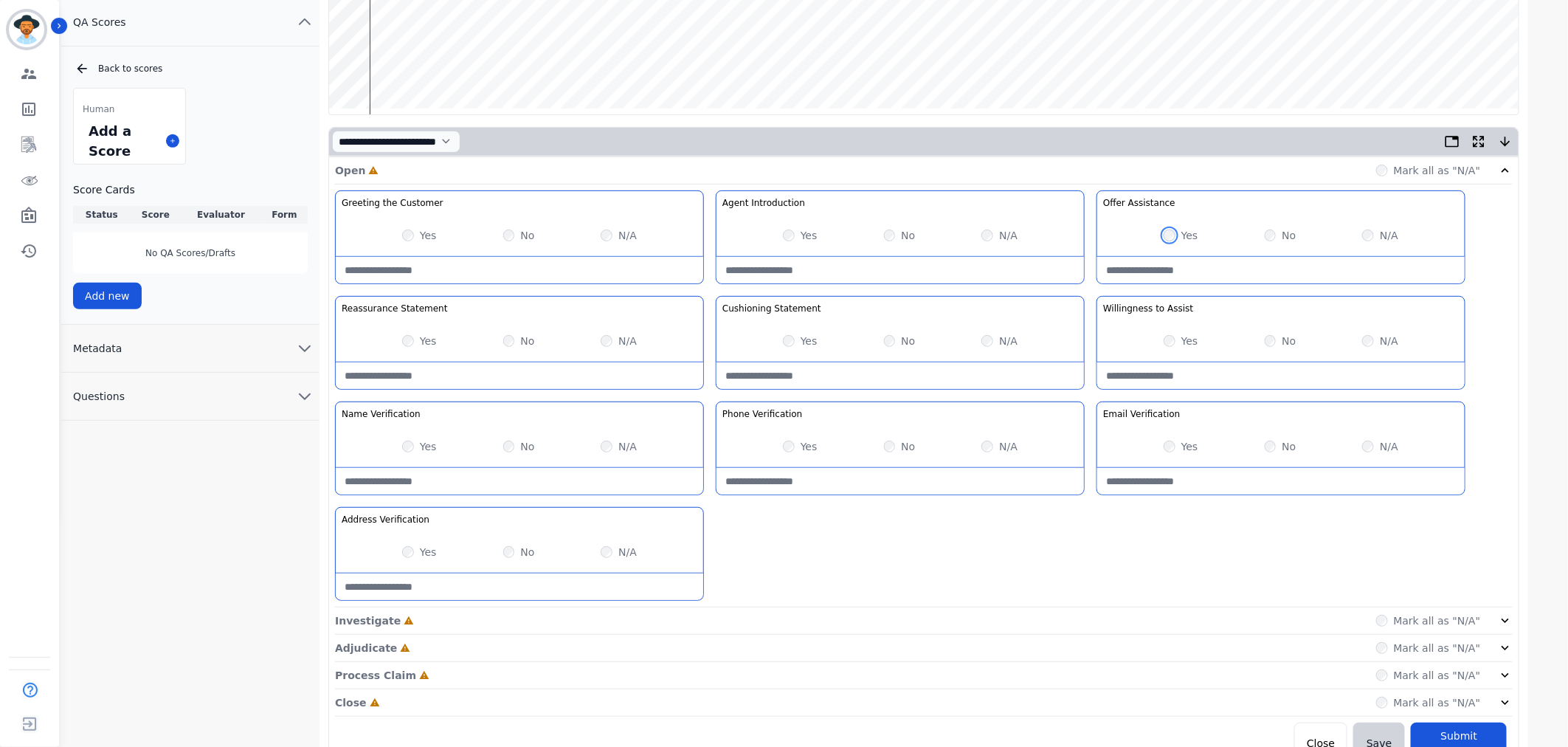
scroll to position [249, 0]
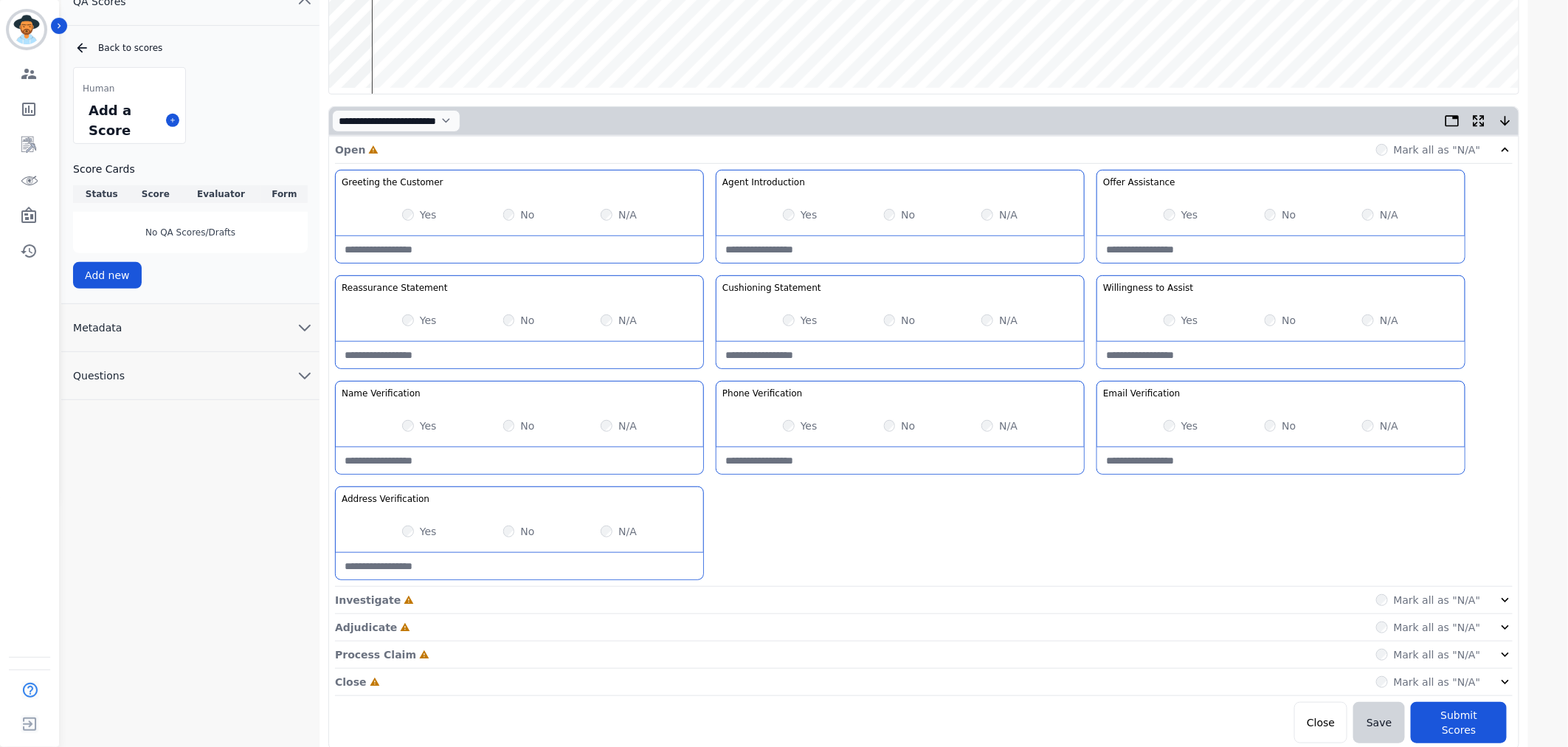
click at [1517, 596] on div "Open Incomplete Mark all as "N/A" Greeting the Customer Welcome is where we qui…" at bounding box center [923, 439] width 1190 height 607
click at [1509, 600] on icon at bounding box center [1505, 600] width 15 height 15
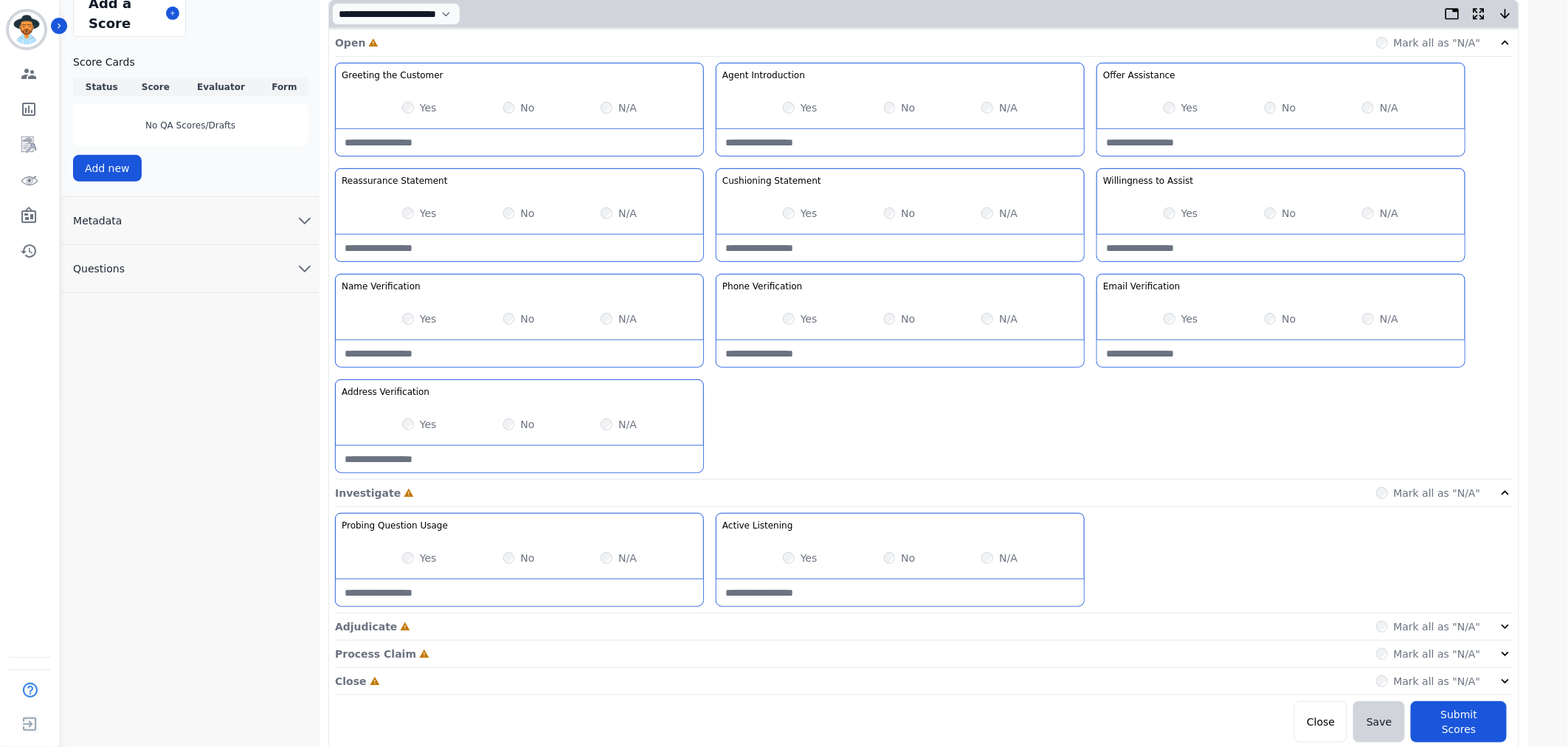
click at [1501, 626] on icon at bounding box center [1505, 626] width 15 height 15
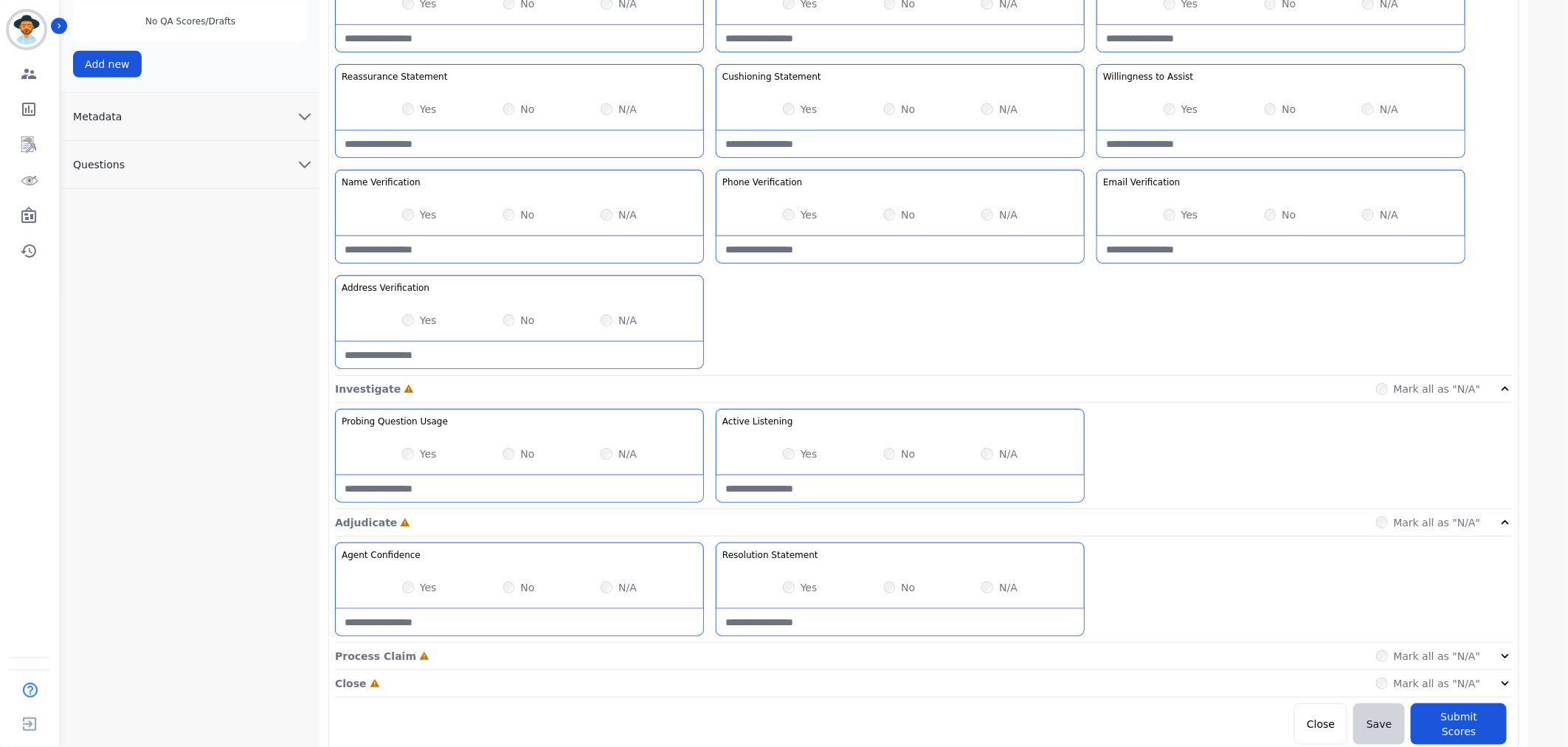
scroll to position [463, 0]
click at [1492, 668] on div "Close Incomplete Mark all as "N/A"" at bounding box center [924, 681] width 1177 height 28
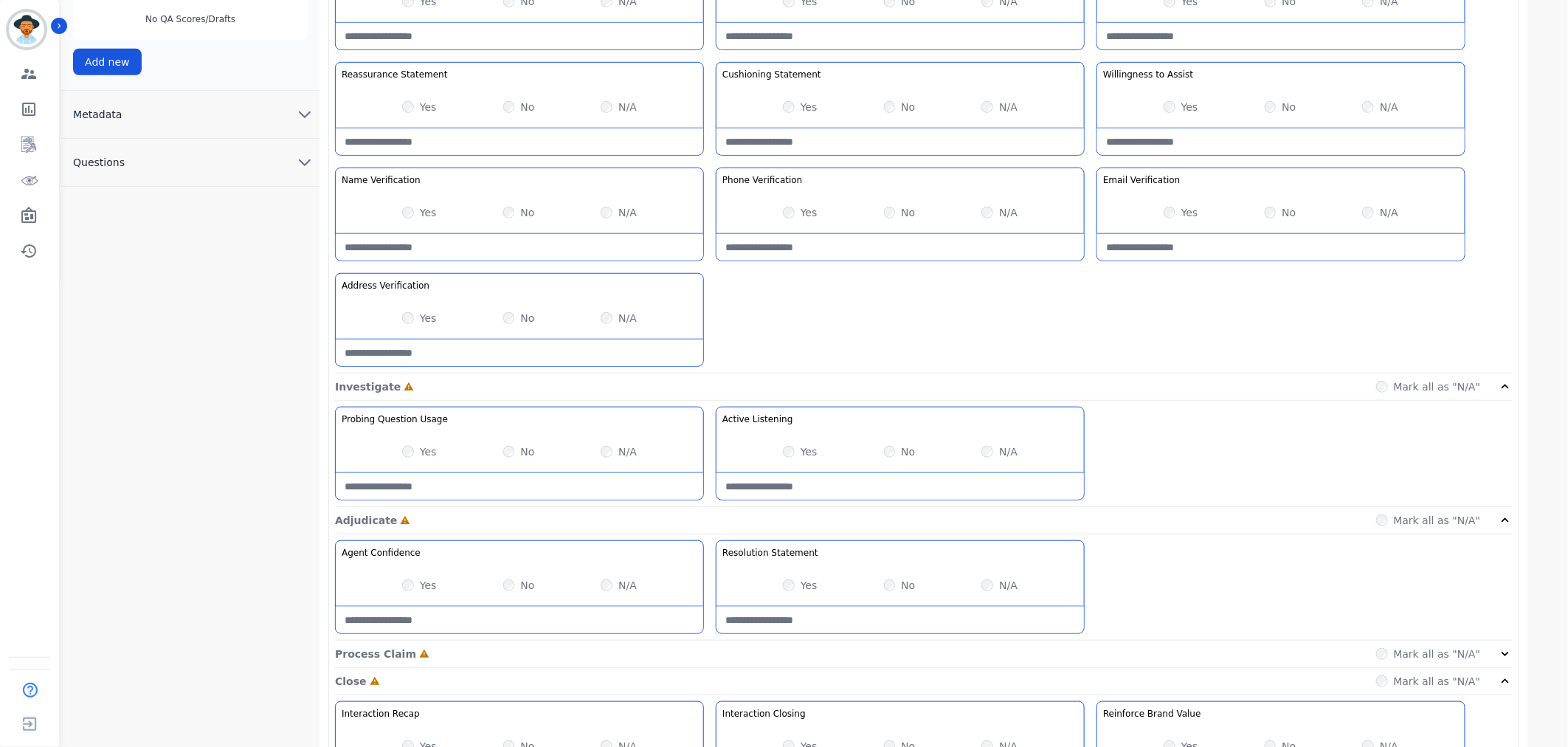
click at [1497, 643] on div "Process Claim Incomplete Mark all as "N/A"" at bounding box center [924, 654] width 1177 height 28
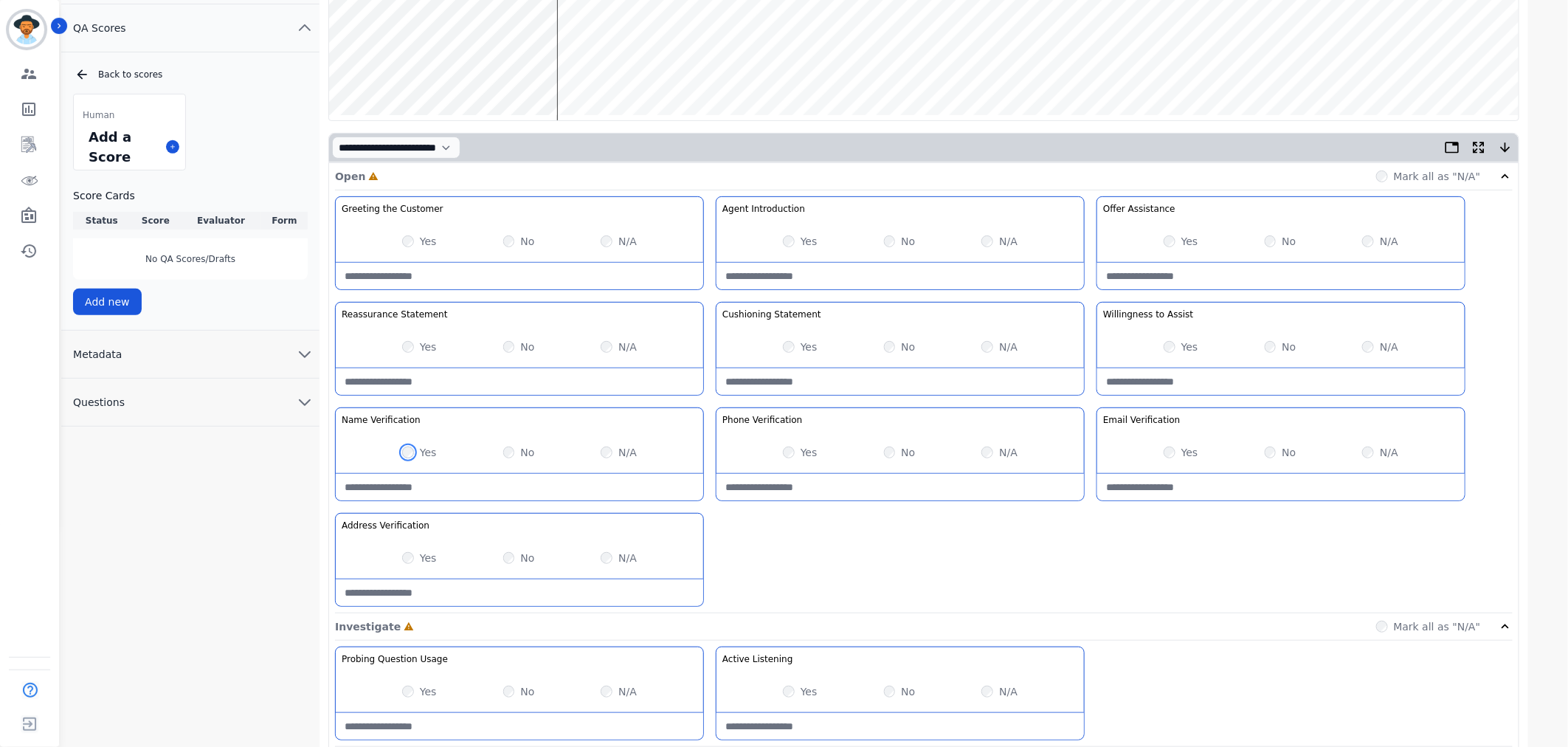
scroll to position [246, 0]
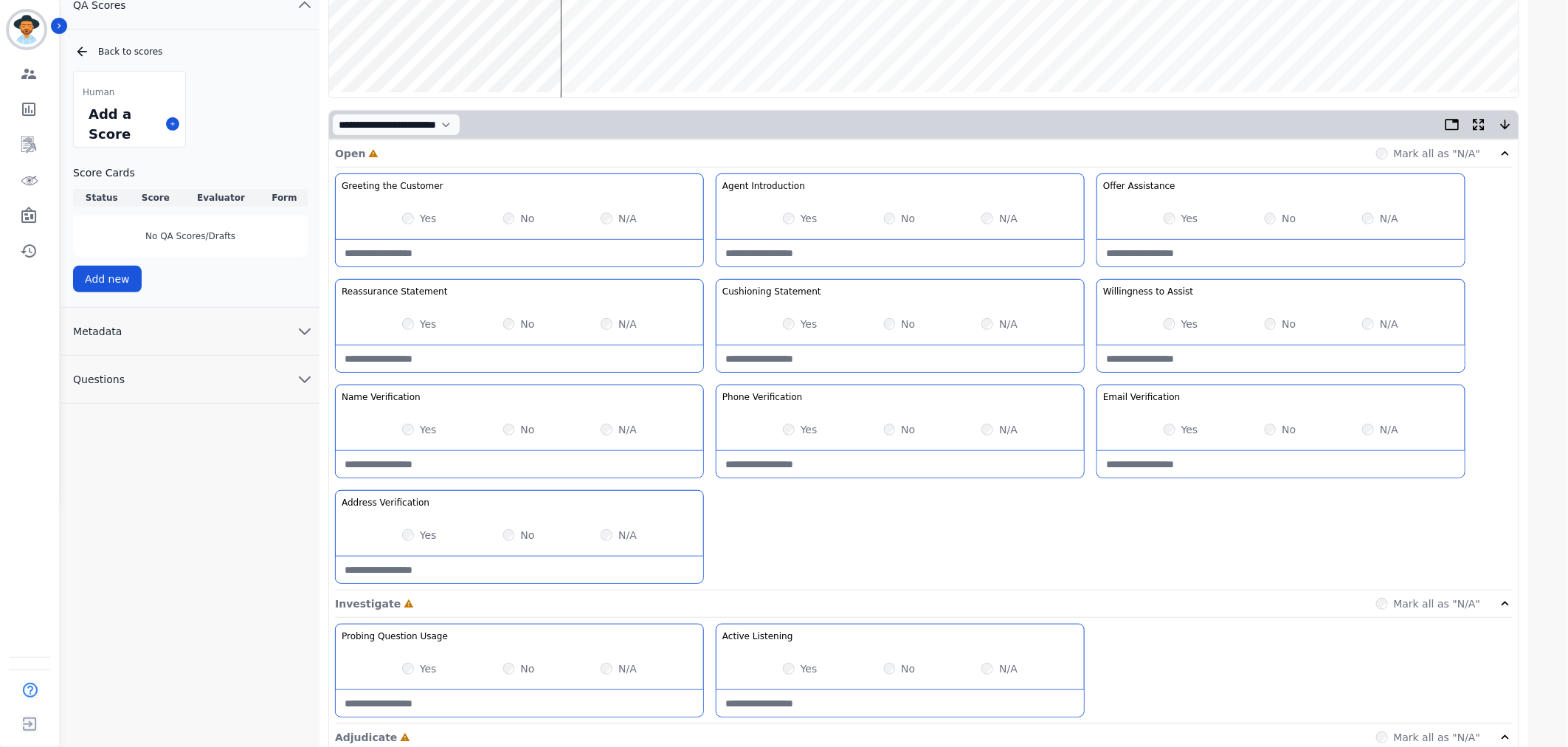
click at [418, 322] on div "Yes" at bounding box center [419, 324] width 35 height 15
click at [1259, 319] on div "Yes No N/A" at bounding box center [1281, 323] width 368 height 41
click at [896, 325] on div "No" at bounding box center [900, 324] width 32 height 15
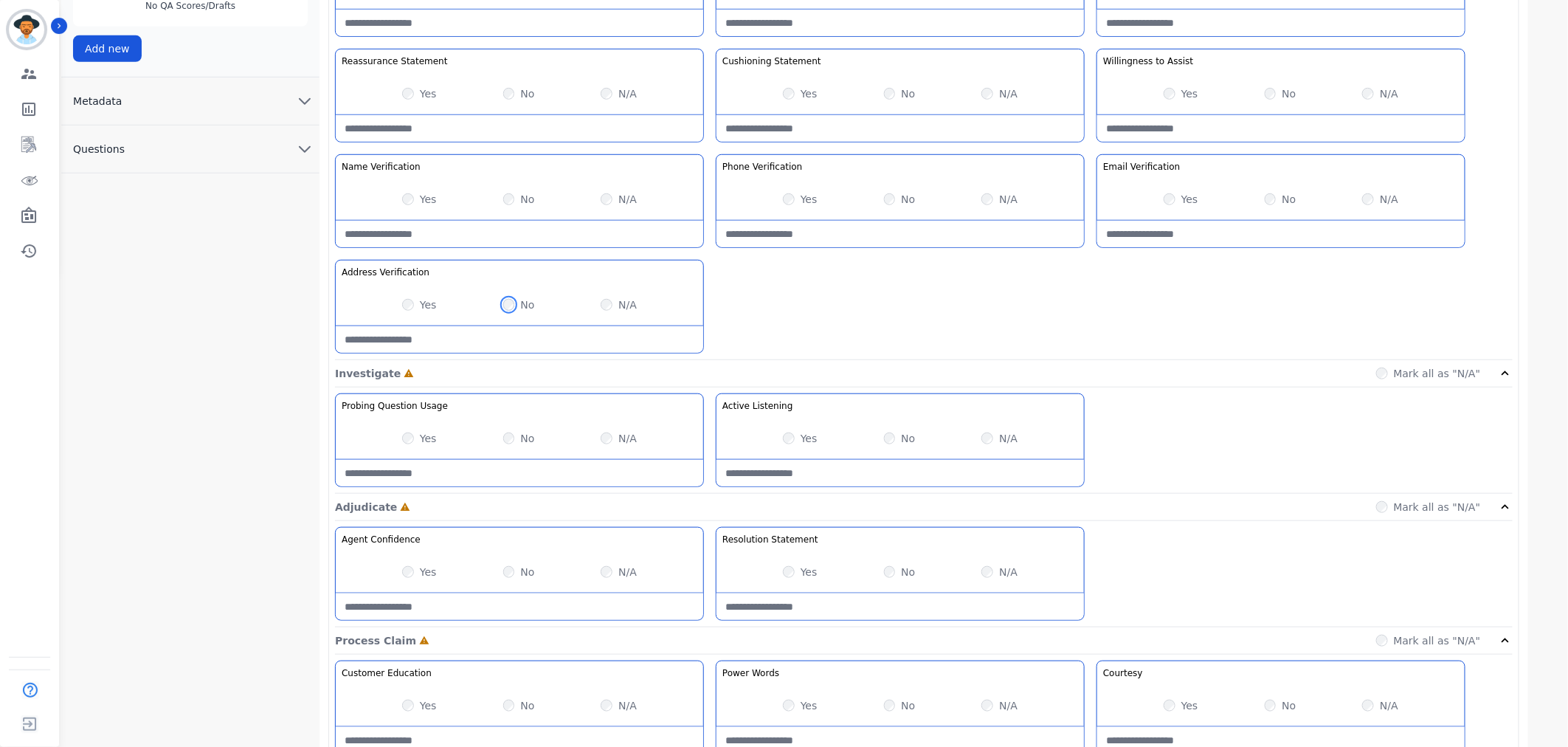
scroll to position [491, 0]
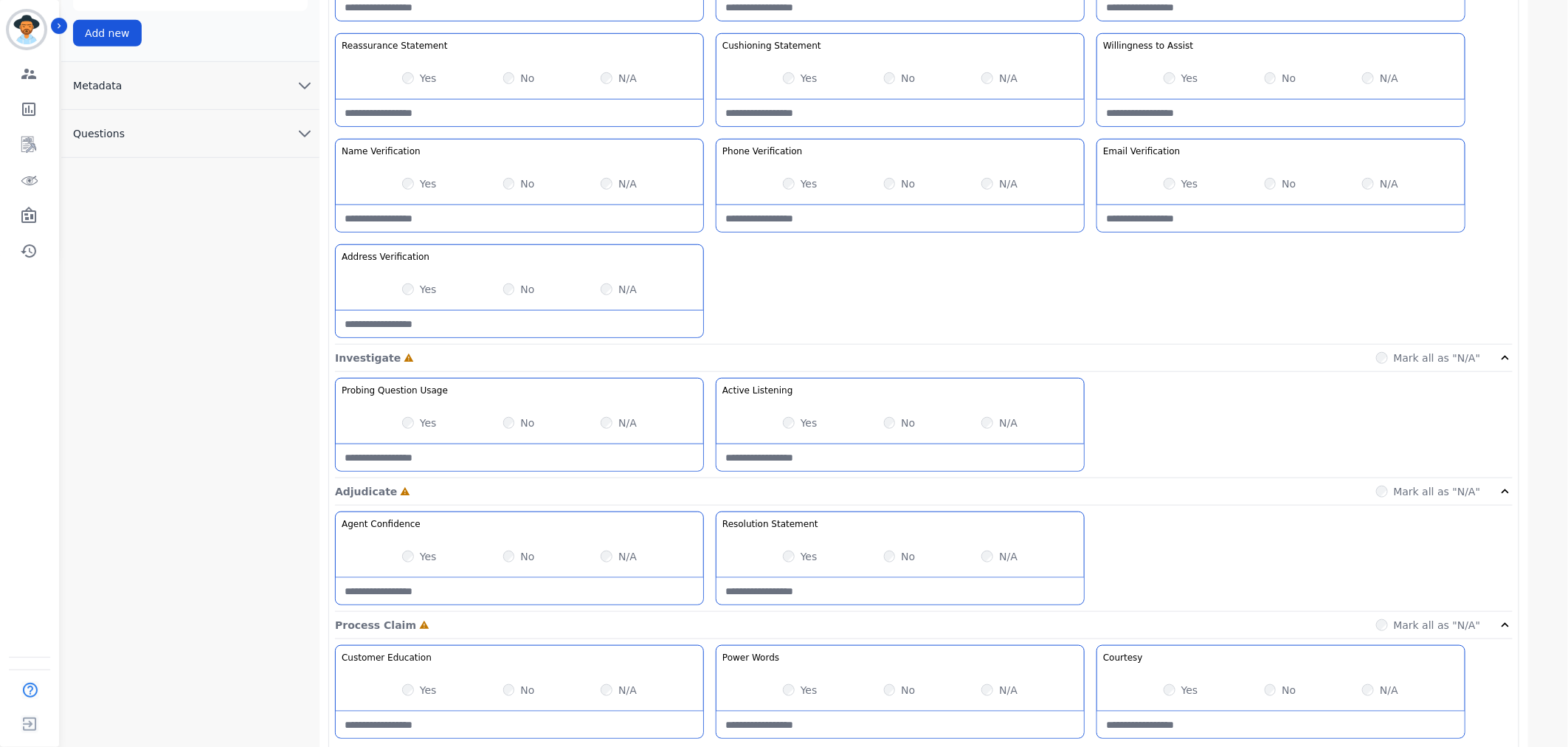
click at [784, 418] on div "Yes" at bounding box center [800, 423] width 35 height 15
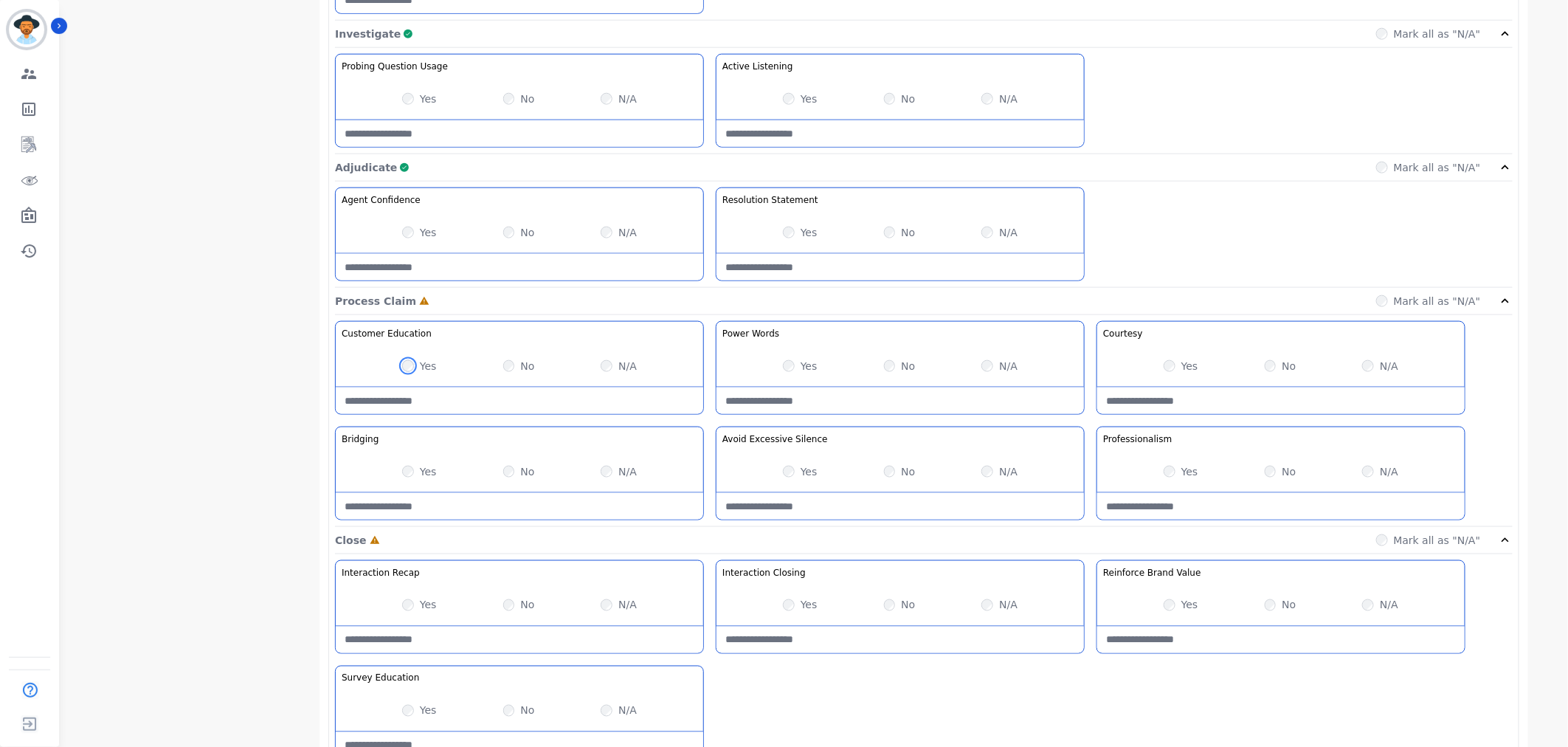
scroll to position [887, 0]
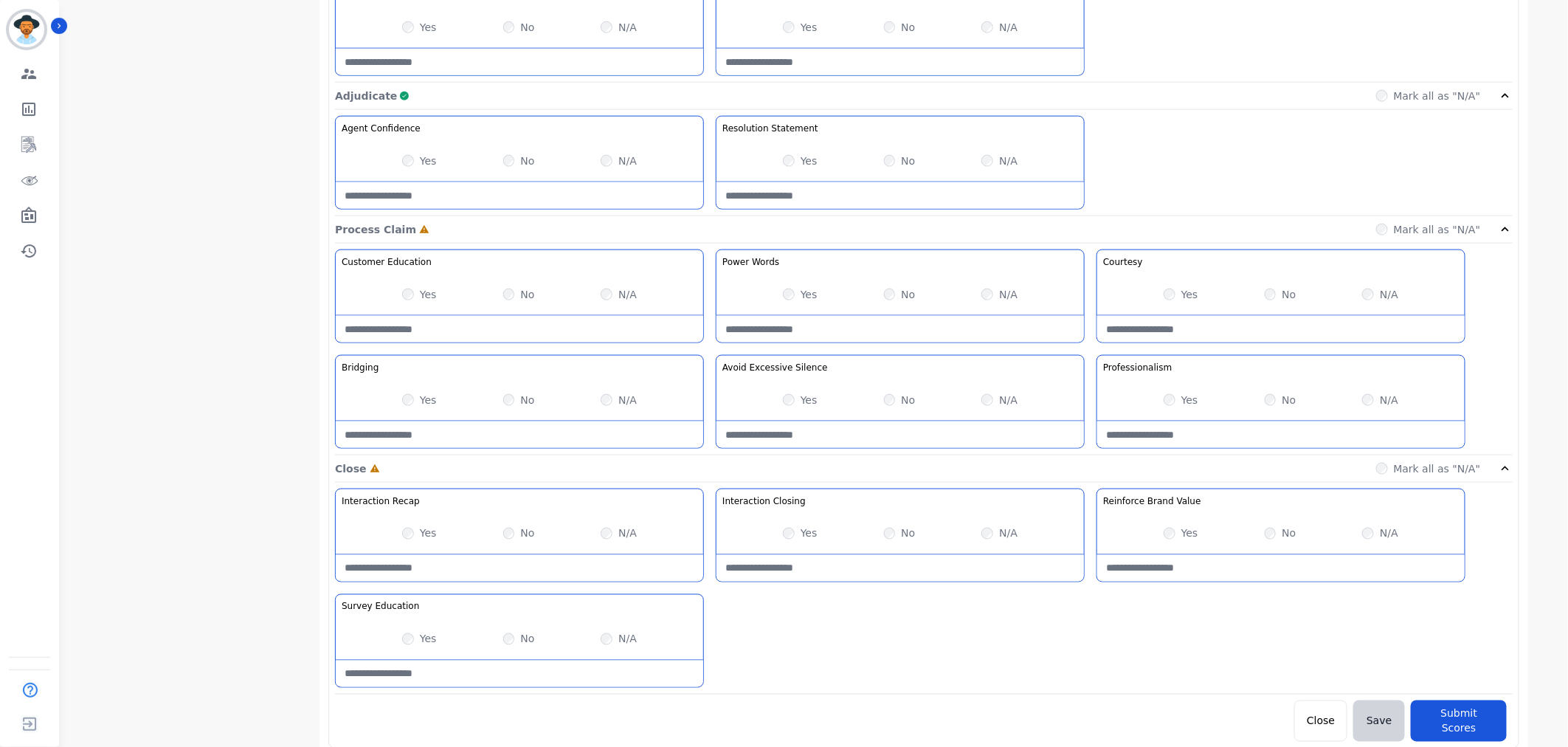
click at [782, 397] on div "Yes No N/A" at bounding box center [900, 399] width 368 height 41
click at [892, 529] on div "No" at bounding box center [900, 533] width 32 height 15
click at [616, 533] on div "N/A" at bounding box center [619, 533] width 37 height 15
click at [513, 635] on div "No" at bounding box center [519, 639] width 32 height 15
click at [610, 529] on div "N/A" at bounding box center [619, 533] width 37 height 15
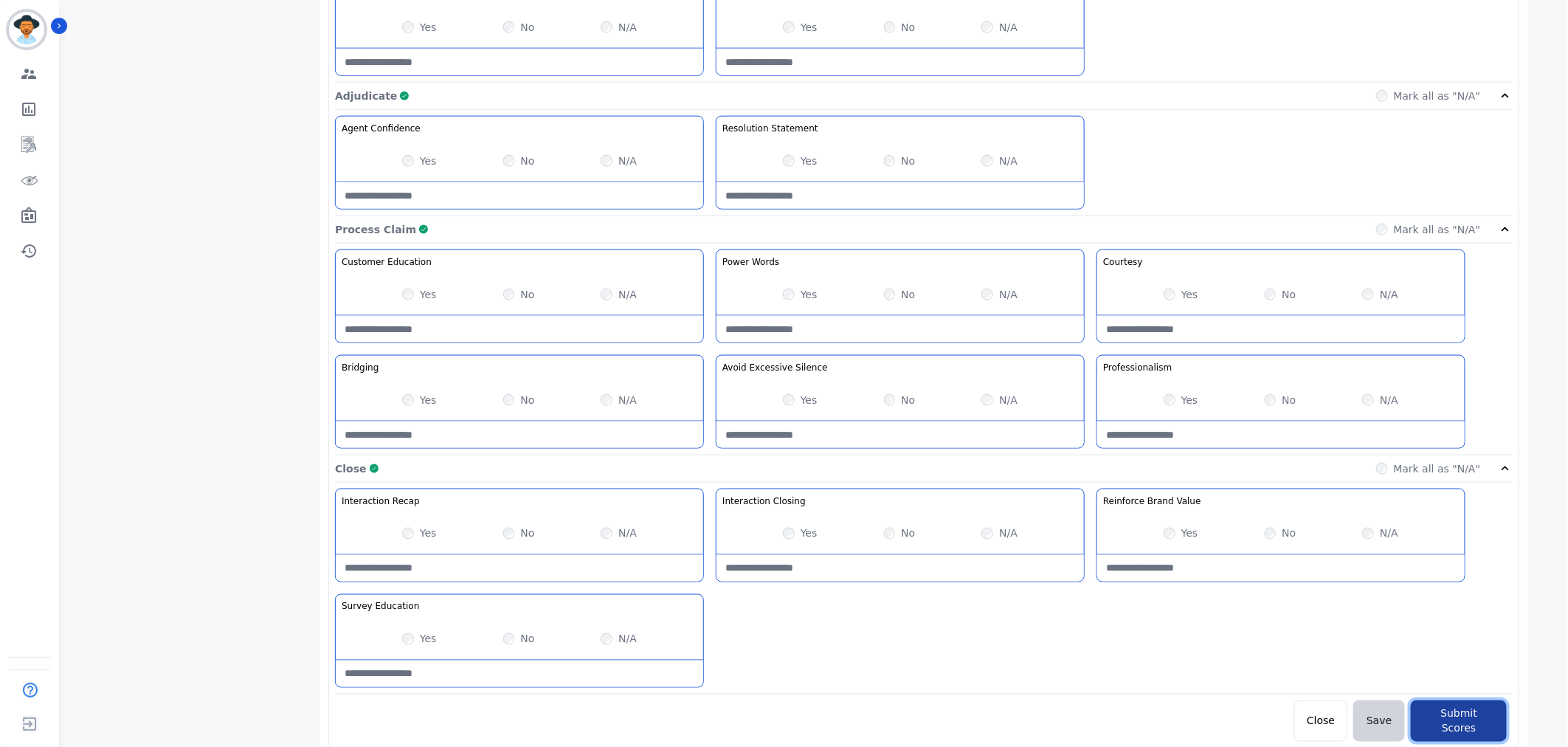
click at [1464, 719] on button "Submit Scores" at bounding box center [1458, 720] width 96 height 41
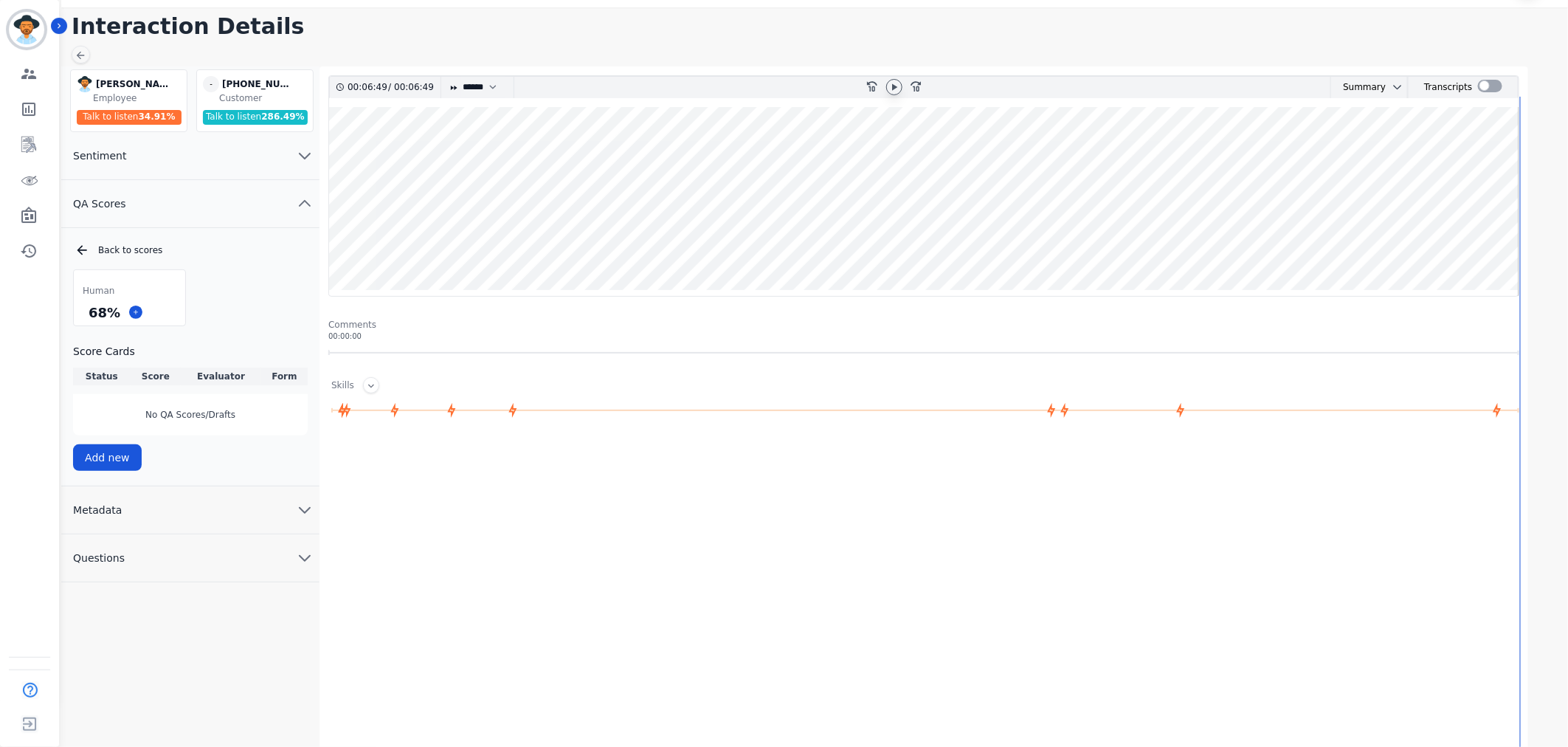
scroll to position [46, 0]
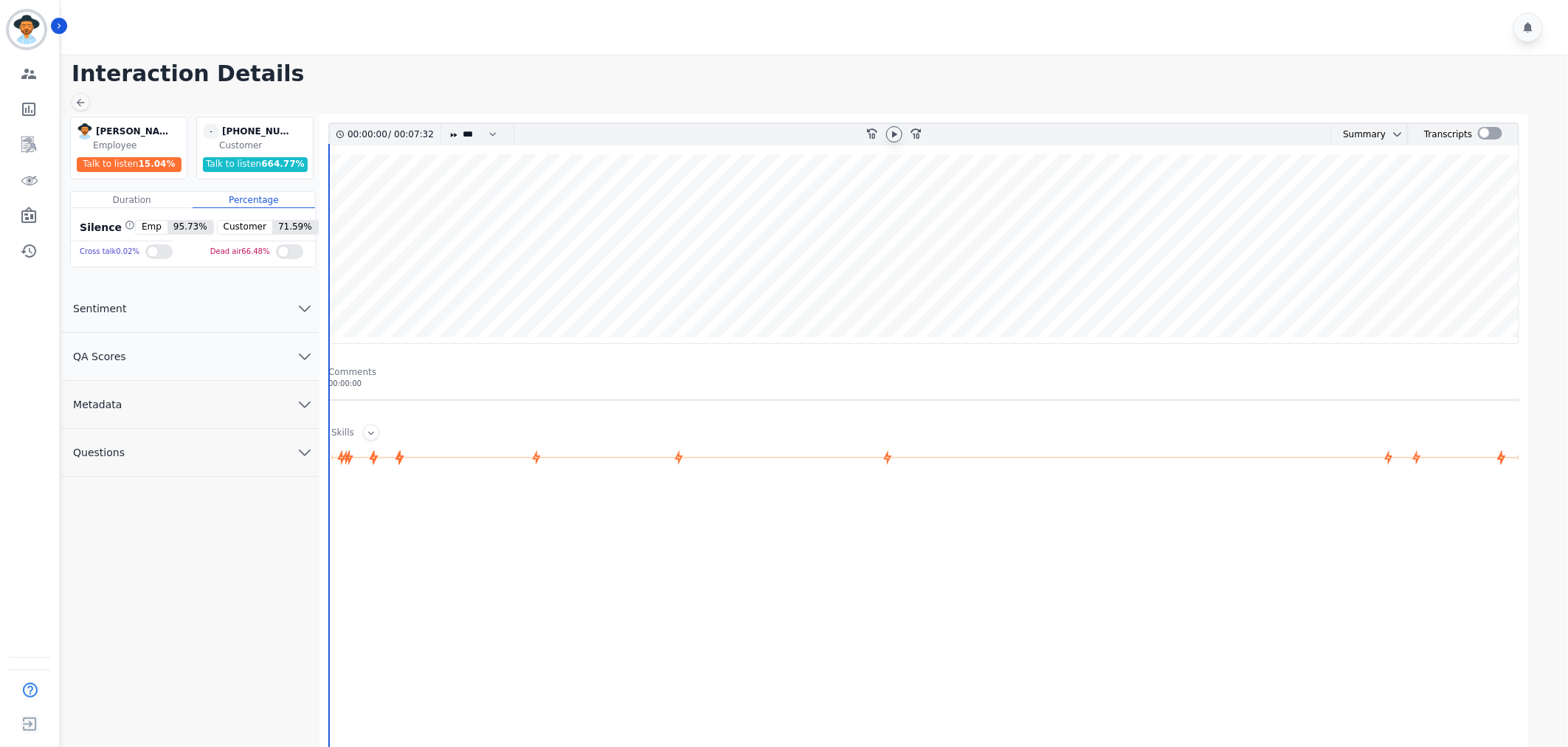
click at [893, 134] on icon at bounding box center [895, 134] width 5 height 6
click at [890, 130] on icon at bounding box center [894, 134] width 12 height 12
click at [184, 348] on button "QA Scores" at bounding box center [190, 356] width 258 height 48
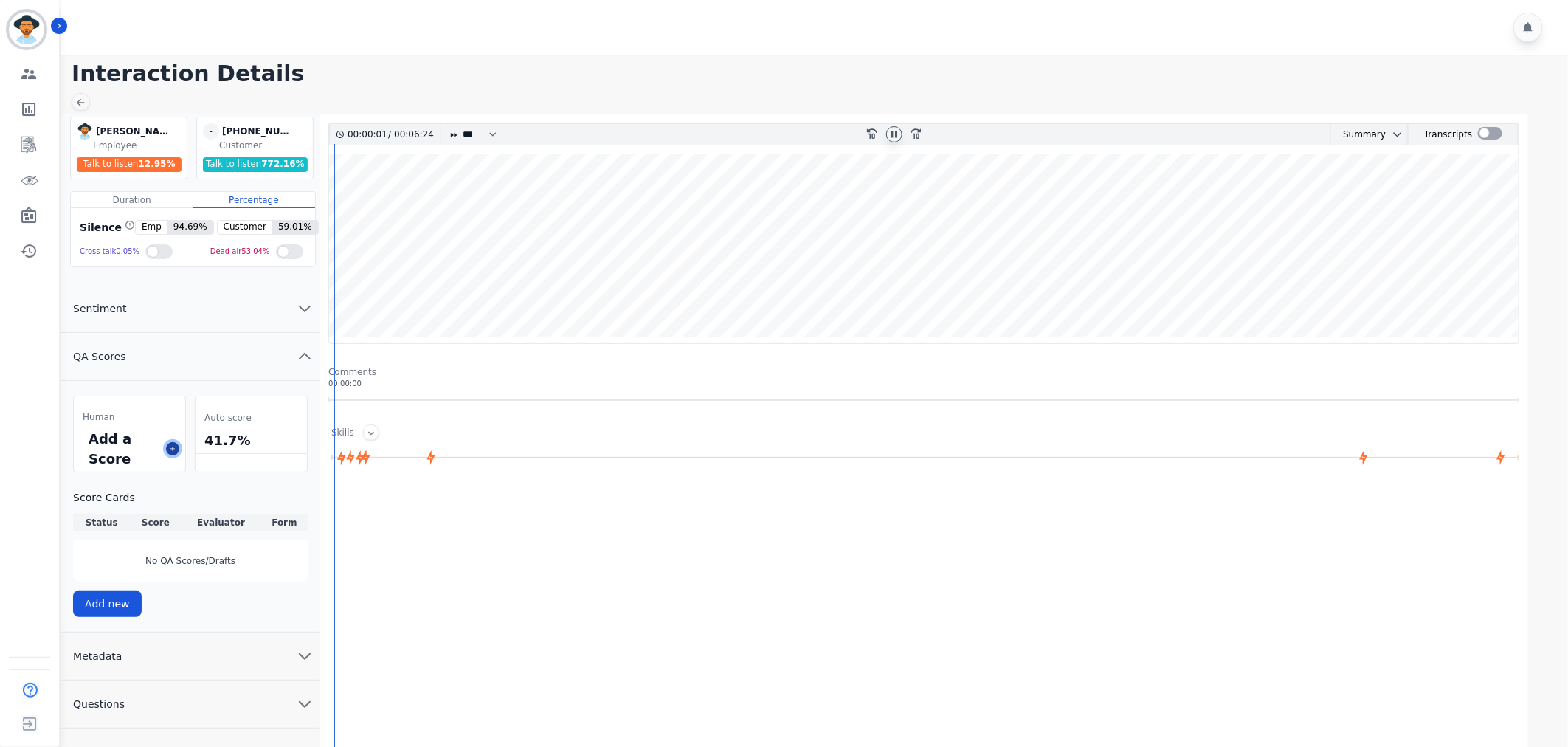
click at [175, 451] on icon at bounding box center [172, 448] width 7 height 7
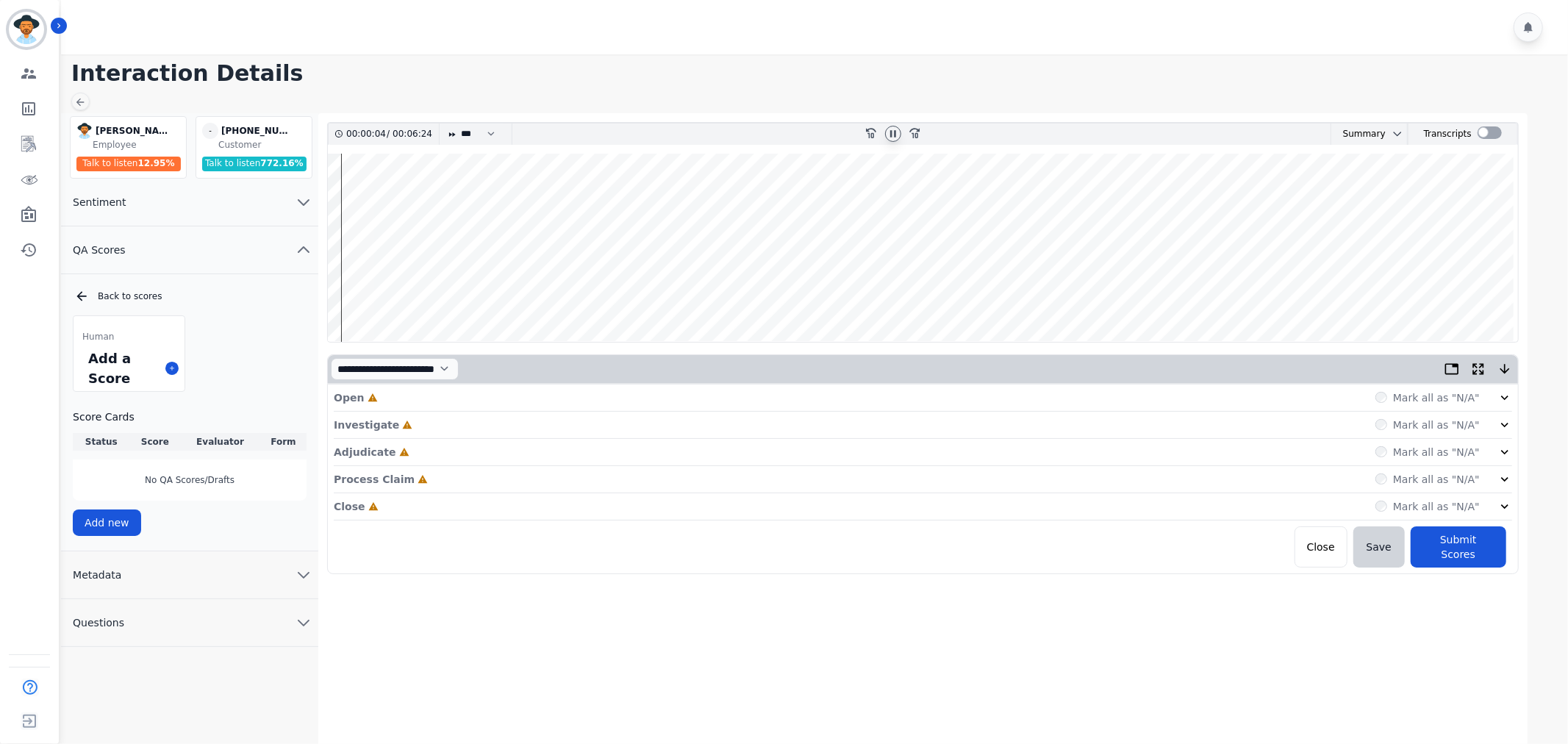
click at [1496, 395] on div "Mark all as "N/A"" at bounding box center [1443, 397] width 137 height 15
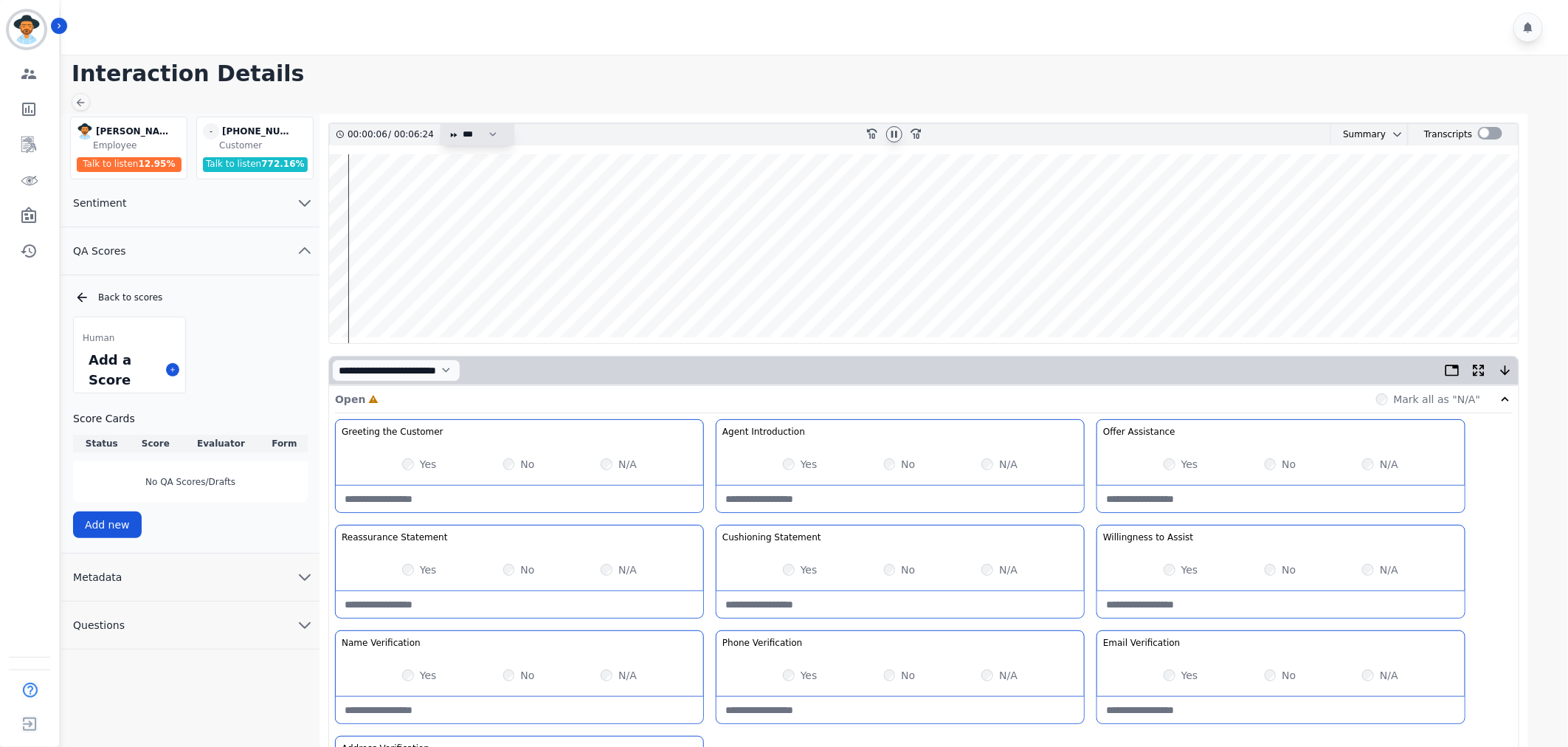
click at [483, 139] on select "* * * **** * *** * ****" at bounding box center [483, 135] width 45 height 21
click at [461, 124] on select "* * * **** * *** * ****" at bounding box center [483, 135] width 45 height 21
click at [481, 132] on select "* * * **** * *** * ****" at bounding box center [483, 135] width 45 height 21
click at [461, 124] on select "* * * **** * *** * ****" at bounding box center [483, 135] width 45 height 21
click at [484, 133] on select "* * * **** * *** * ****" at bounding box center [483, 135] width 45 height 21
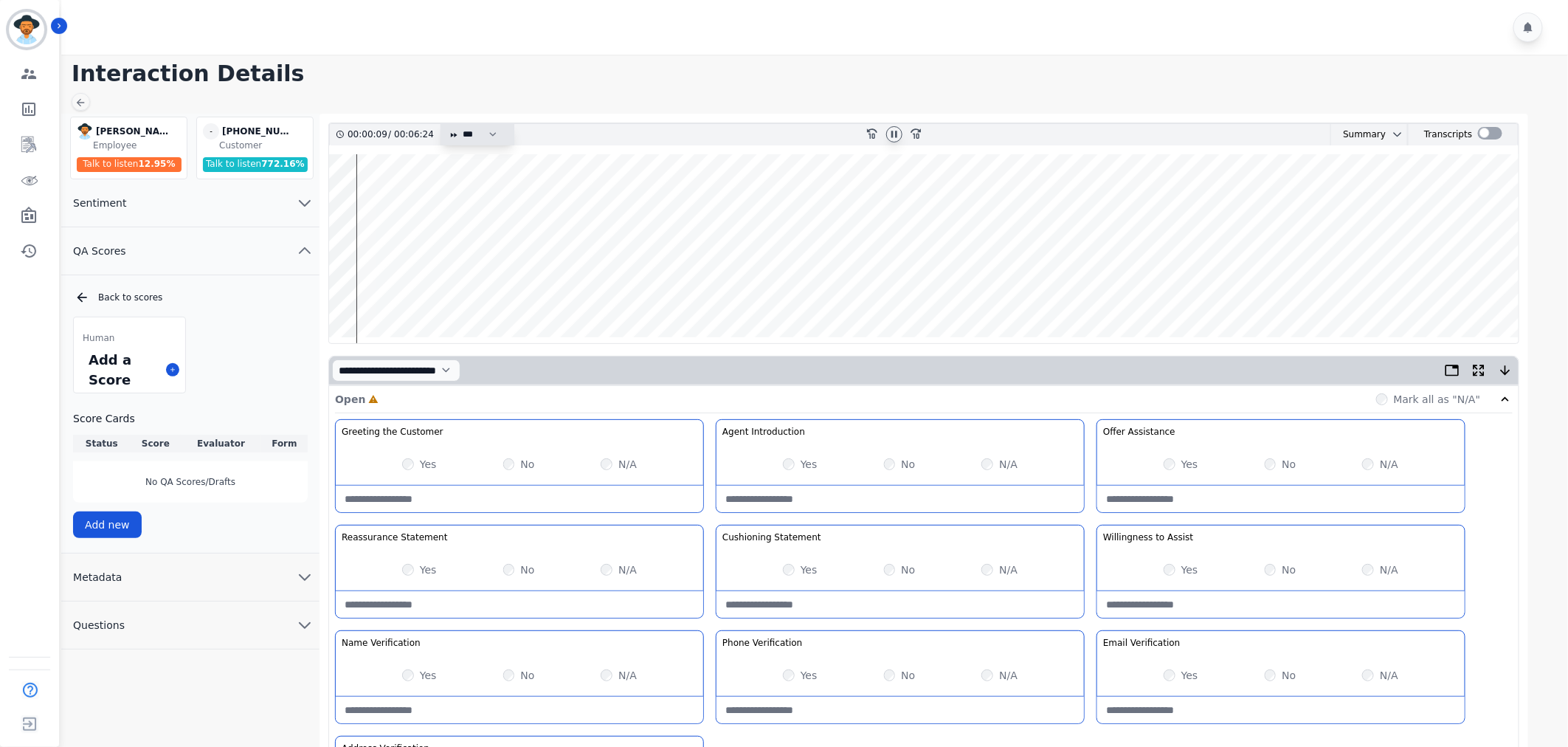
select select "****"
click at [461, 124] on select "* * * **** * *** * ****" at bounding box center [483, 135] width 45 height 21
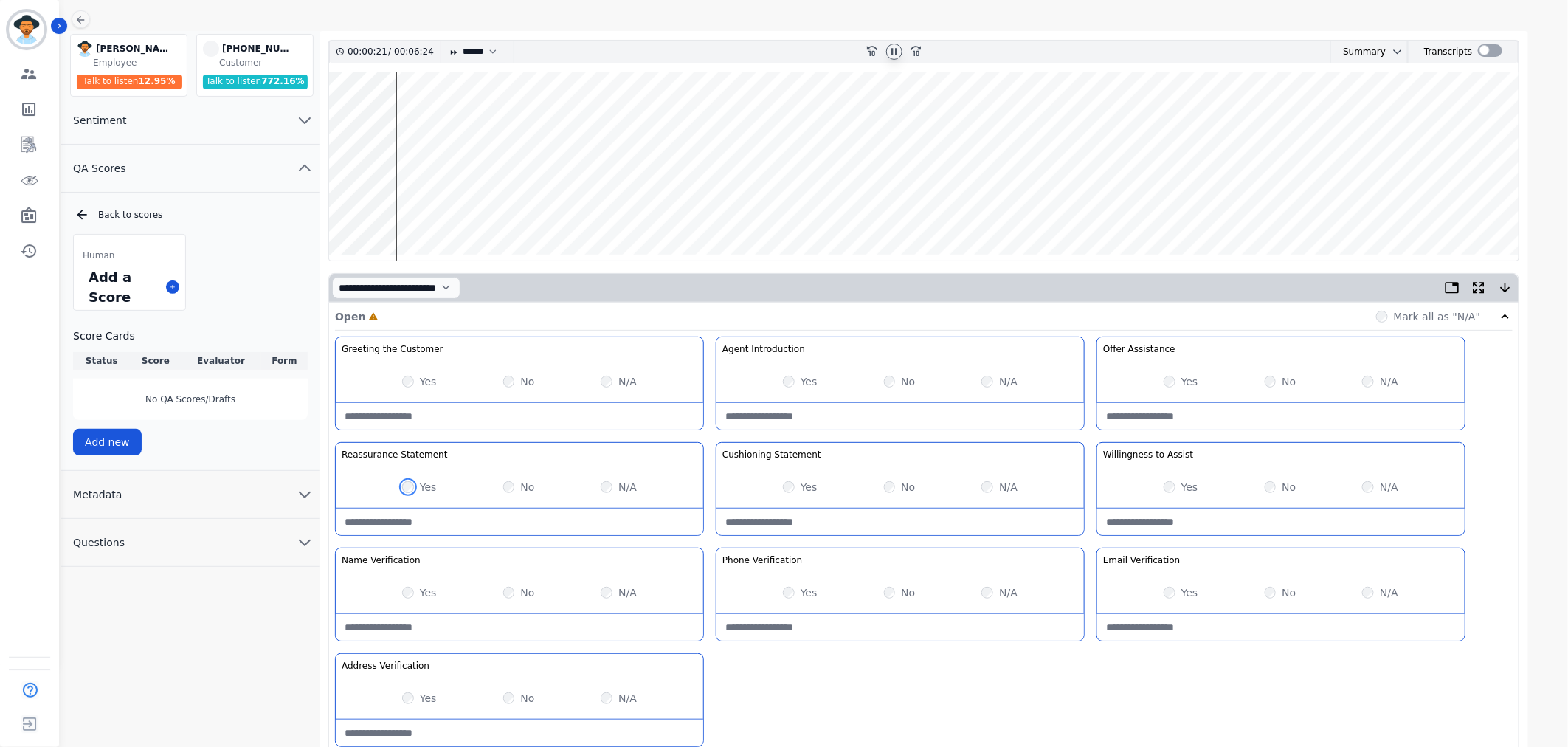
scroll to position [82, 0]
click at [363, 208] on wave at bounding box center [923, 166] width 1190 height 189
click at [356, 202] on wave at bounding box center [923, 166] width 1190 height 189
click at [352, 206] on wave at bounding box center [923, 166] width 1190 height 189
click at [1536, 620] on div "**********" at bounding box center [816, 506] width 1511 height 949
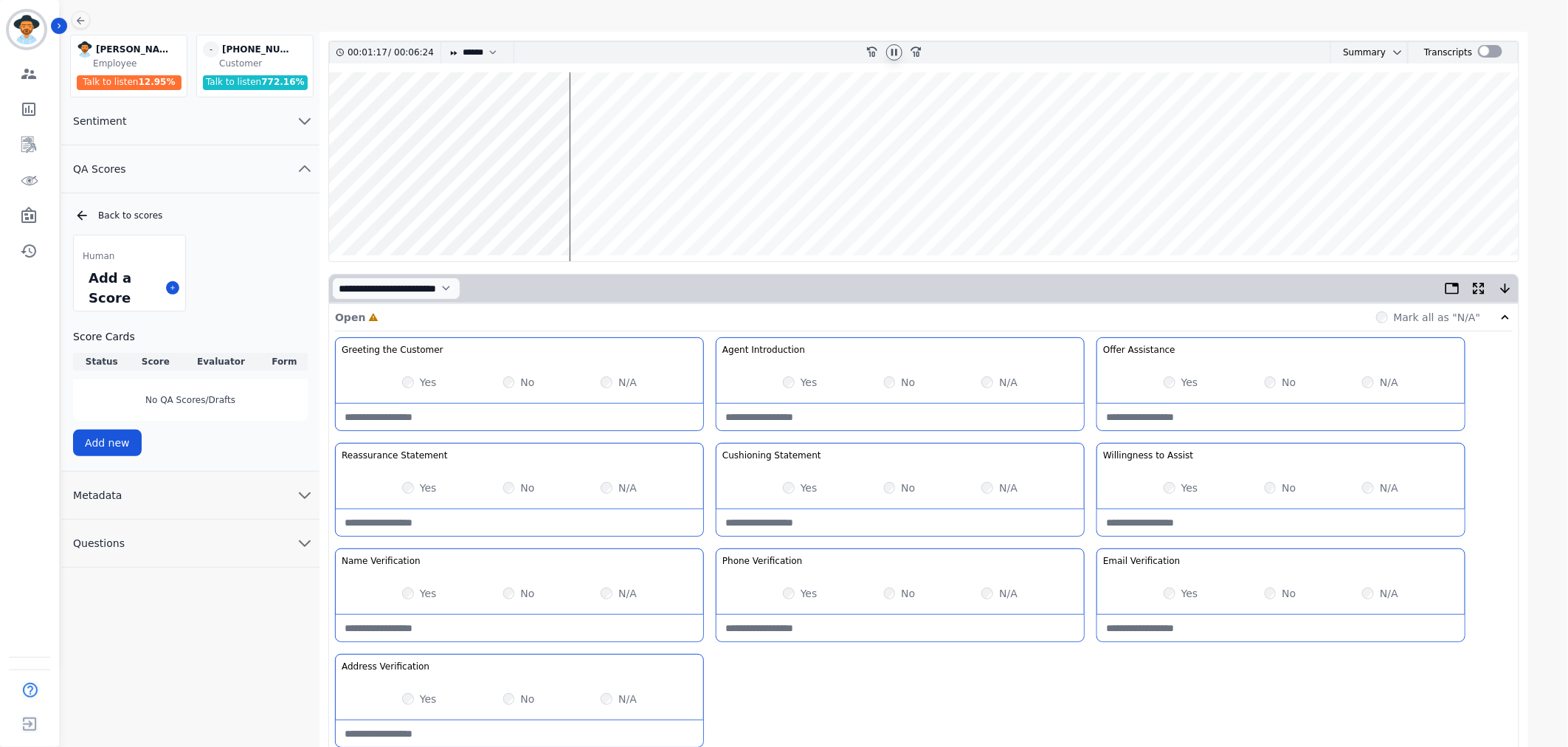
click at [886, 589] on div "No" at bounding box center [900, 593] width 32 height 15
click at [401, 596] on div "Yes No N/A" at bounding box center [519, 593] width 368 height 41
click at [620, 118] on wave at bounding box center [923, 166] width 1190 height 189
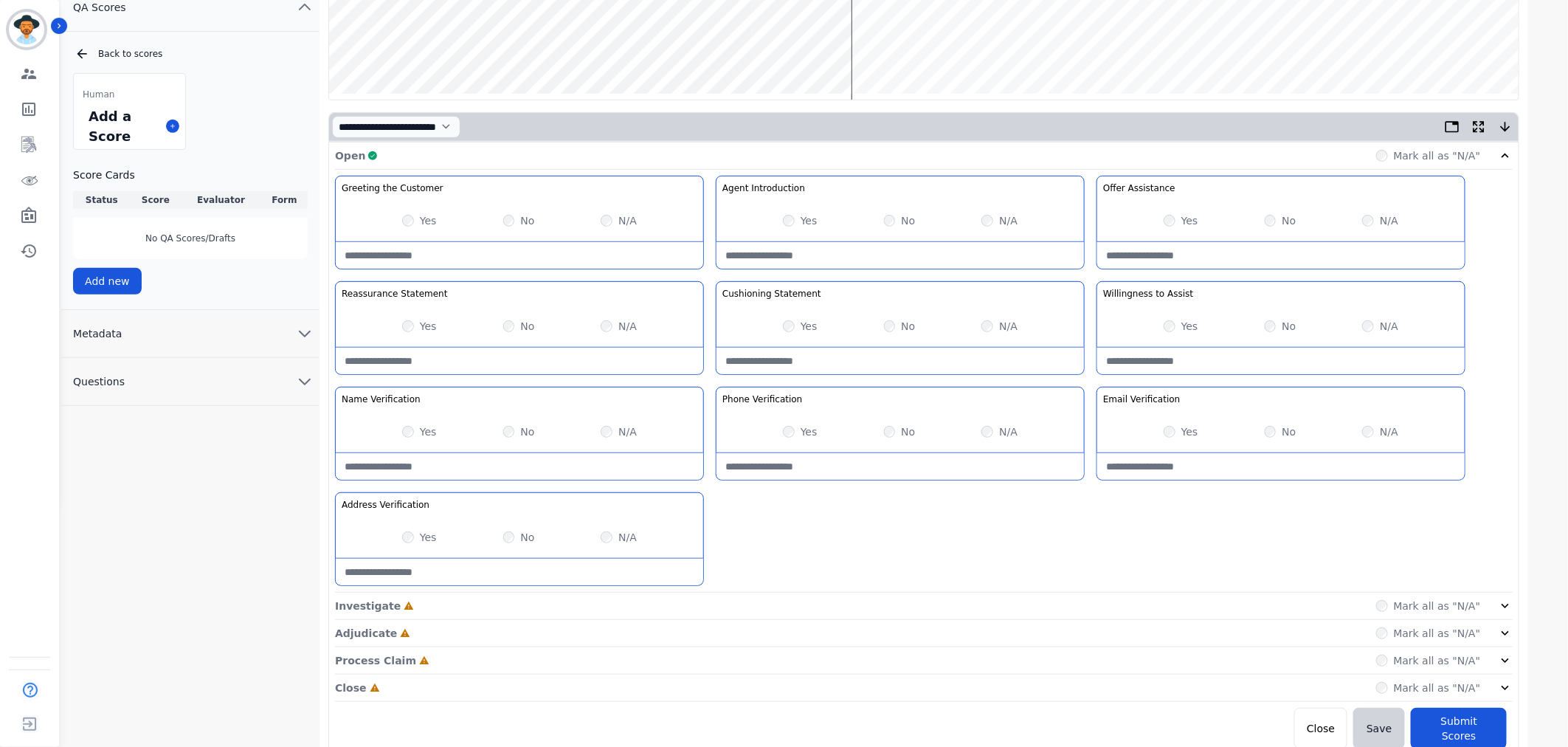
scroll to position [249, 0]
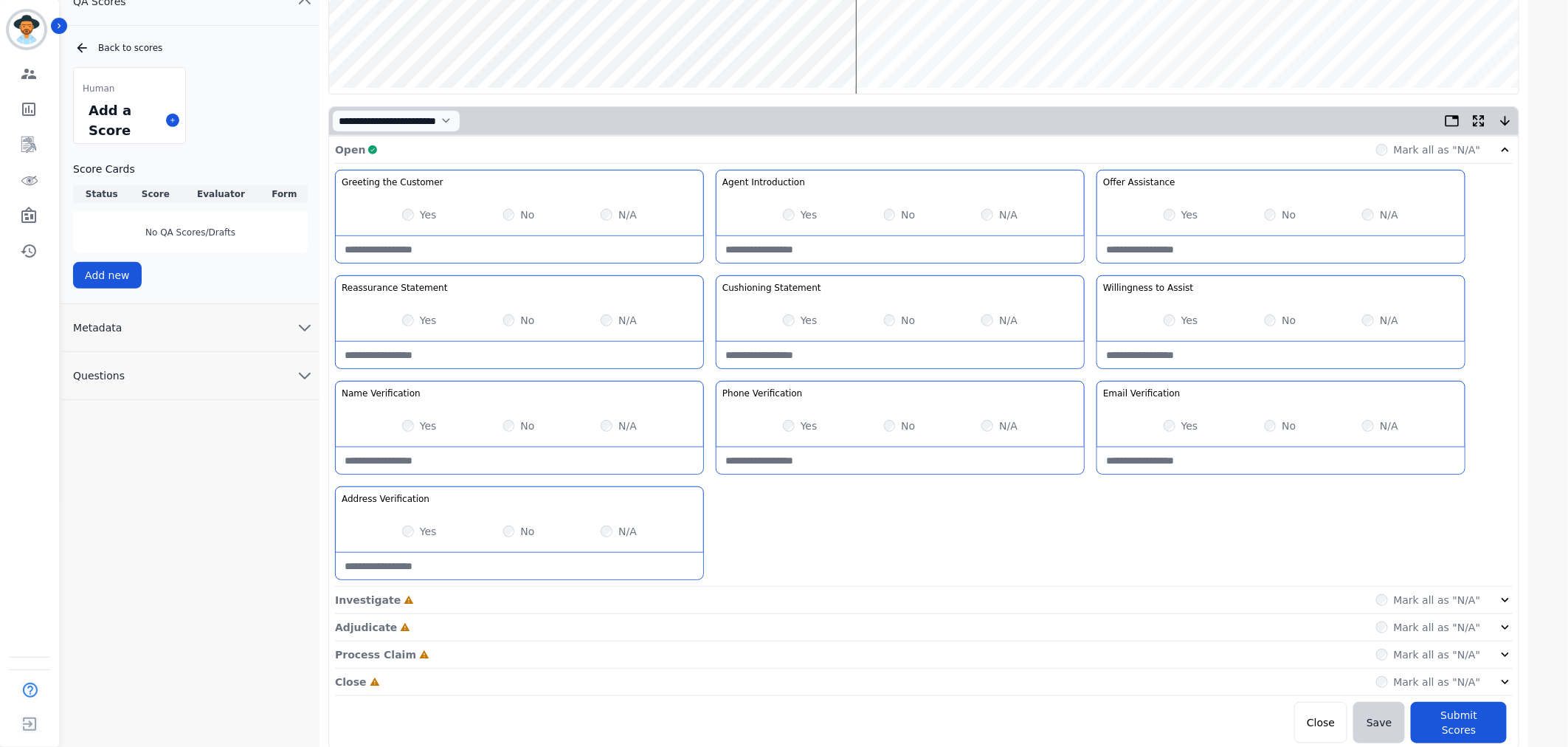
click at [1497, 596] on div "Mark all as "N/A"" at bounding box center [1445, 600] width 137 height 15
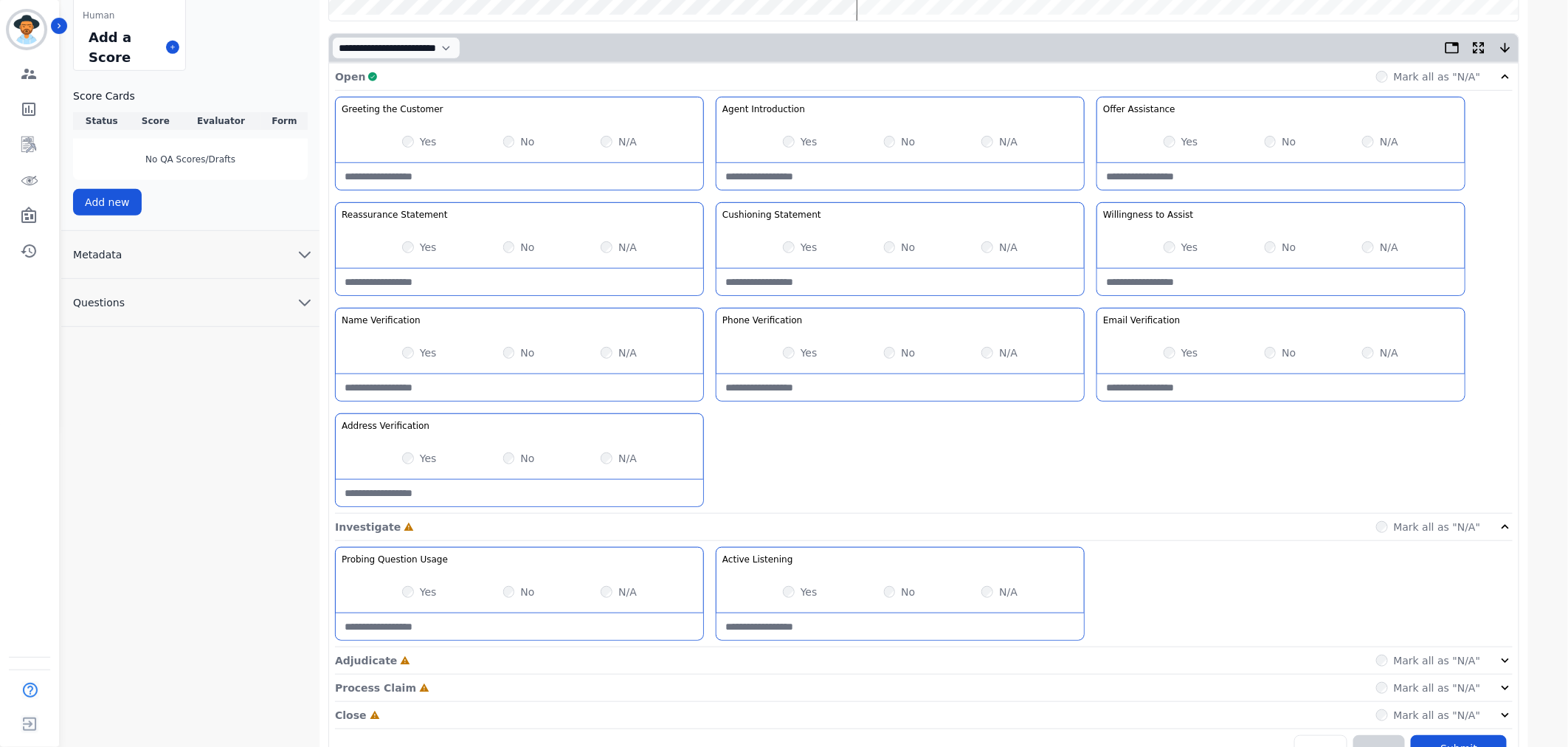
scroll to position [356, 0]
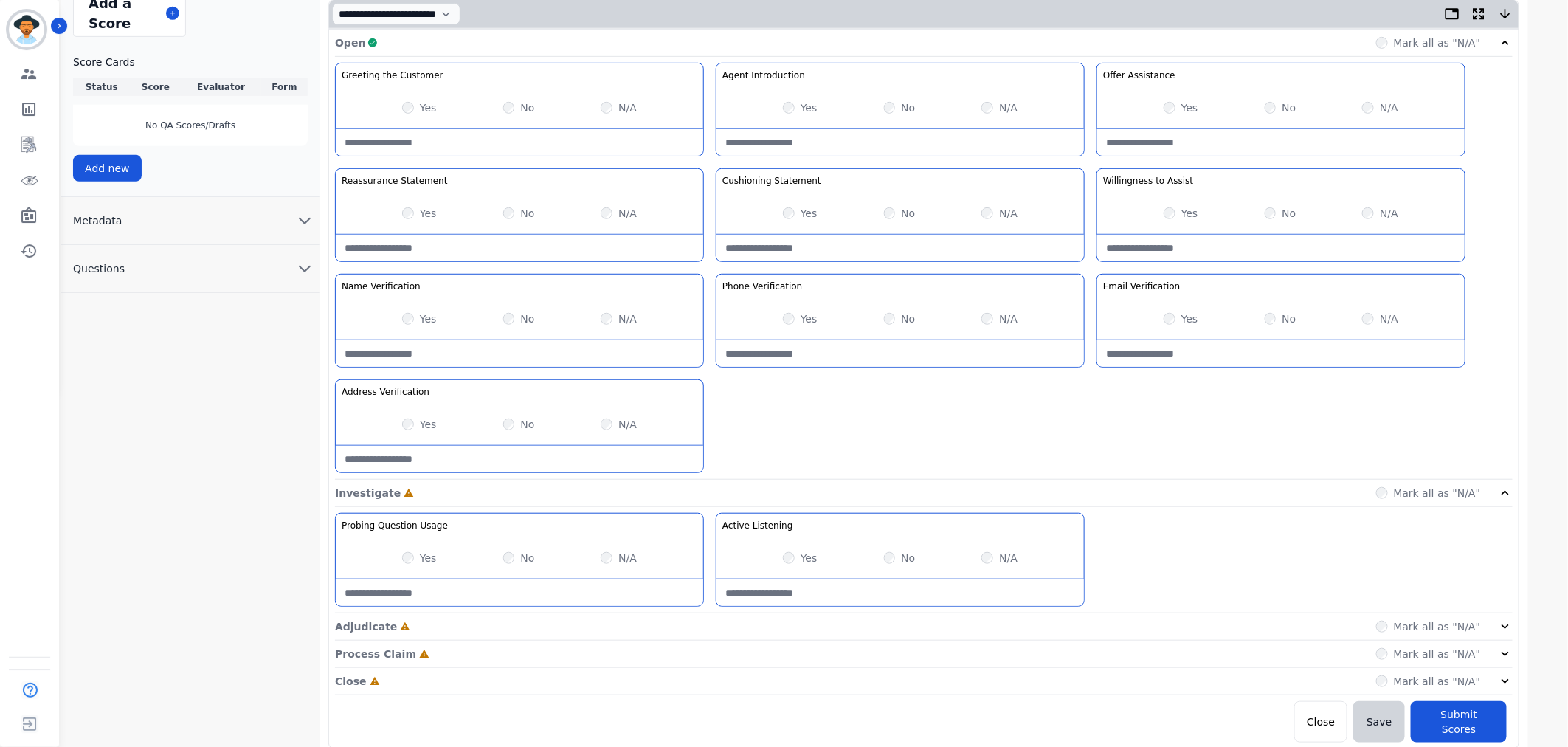
click at [1493, 628] on div "Mark all as "N/A"" at bounding box center [1445, 626] width 137 height 15
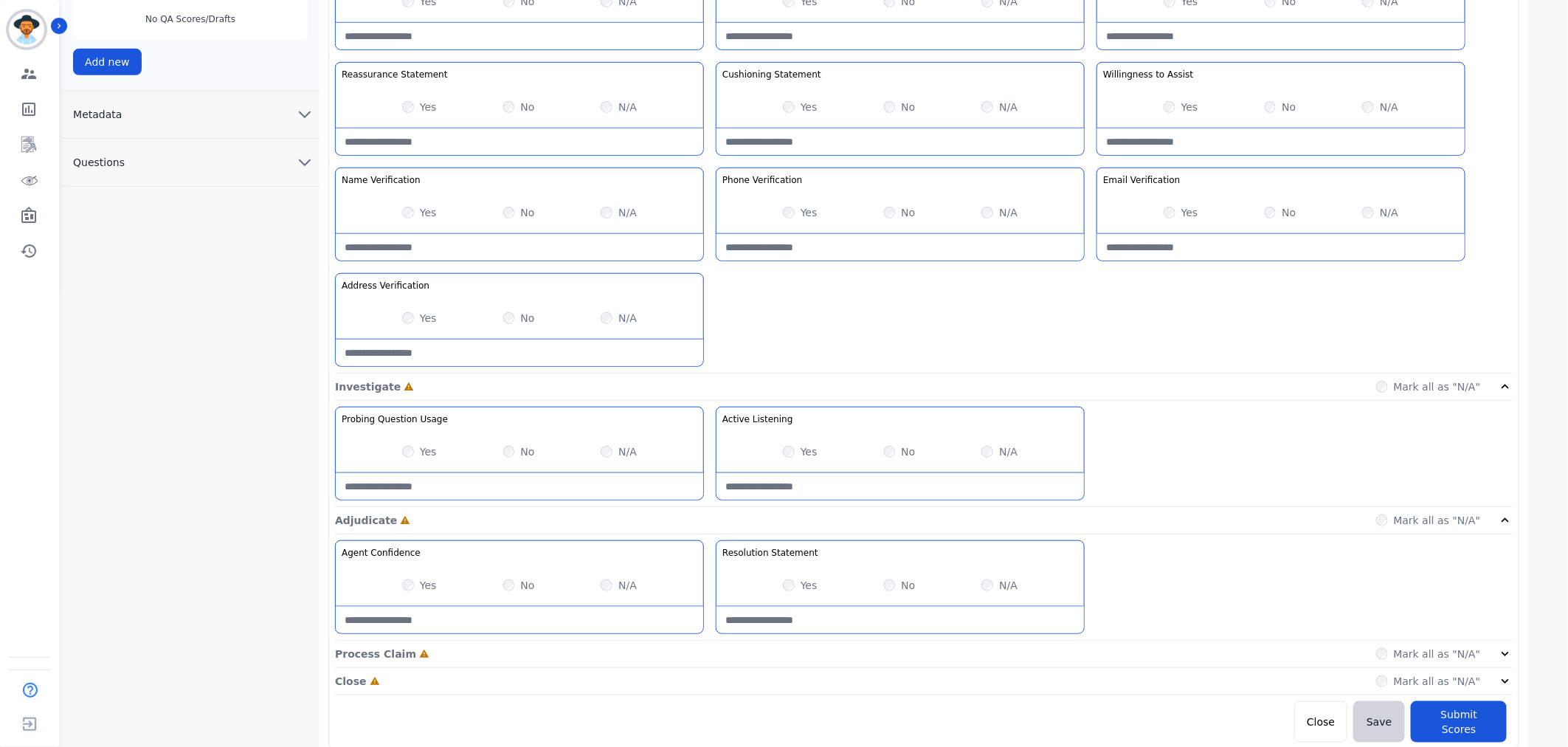
click at [1500, 654] on icon at bounding box center [1505, 654] width 15 height 15
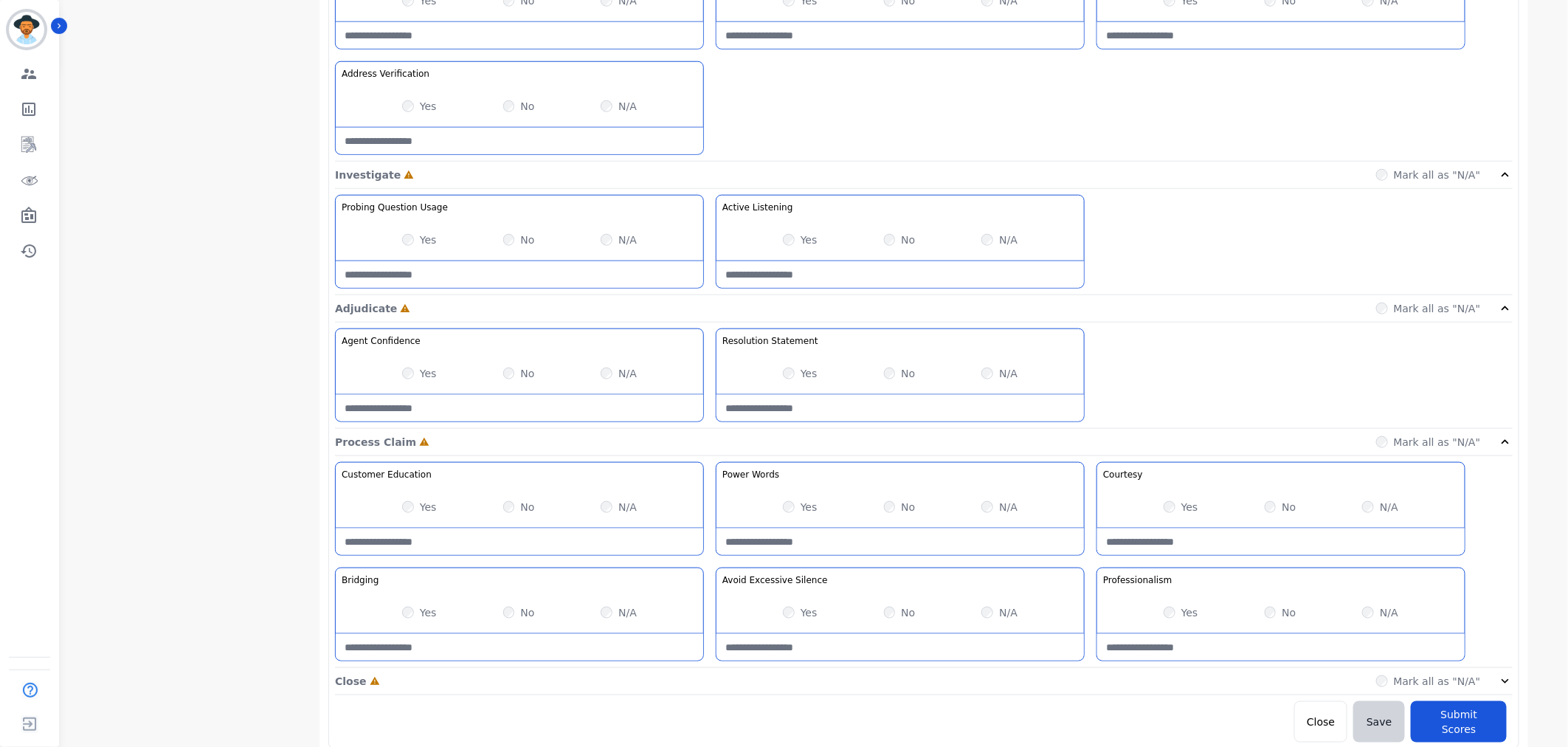
click at [1507, 675] on icon at bounding box center [1505, 681] width 15 height 15
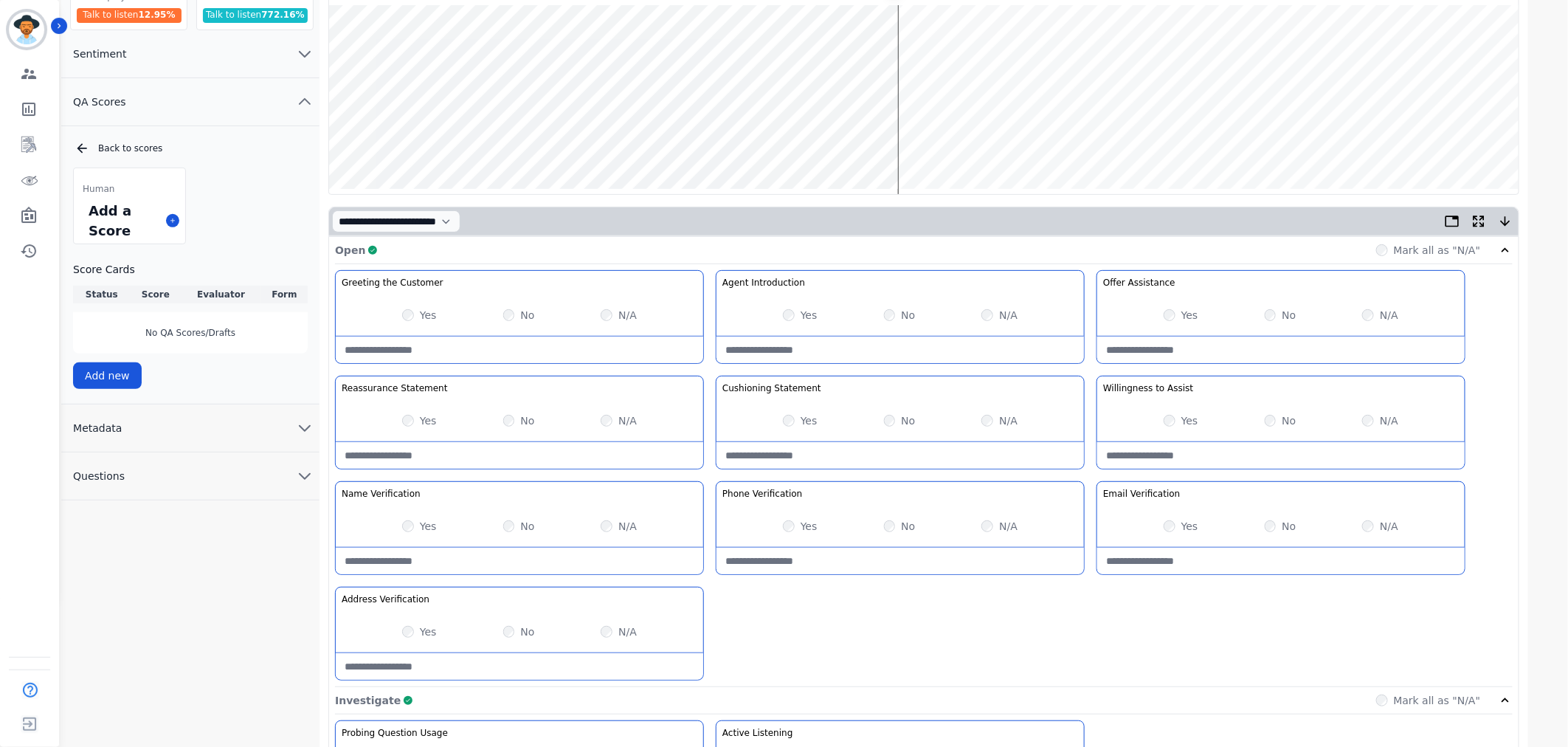
scroll to position [0, 0]
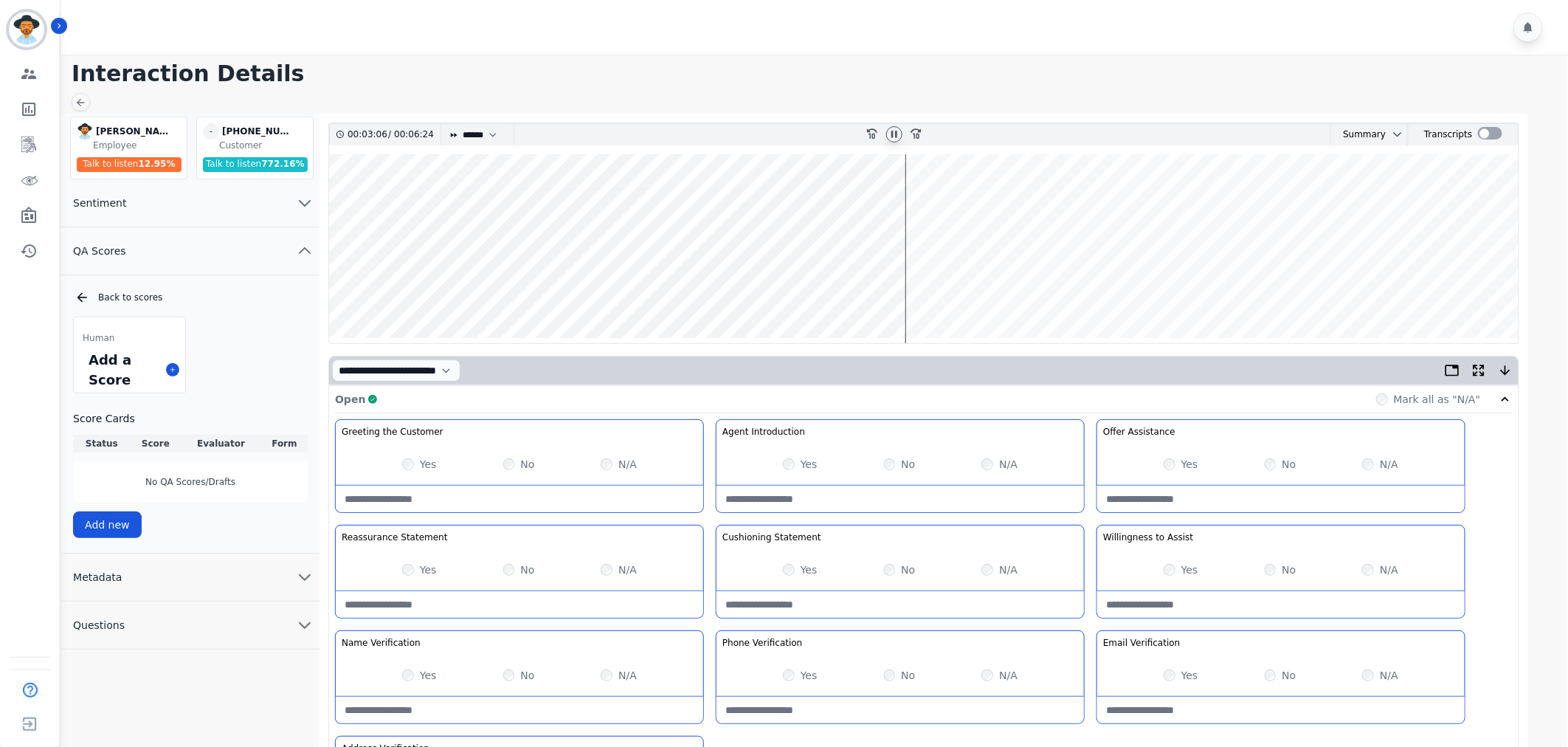
click at [916, 291] on wave at bounding box center [923, 248] width 1190 height 189
click at [948, 291] on wave at bounding box center [923, 248] width 1190 height 189
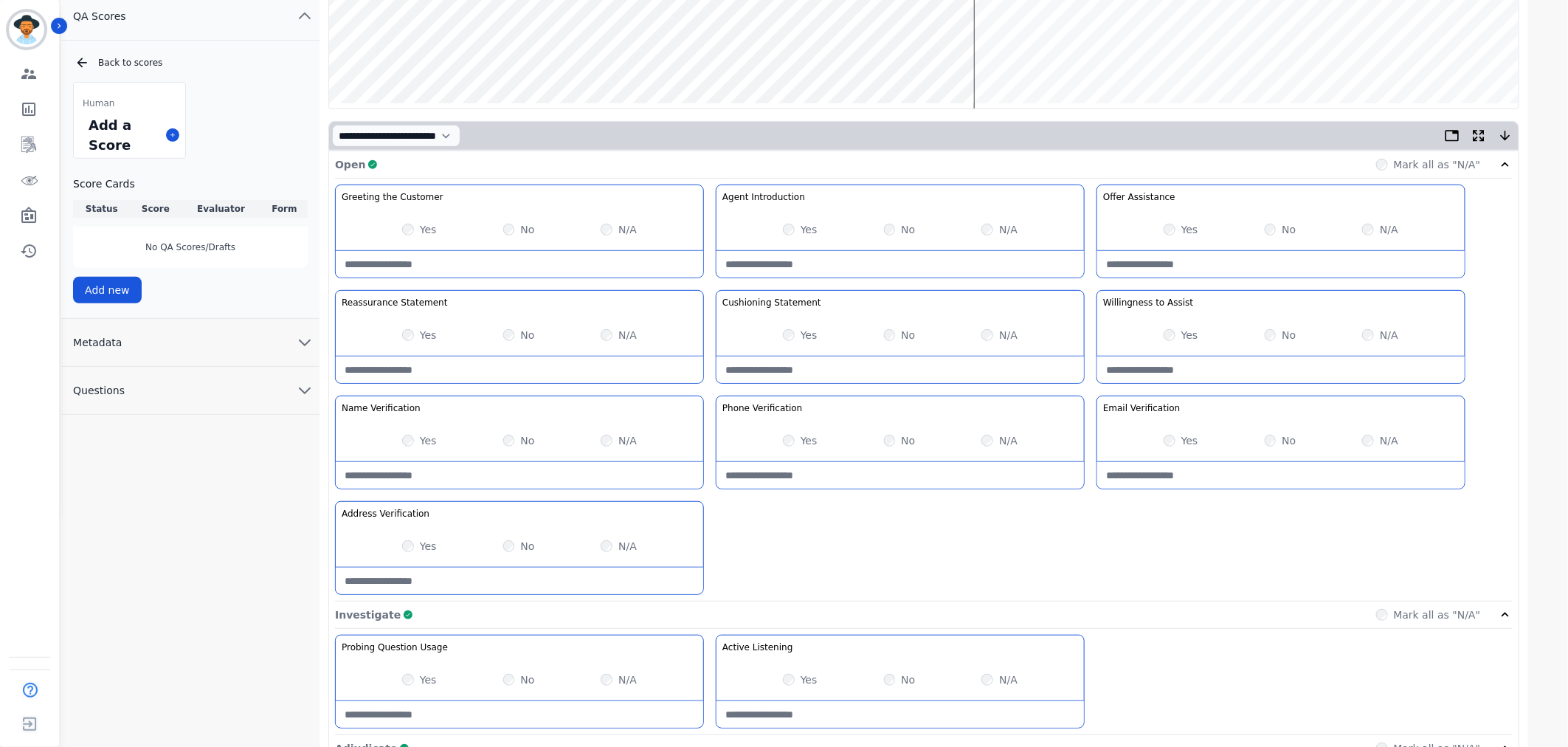
scroll to position [149, 0]
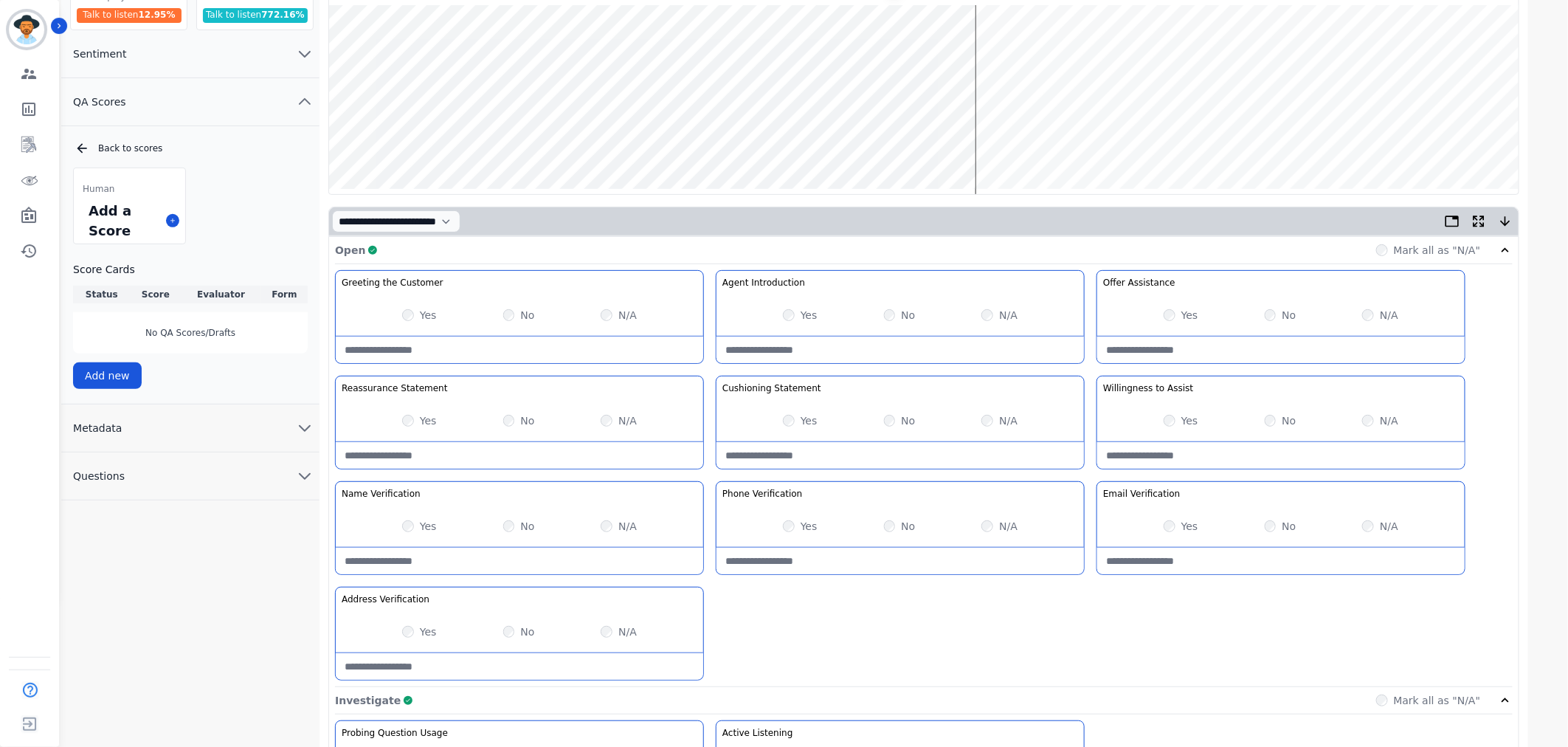
click at [1009, 144] on wave at bounding box center [923, 99] width 1190 height 189
click at [1022, 141] on wave at bounding box center [923, 99] width 1190 height 189
click at [1042, 141] on wave at bounding box center [923, 99] width 1190 height 189
click at [1061, 141] on wave at bounding box center [923, 99] width 1190 height 189
click at [1091, 141] on wave at bounding box center [923, 99] width 1190 height 189
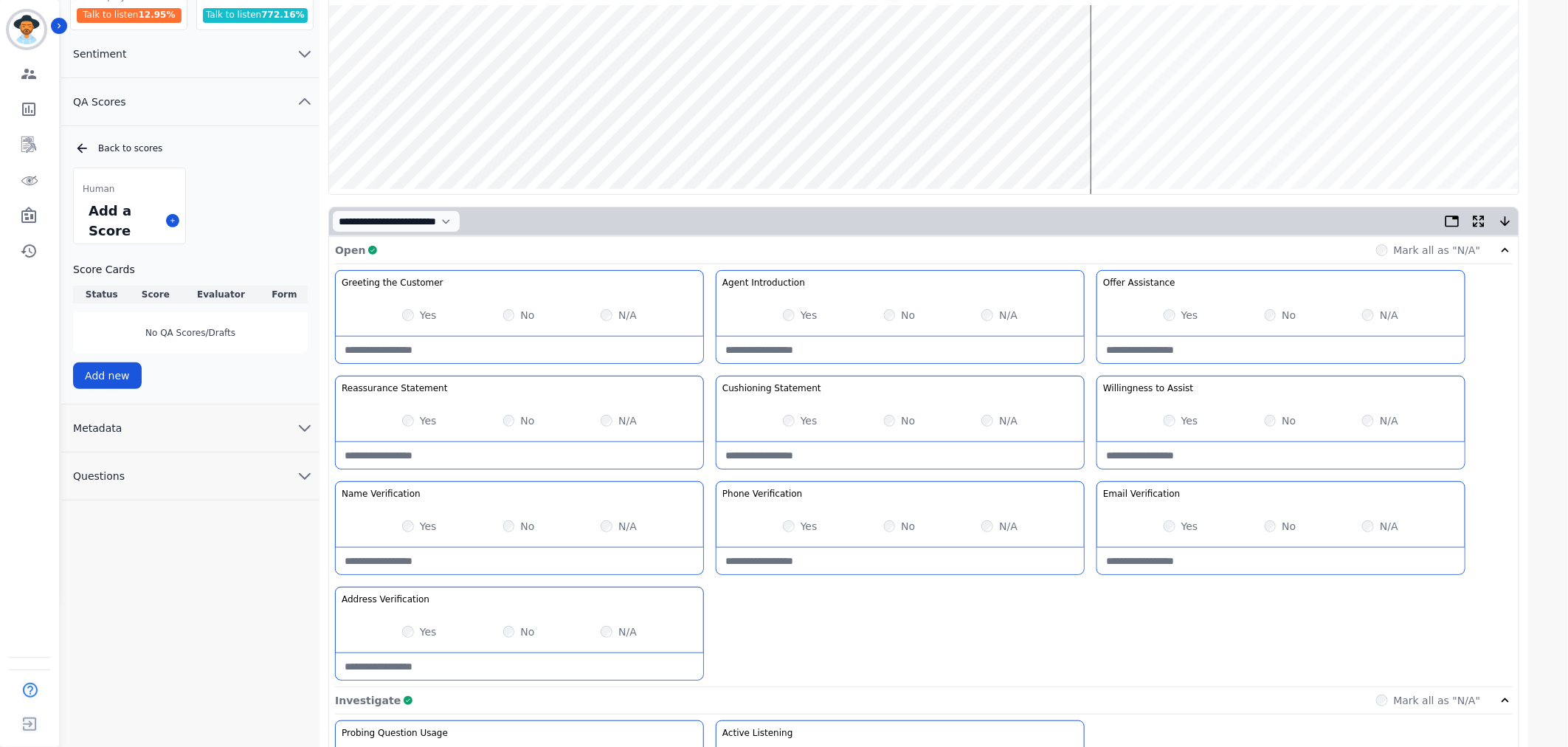
click at [1099, 141] on wave at bounding box center [923, 99] width 1190 height 189
click at [1115, 142] on wave at bounding box center [923, 99] width 1190 height 189
click at [1126, 141] on wave at bounding box center [923, 99] width 1190 height 189
click at [1162, 141] on wave at bounding box center [923, 99] width 1190 height 189
click at [1191, 141] on wave at bounding box center [923, 99] width 1190 height 189
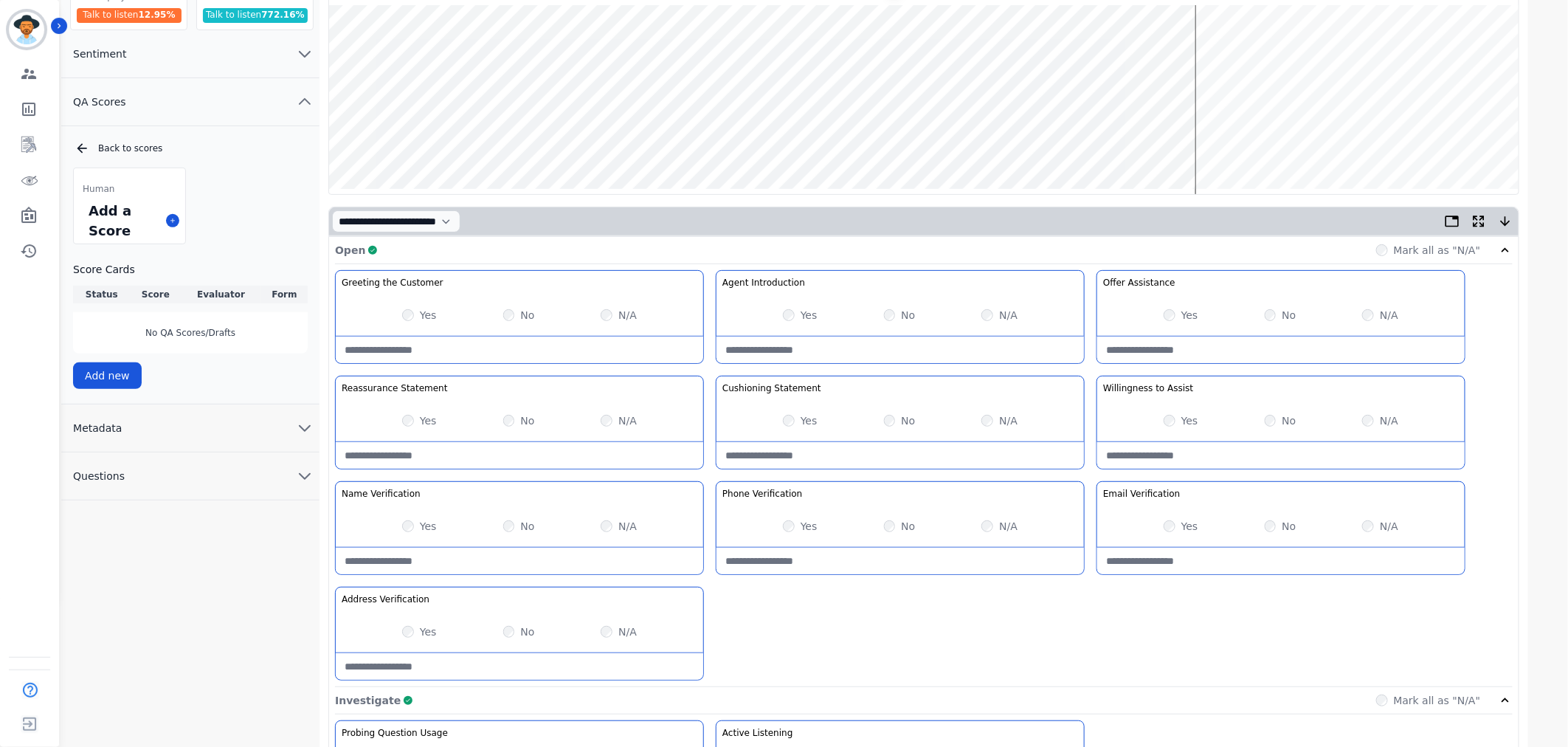
click at [1224, 142] on wave at bounding box center [923, 99] width 1190 height 189
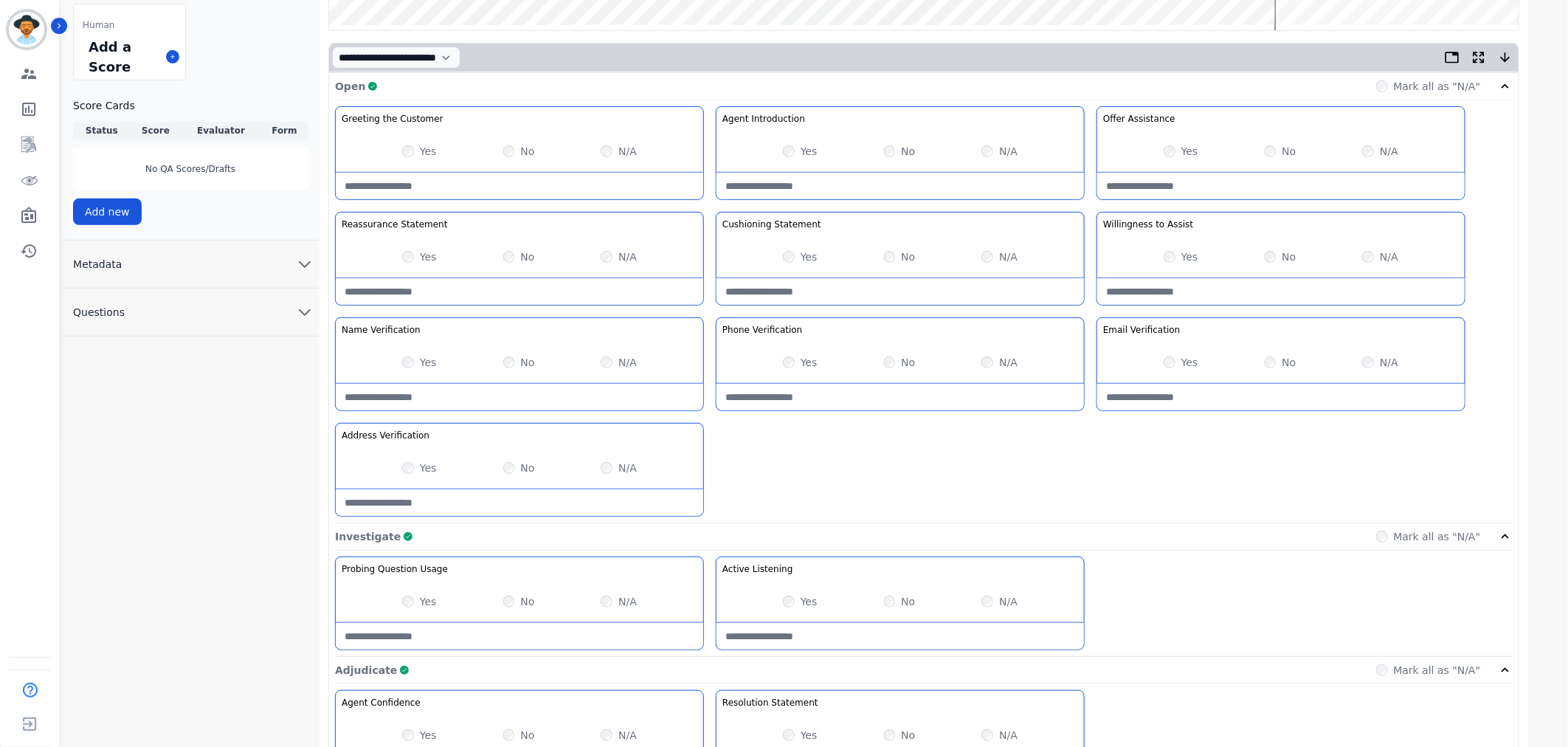
scroll to position [0, 0]
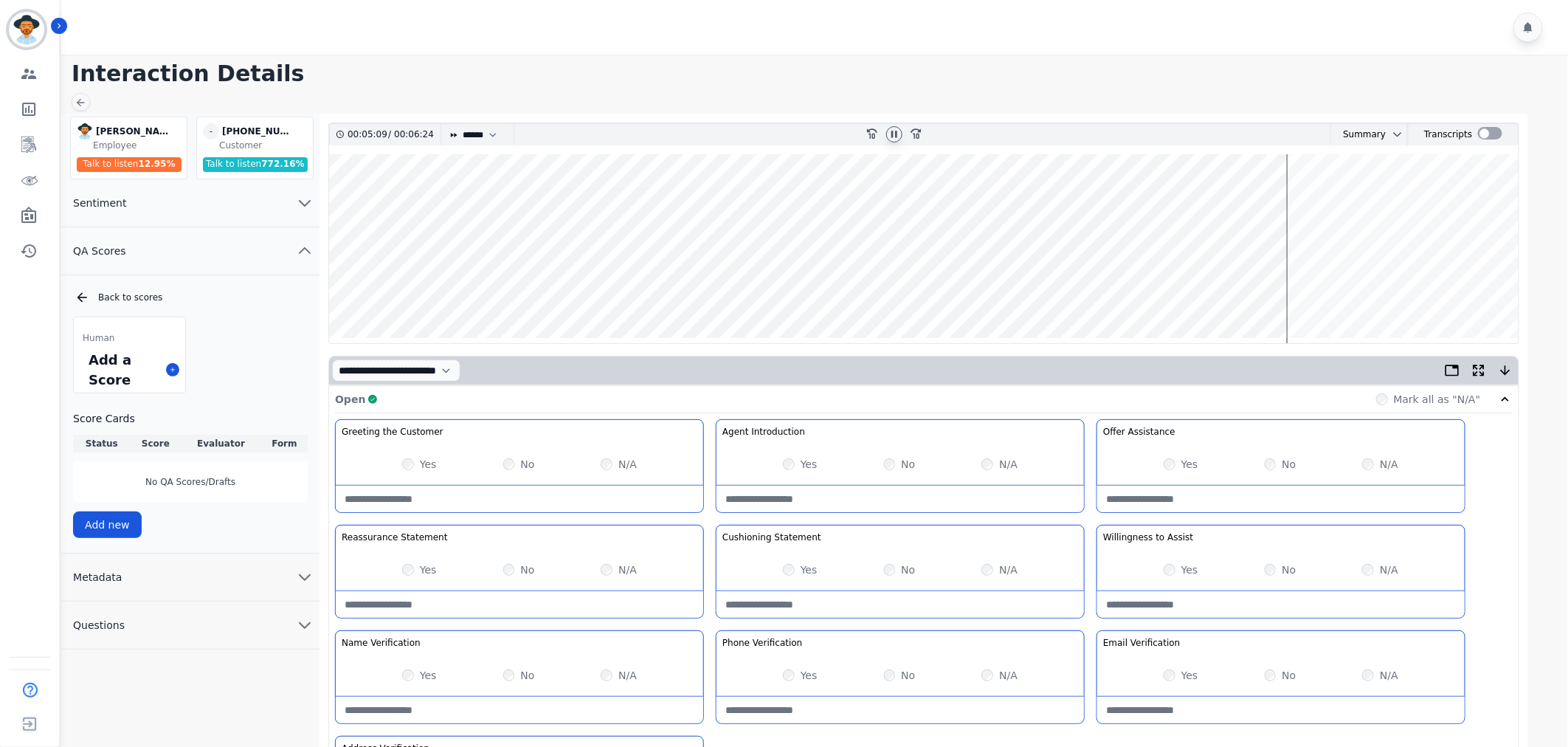
click at [1294, 289] on wave at bounding box center [923, 248] width 1190 height 189
click at [1297, 289] on wave at bounding box center [923, 248] width 1190 height 189
click at [1320, 288] on wave at bounding box center [923, 248] width 1190 height 189
click at [1341, 285] on wave at bounding box center [923, 248] width 1190 height 189
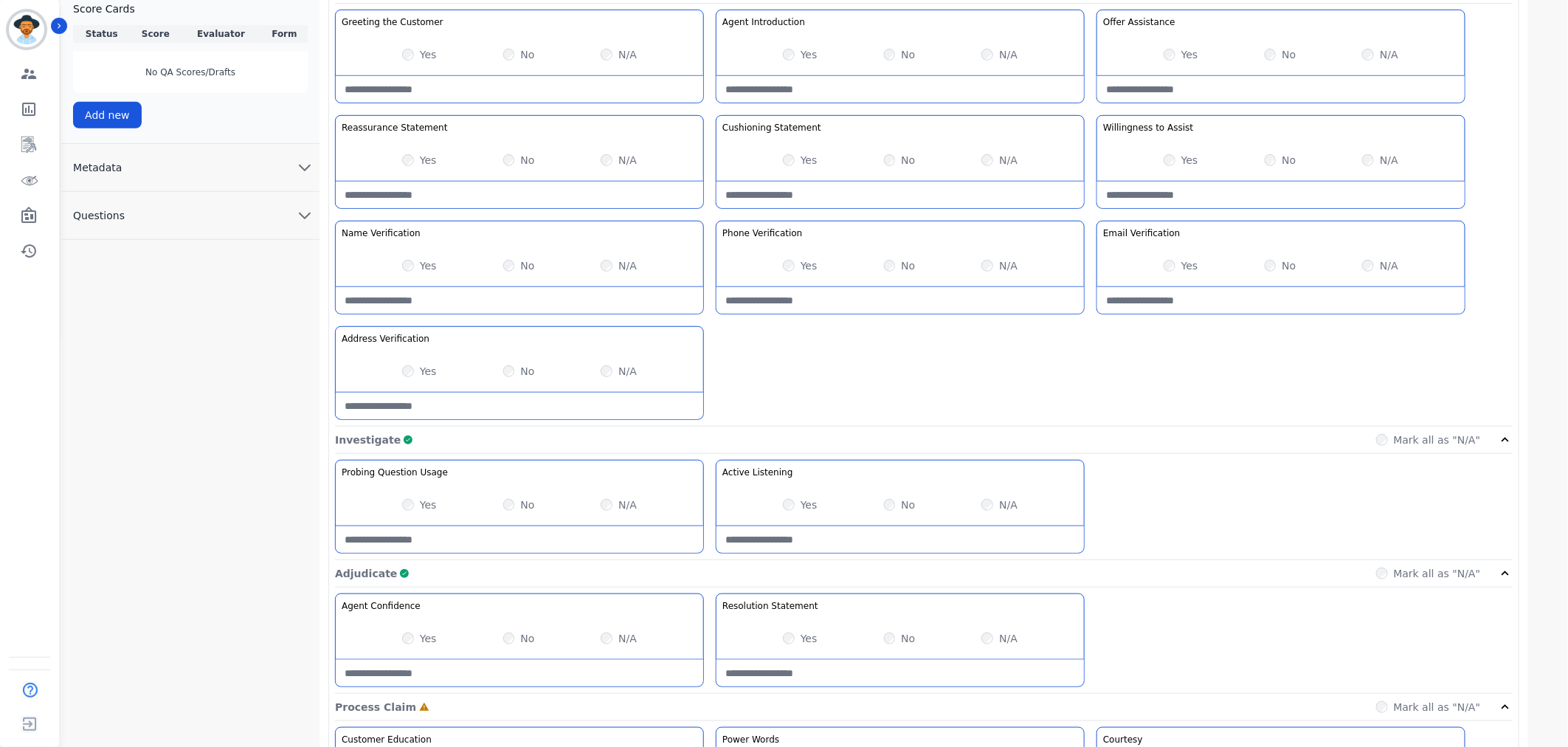
scroll to position [82, 0]
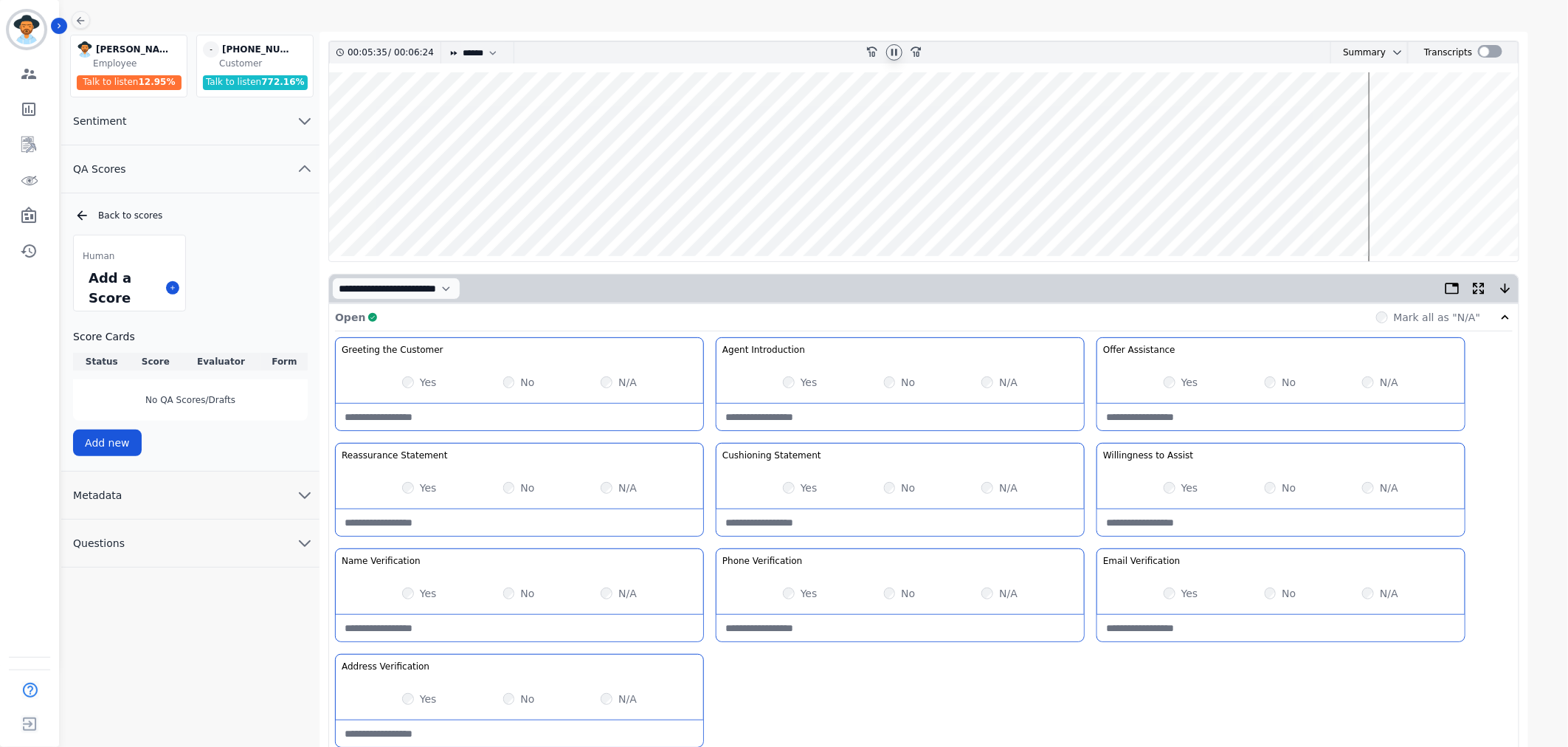
click at [1380, 209] on wave at bounding box center [923, 166] width 1190 height 189
click at [1393, 207] on wave at bounding box center [923, 166] width 1190 height 189
click at [1403, 209] on wave at bounding box center [923, 166] width 1190 height 189
click at [1417, 204] on wave at bounding box center [923, 166] width 1190 height 189
click at [1428, 208] on wave at bounding box center [923, 166] width 1190 height 189
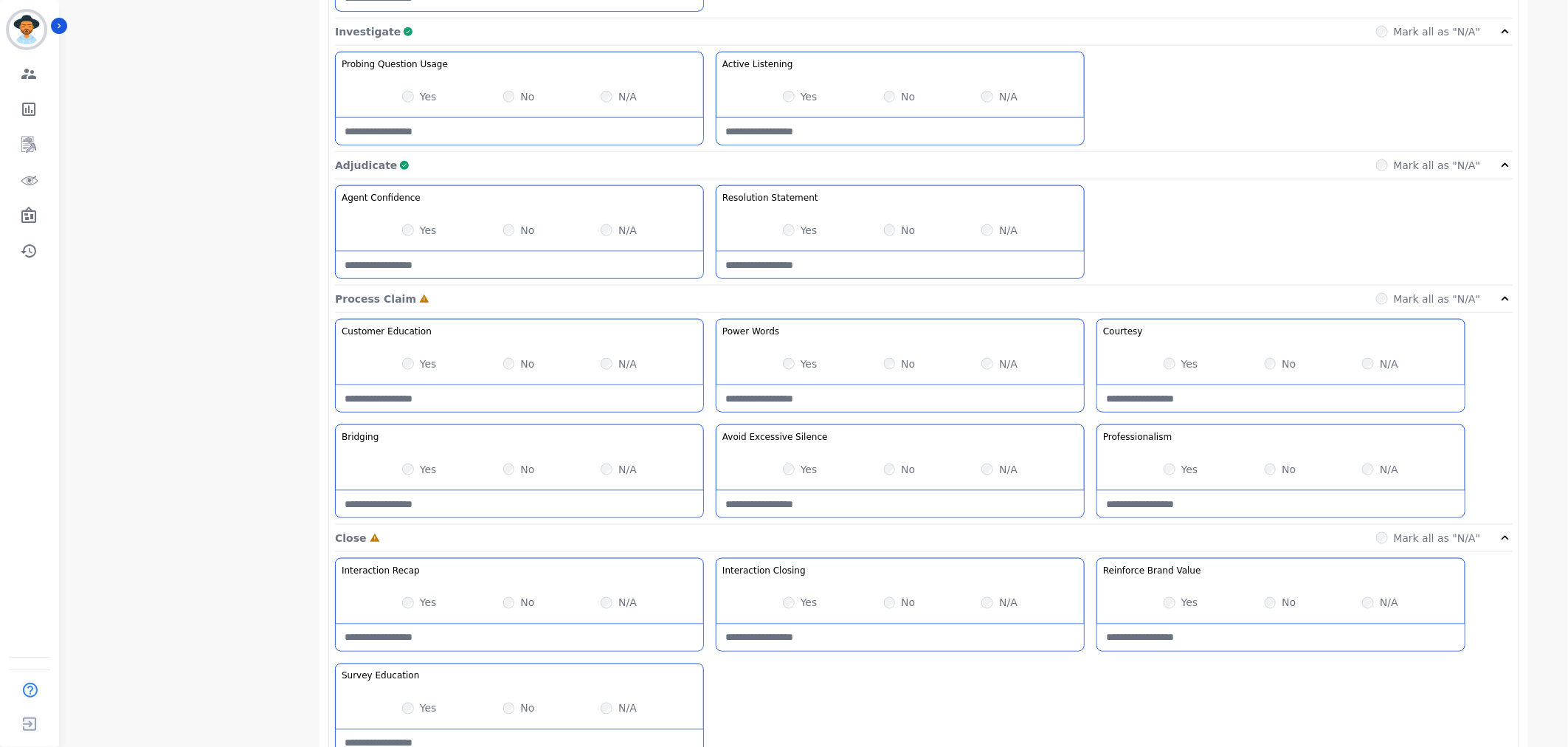
scroll to position [820, 0]
click at [416, 468] on div "Yes" at bounding box center [419, 467] width 35 height 15
click at [1177, 362] on div "Yes" at bounding box center [1181, 361] width 35 height 15
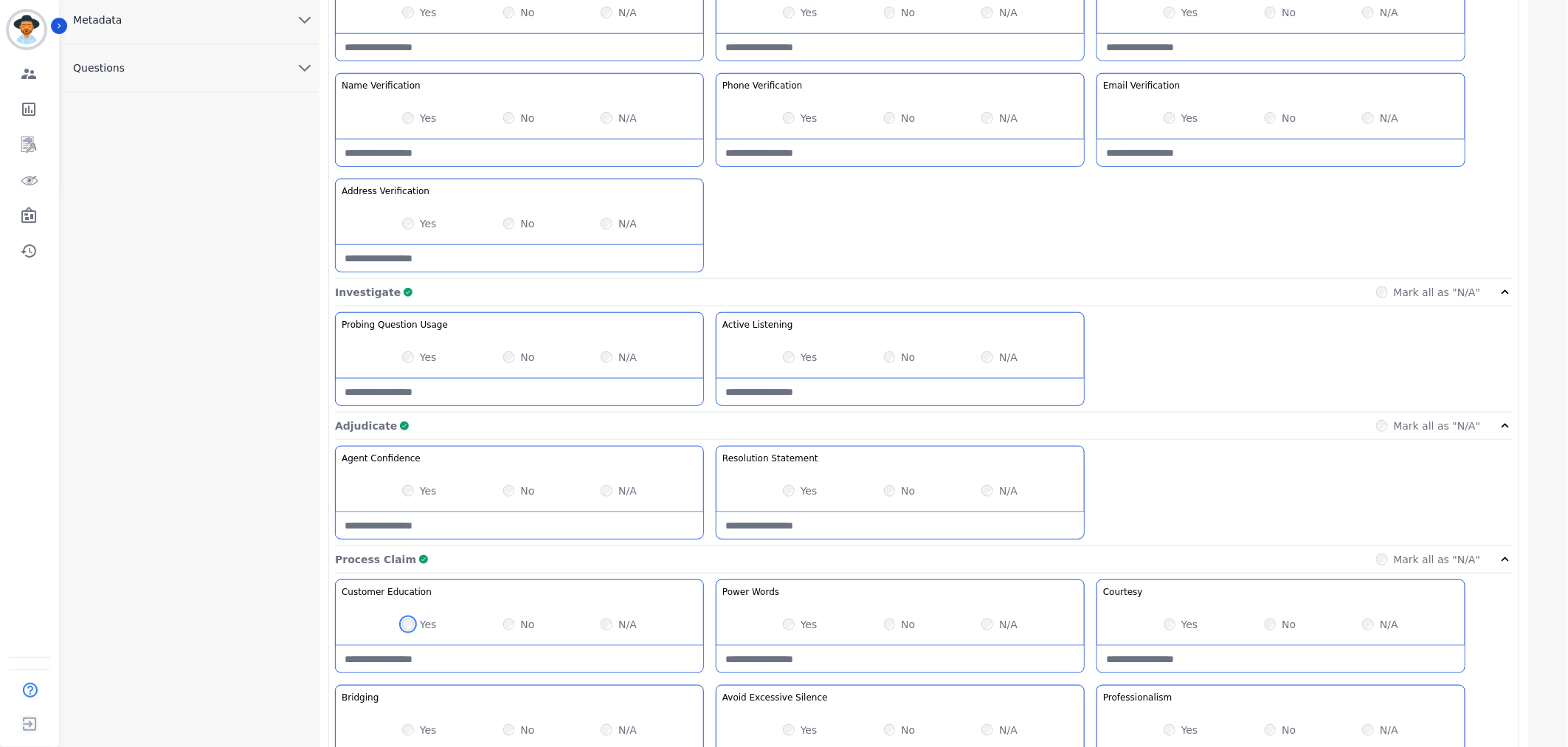
scroll to position [887, 0]
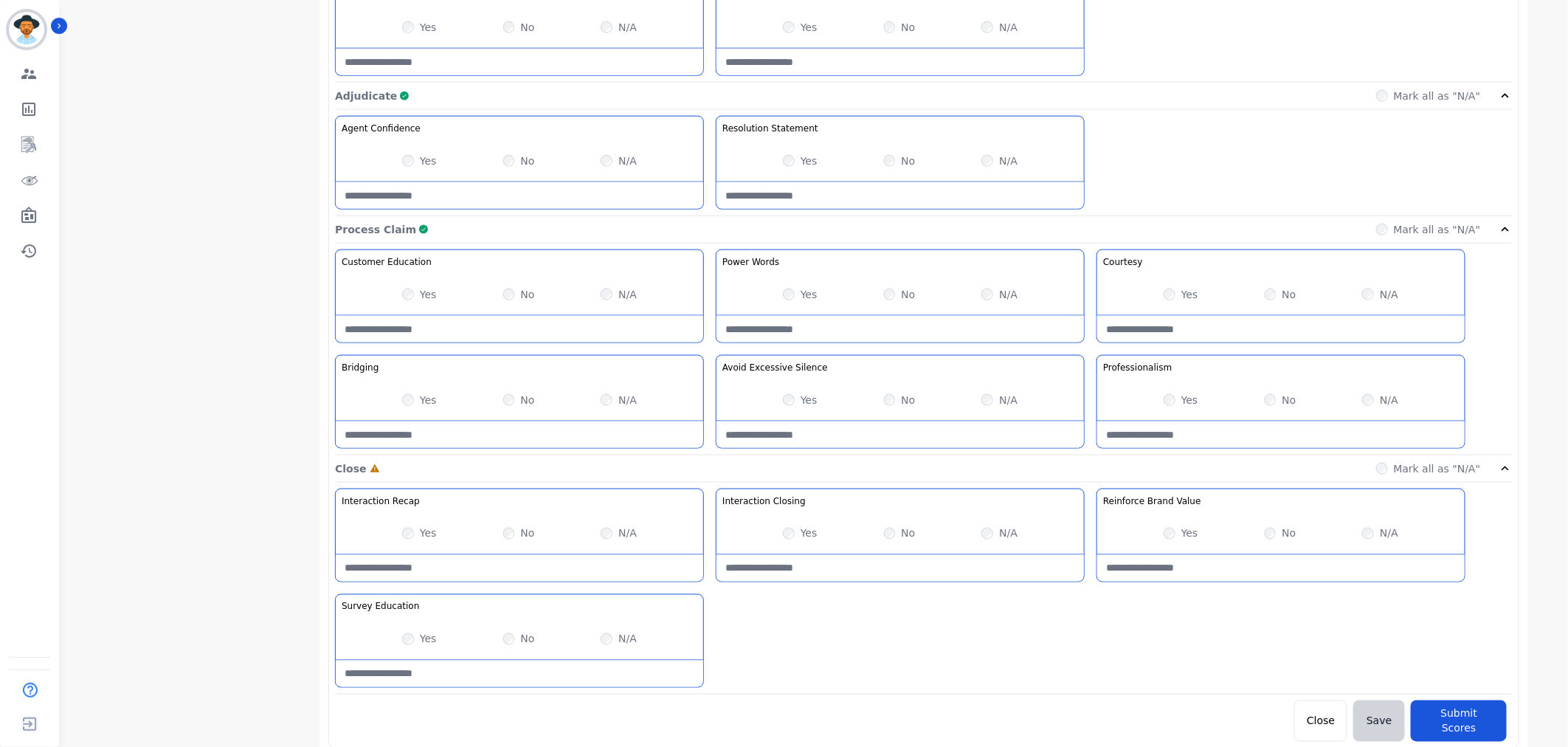
click at [416, 642] on div "Yes" at bounding box center [419, 639] width 35 height 15
click at [404, 633] on div "Yes" at bounding box center [419, 639] width 35 height 15
click at [893, 539] on div "No" at bounding box center [900, 533] width 32 height 15
click at [1446, 714] on button "Submit Scores" at bounding box center [1458, 720] width 96 height 41
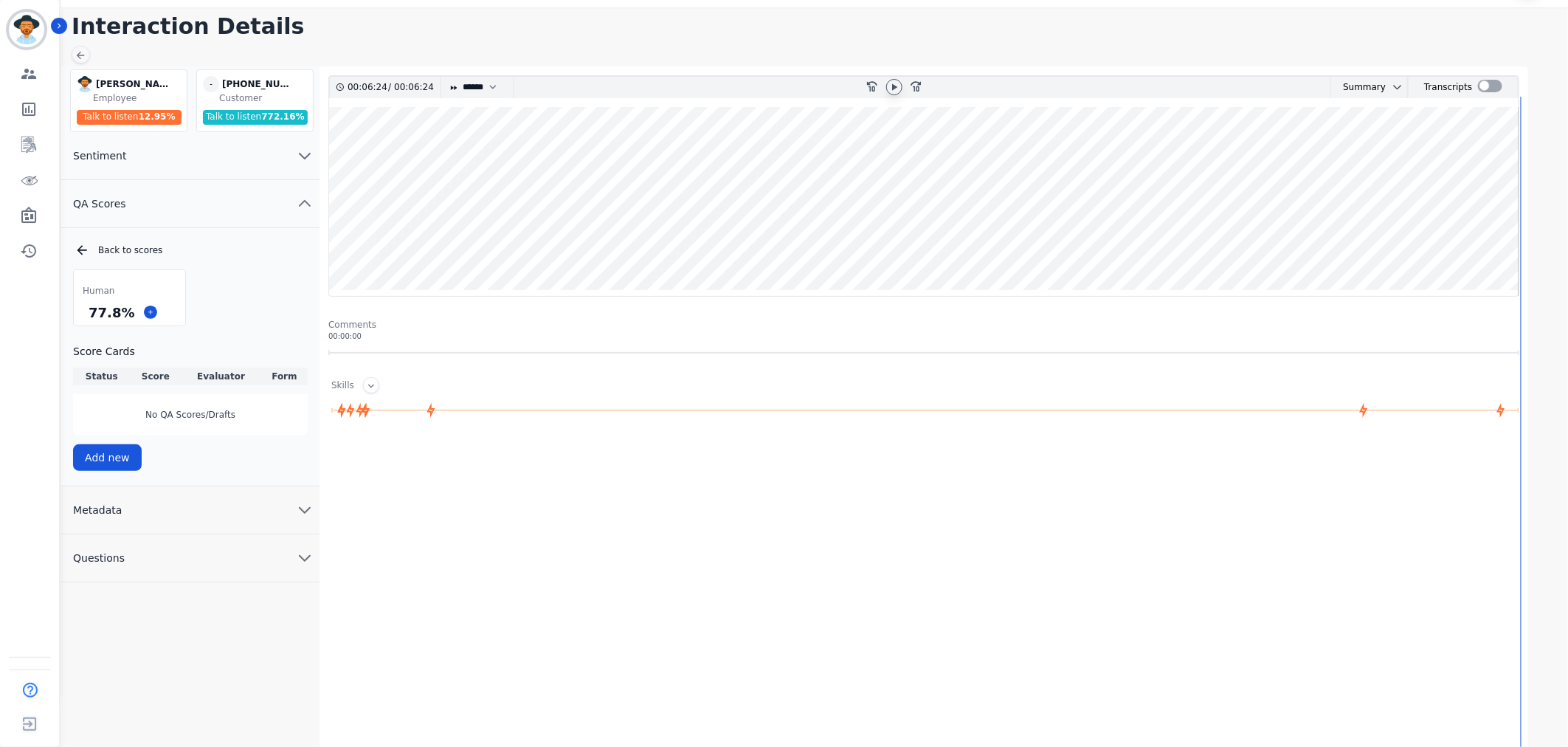
scroll to position [46, 0]
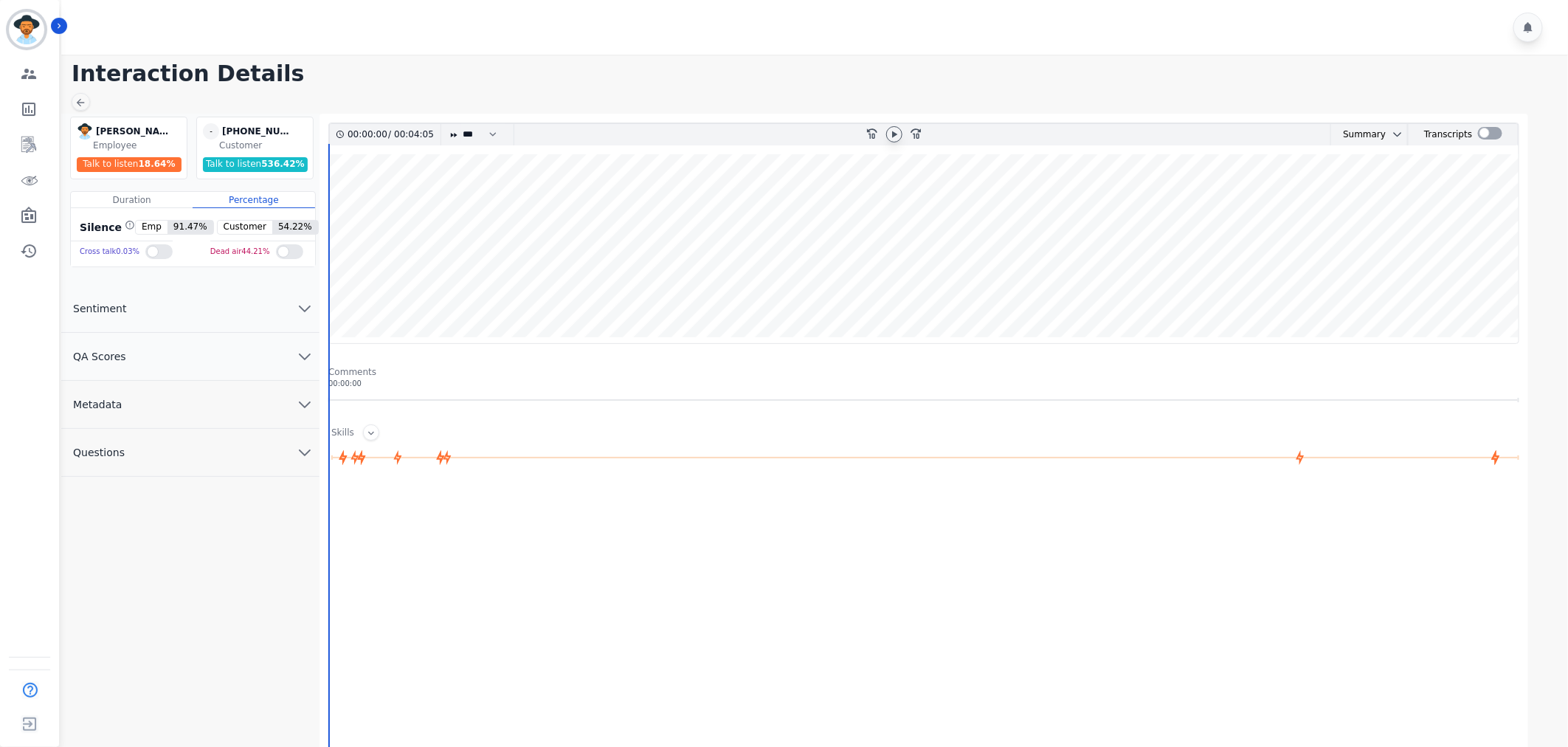
click at [890, 133] on icon at bounding box center [894, 134] width 12 height 12
click at [473, 133] on select "* * * **** * *** * ****" at bounding box center [483, 135] width 45 height 21
select select "****"
click at [461, 124] on select "* * * **** * *** * ****" at bounding box center [483, 135] width 45 height 21
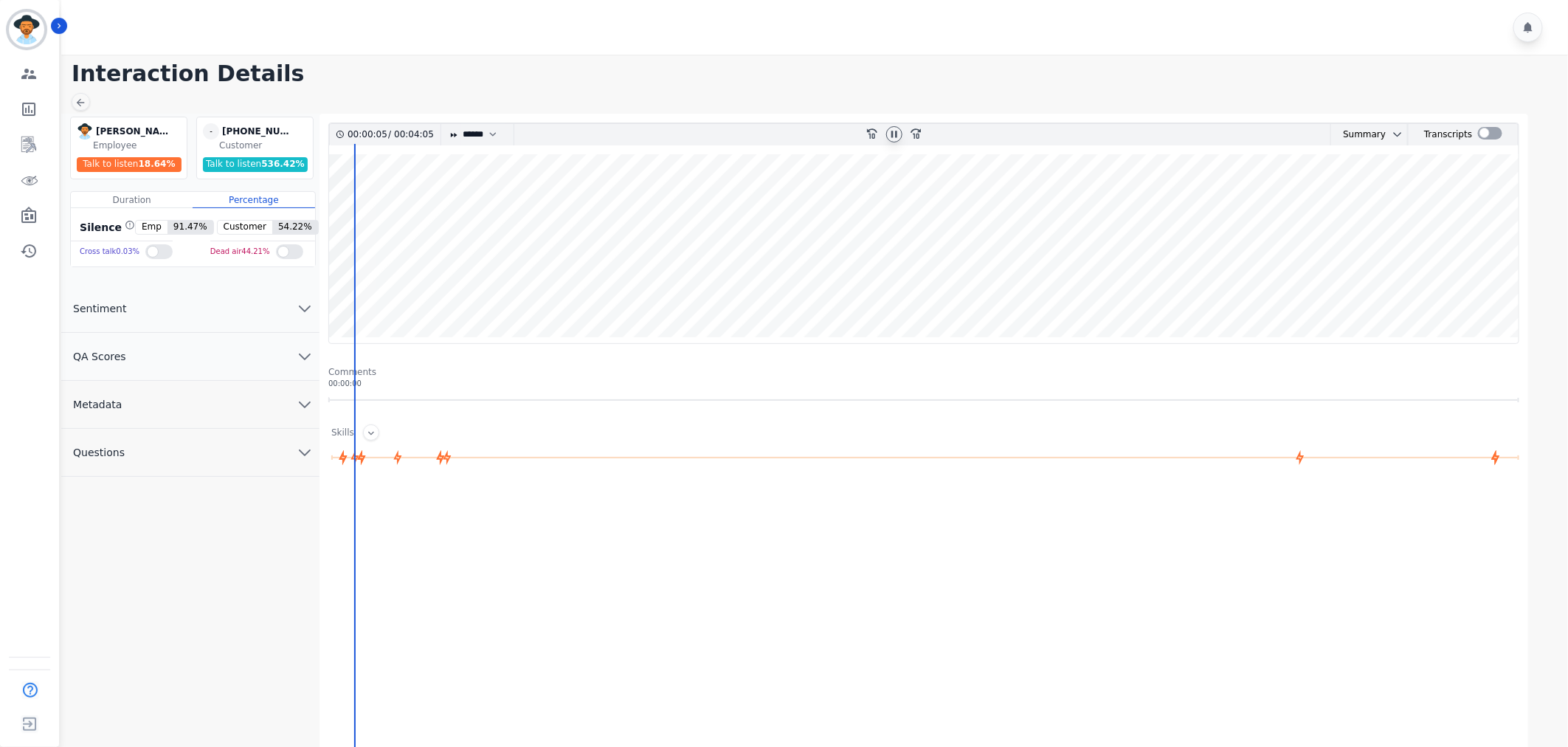
click at [303, 351] on icon "chevron down" at bounding box center [305, 356] width 18 height 18
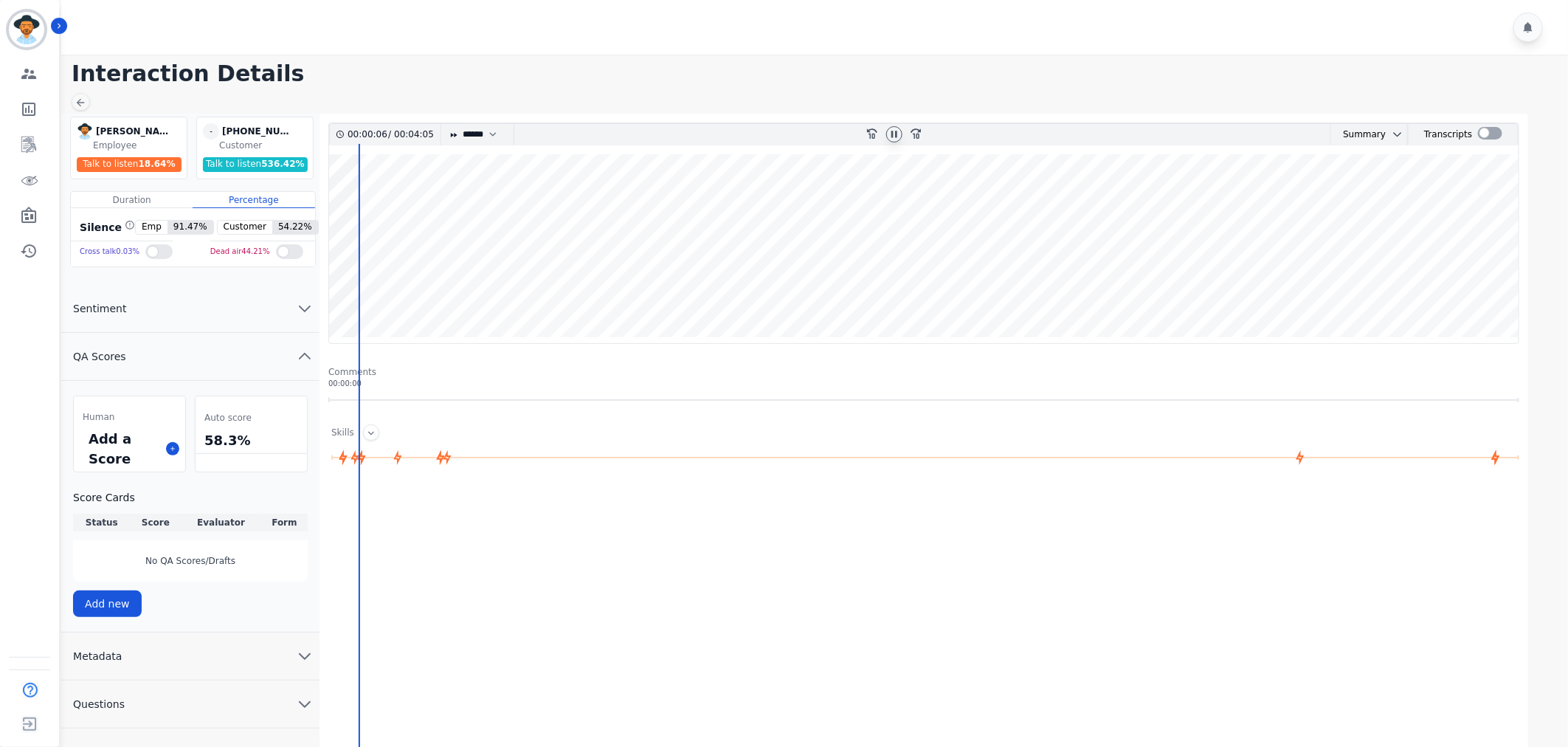
click at [175, 441] on div "Add a Score" at bounding box center [129, 448] width 111 height 45
click at [173, 446] on icon at bounding box center [172, 448] width 7 height 7
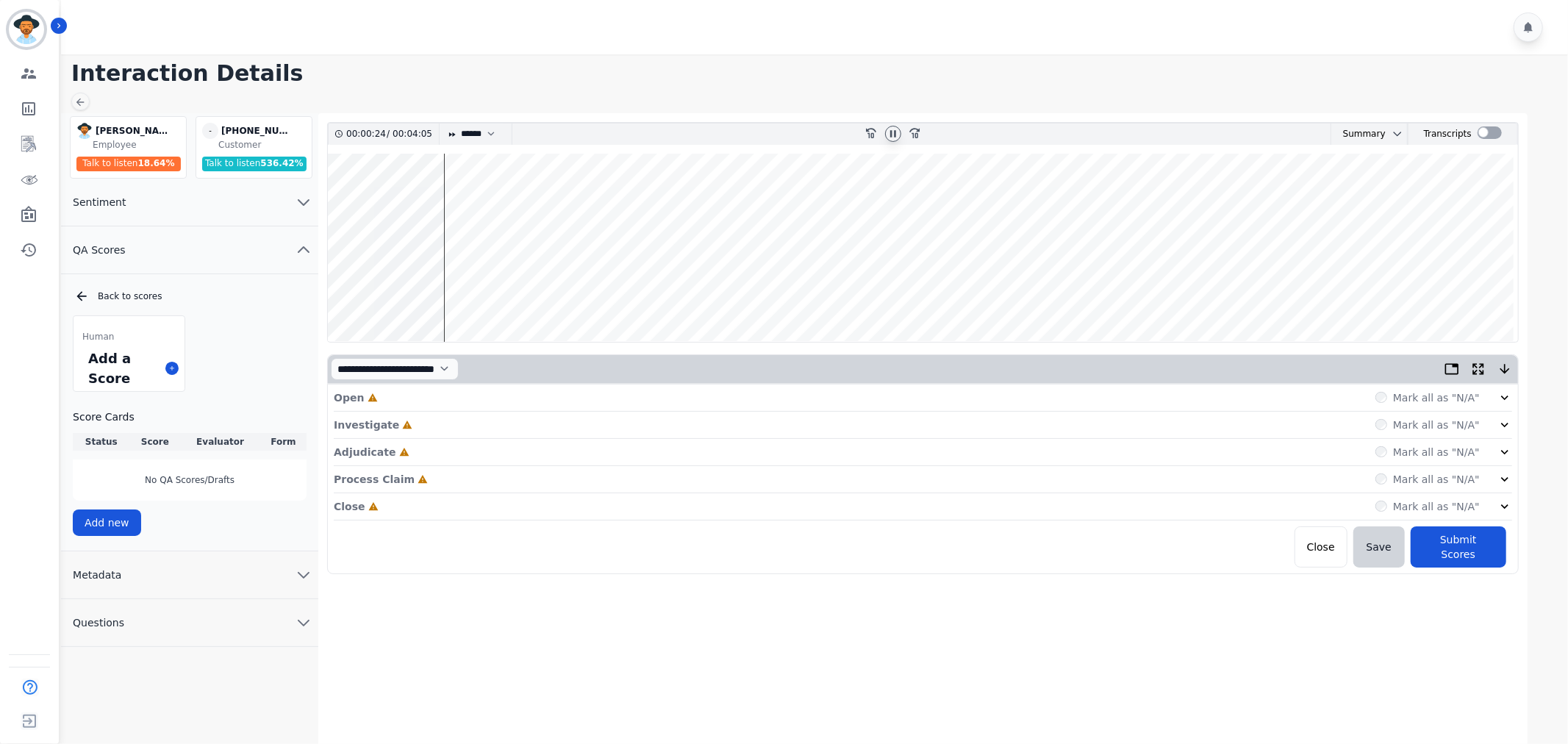
click at [1501, 397] on icon at bounding box center [1505, 397] width 15 height 15
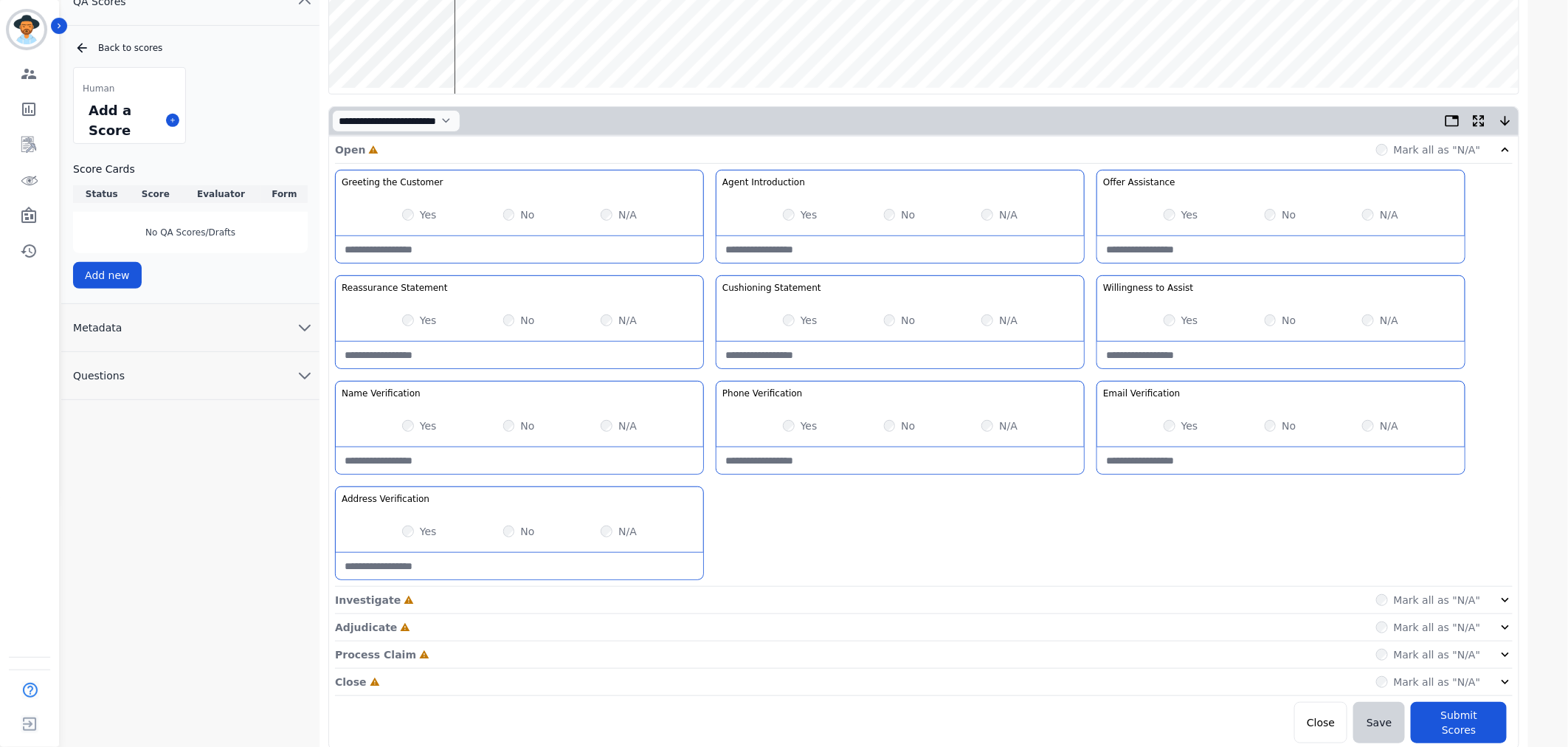
click at [1500, 605] on icon at bounding box center [1505, 600] width 15 height 15
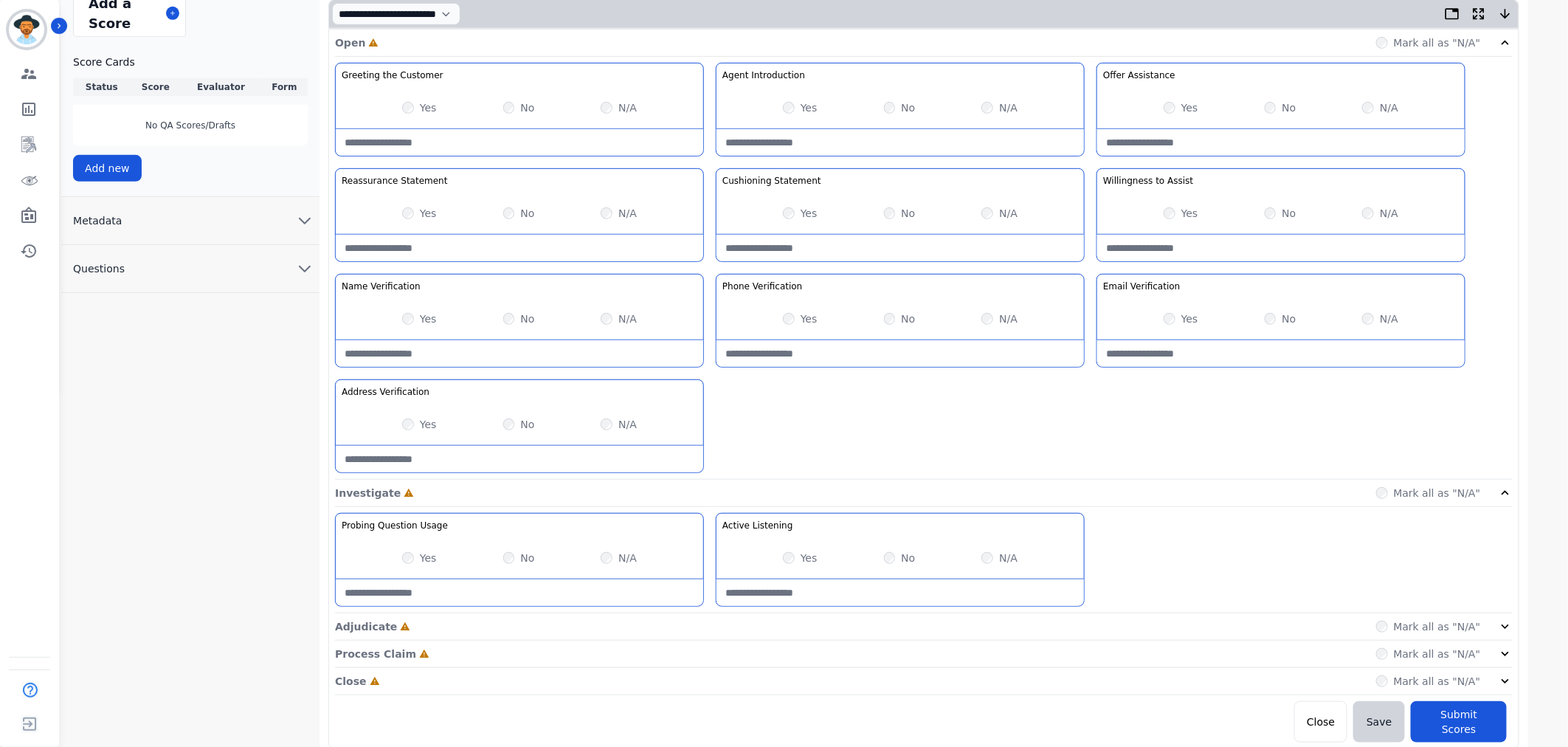
click at [1510, 620] on icon at bounding box center [1505, 626] width 15 height 15
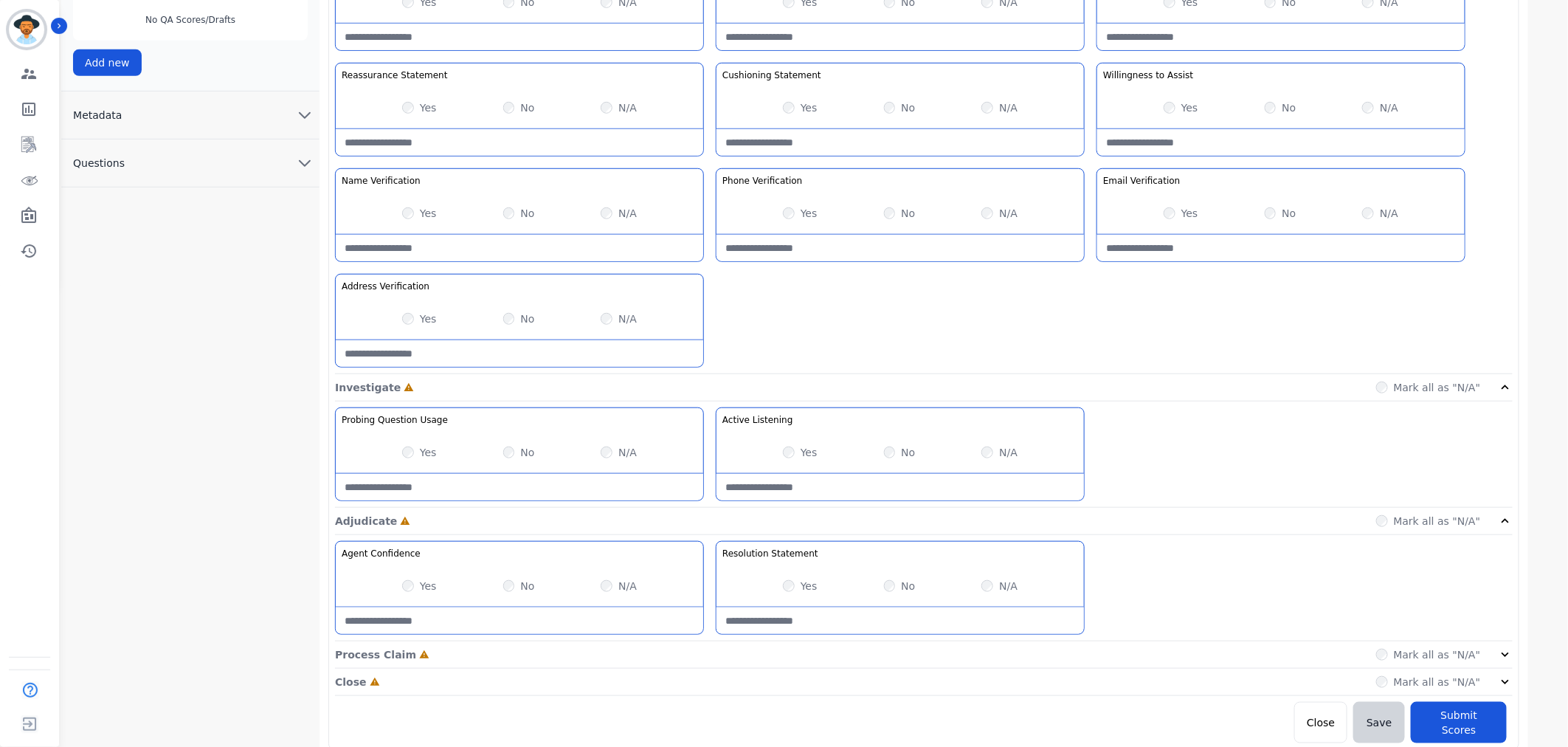
scroll to position [463, 0]
click at [1507, 647] on icon at bounding box center [1505, 654] width 15 height 15
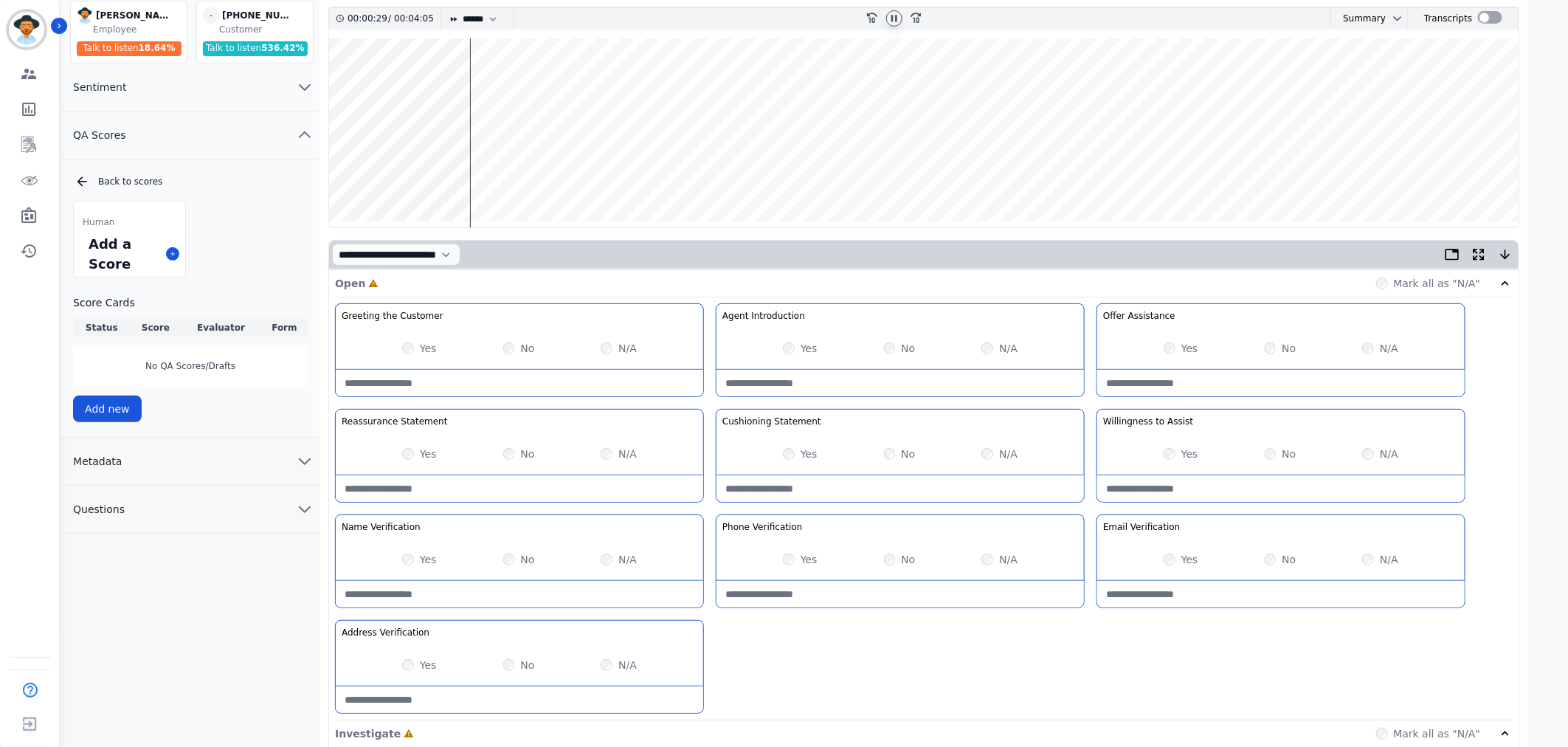
scroll to position [0, 0]
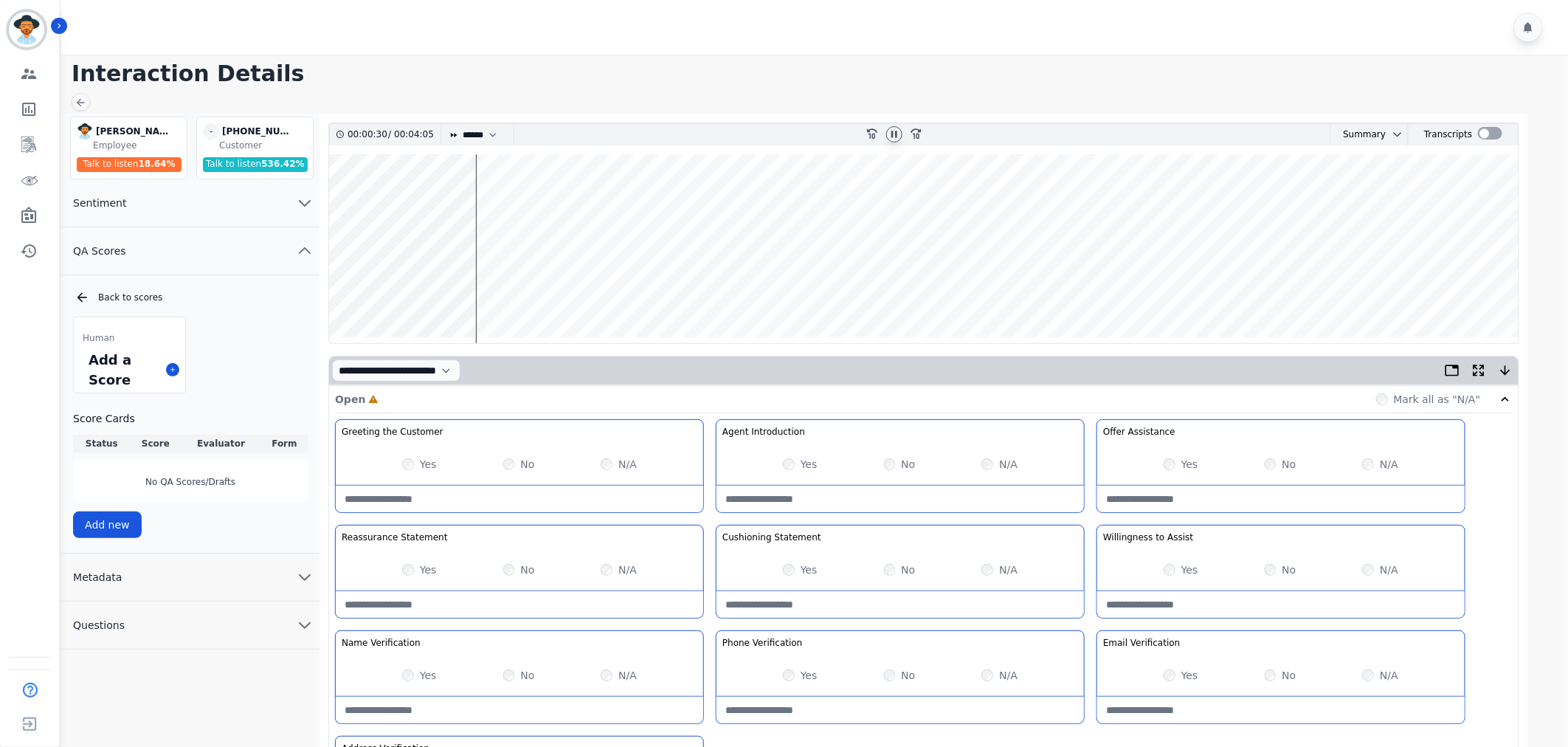
click at [421, 460] on label "Yes" at bounding box center [428, 464] width 17 height 15
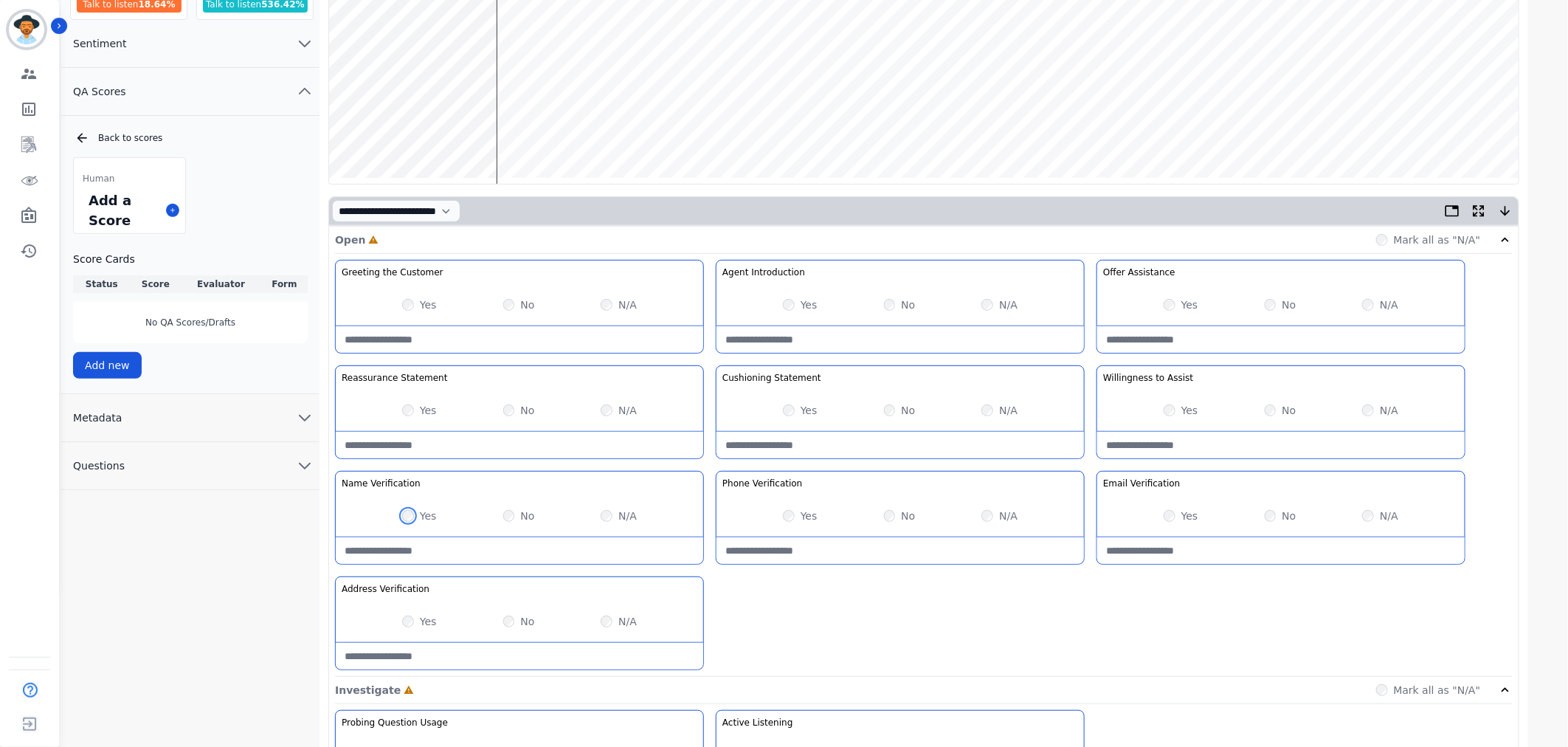
scroll to position [164, 0]
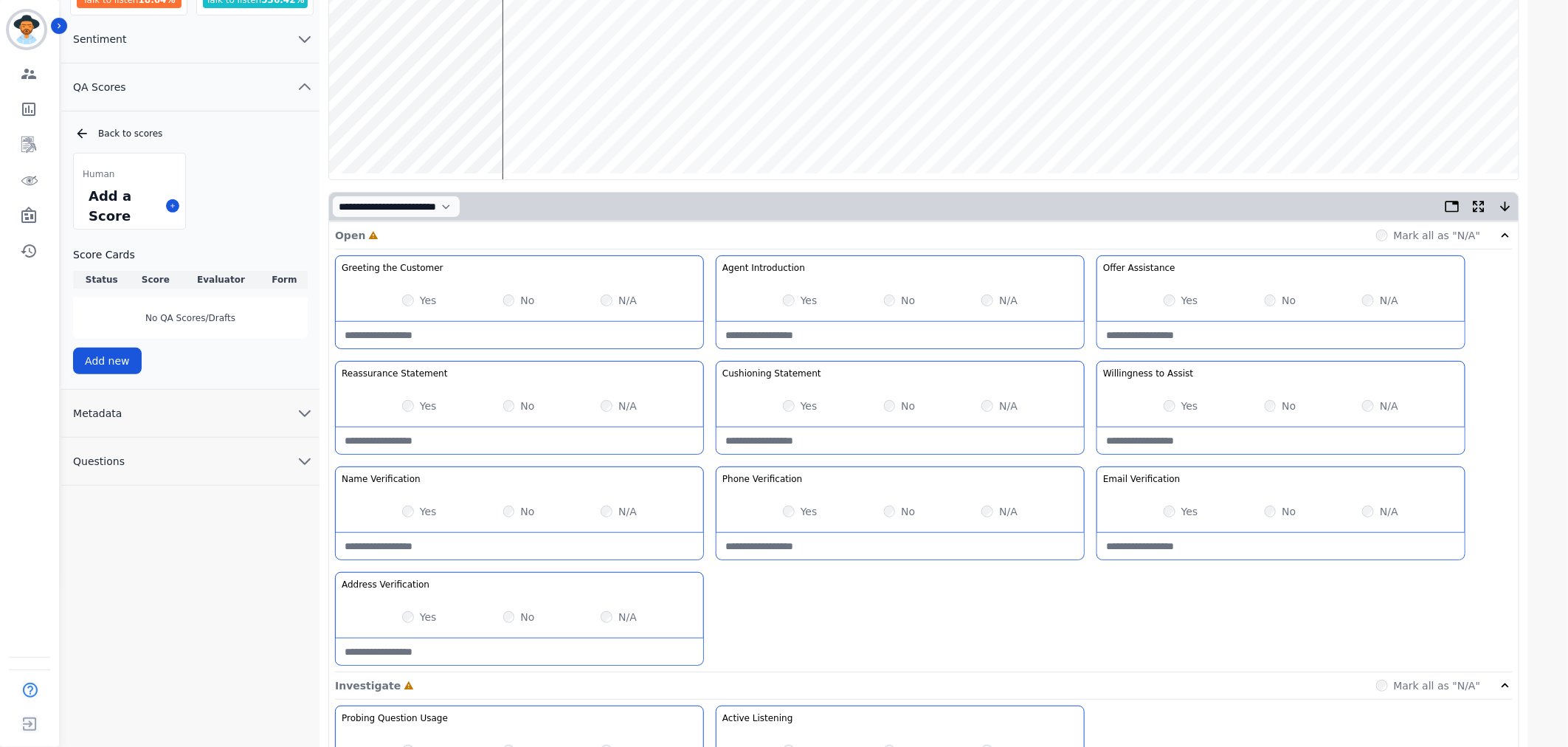
click at [521, 38] on wave at bounding box center [923, 84] width 1190 height 189
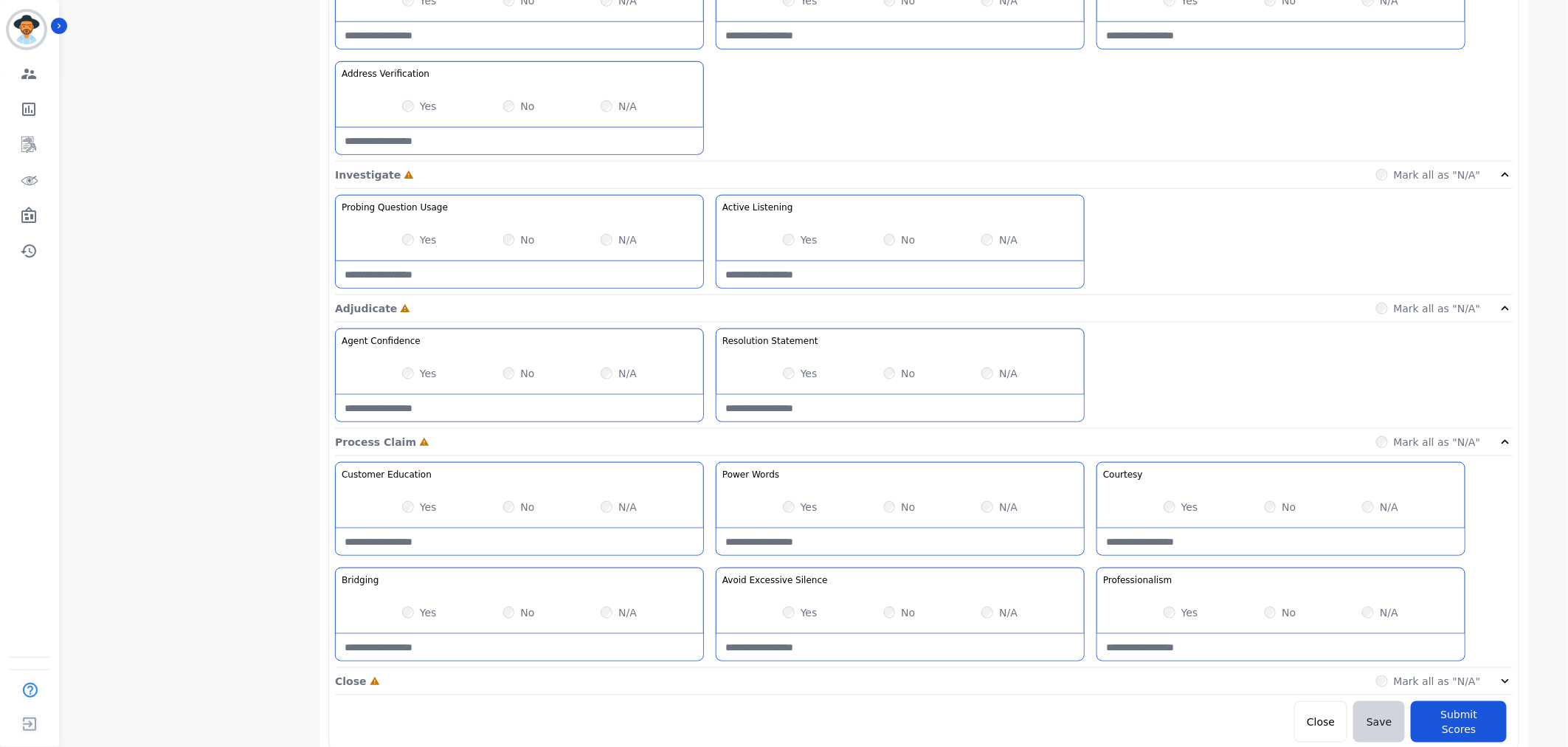
click at [1501, 677] on icon at bounding box center [1505, 681] width 15 height 15
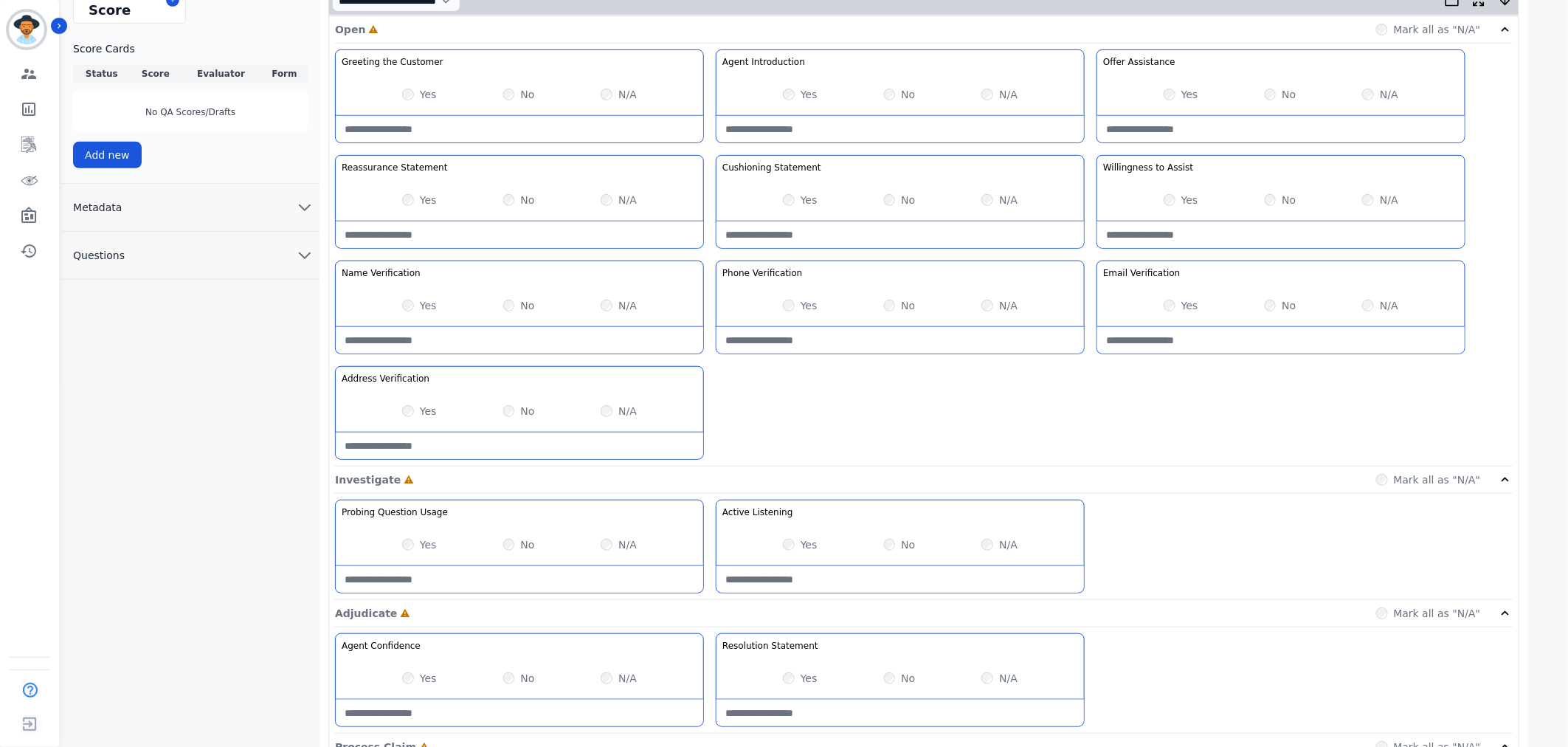
scroll to position [0, 0]
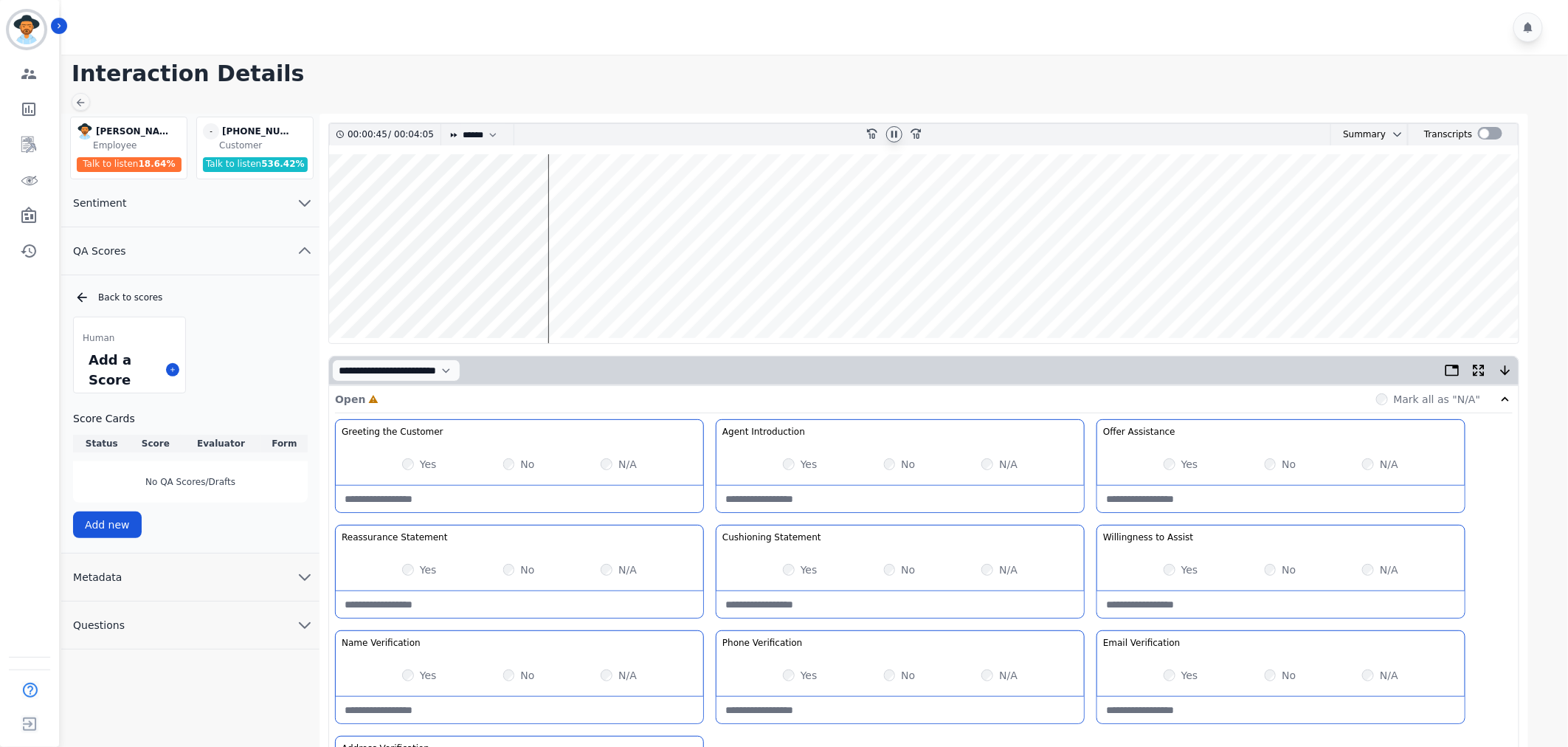
click at [584, 292] on wave at bounding box center [923, 248] width 1190 height 189
click at [598, 292] on wave at bounding box center [923, 248] width 1190 height 189
click at [609, 291] on wave at bounding box center [923, 248] width 1190 height 189
click at [628, 291] on wave at bounding box center [923, 248] width 1190 height 189
click at [654, 292] on wave at bounding box center [923, 248] width 1190 height 189
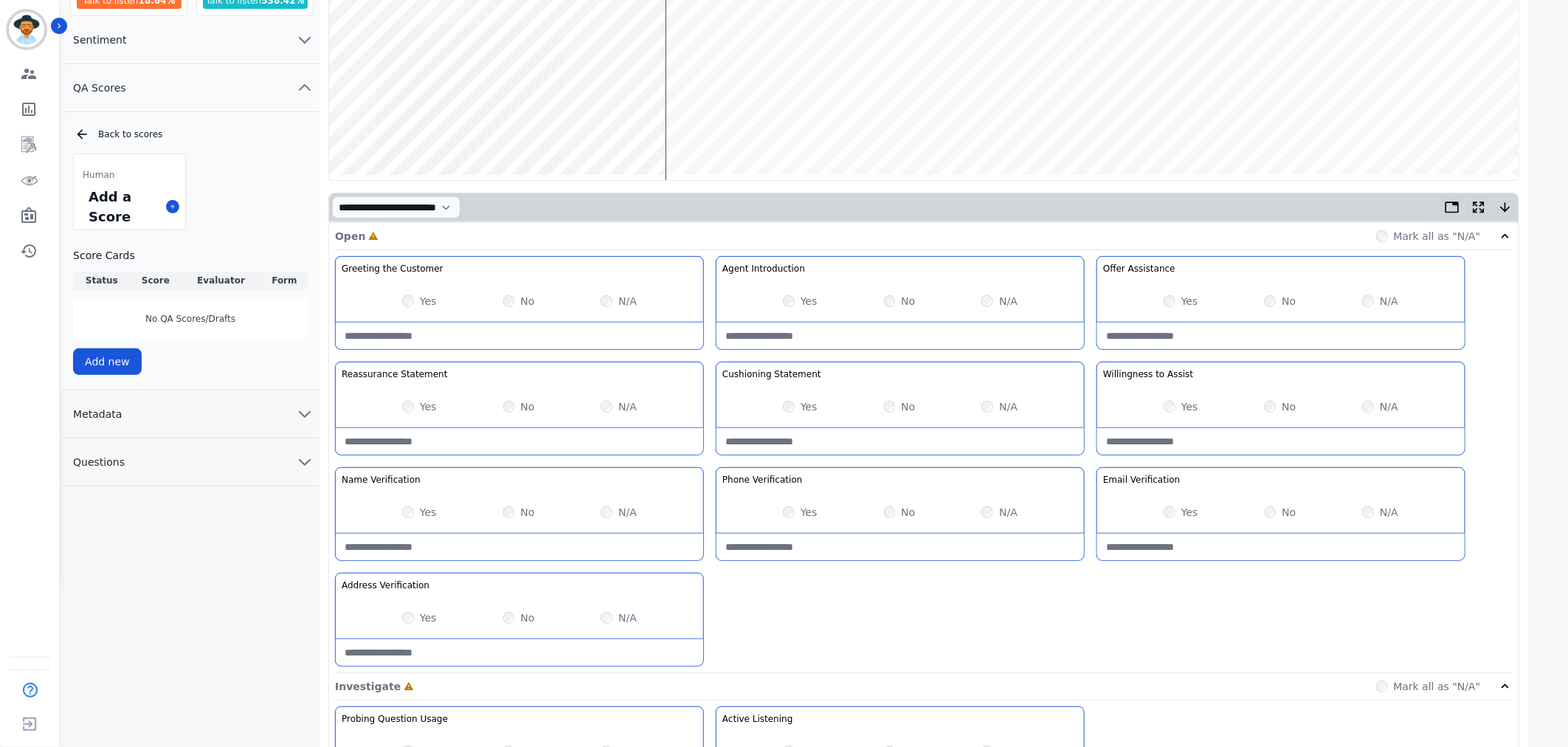
scroll to position [164, 0]
click at [680, 124] on wave at bounding box center [923, 84] width 1190 height 189
click at [712, 129] on wave at bounding box center [923, 84] width 1190 height 189
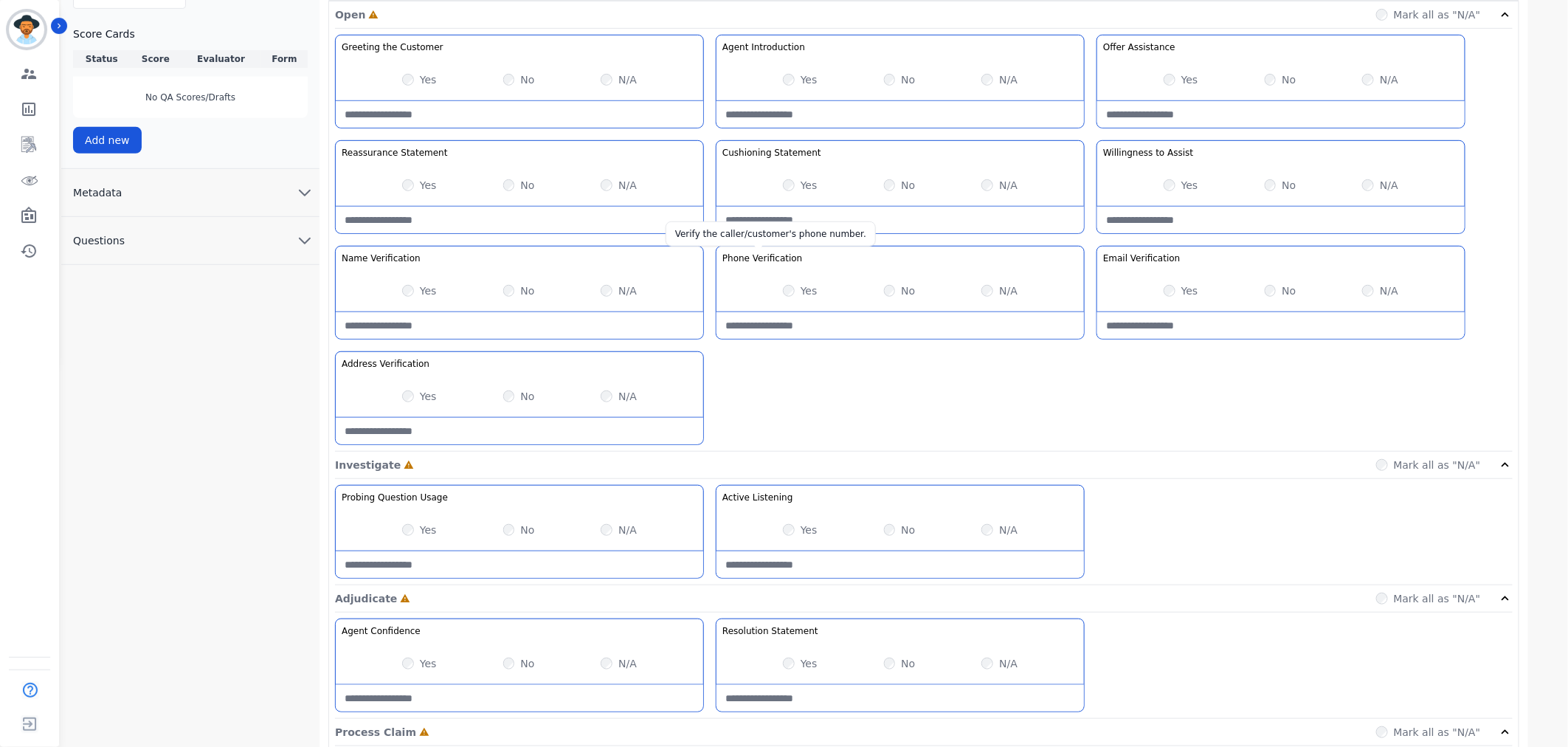
scroll to position [491, 0]
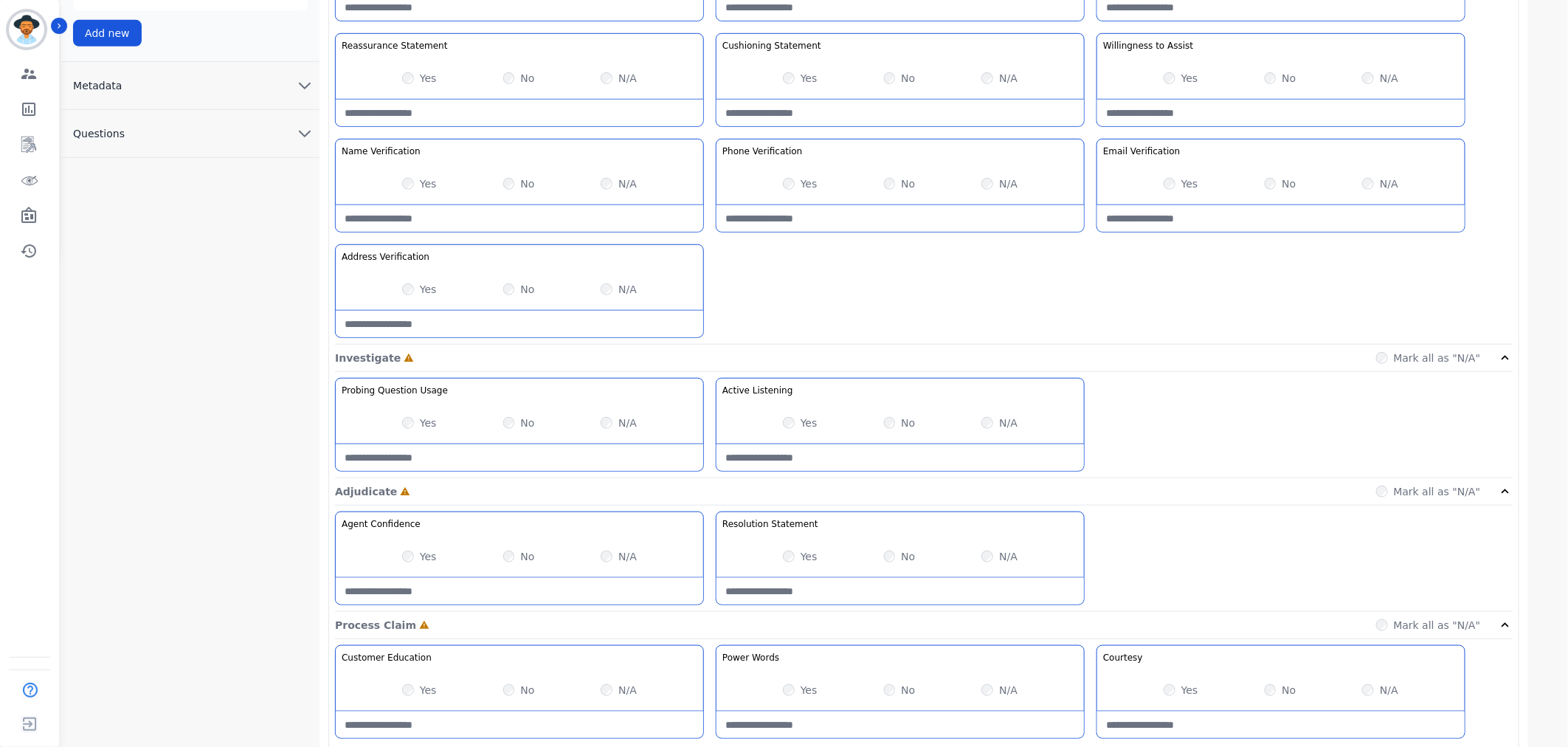
click at [782, 418] on div "Yes No N/A" at bounding box center [900, 422] width 368 height 41
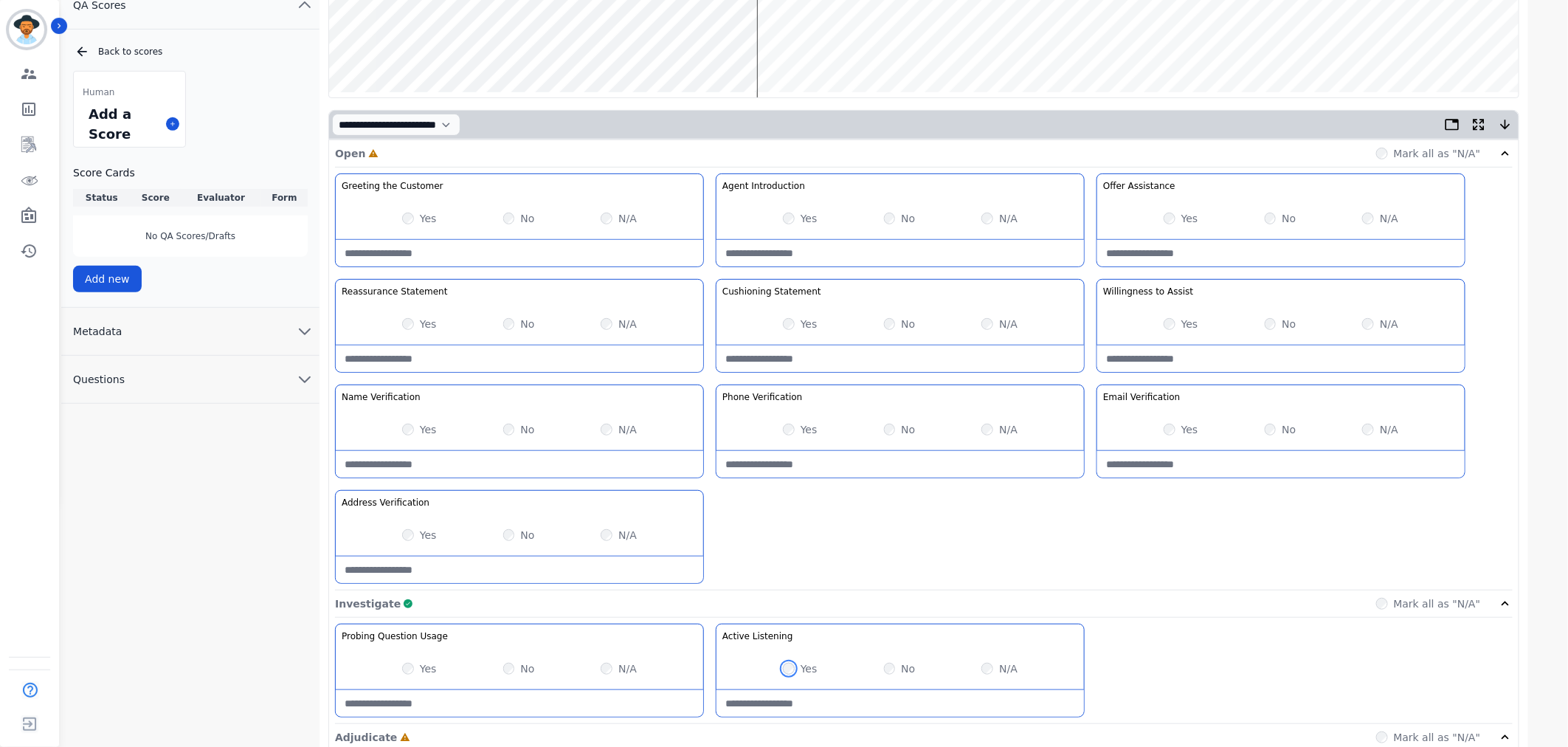
scroll to position [0, 0]
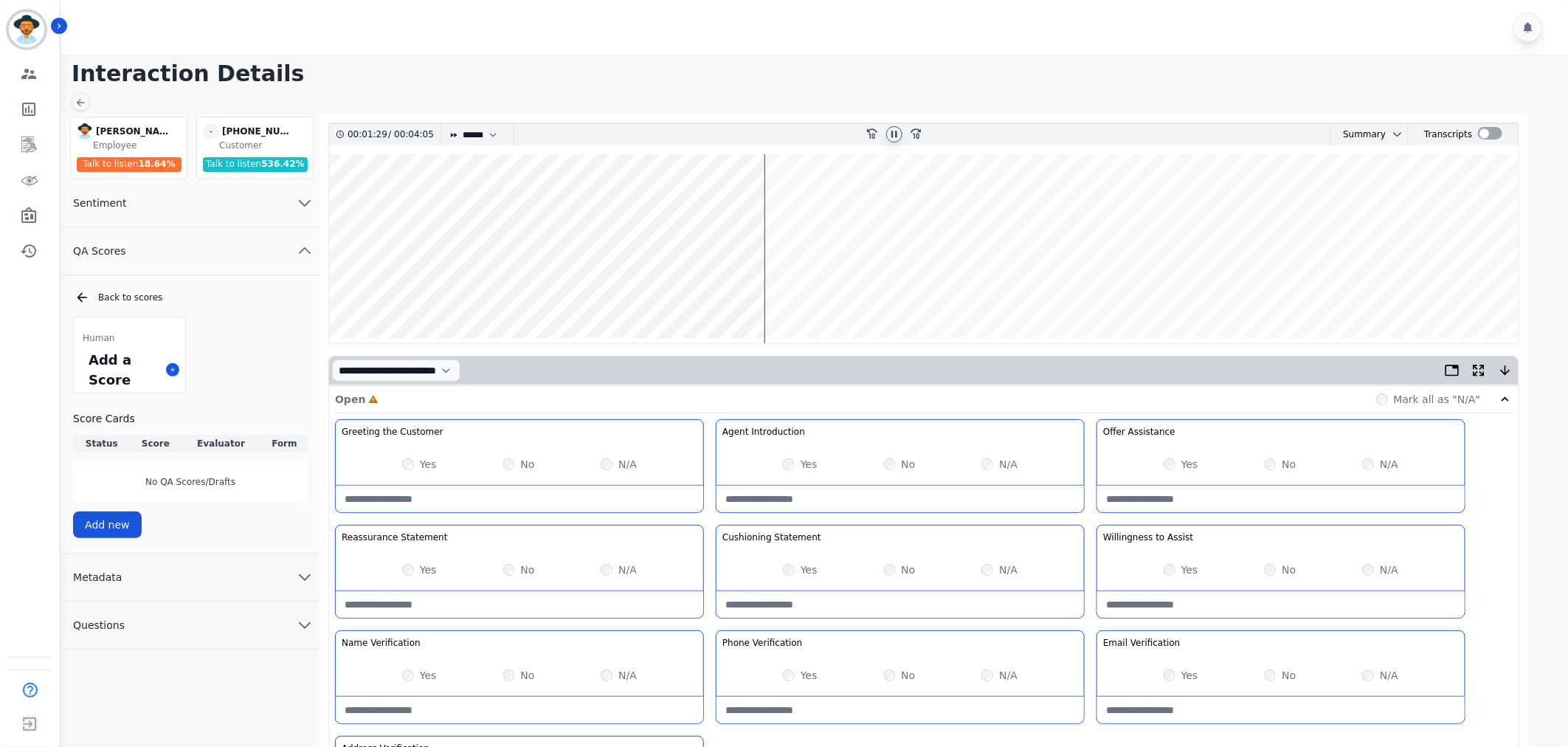
click at [772, 291] on wave at bounding box center [923, 248] width 1190 height 189
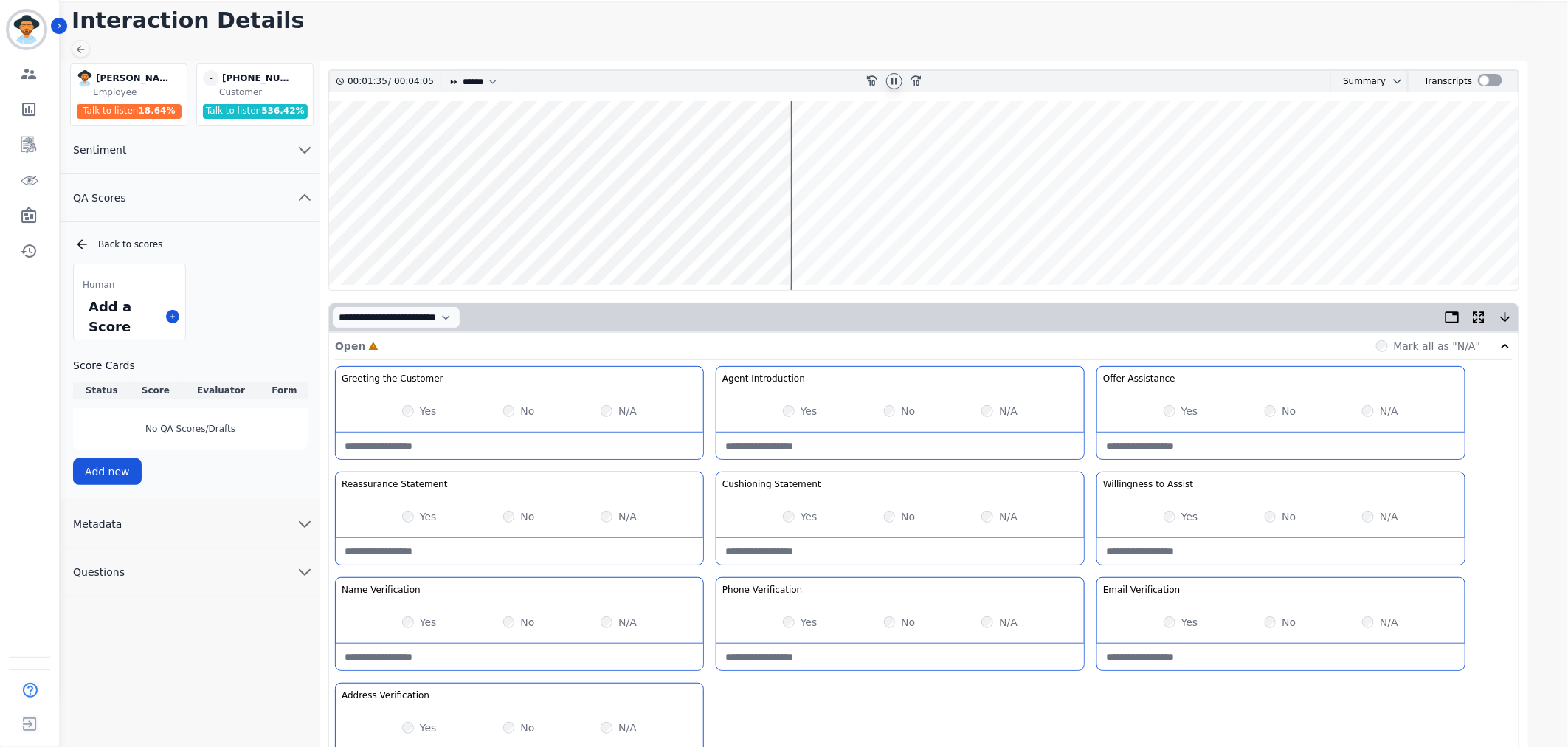
scroll to position [82, 0]
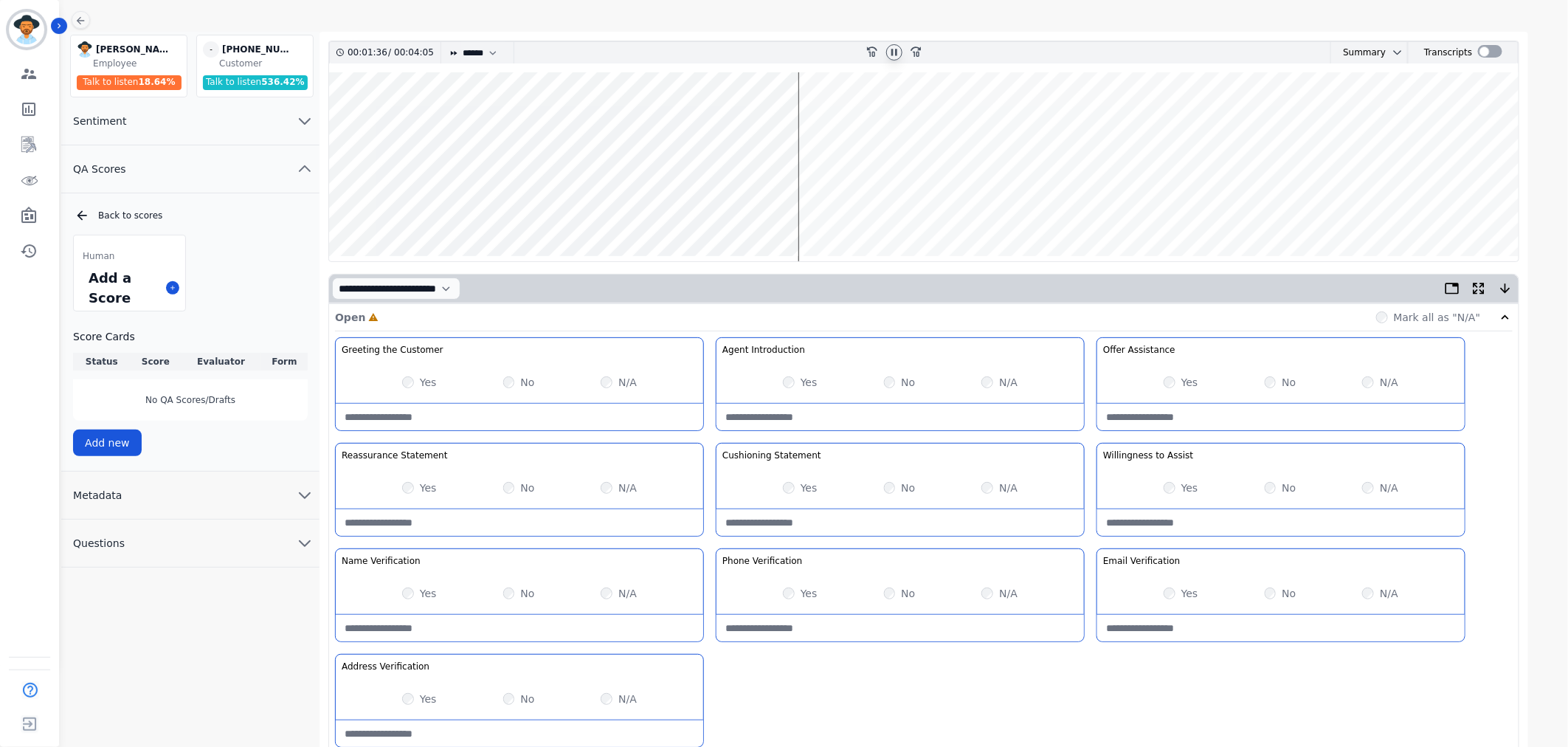
click at [804, 208] on wave at bounding box center [923, 166] width 1190 height 189
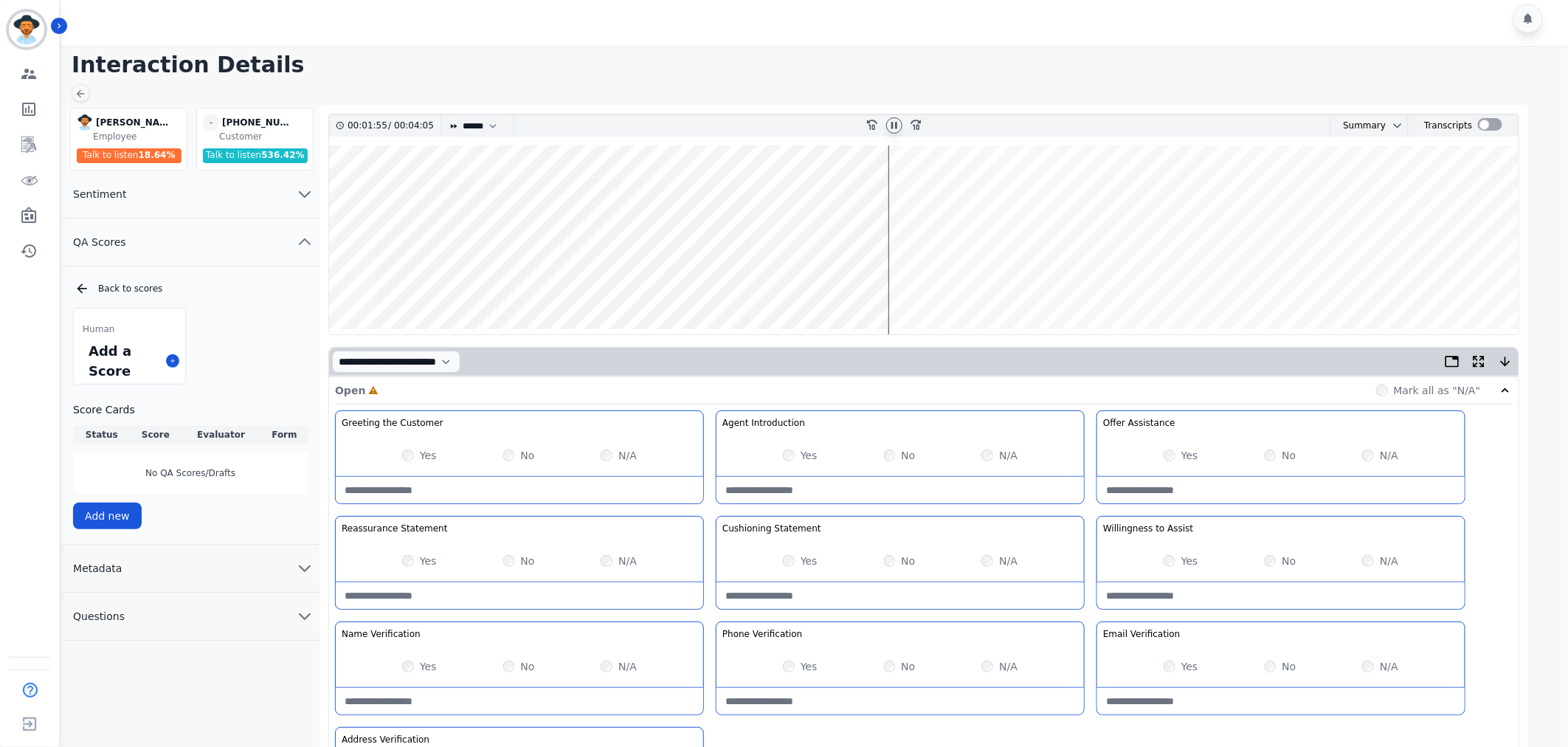
scroll to position [0, 0]
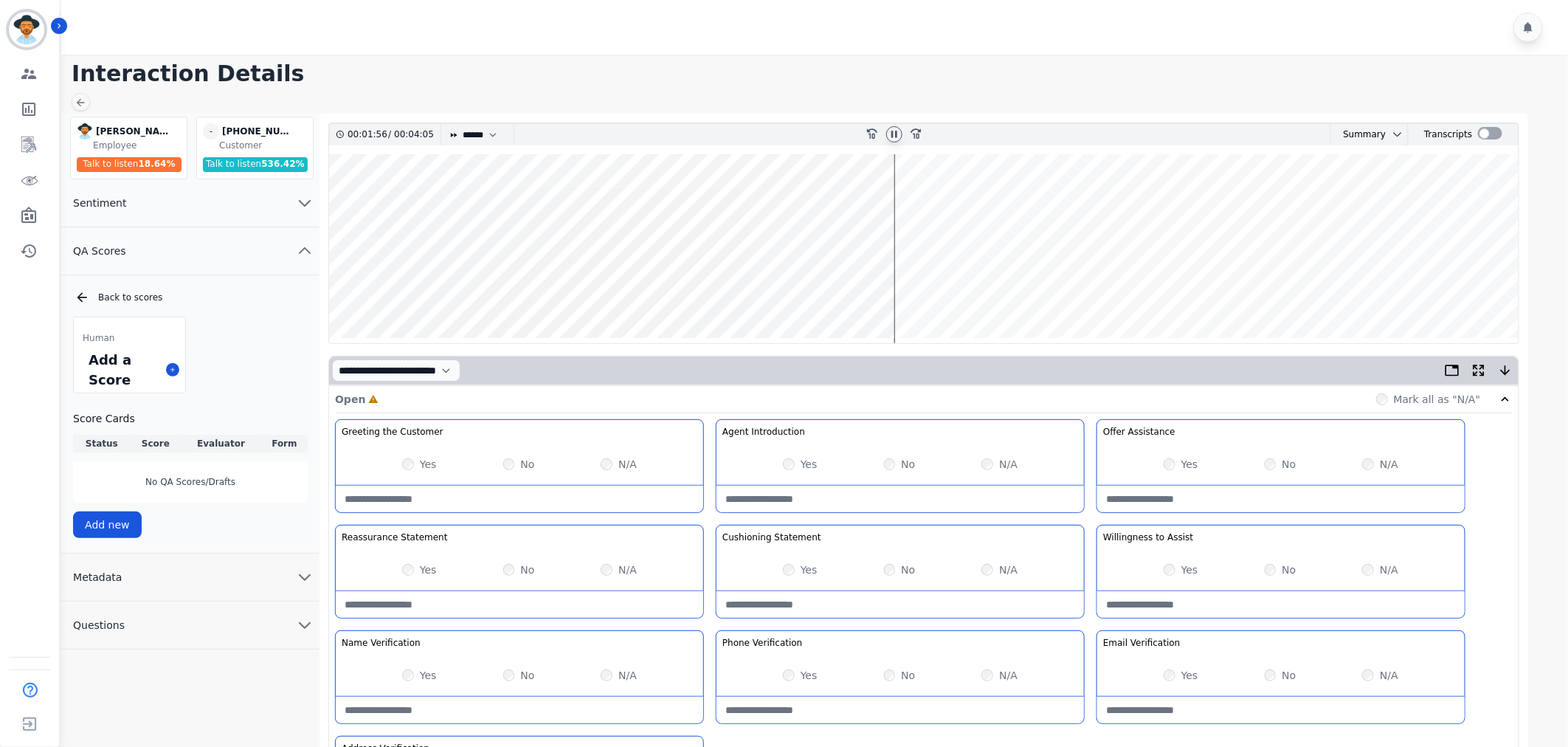
click at [896, 293] on wave at bounding box center [923, 248] width 1190 height 189
click at [918, 291] on wave at bounding box center [923, 248] width 1190 height 189
click at [942, 293] on wave at bounding box center [923, 248] width 1190 height 189
click at [954, 291] on wave at bounding box center [923, 248] width 1190 height 189
click at [987, 291] on wave at bounding box center [923, 248] width 1190 height 189
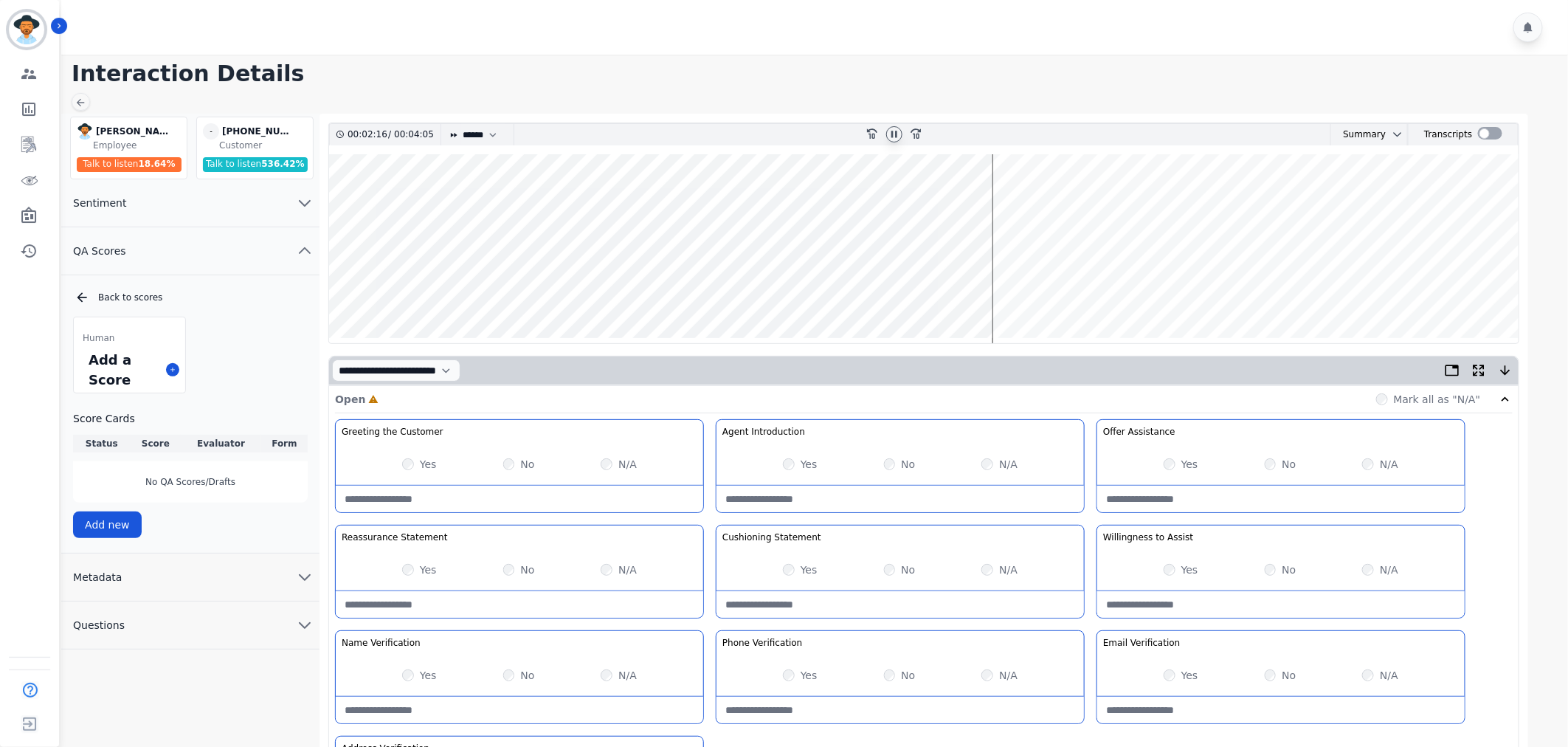
click at [995, 291] on wave at bounding box center [923, 248] width 1190 height 189
click at [1017, 291] on wave at bounding box center [923, 248] width 1190 height 189
click at [1078, 290] on wave at bounding box center [923, 248] width 1190 height 189
click at [1086, 290] on wave at bounding box center [923, 248] width 1190 height 189
click at [1093, 291] on wave at bounding box center [923, 248] width 1190 height 189
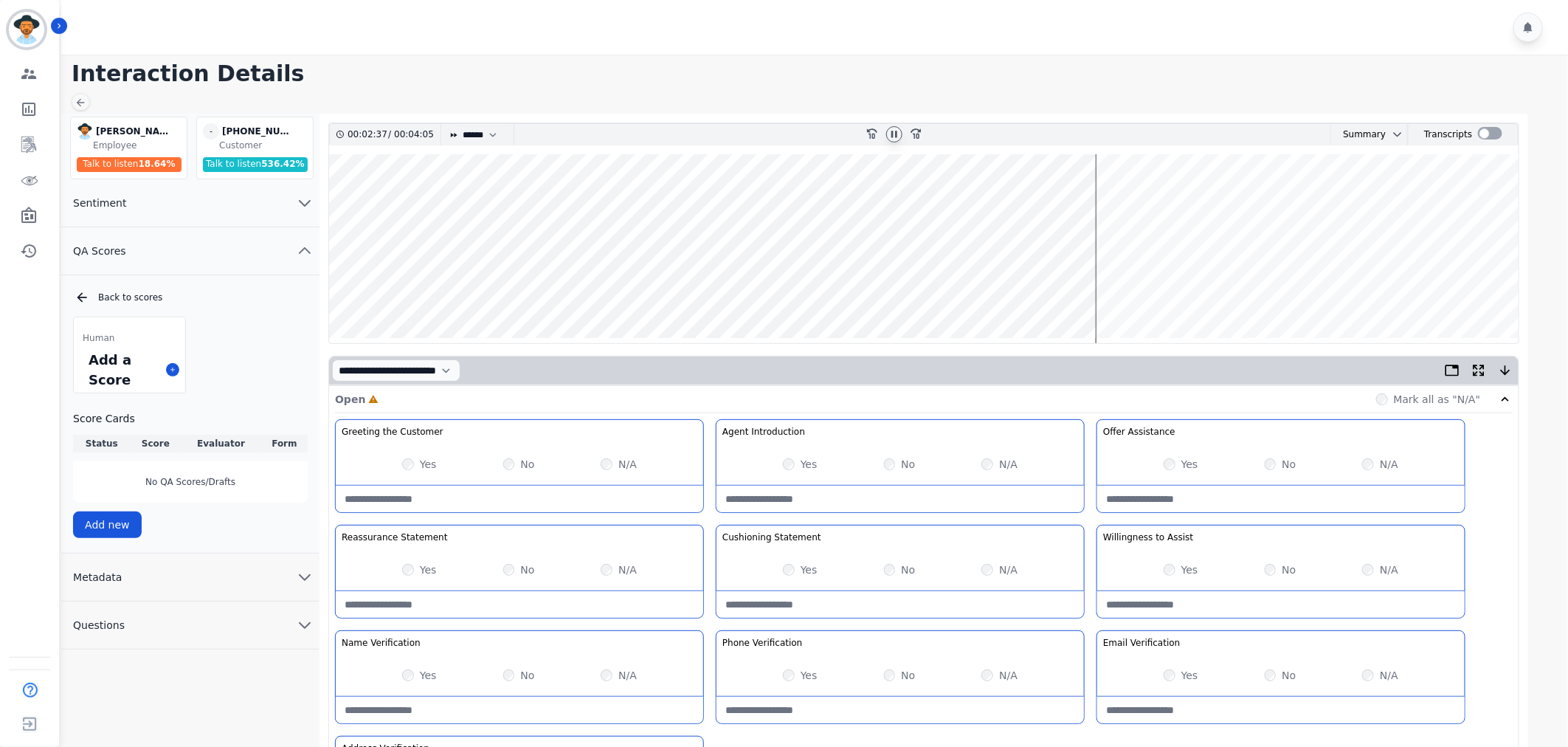
click at [1101, 291] on wave at bounding box center [923, 248] width 1190 height 189
click at [1114, 290] on wave at bounding box center [923, 248] width 1190 height 189
click at [1129, 290] on wave at bounding box center [923, 248] width 1190 height 189
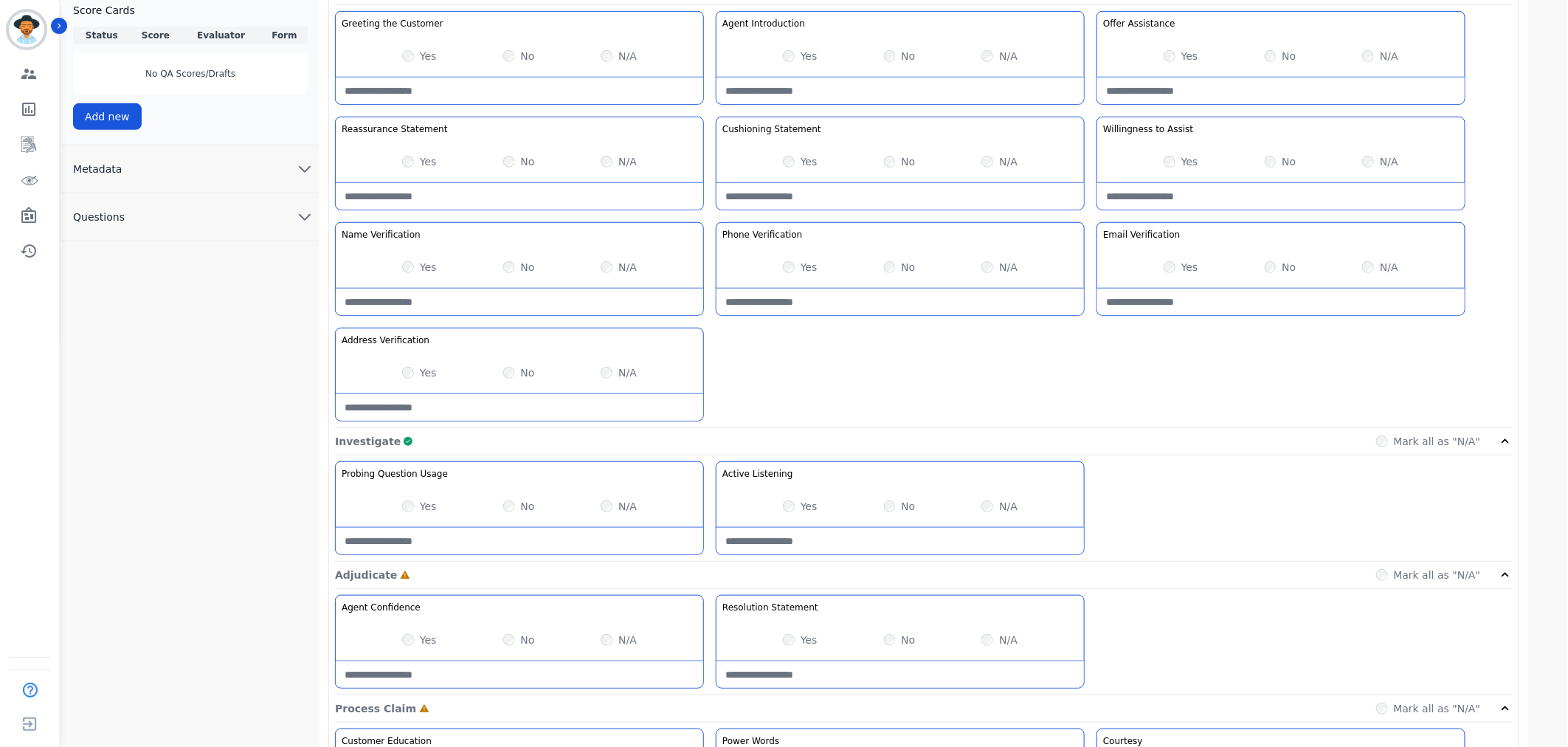
scroll to position [409, 0]
click at [898, 264] on div "No" at bounding box center [900, 266] width 32 height 15
drag, startPoint x: 903, startPoint y: 161, endPoint x: 896, endPoint y: 162, distance: 7.1
click at [902, 161] on label "No" at bounding box center [907, 160] width 14 height 15
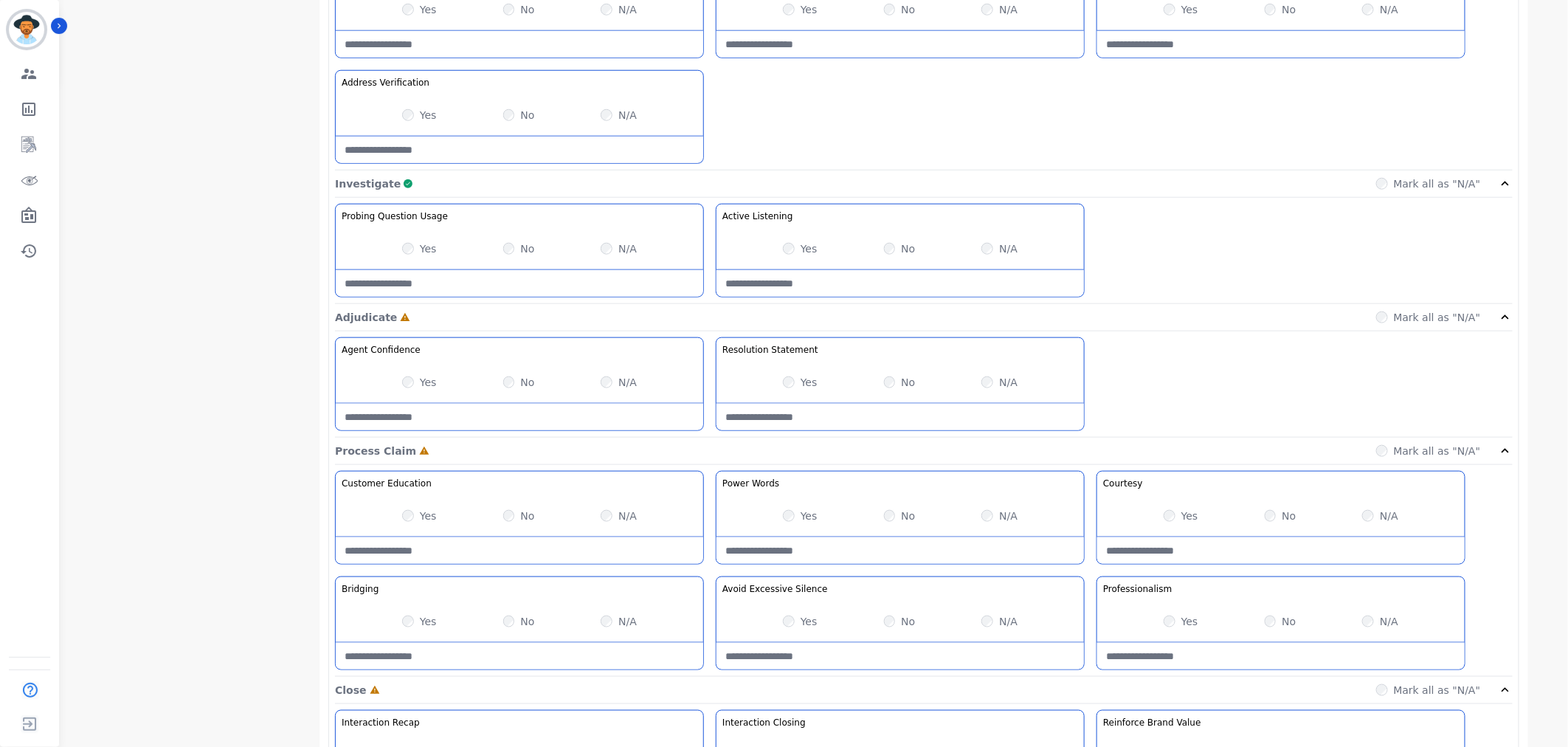
scroll to position [738, 0]
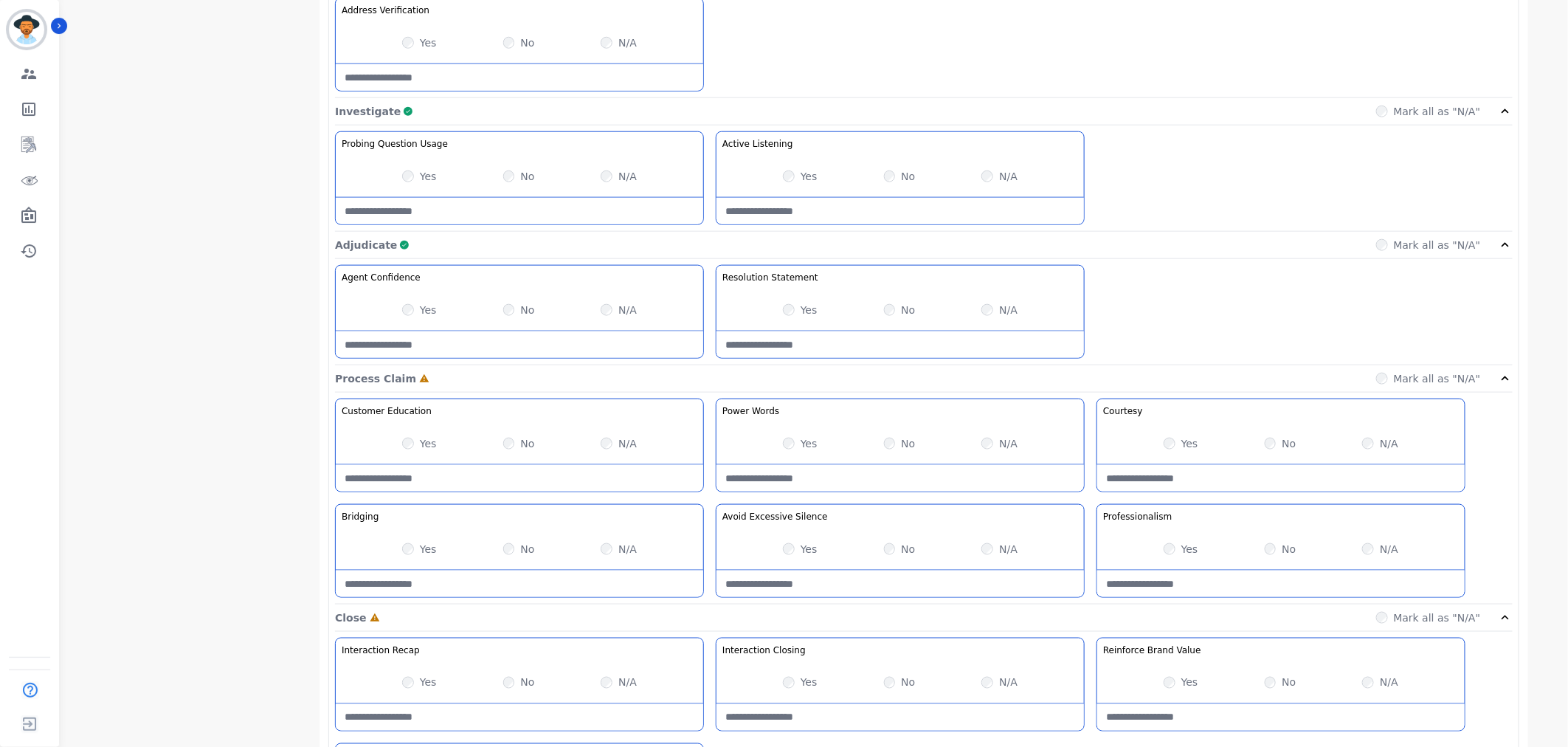
click at [1167, 437] on div "Yes No N/A" at bounding box center [1281, 443] width 368 height 41
click at [1177, 450] on div "Yes" at bounding box center [1181, 443] width 35 height 15
click at [1182, 444] on label "Yes" at bounding box center [1190, 443] width 17 height 15
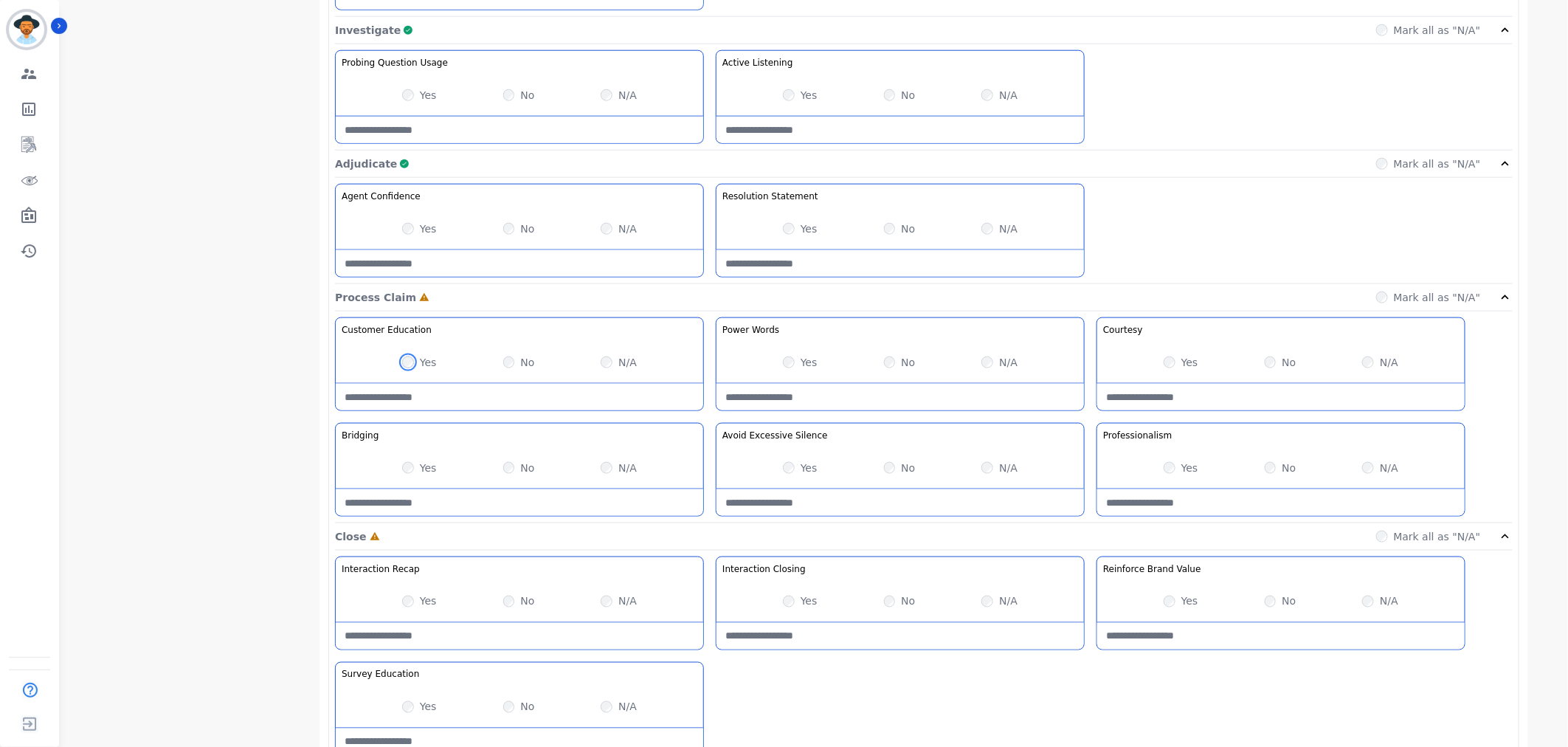
scroll to position [887, 0]
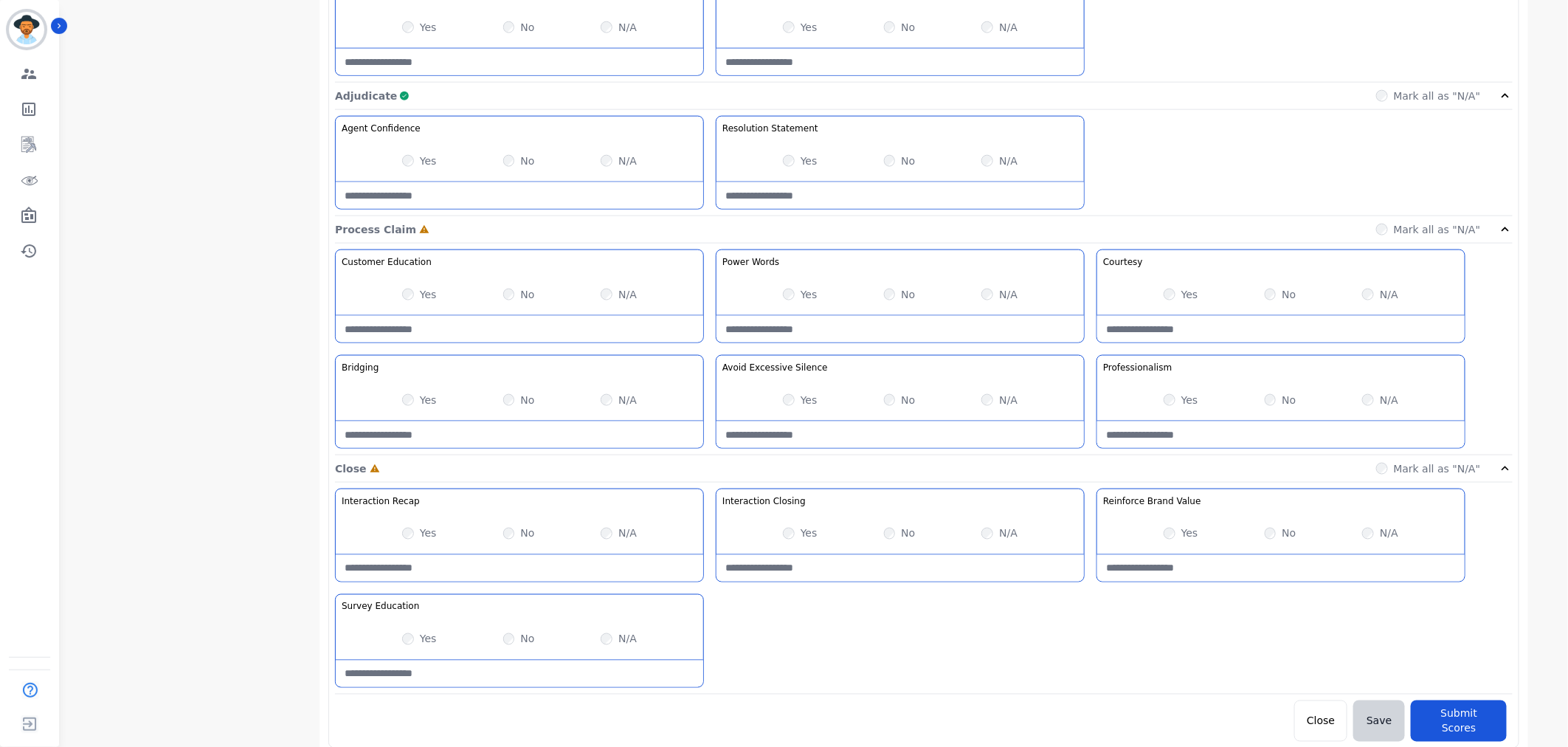
click at [403, 635] on div "Yes" at bounding box center [419, 639] width 35 height 15
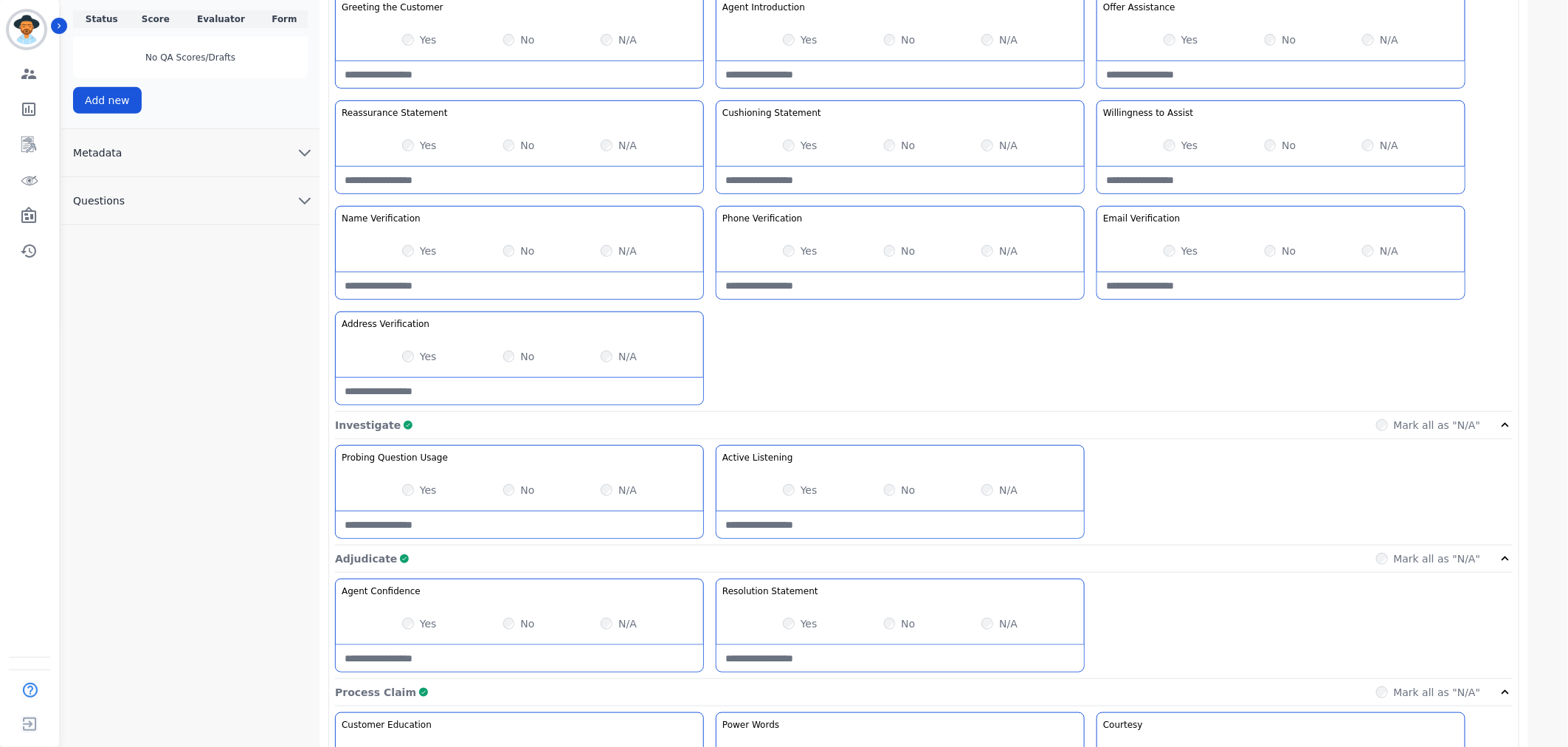
scroll to position [149, 0]
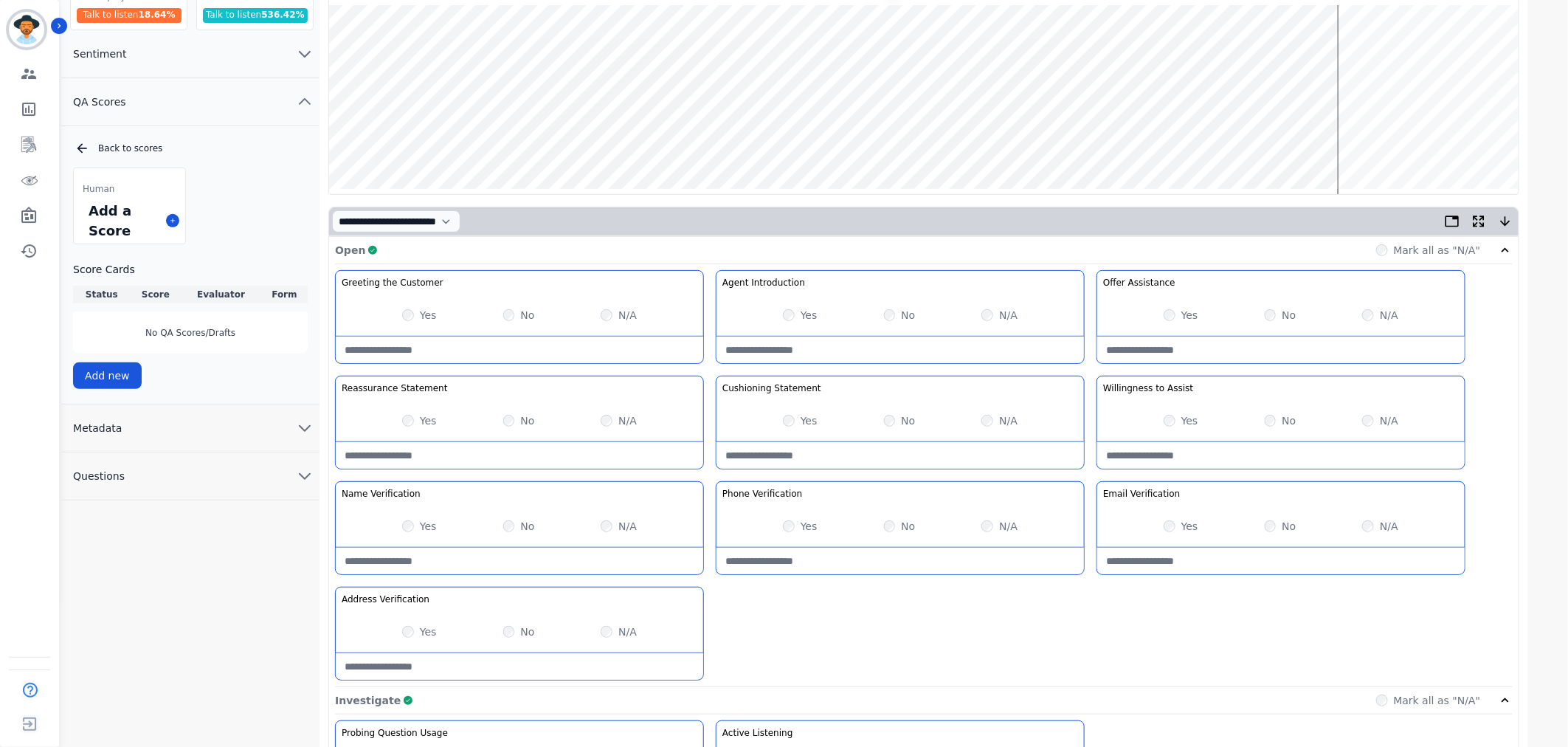
click at [1353, 139] on wave at bounding box center [923, 99] width 1190 height 189
click at [1368, 143] on wave at bounding box center [923, 99] width 1190 height 189
click at [1377, 143] on wave at bounding box center [923, 99] width 1190 height 189
click at [1389, 143] on wave at bounding box center [923, 99] width 1190 height 189
click at [1397, 143] on wave at bounding box center [923, 99] width 1190 height 189
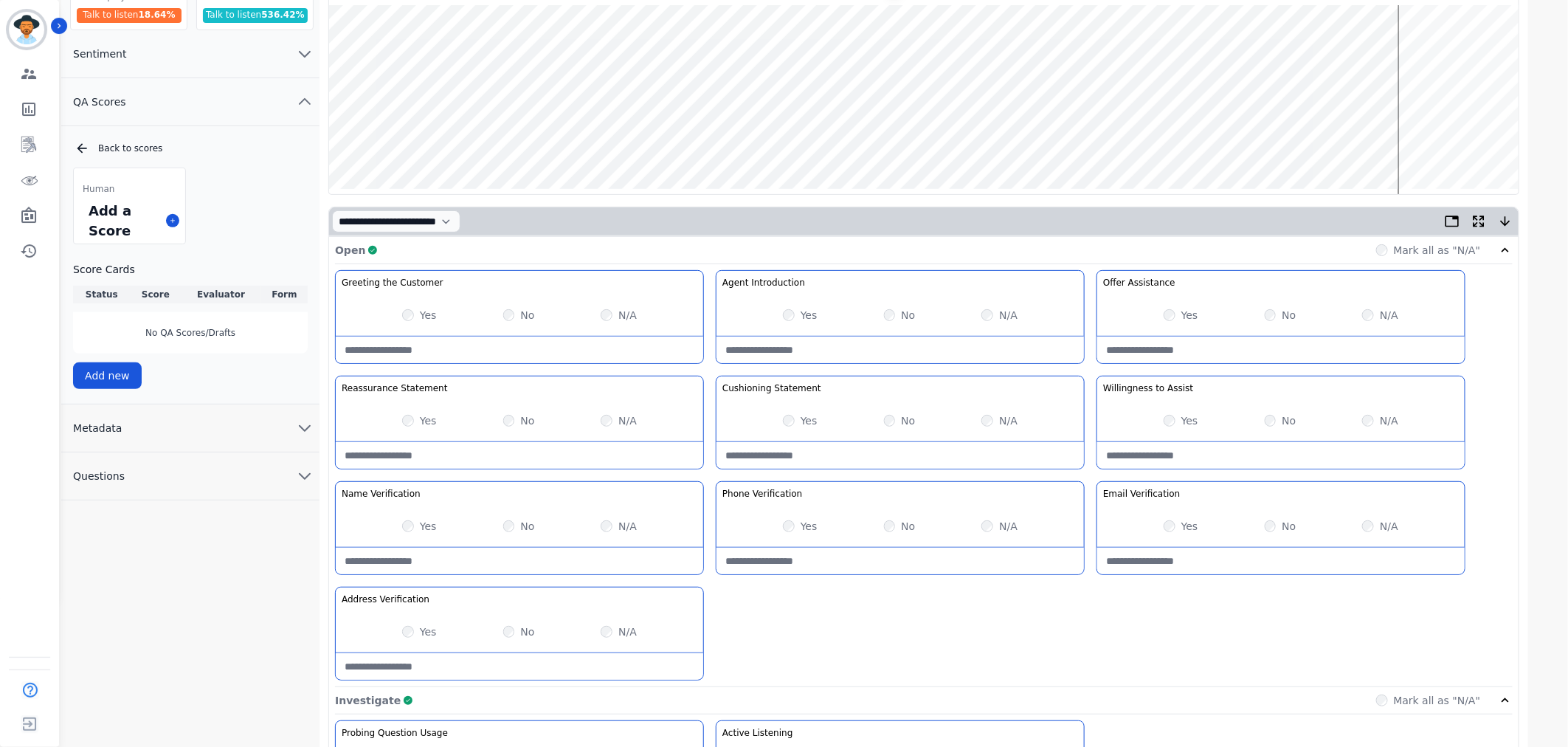
click at [1421, 141] on wave at bounding box center [923, 99] width 1190 height 189
click at [1446, 142] on wave at bounding box center [923, 99] width 1190 height 189
click at [1466, 139] on wave at bounding box center [923, 99] width 1190 height 189
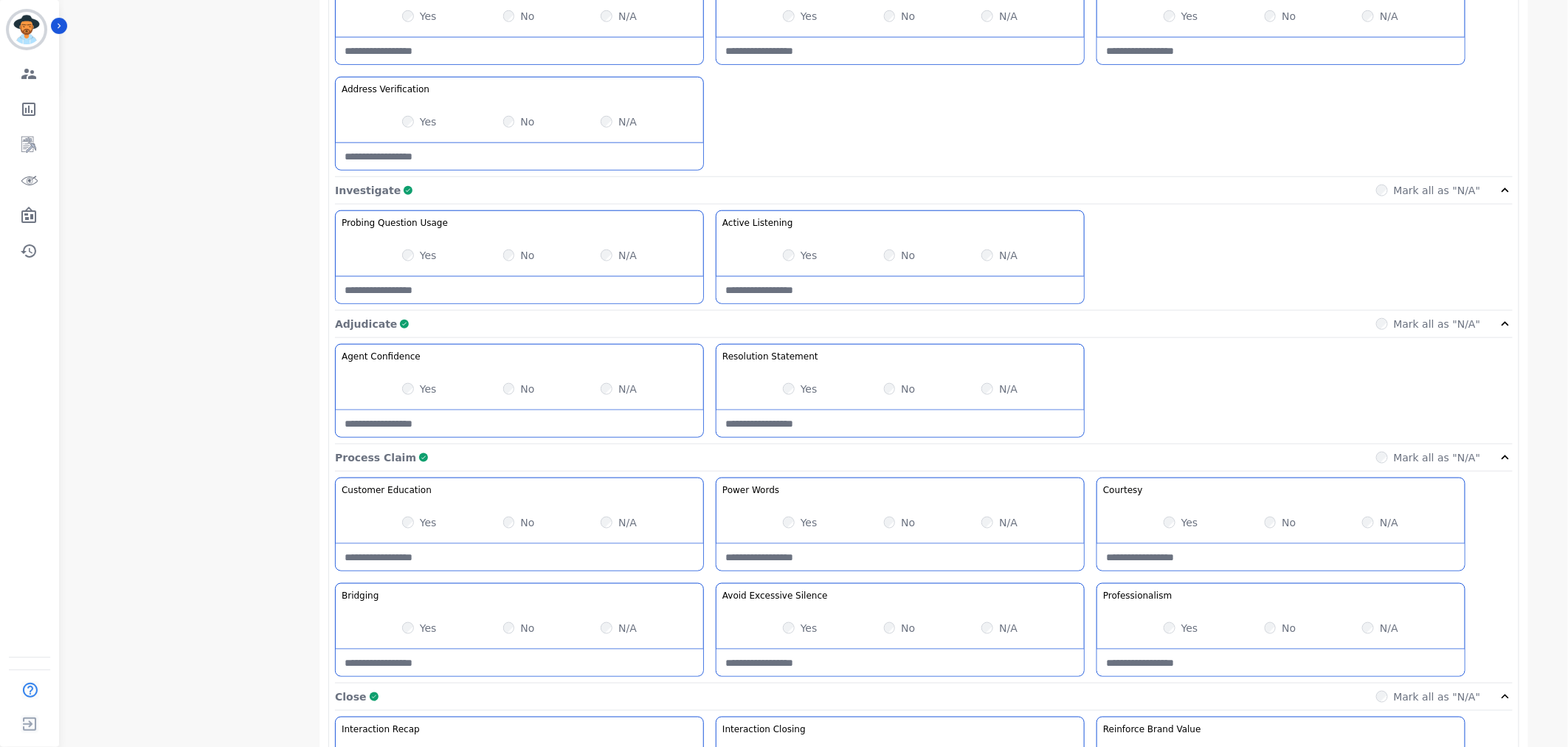
scroll to position [887, 0]
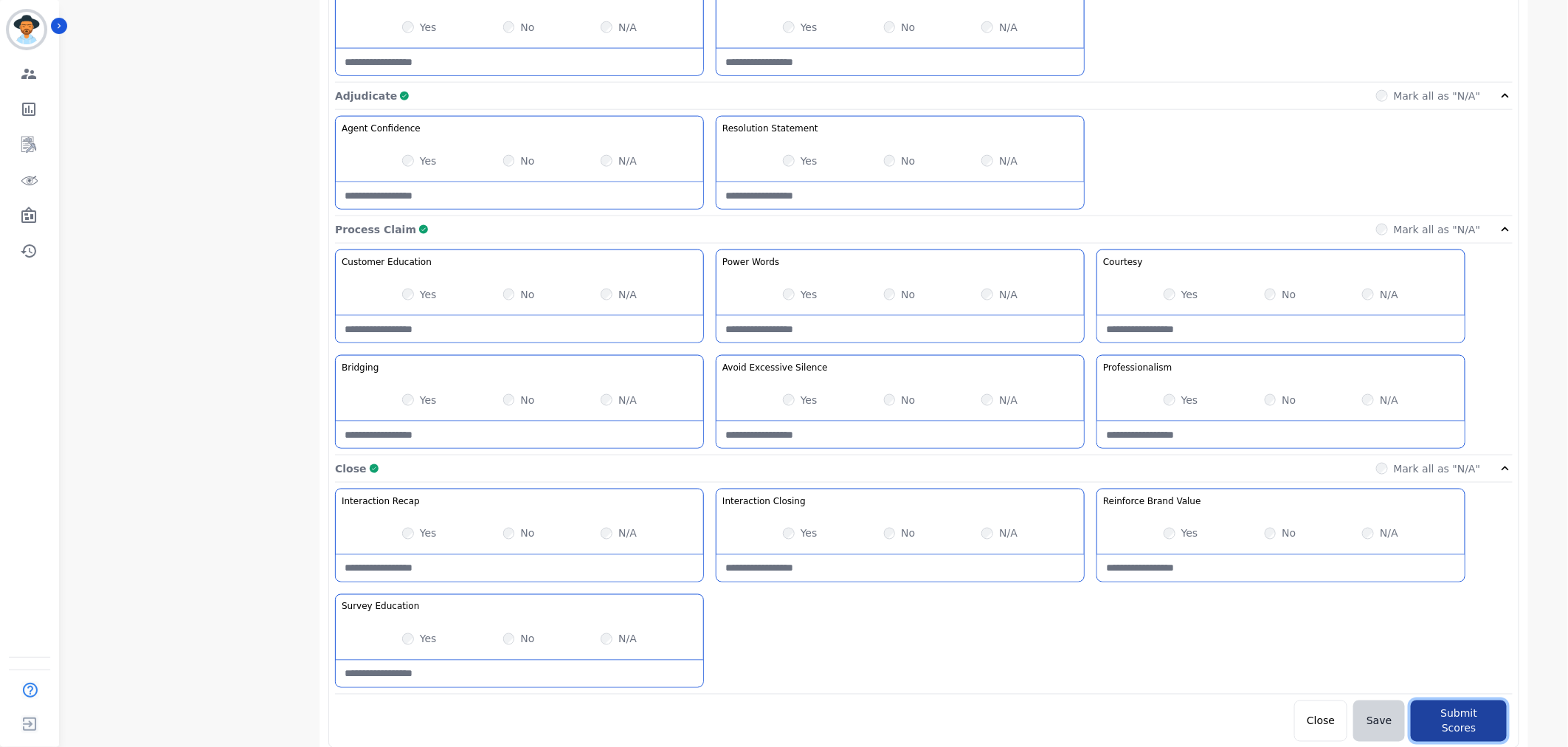
click at [1463, 706] on button "Submit Scores" at bounding box center [1458, 720] width 96 height 41
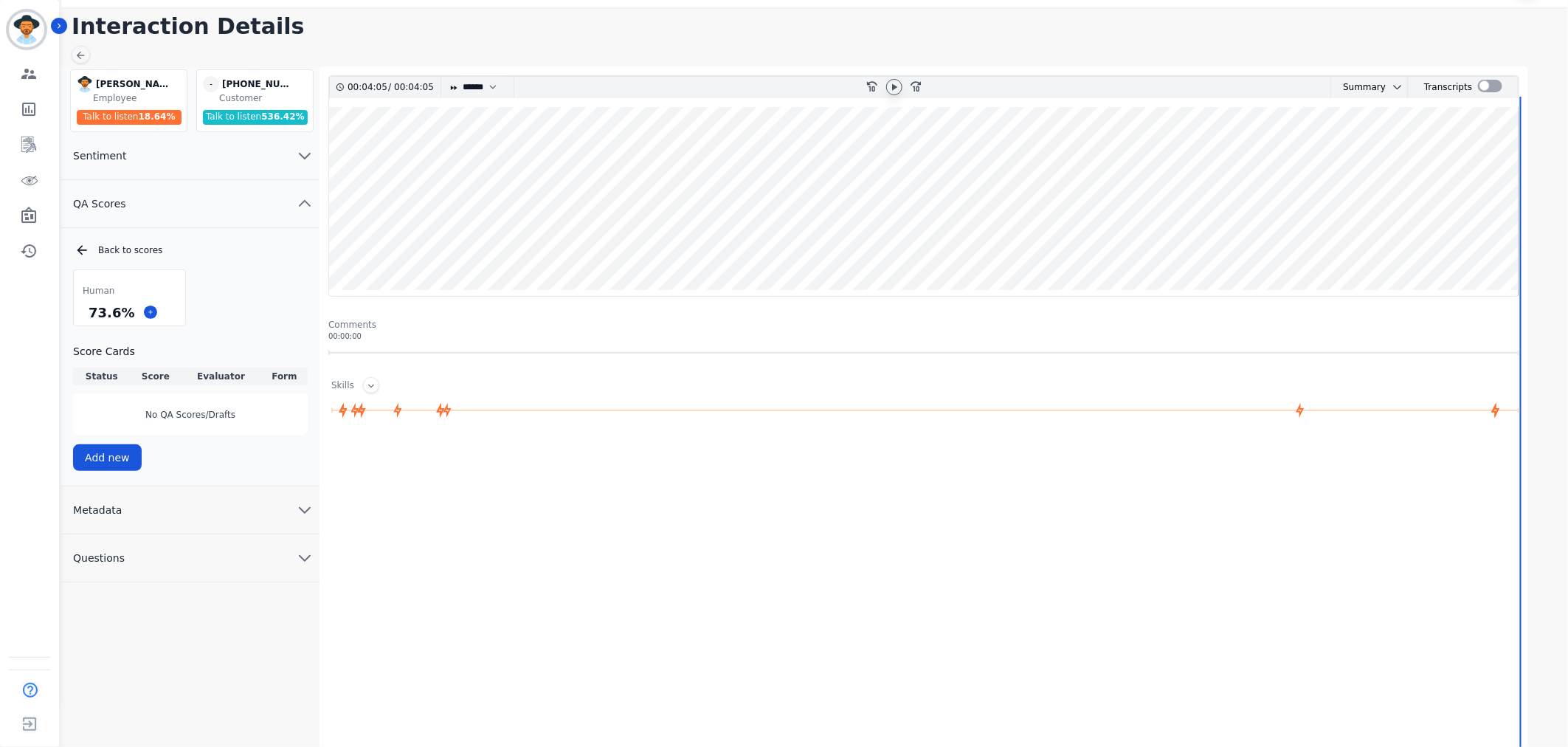
scroll to position [46, 0]
